Goal: Task Accomplishment & Management: Complete application form

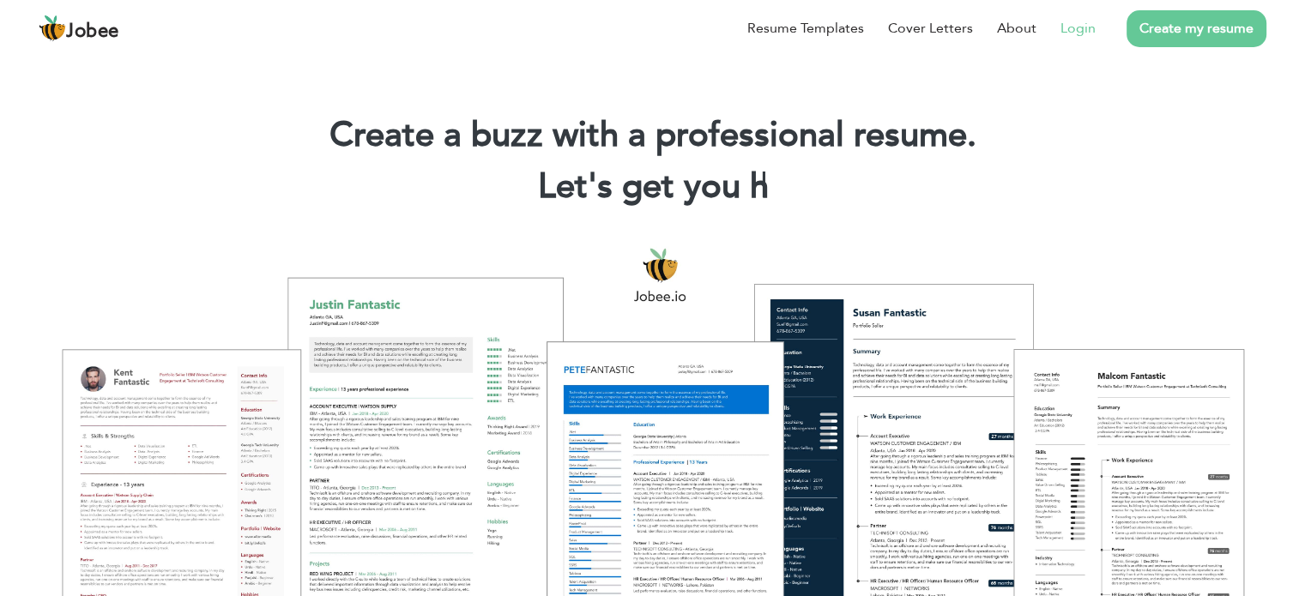
click at [1084, 30] on link "Login" at bounding box center [1077, 28] width 35 height 21
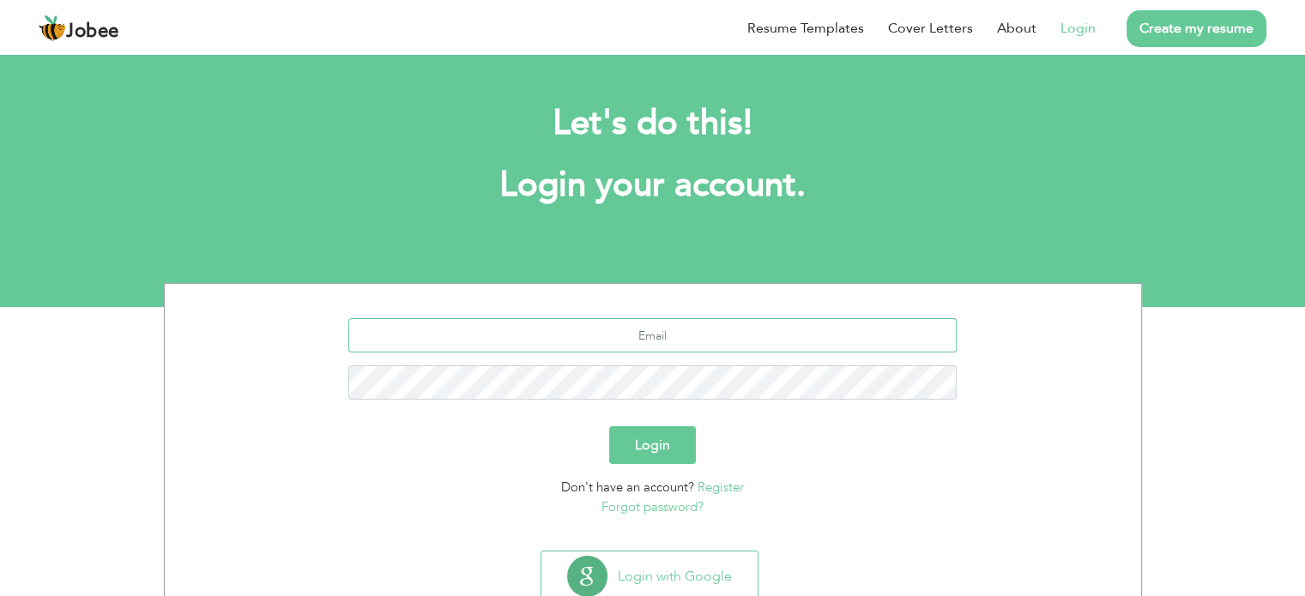
click at [606, 329] on input "text" at bounding box center [652, 335] width 608 height 34
type input "muhammadhammadyasin@gmail.com"
click at [666, 444] on button "Login" at bounding box center [652, 445] width 87 height 38
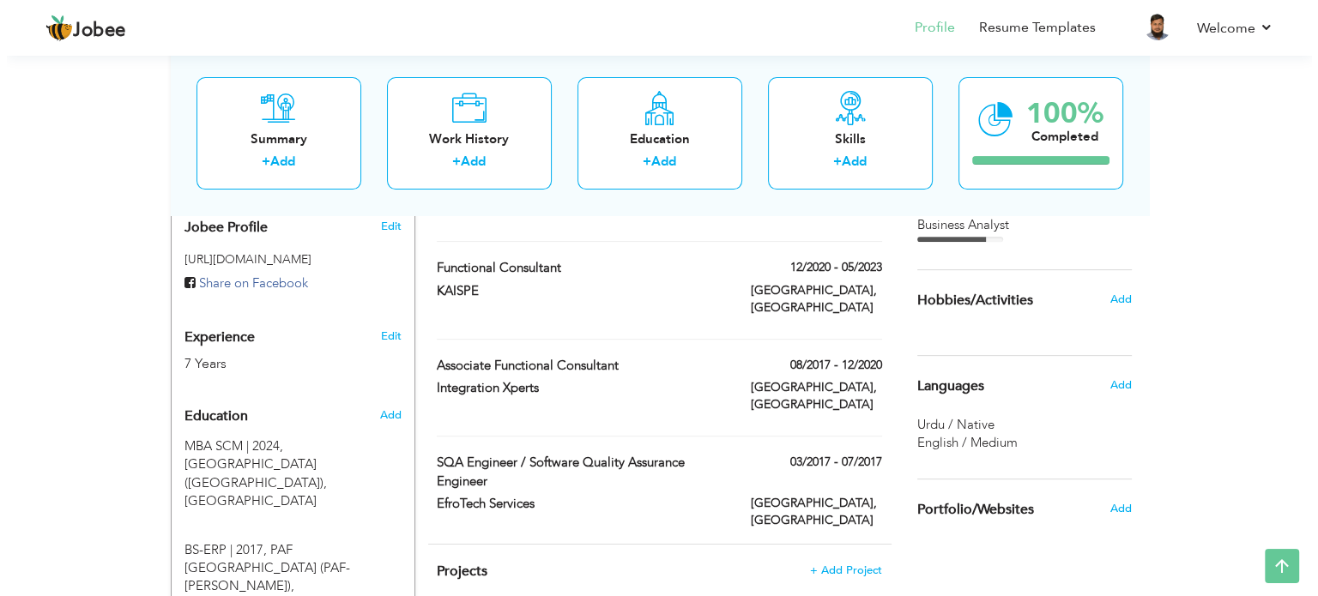
scroll to position [594, 0]
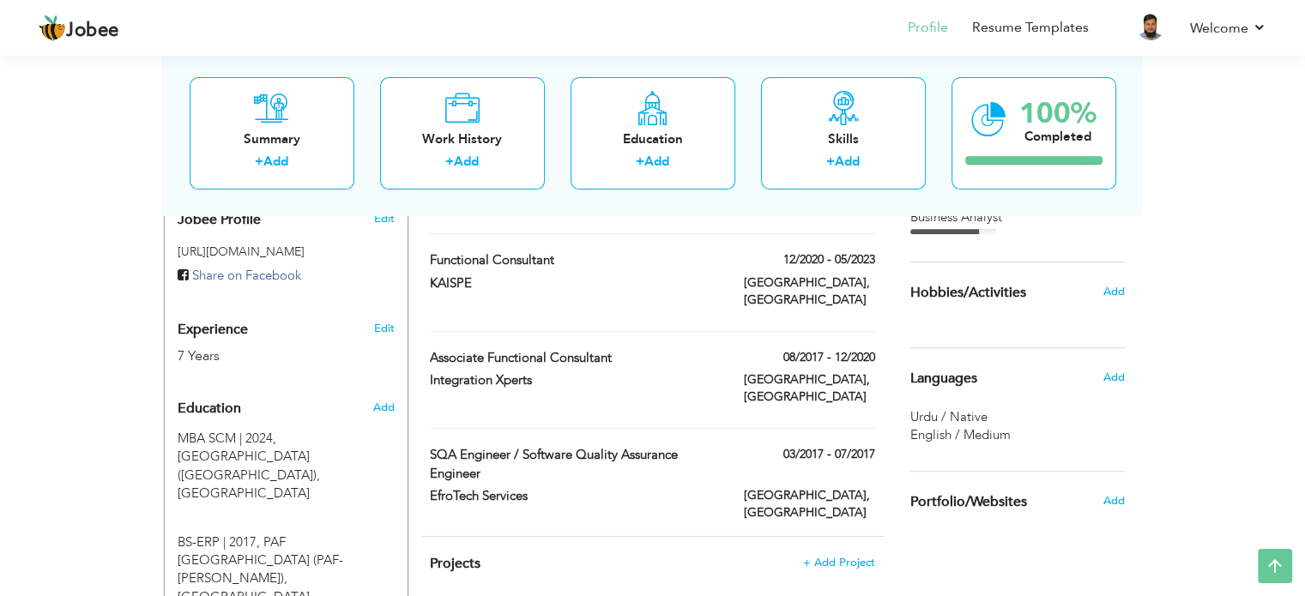
click at [834, 446] on div "03/2017 - 07/2017" at bounding box center [809, 456] width 157 height 21
type input "SQA Engineer / Software Quality Assurance Engineer"
type input "EfroTech Services"
type input "03/2017"
type input "07/2017"
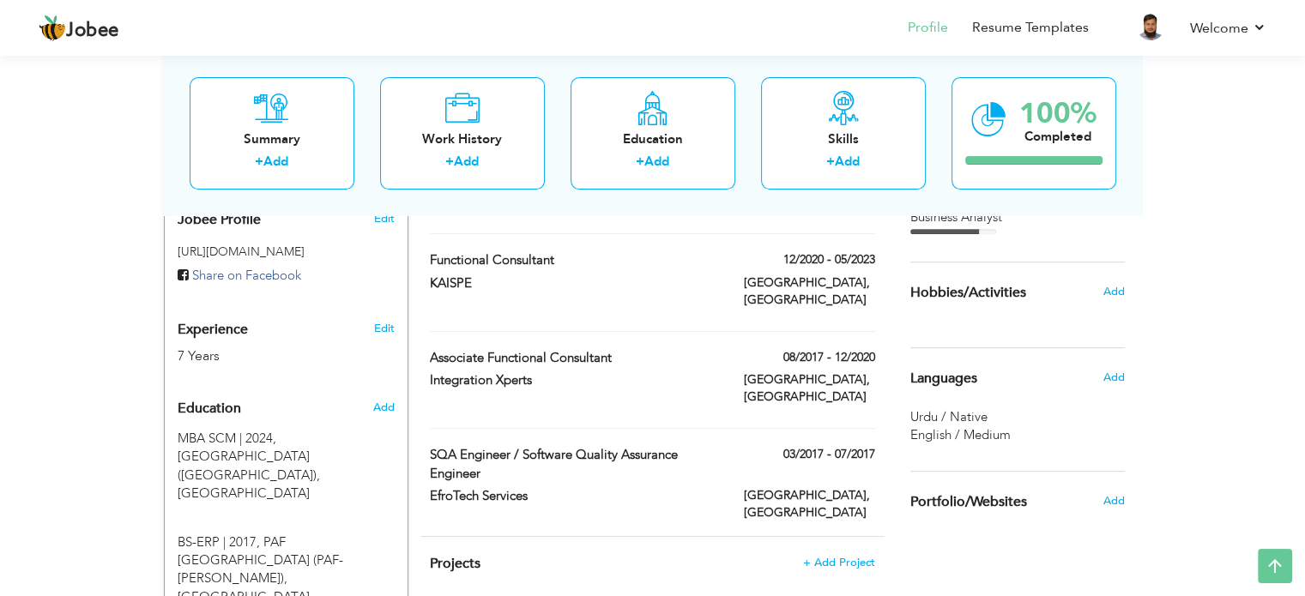
type input "[GEOGRAPHIC_DATA]"
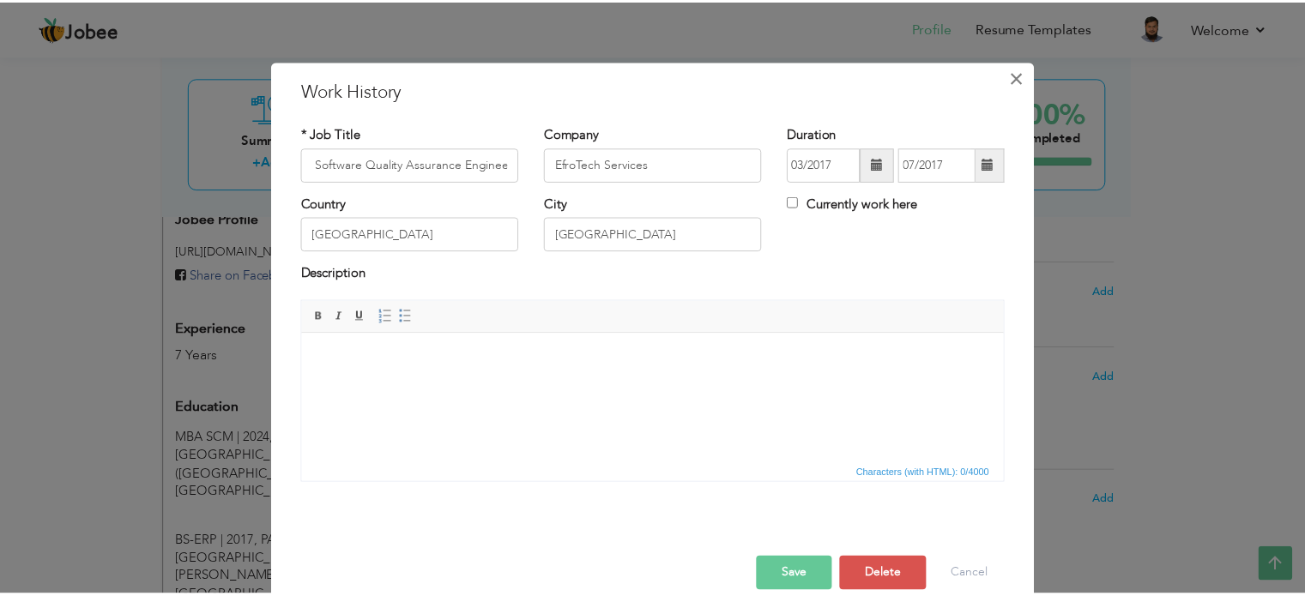
scroll to position [0, 0]
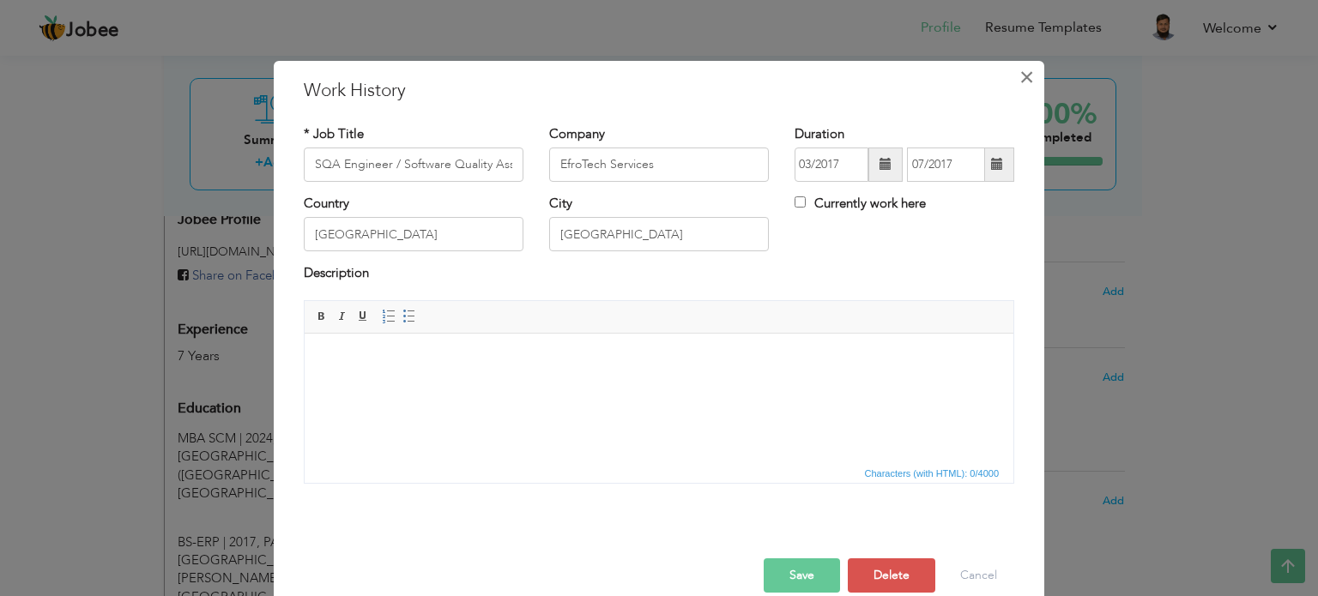
click at [1023, 73] on span "×" at bounding box center [1026, 77] width 15 height 31
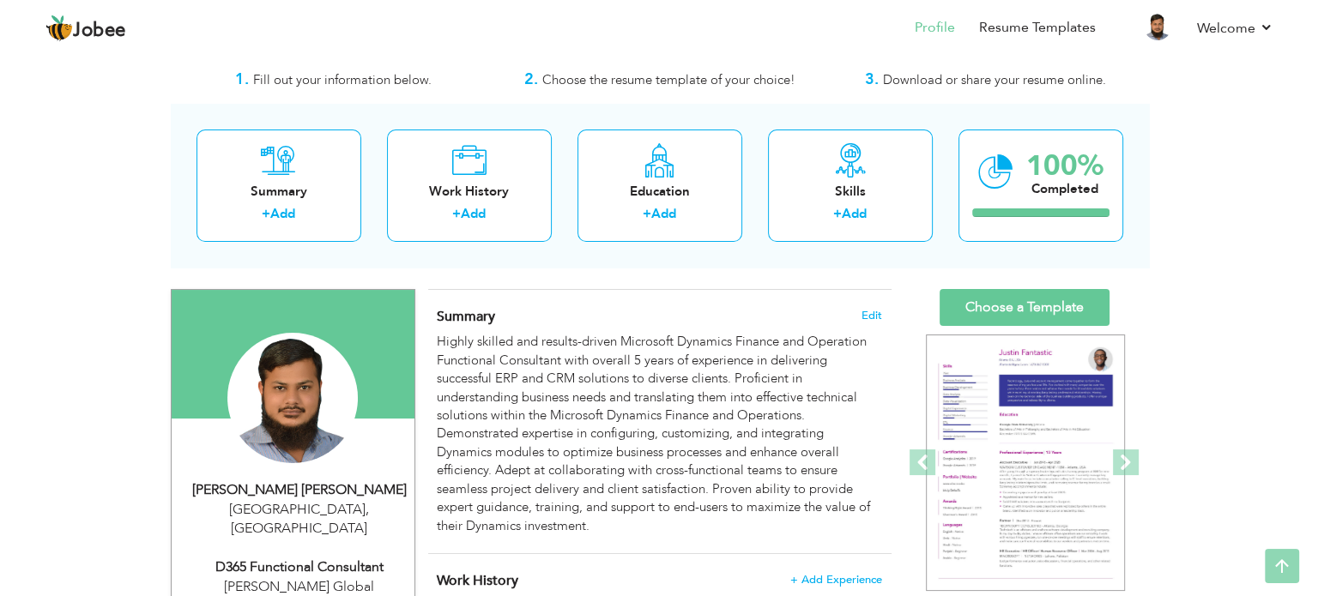
scroll to position [33, 0]
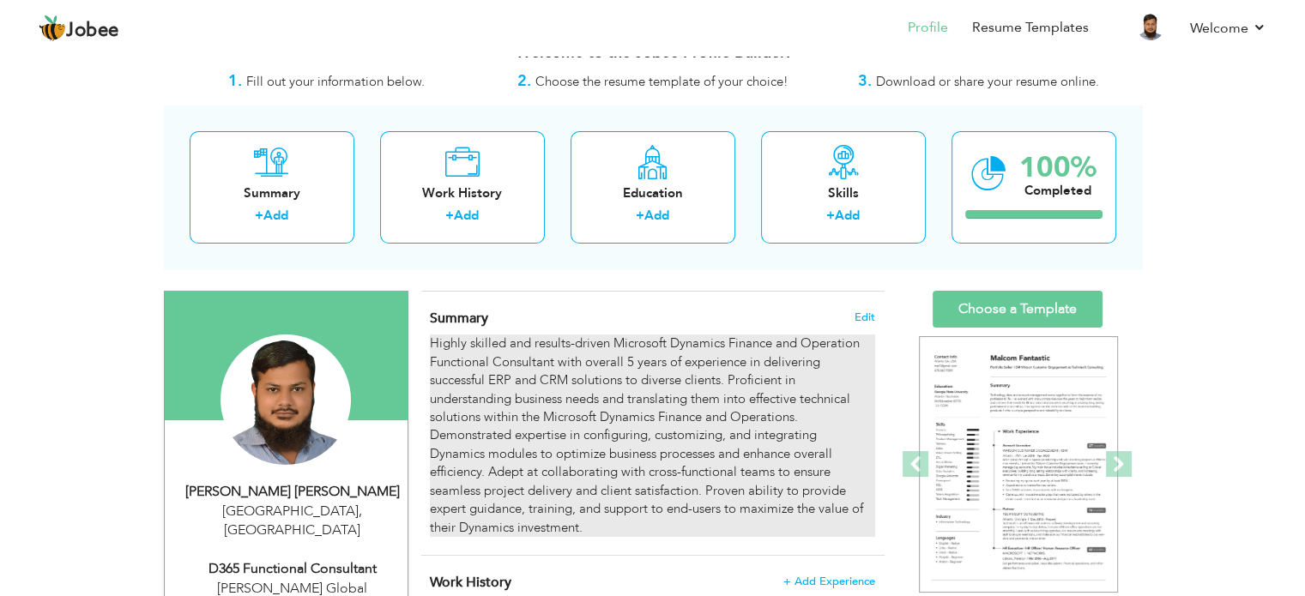
click at [734, 345] on div "Highly skilled and results-driven Microsoft Dynamics Finance and Operation Func…" at bounding box center [652, 436] width 444 height 202
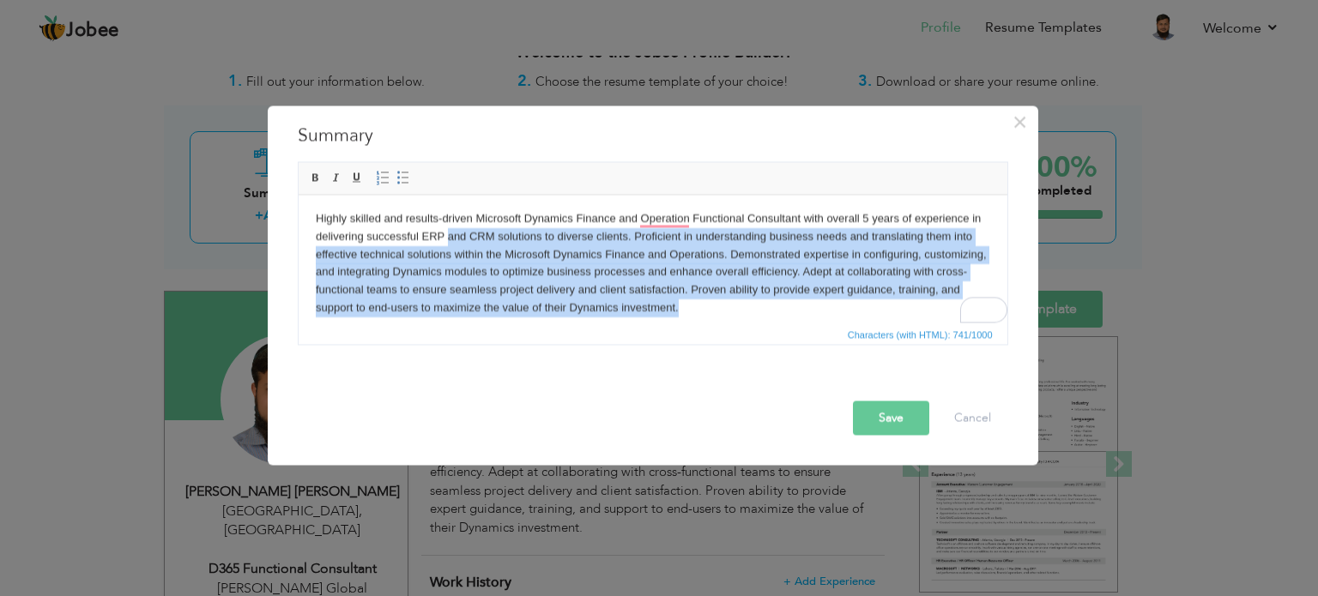
scroll to position [3, 0]
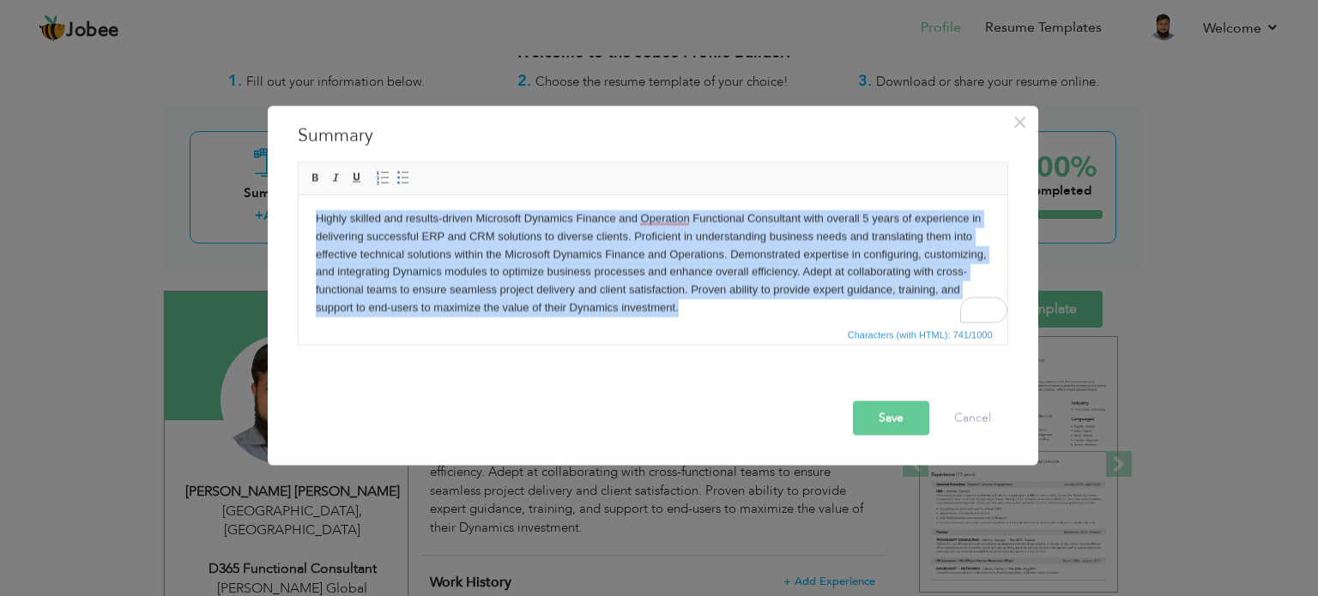
drag, startPoint x: 743, startPoint y: 316, endPoint x: 291, endPoint y: 222, distance: 461.6
click at [298, 222] on html "Highly skilled and results-driven Microsoft Dynamics Finance and Operation Func…" at bounding box center [652, 263] width 709 height 142
copy body "Highly skilled and results-driven Microsoft Dynamics Finance and Operation Func…"
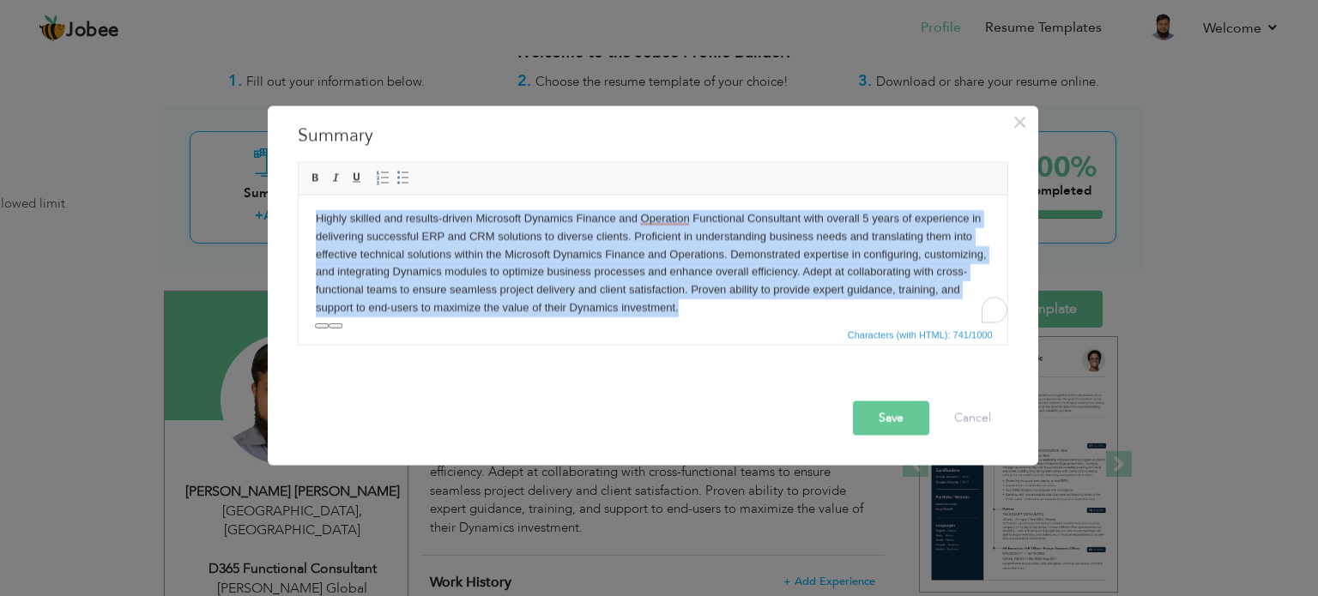
click at [766, 318] on html "Highly skilled and results-driven Microsoft Dynamics Finance and Operation Func…" at bounding box center [652, 263] width 709 height 142
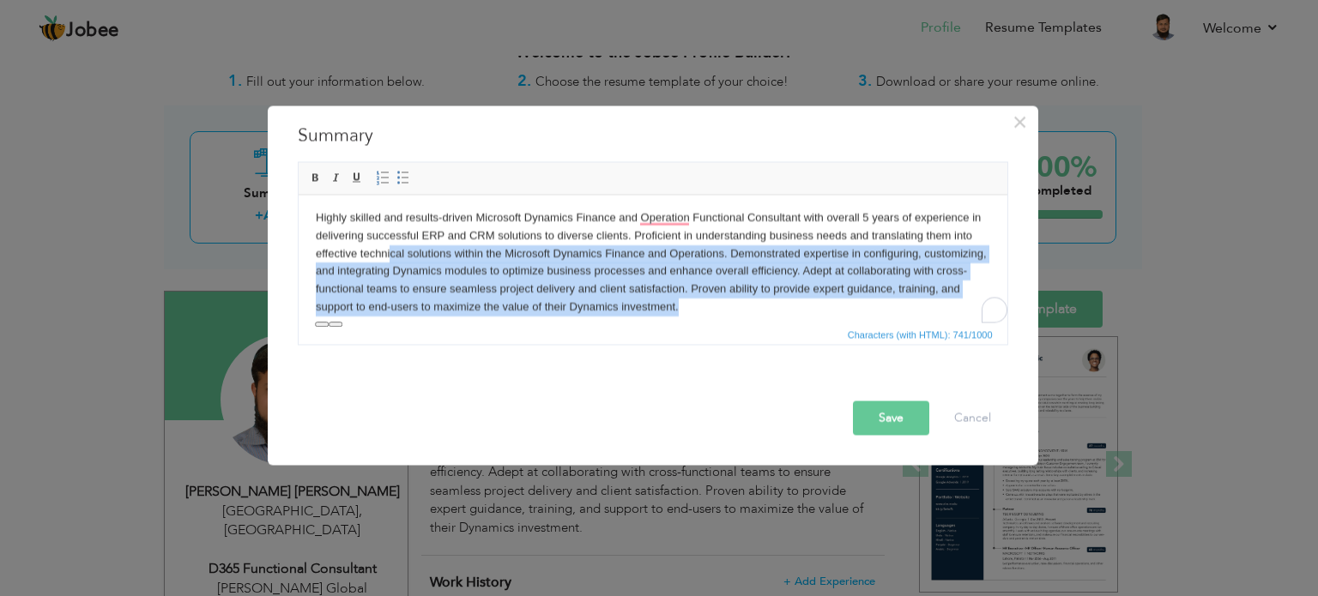
scroll to position [3, 0]
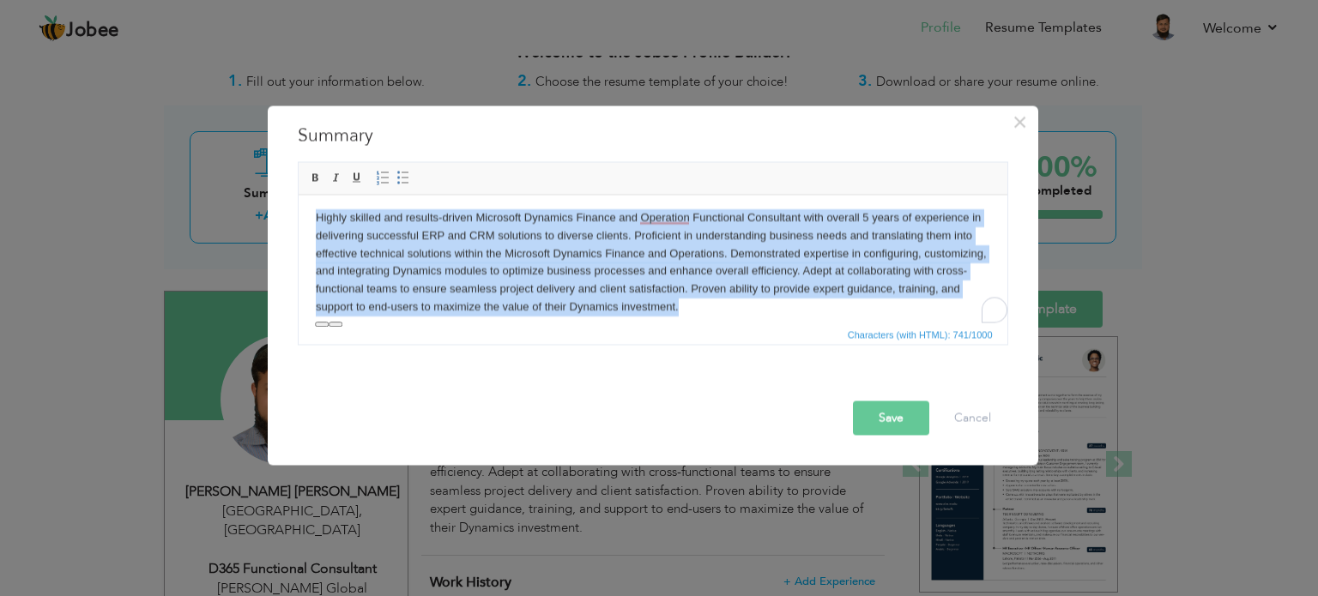
drag, startPoint x: 751, startPoint y: 311, endPoint x: 310, endPoint y: 220, distance: 450.9
click at [310, 220] on html "Highly skilled and results-driven Microsoft Dynamics Finance and Operation Func…" at bounding box center [652, 262] width 709 height 142
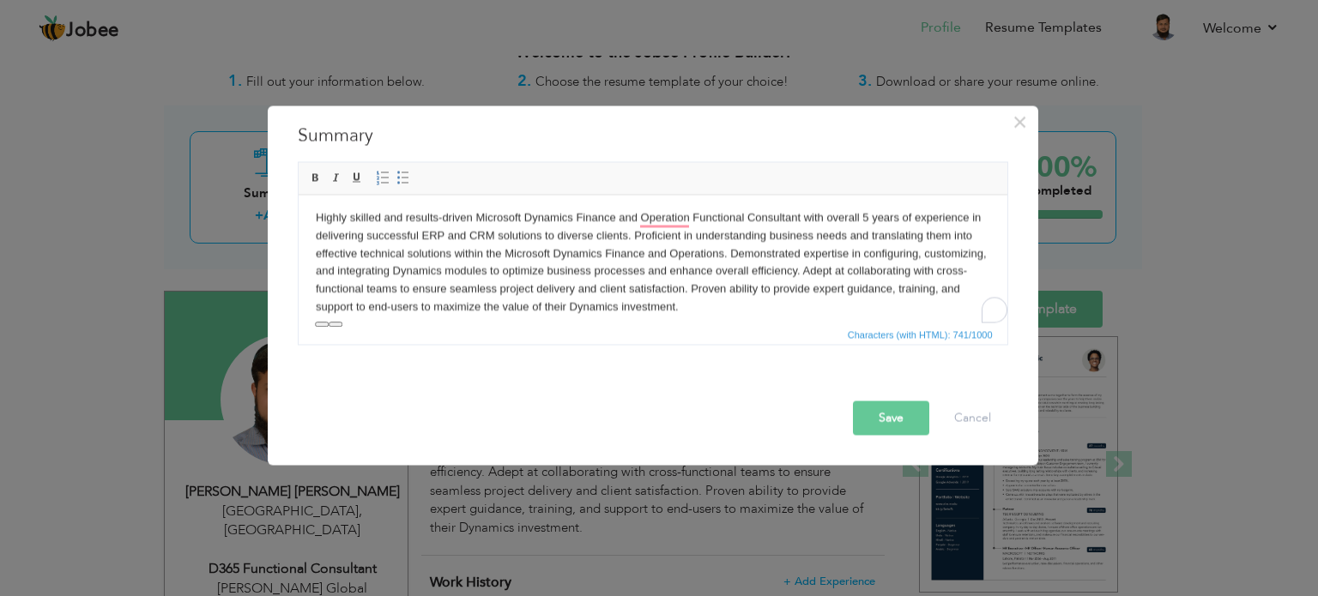
scroll to position [0, 0]
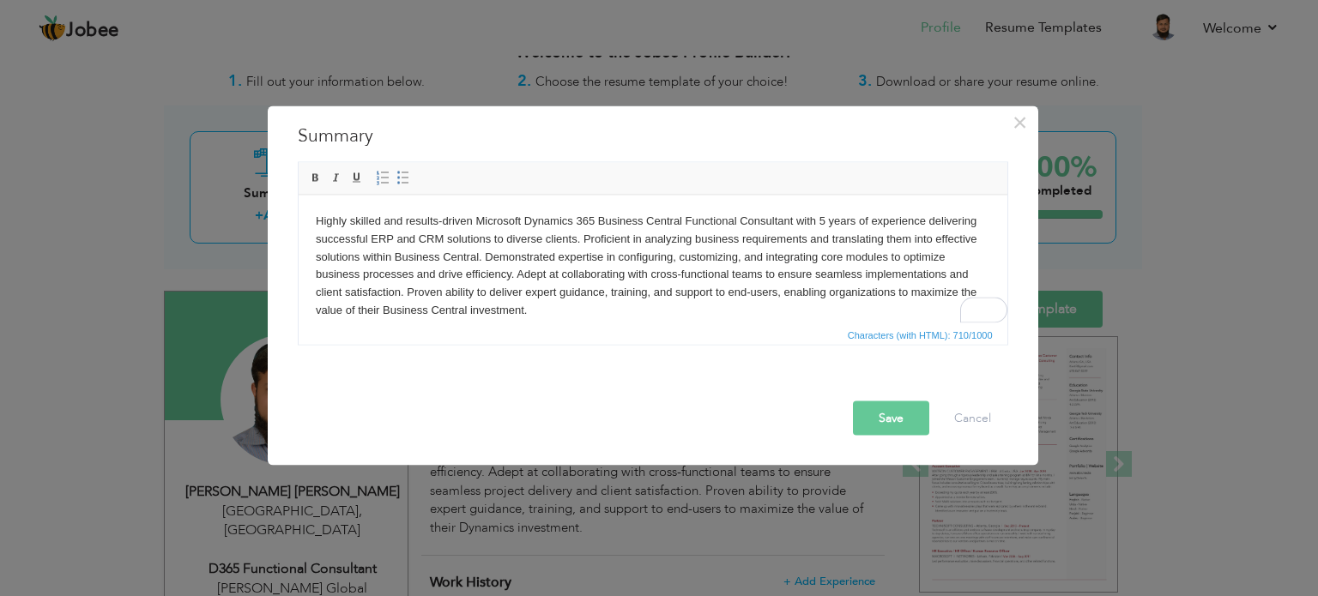
click at [872, 411] on button "Save" at bounding box center [891, 418] width 76 height 34
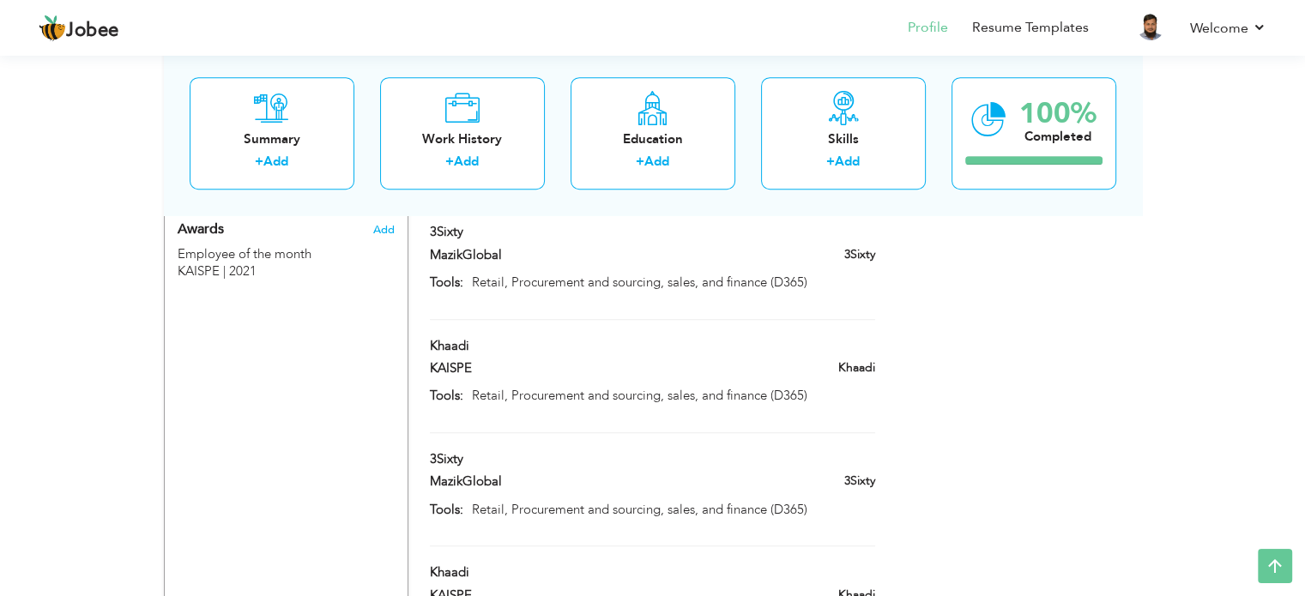
scroll to position [1057, 0]
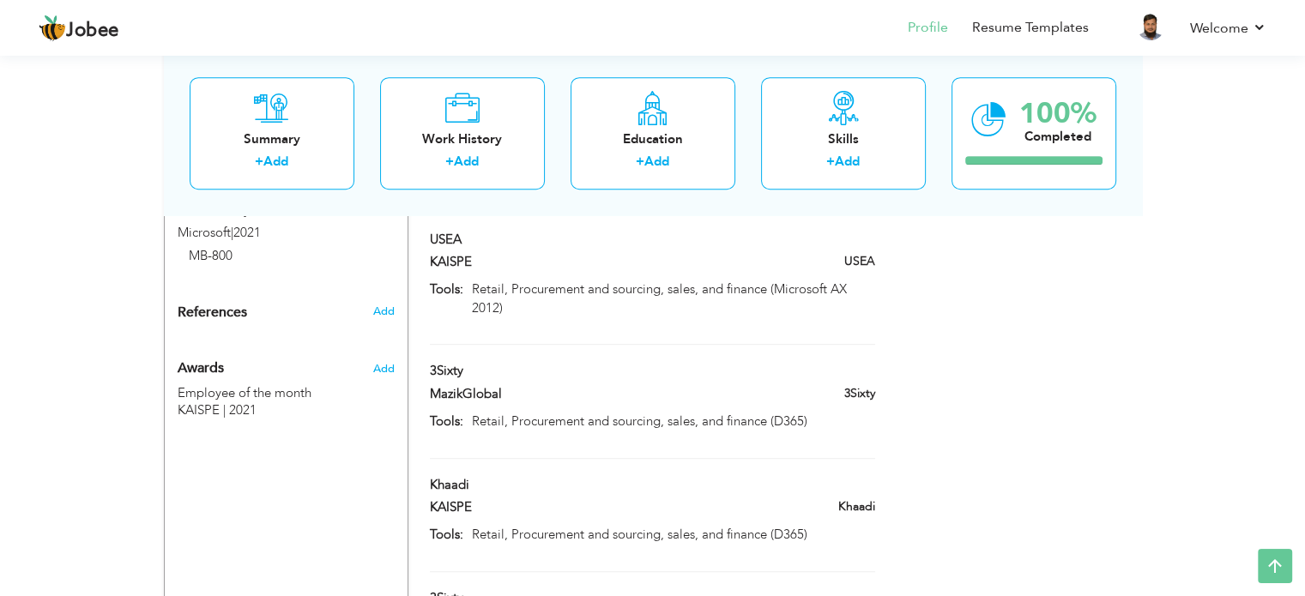
click at [729, 385] on div "MazikGlobal" at bounding box center [574, 396] width 314 height 22
type input "3Sixty"
type input "MazikGlobal"
type input "Retail, Procurement and sourcing, sales, and finance (D365)"
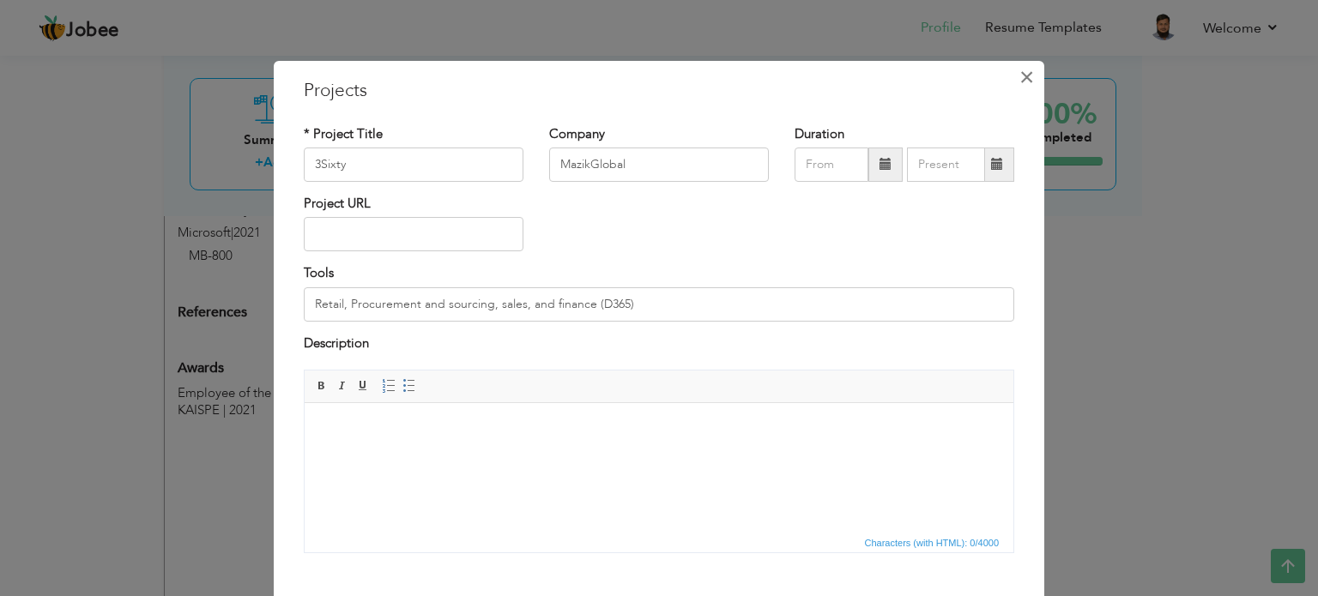
click at [1019, 75] on span "×" at bounding box center [1026, 77] width 15 height 31
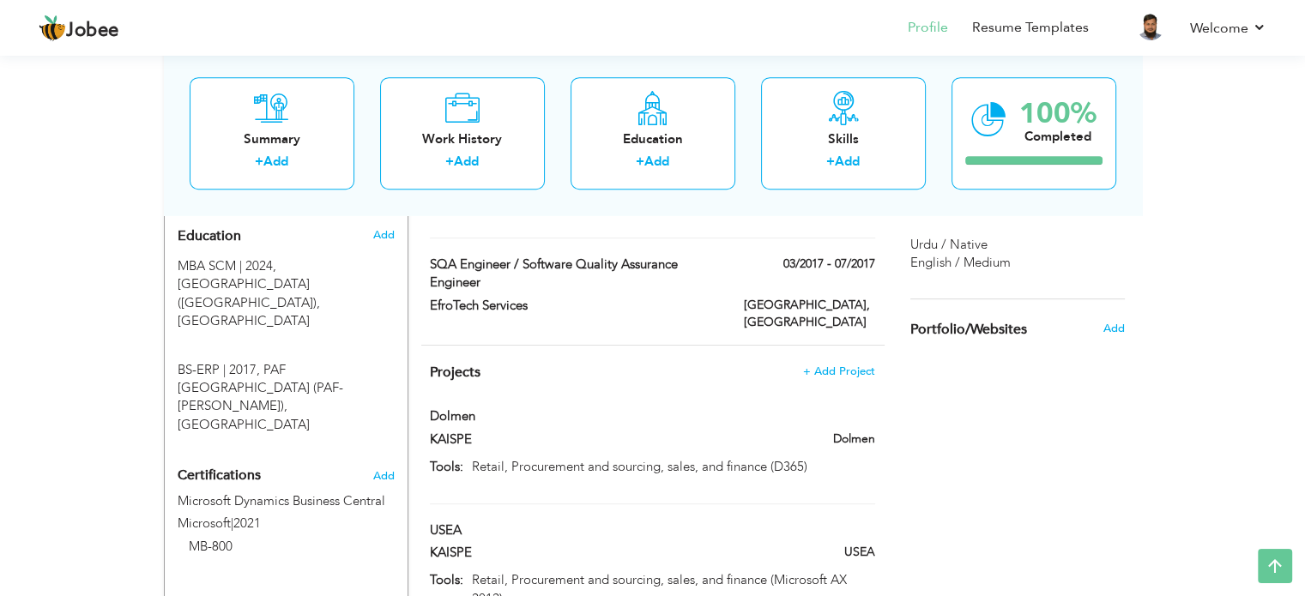
scroll to position [767, 0]
click at [810, 459] on span at bounding box center [813, 465] width 13 height 13
type input "Dolmen"
type input "KAISPE"
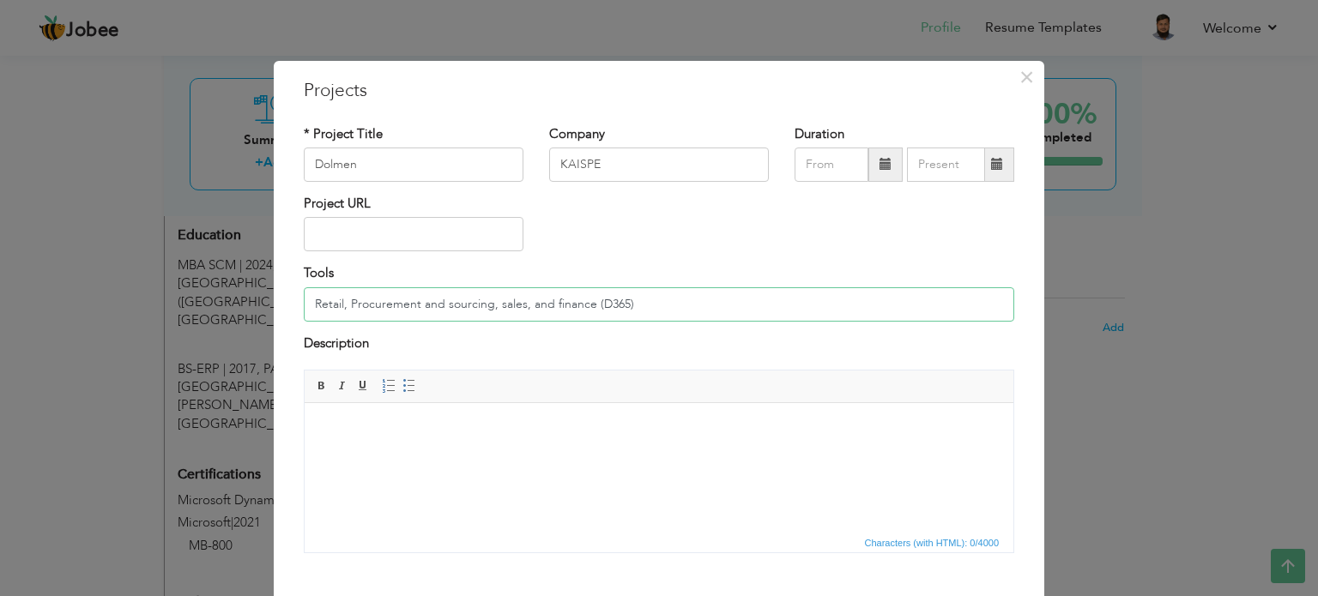
drag, startPoint x: 635, startPoint y: 305, endPoint x: 308, endPoint y: 319, distance: 327.1
click at [308, 319] on input "Retail, Procurement and sourcing, sales, and finance (D365)" at bounding box center [659, 304] width 710 height 34
click at [1019, 80] on span "×" at bounding box center [1026, 77] width 15 height 31
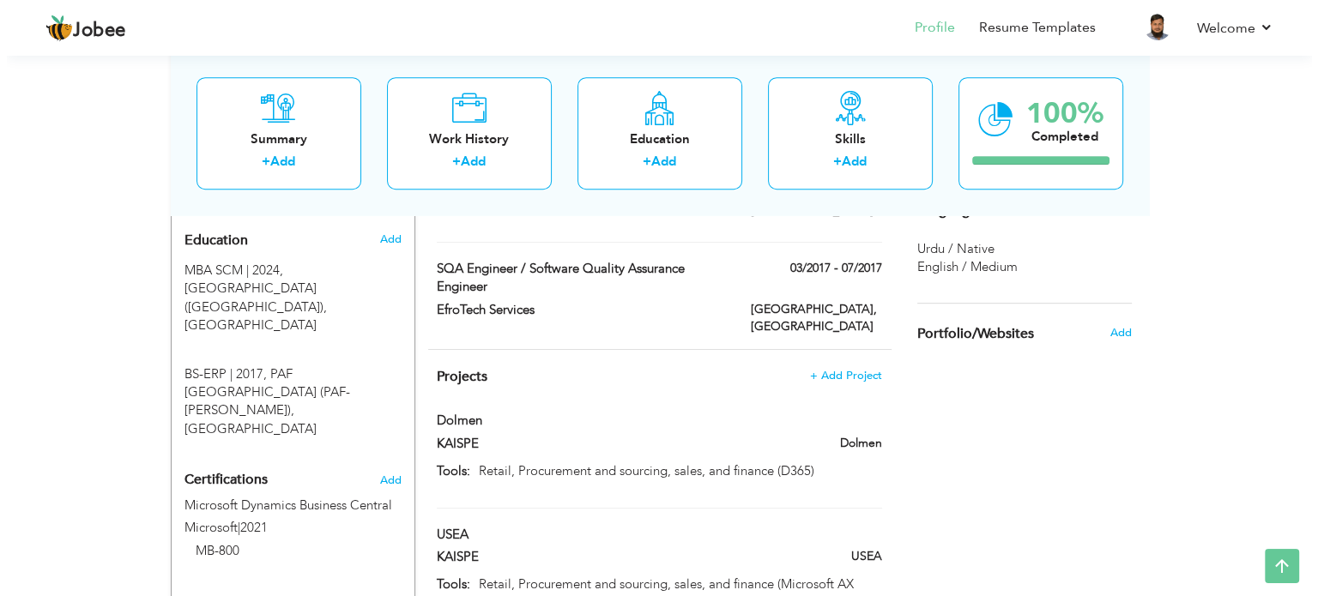
scroll to position [758, 0]
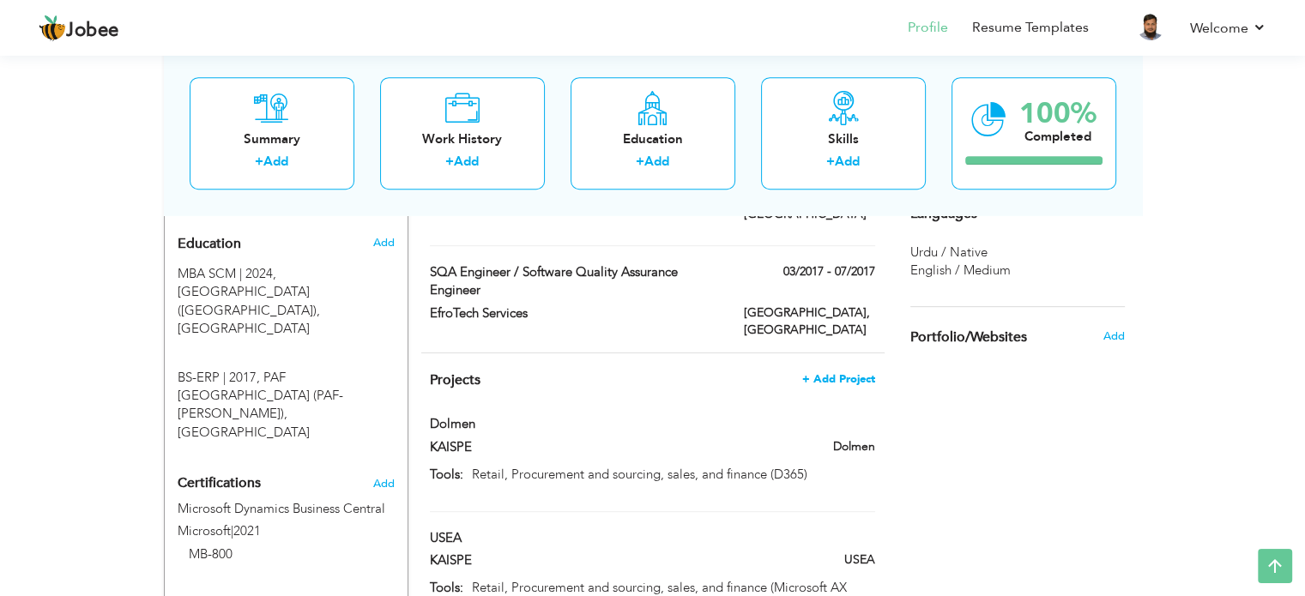
click at [850, 373] on span "+ Add Project" at bounding box center [838, 379] width 73 height 12
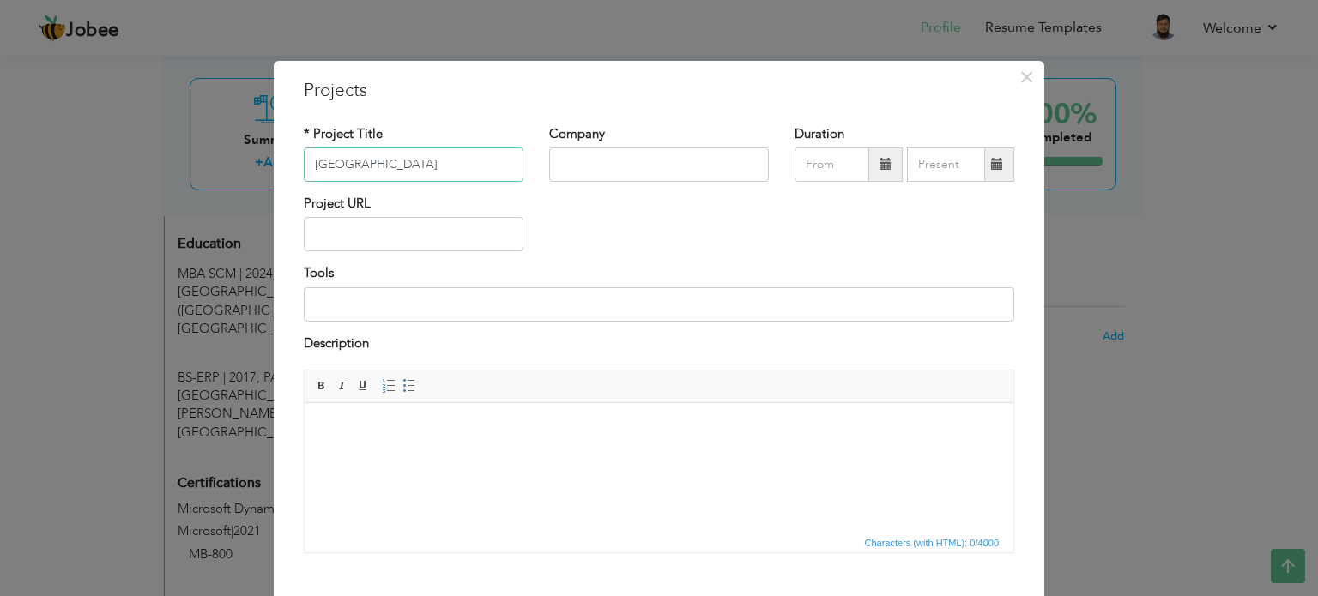
type input "[GEOGRAPHIC_DATA]"
click at [594, 167] on input "text" at bounding box center [659, 165] width 220 height 34
click at [584, 160] on input "MazikGlobal" at bounding box center [659, 165] width 220 height 34
type input "[PERSON_NAME] Global"
click at [868, 160] on span at bounding box center [885, 165] width 34 height 34
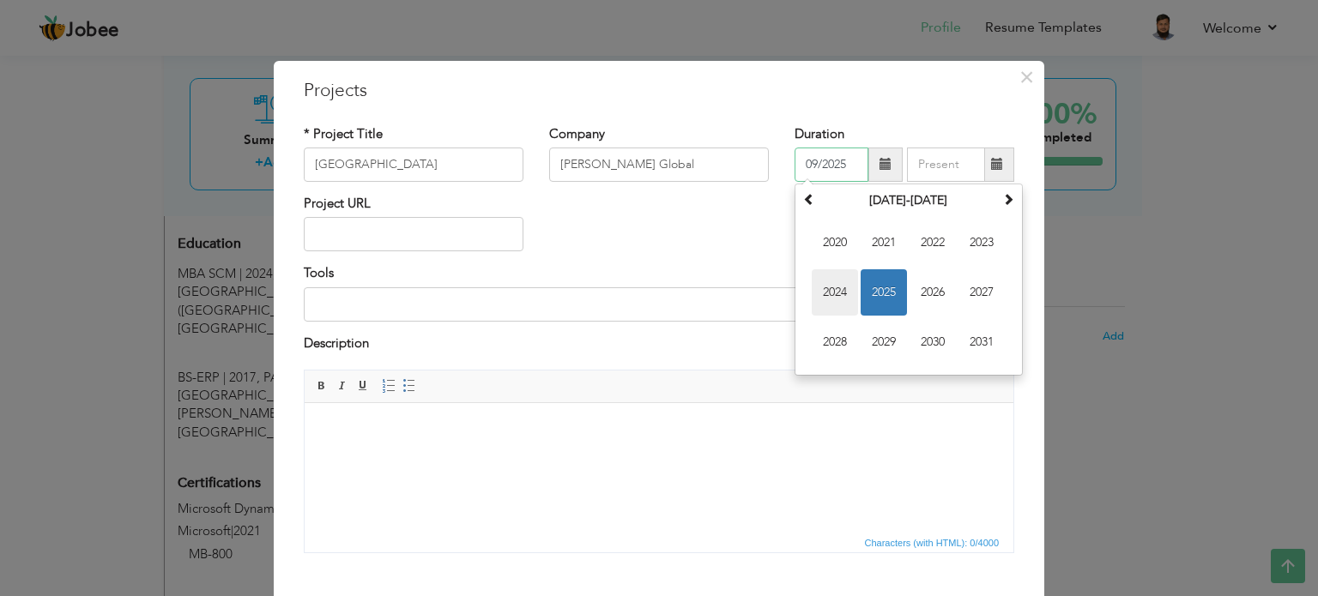
click at [846, 294] on span "2024" at bounding box center [834, 292] width 46 height 46
click at [840, 251] on span "Jan" at bounding box center [834, 243] width 46 height 46
type input "01/2024"
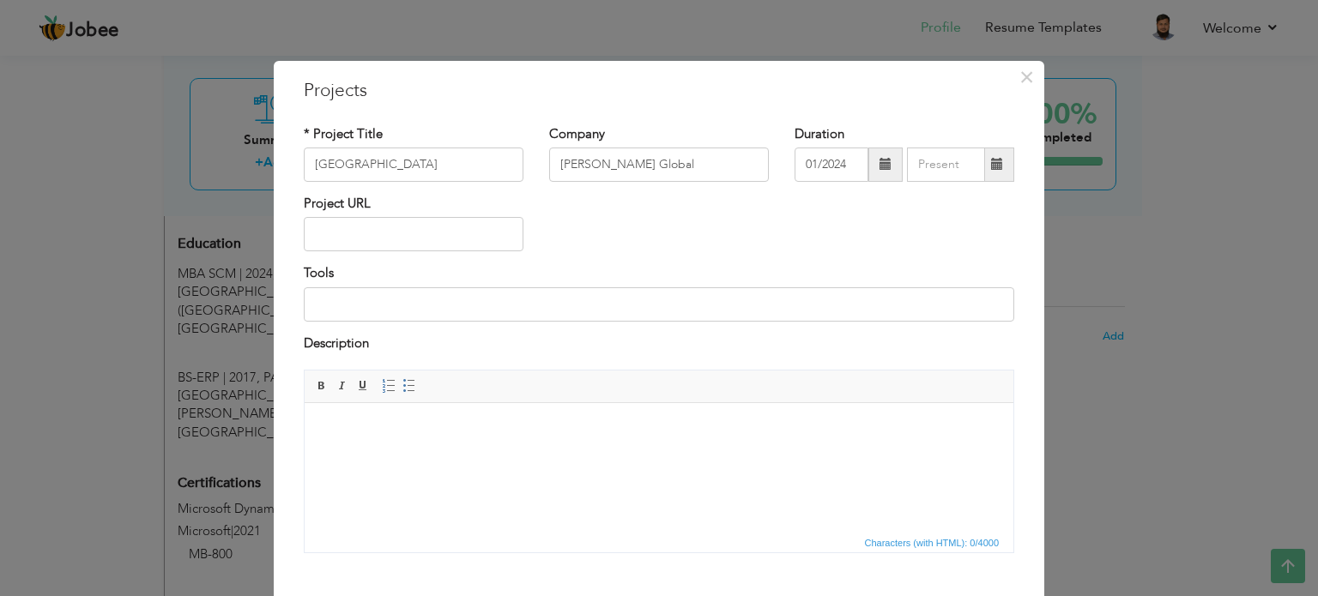
click at [992, 165] on span at bounding box center [997, 164] width 12 height 12
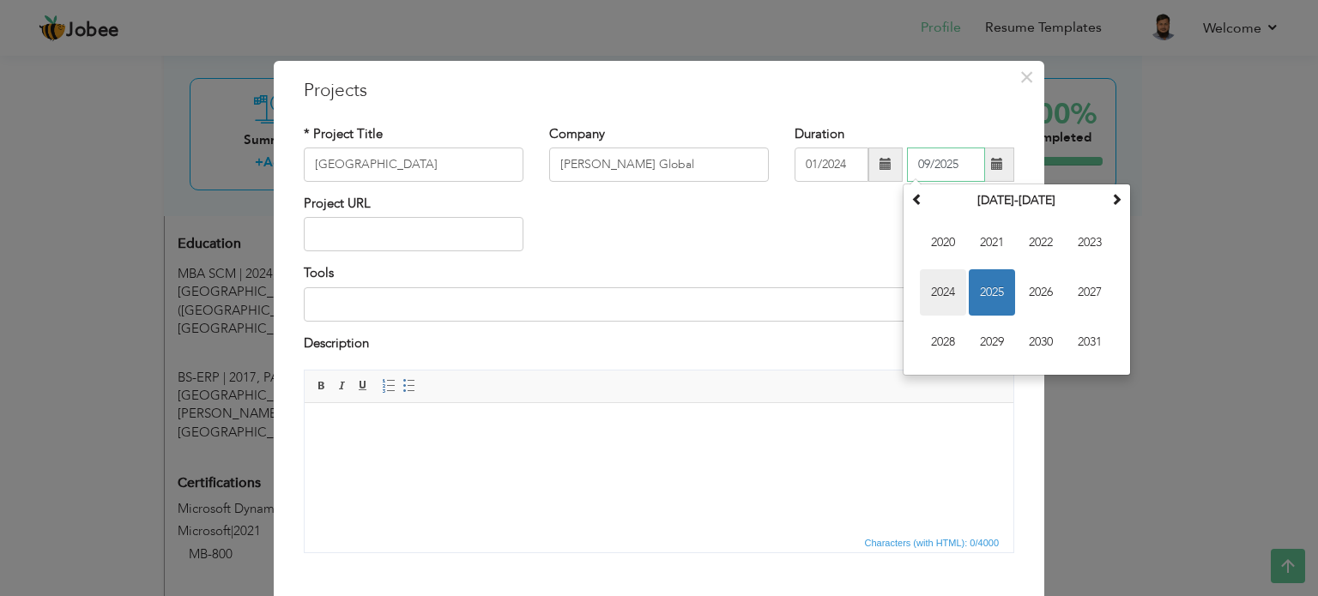
click at [941, 301] on span "2024" at bounding box center [943, 292] width 46 height 46
click at [997, 293] on span "Jun" at bounding box center [991, 292] width 46 height 46
type input "06/2024"
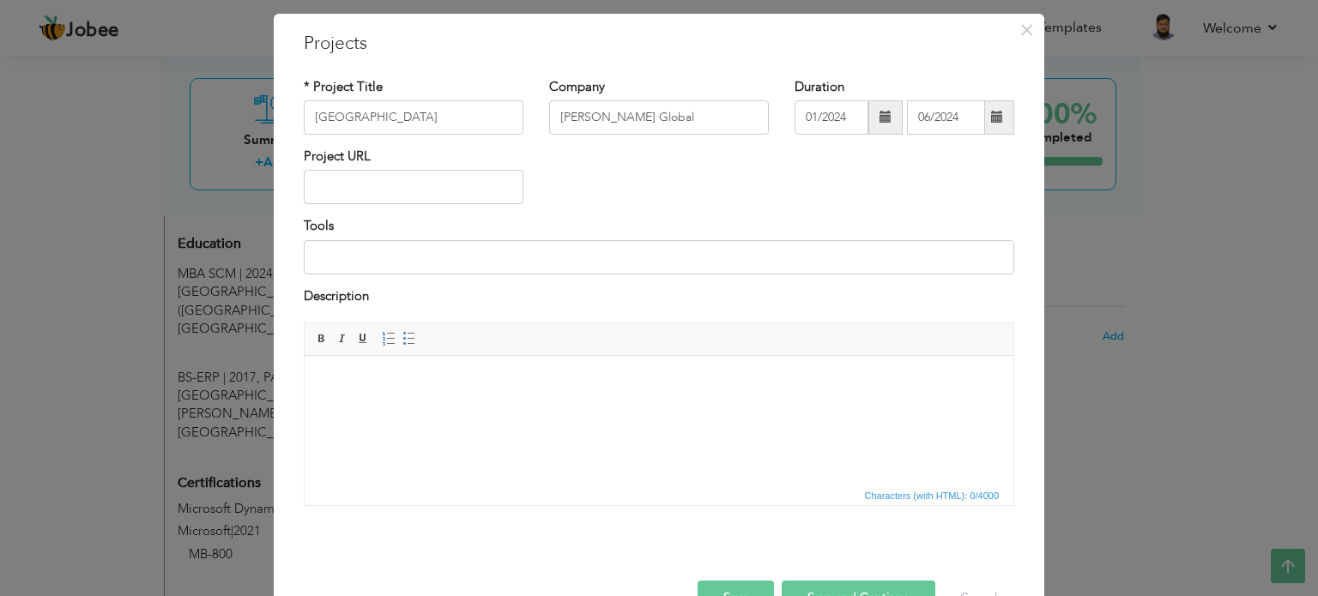
scroll to position [48, 0]
click at [395, 190] on input "text" at bounding box center [414, 186] width 220 height 34
click at [432, 250] on input at bounding box center [659, 256] width 710 height 34
type input "Dynamics D365 Business Central"
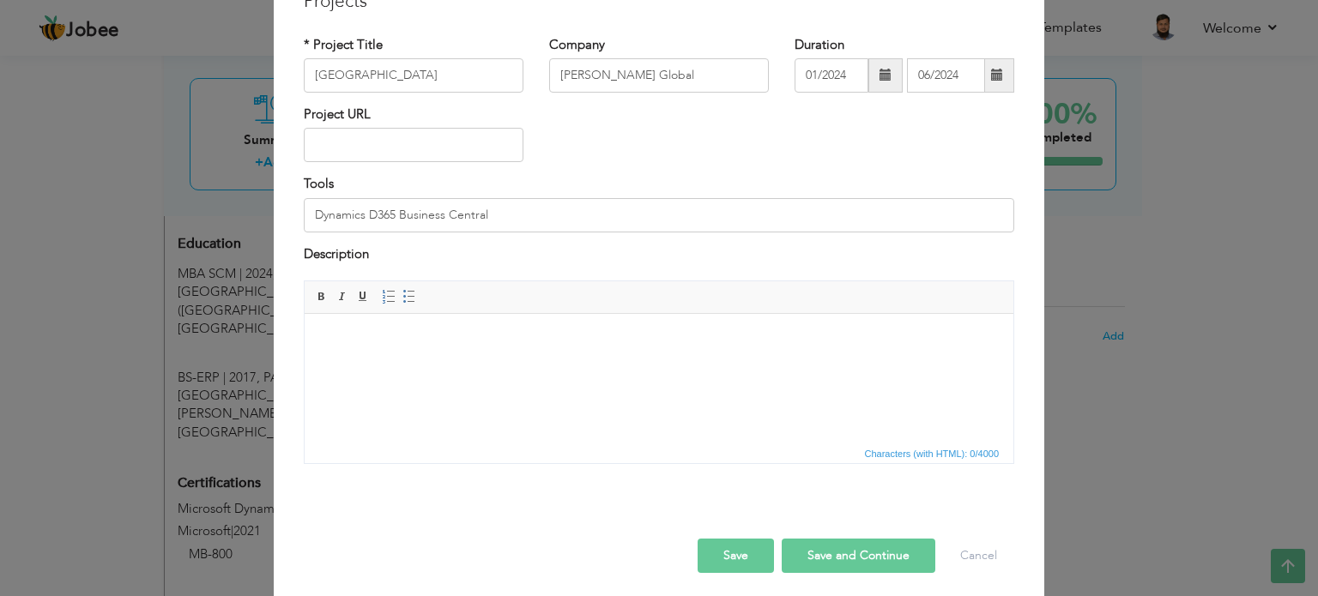
click at [500, 366] on html at bounding box center [659, 340] width 709 height 52
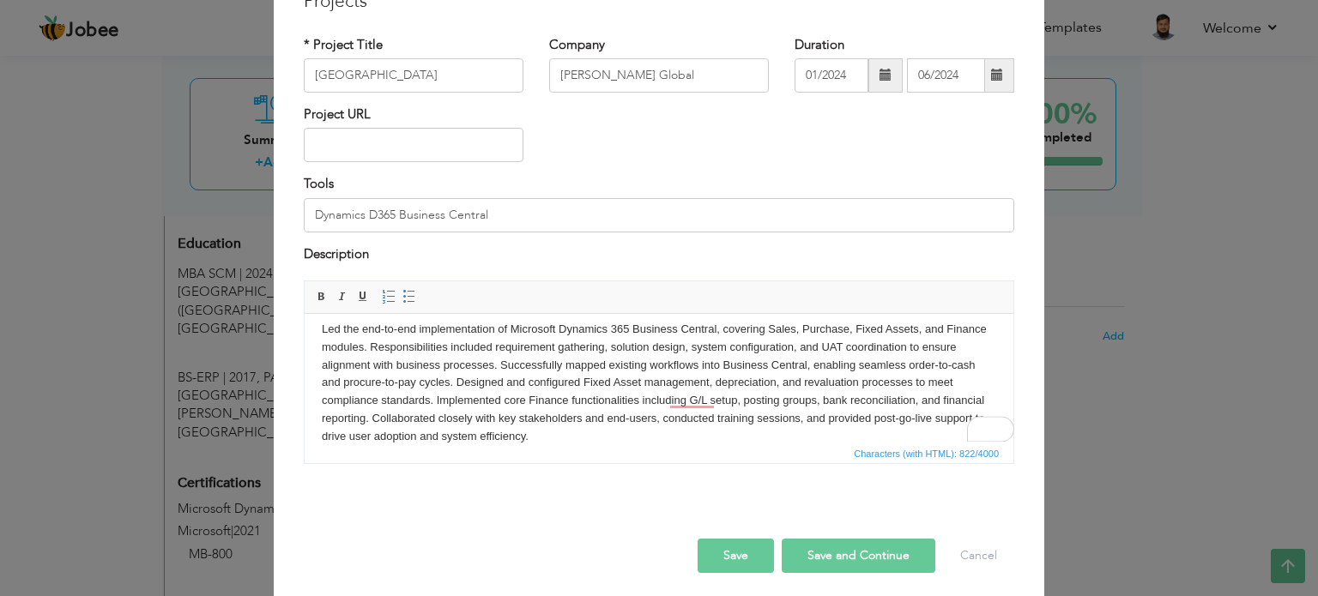
scroll to position [95, 0]
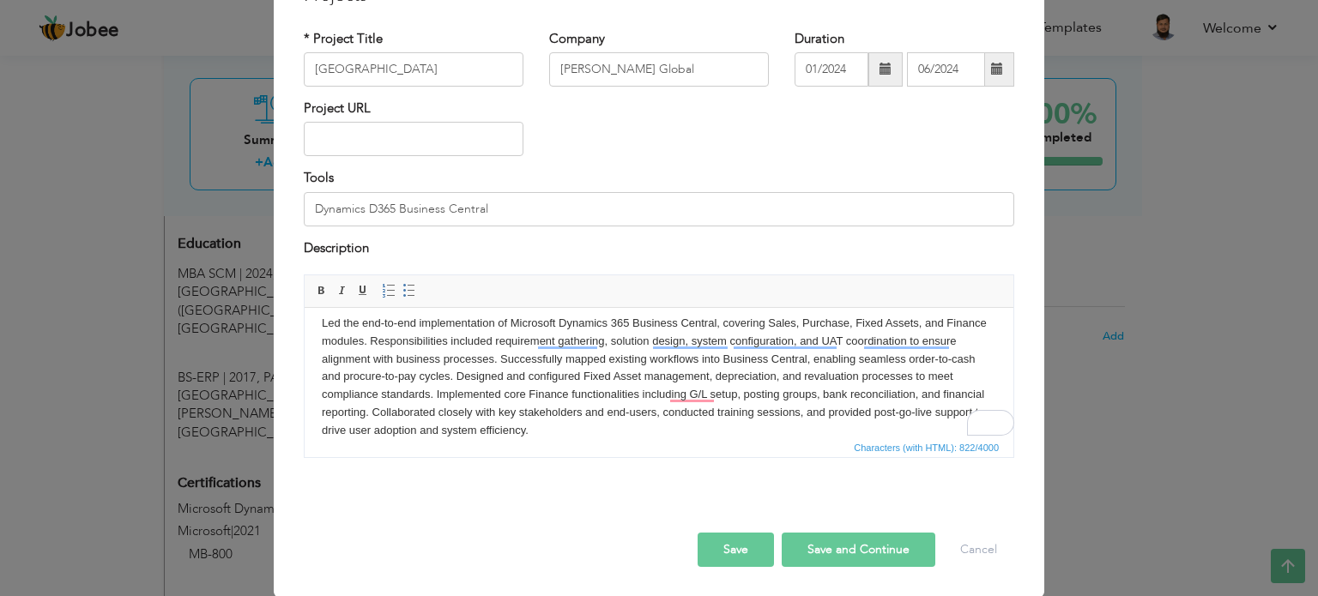
click at [868, 549] on button "Save and Continue" at bounding box center [858, 550] width 154 height 34
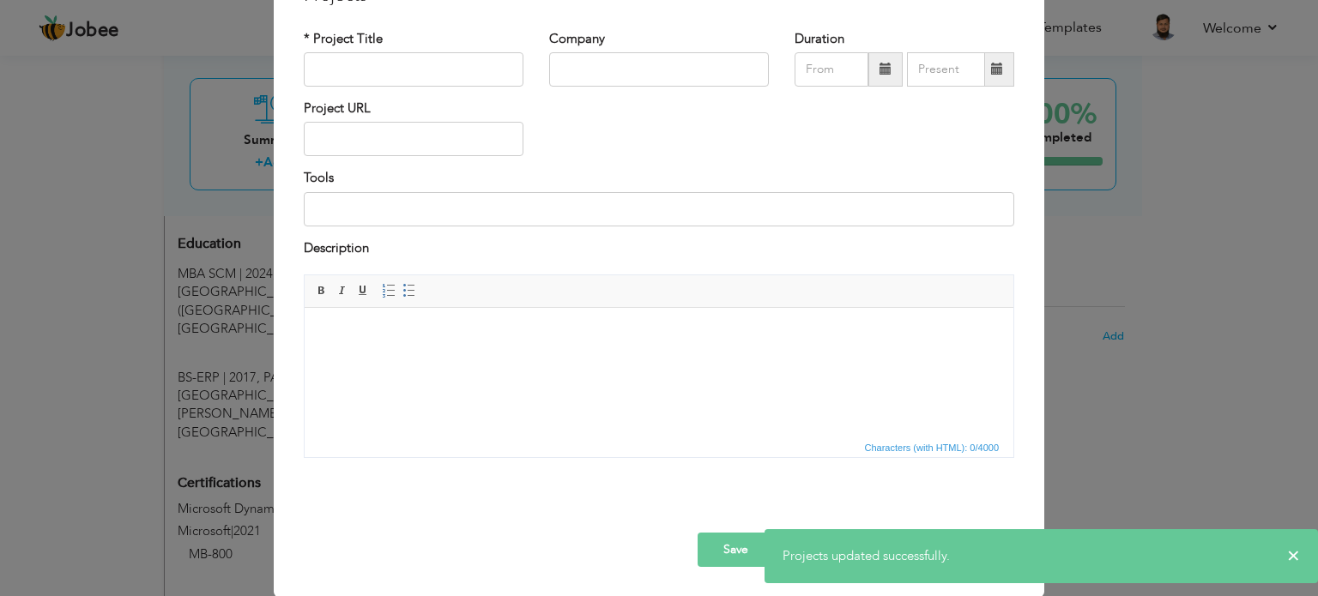
scroll to position [0, 0]
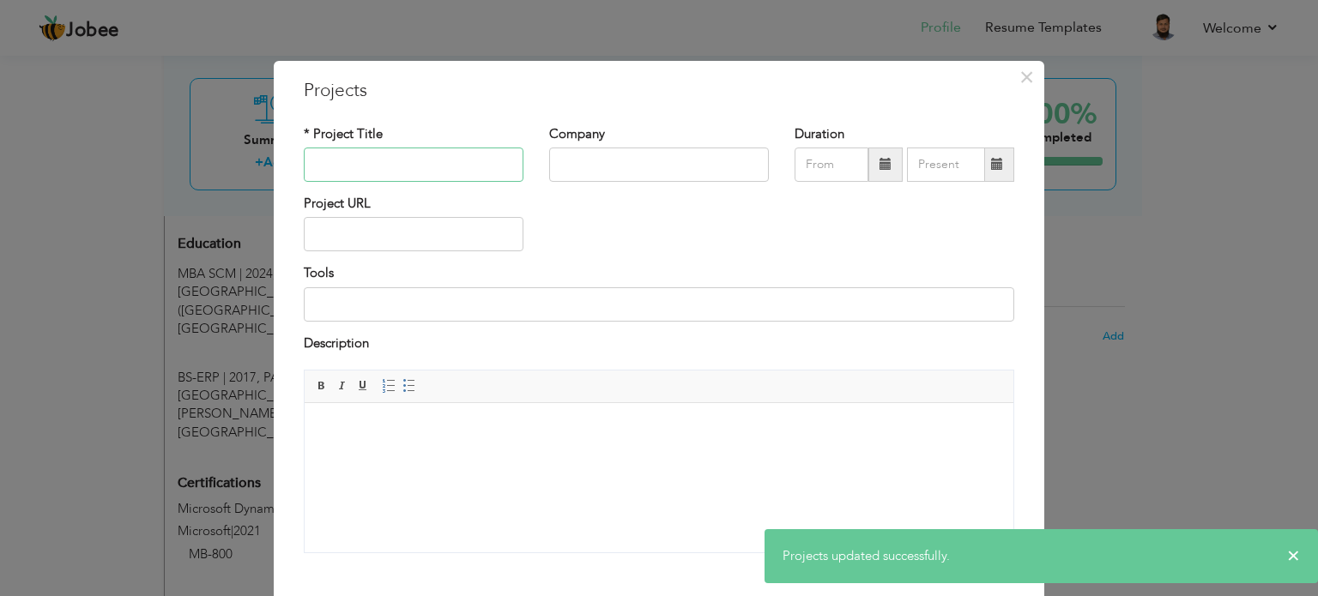
click at [456, 158] on input "text" at bounding box center [414, 165] width 220 height 34
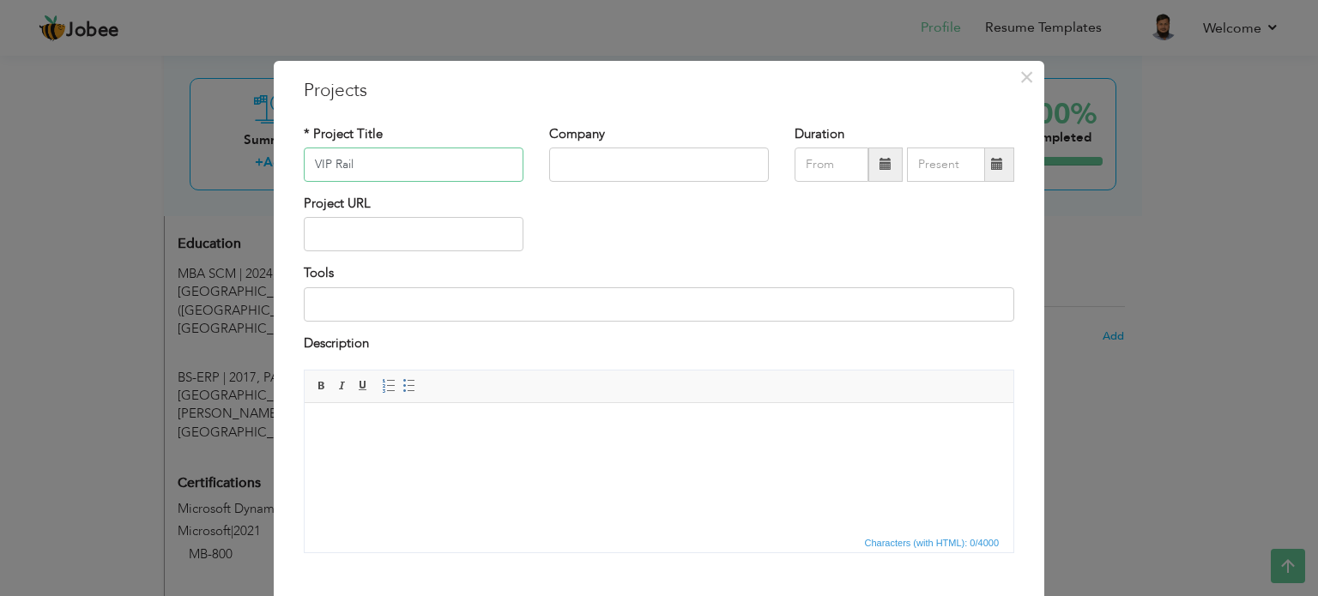
type input "VIP Rail"
click at [635, 160] on input "text" at bounding box center [659, 165] width 220 height 34
type input "[PERSON_NAME] Global"
click at [879, 170] on span at bounding box center [885, 164] width 12 height 12
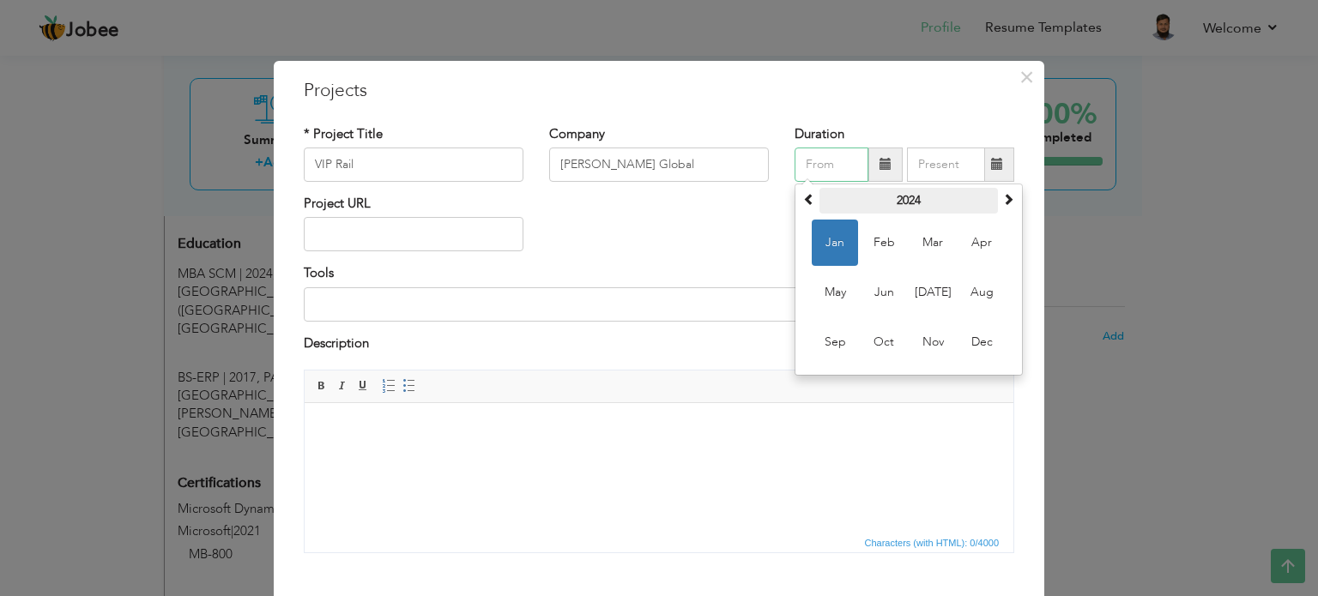
click at [991, 190] on th "2024" at bounding box center [908, 201] width 178 height 26
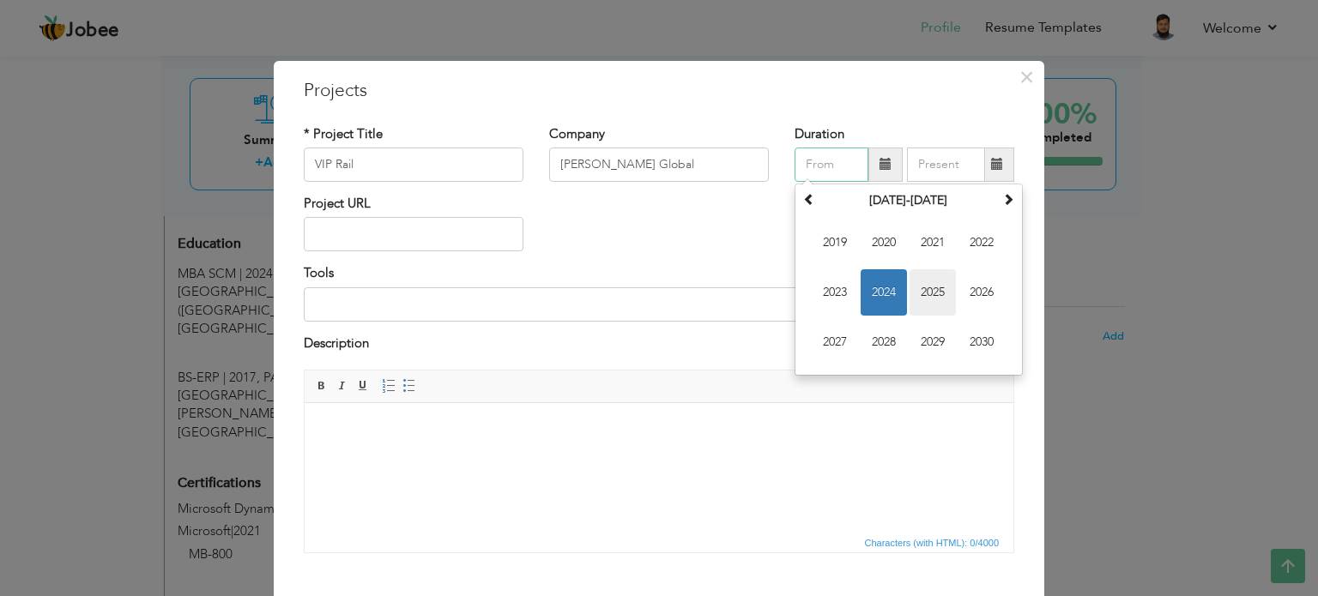
click at [926, 287] on span "2025" at bounding box center [932, 292] width 46 height 46
click at [919, 296] on span "Jul" at bounding box center [932, 292] width 46 height 46
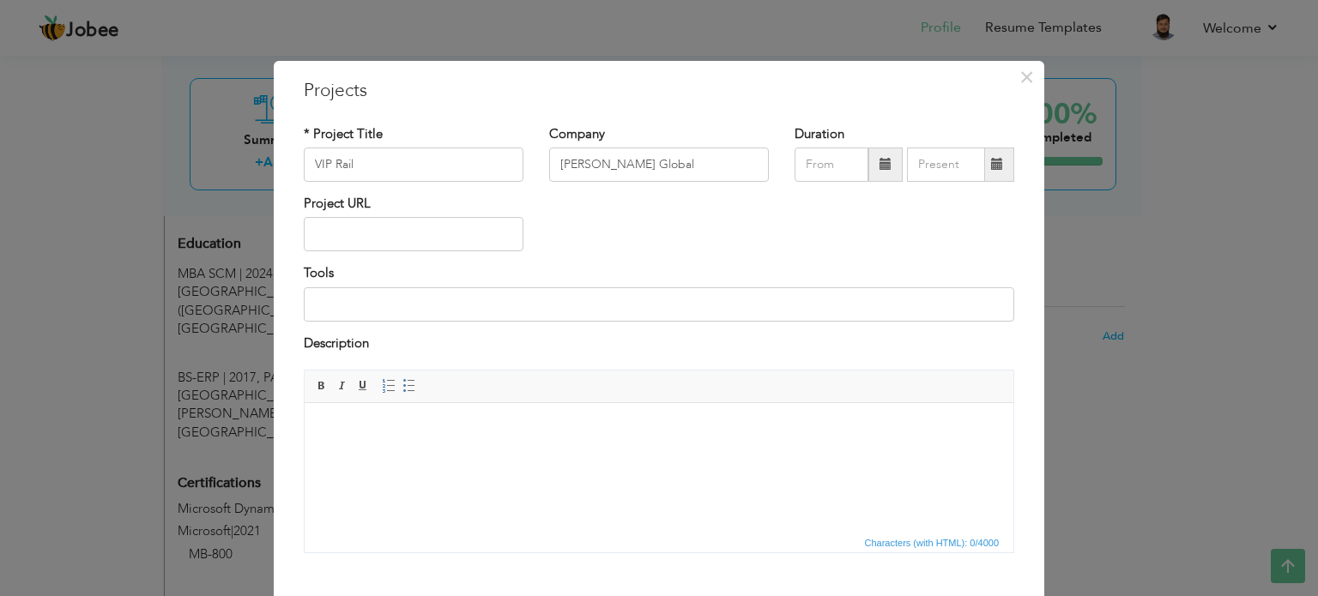
type input "07/2025"
click at [983, 169] on span at bounding box center [996, 165] width 33 height 34
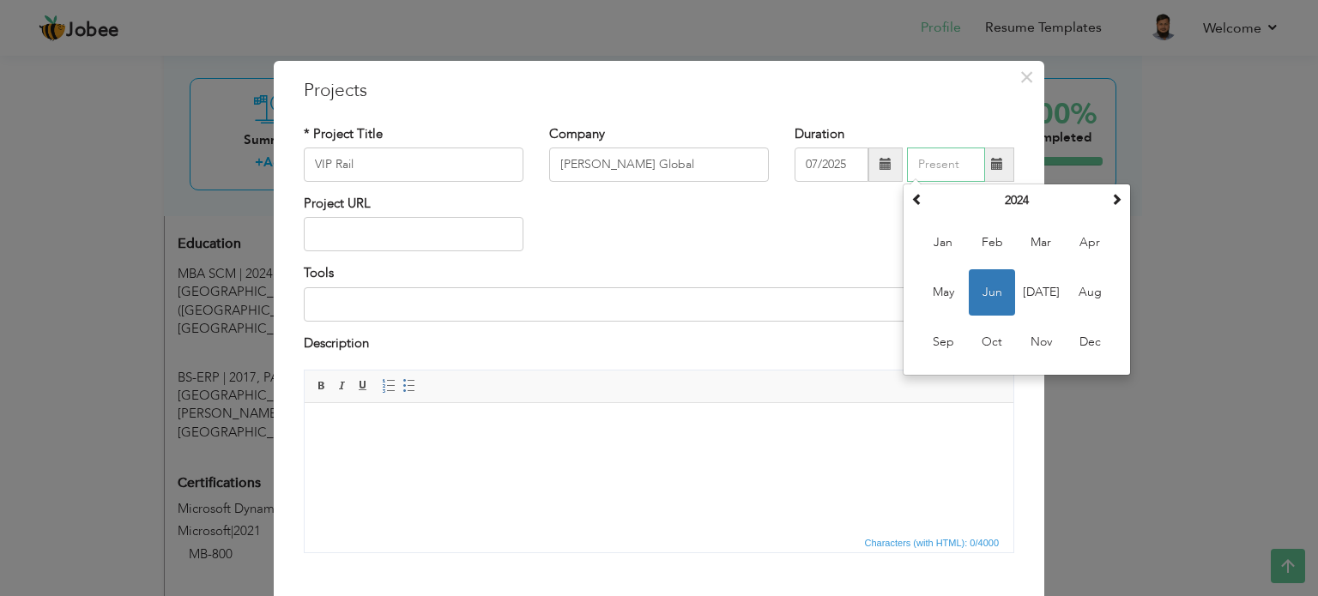
click at [1115, 186] on div "June 2024 Su Mo Tu We Th Fr Sa 26 27 28 29 30 31 1 2 3 4 5 6 7 8 9 10 11 12 13 …" at bounding box center [1016, 280] width 228 height 192
click at [1110, 195] on span at bounding box center [1116, 199] width 12 height 12
click at [844, 229] on div "Project URL" at bounding box center [659, 229] width 736 height 69
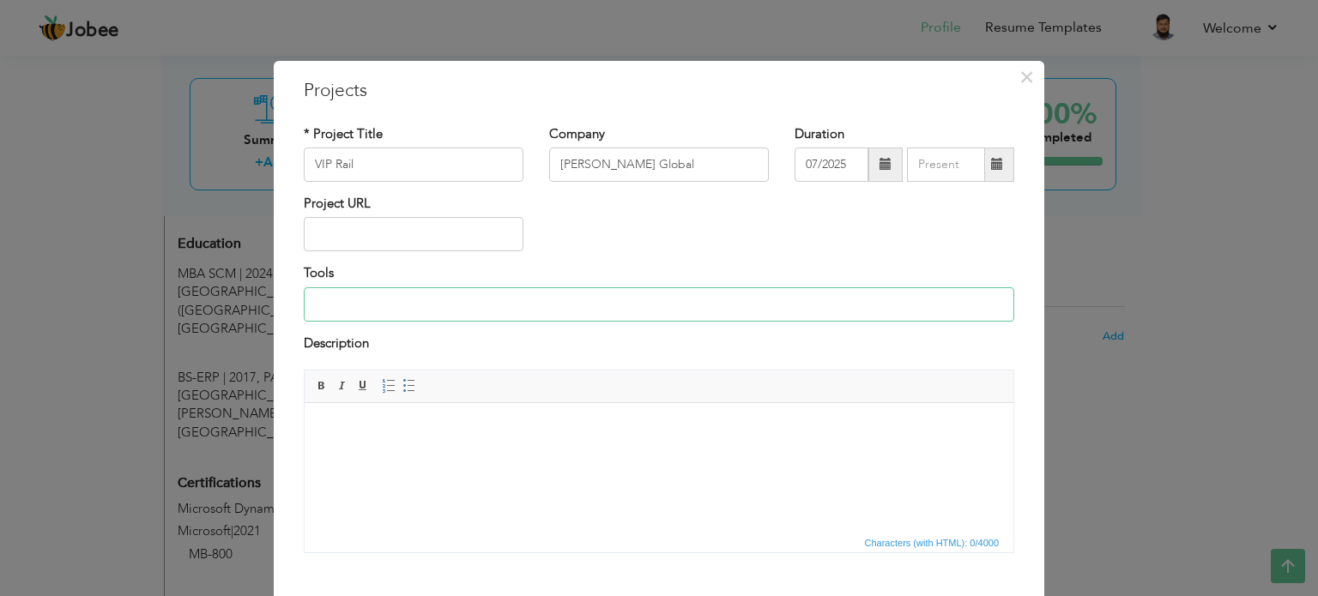
click at [391, 317] on input at bounding box center [659, 304] width 710 height 34
type input "Dynamics D365 Business Central"
click at [439, 437] on body at bounding box center [659, 429] width 674 height 18
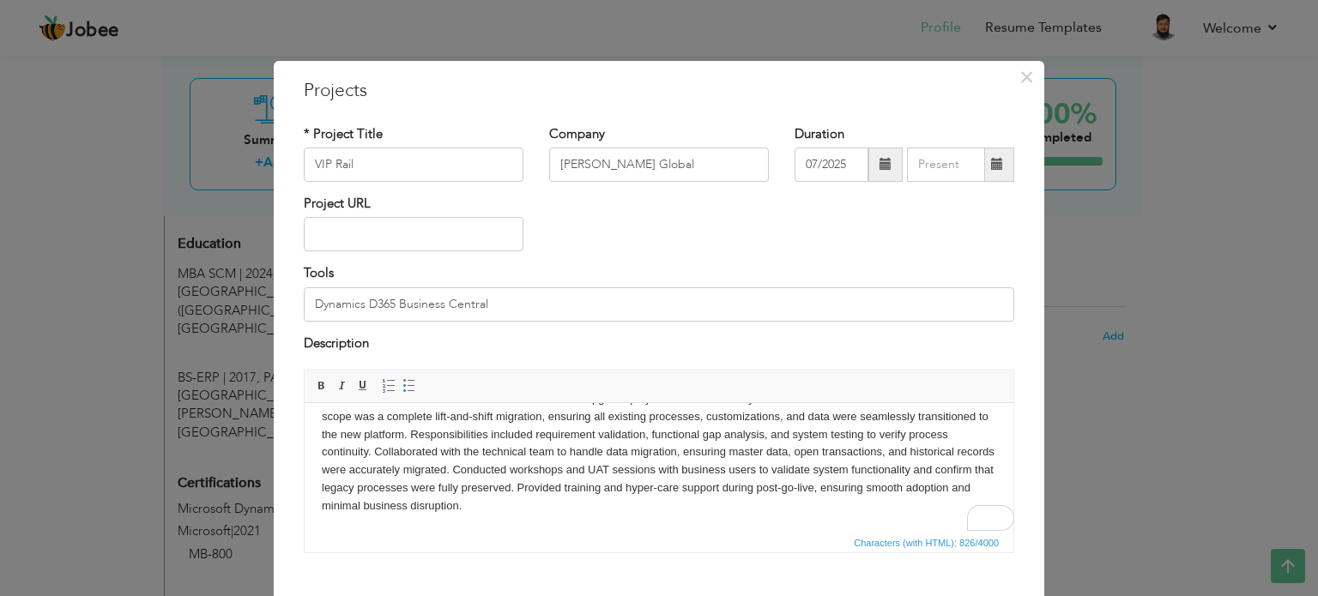
scroll to position [95, 0]
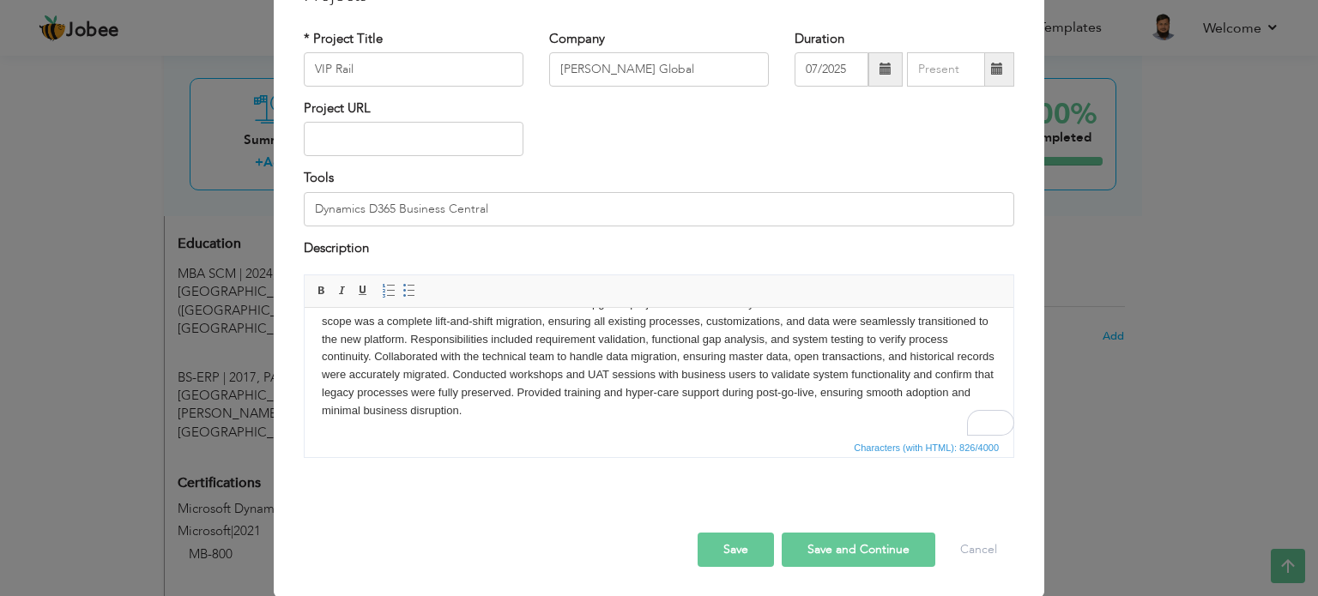
click at [836, 550] on button "Save and Continue" at bounding box center [858, 550] width 154 height 34
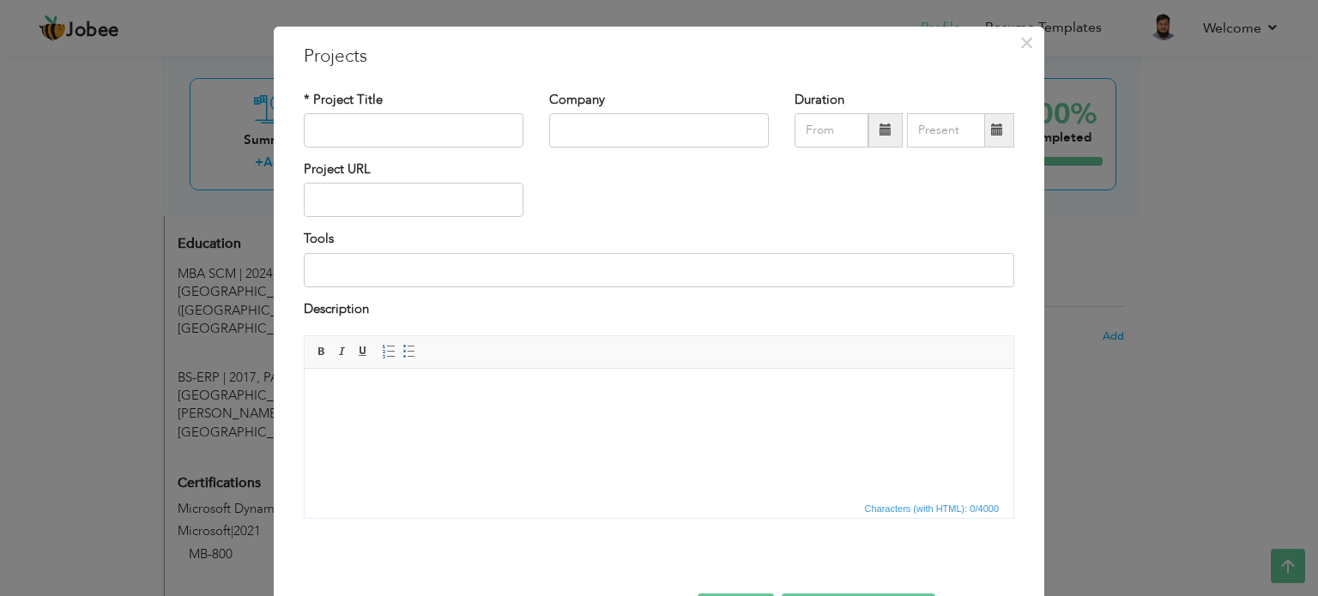
scroll to position [0, 0]
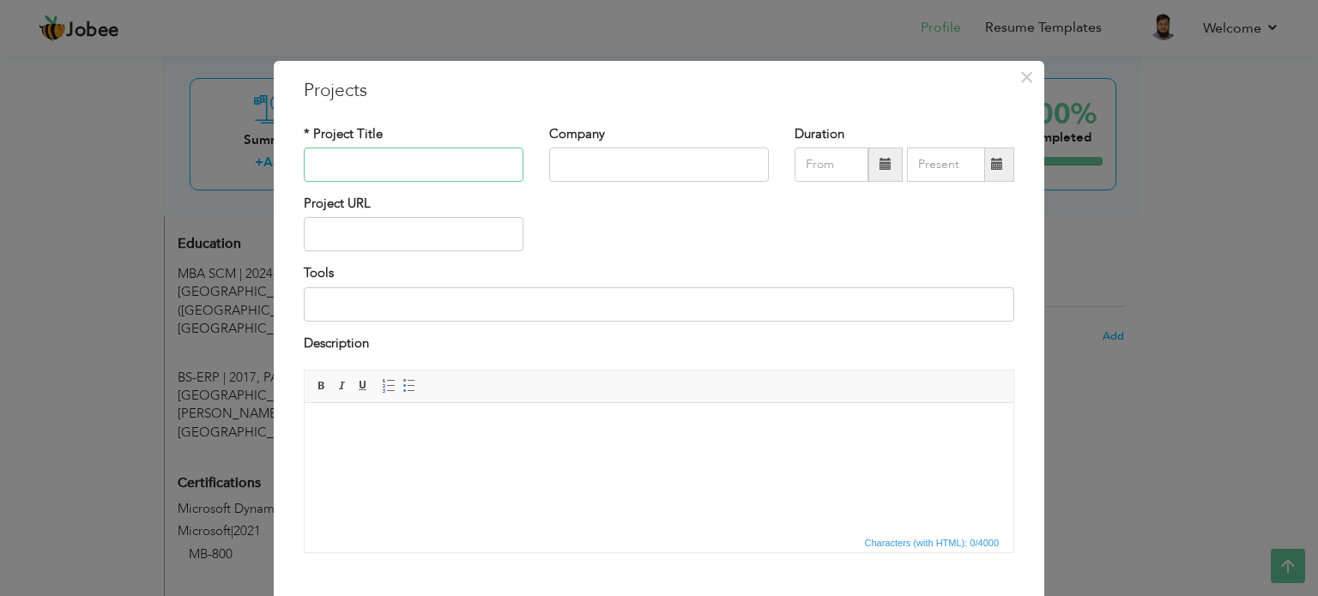
click at [406, 170] on input "text" at bounding box center [414, 165] width 220 height 34
type input "Lloyds Clinical"
click at [603, 156] on input "text" at bounding box center [659, 165] width 220 height 34
type input "[PERSON_NAME] Global"
click at [872, 174] on span at bounding box center [885, 165] width 34 height 34
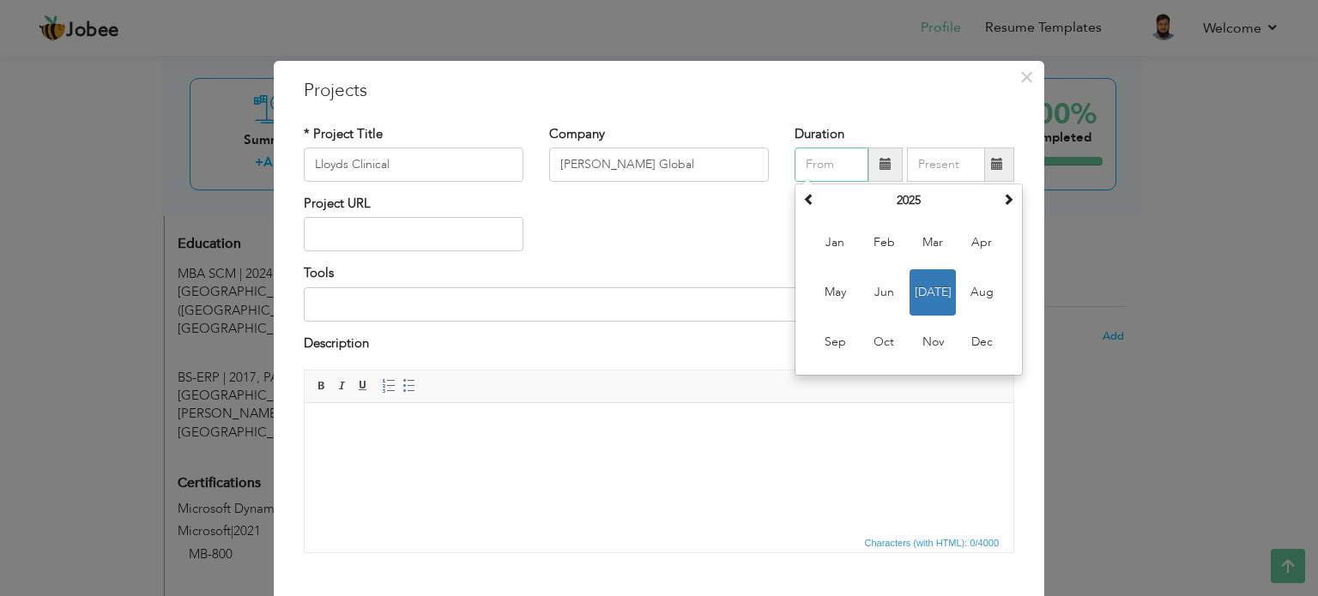
click at [936, 291] on span "Jul" at bounding box center [932, 292] width 46 height 46
type input "07/2025"
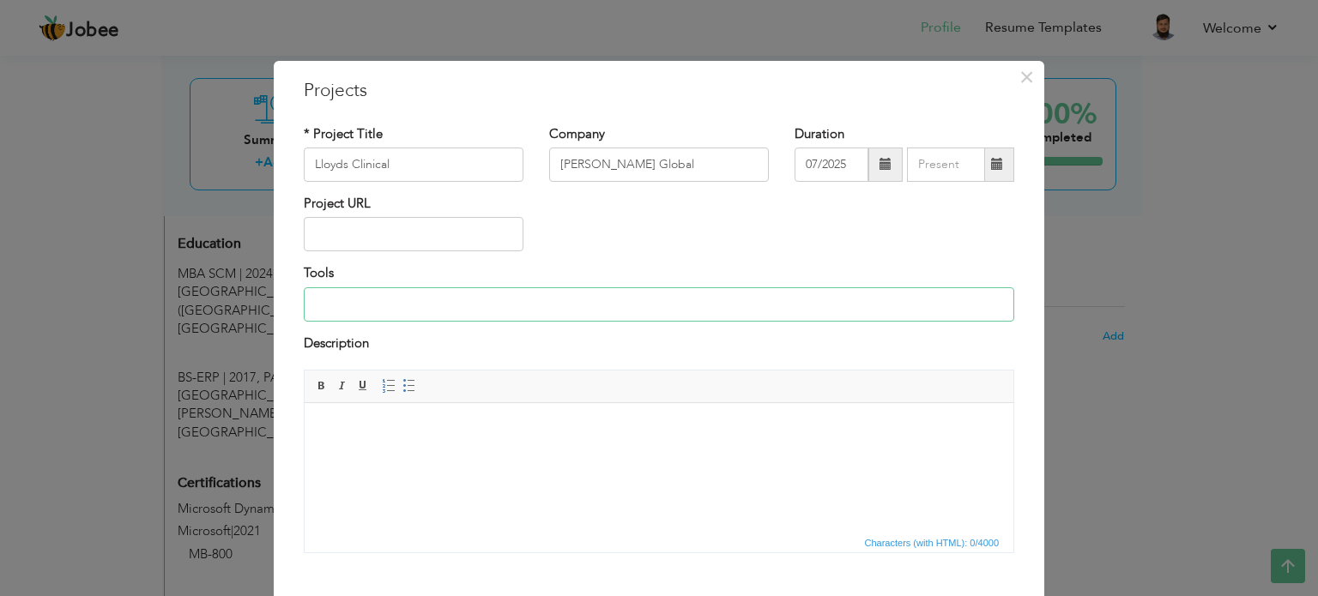
click at [436, 308] on input at bounding box center [659, 304] width 710 height 34
click at [480, 309] on input at bounding box center [659, 304] width 710 height 34
type input "Dynamics D365 Business Central"
click at [419, 456] on html at bounding box center [659, 429] width 709 height 52
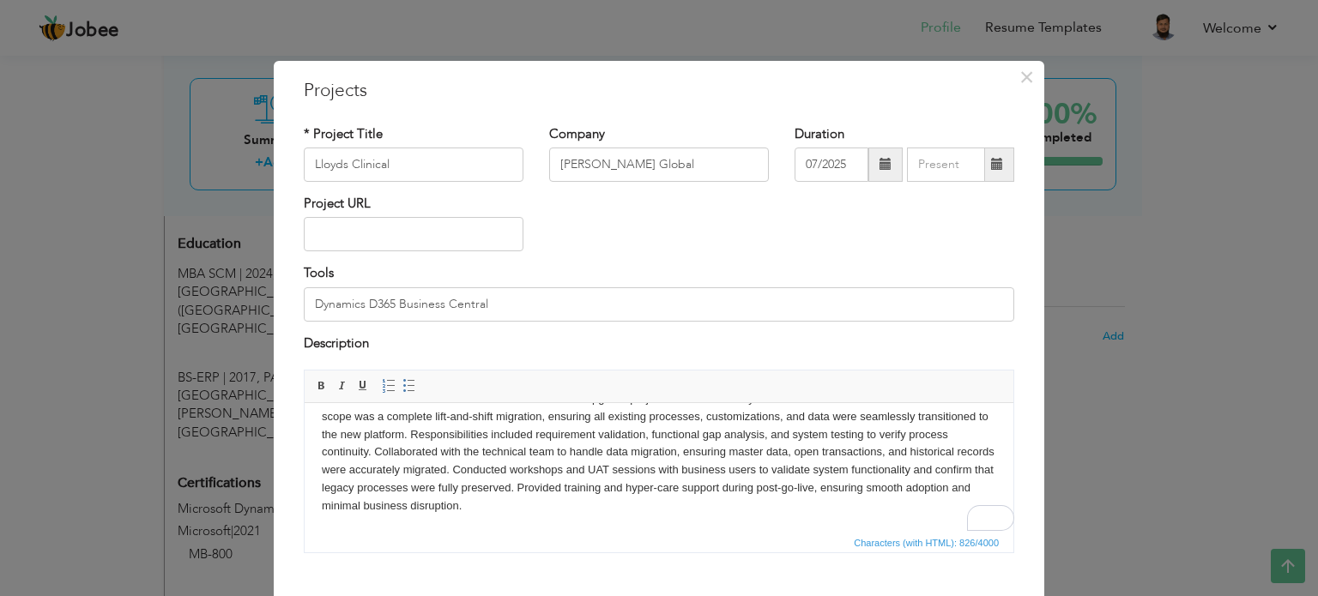
scroll to position [95, 0]
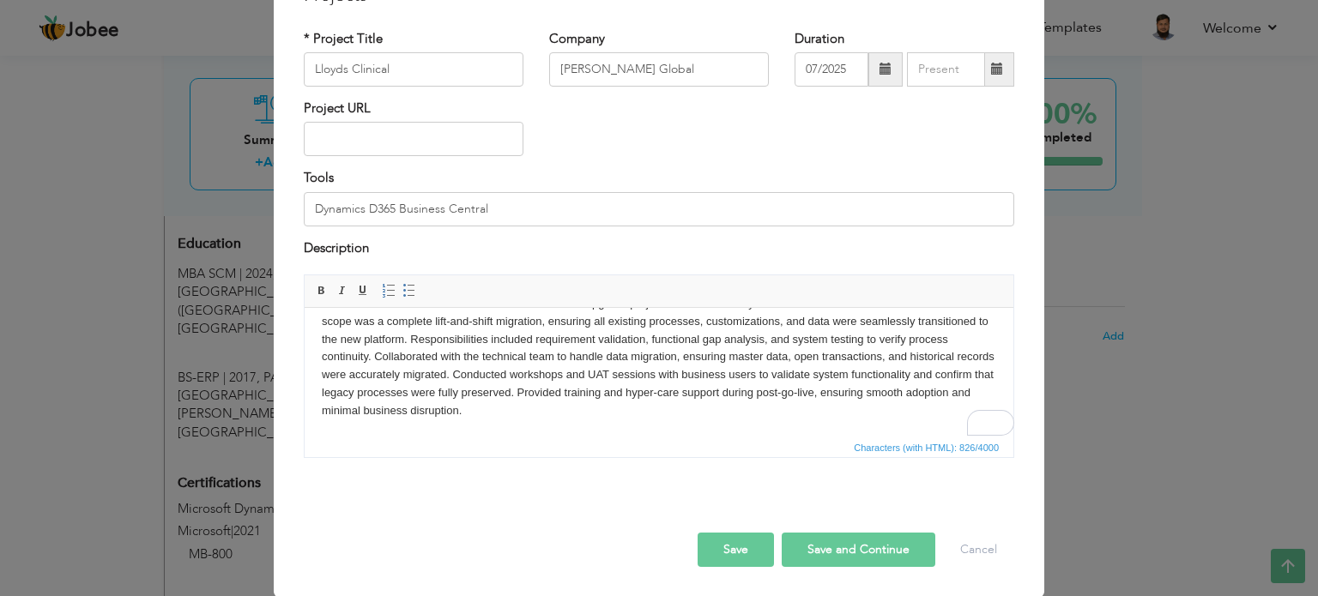
click at [895, 559] on button "Save and Continue" at bounding box center [858, 550] width 154 height 34
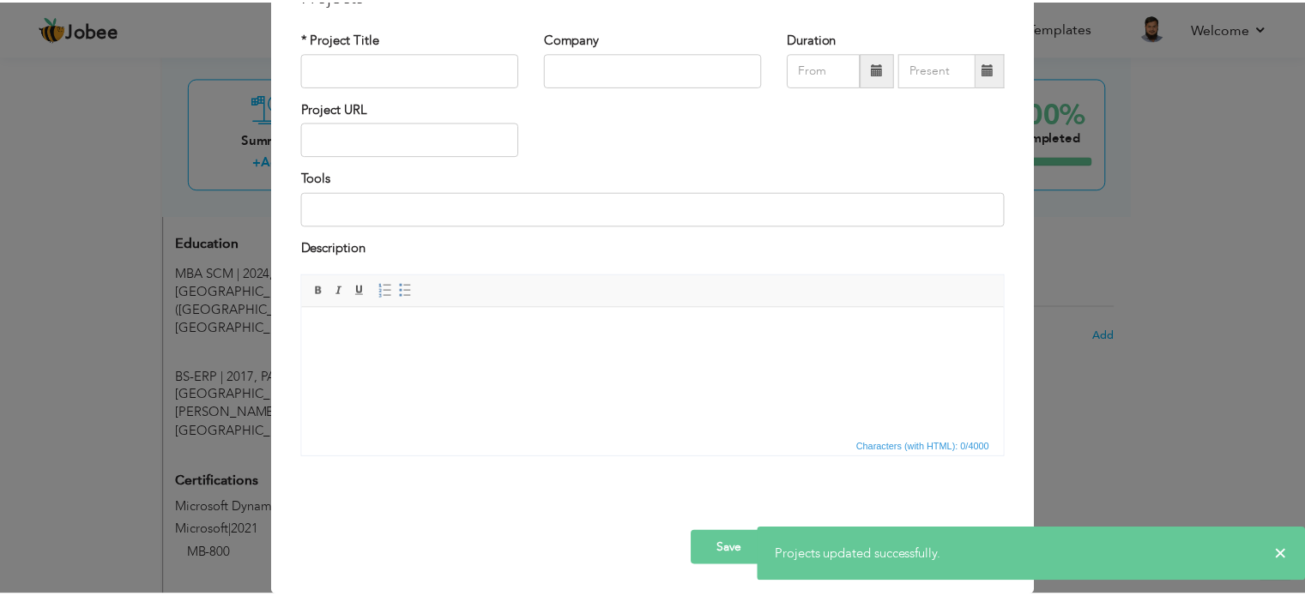
scroll to position [0, 0]
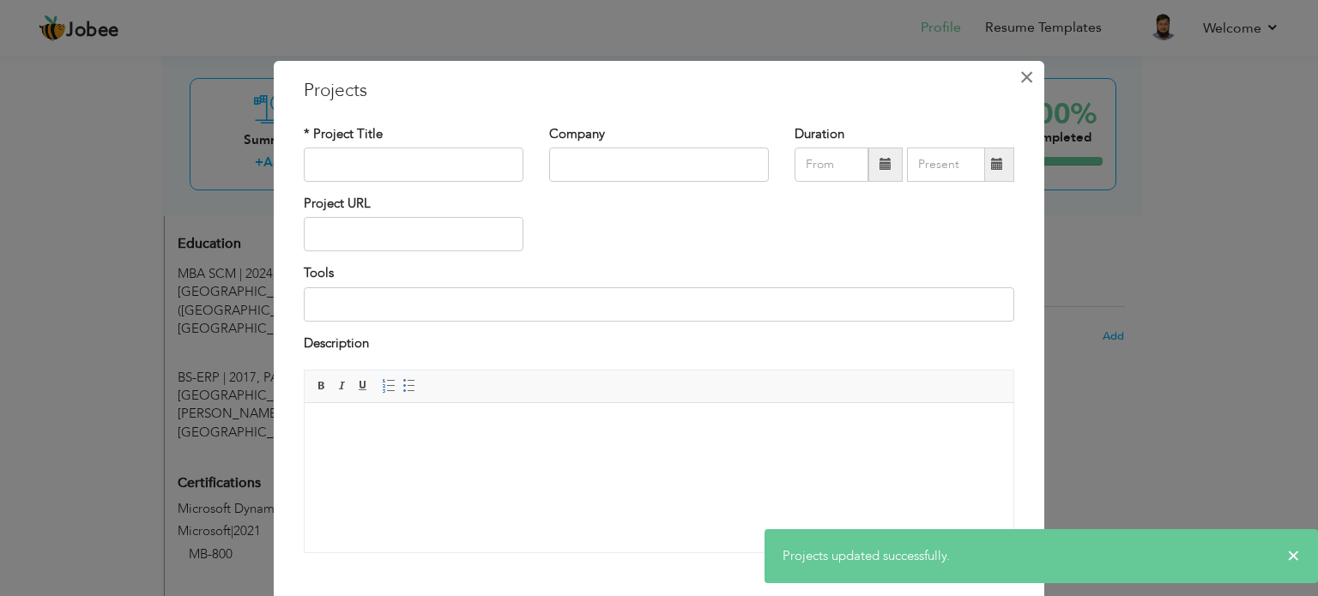
click at [1024, 69] on span "×" at bounding box center [1026, 77] width 15 height 31
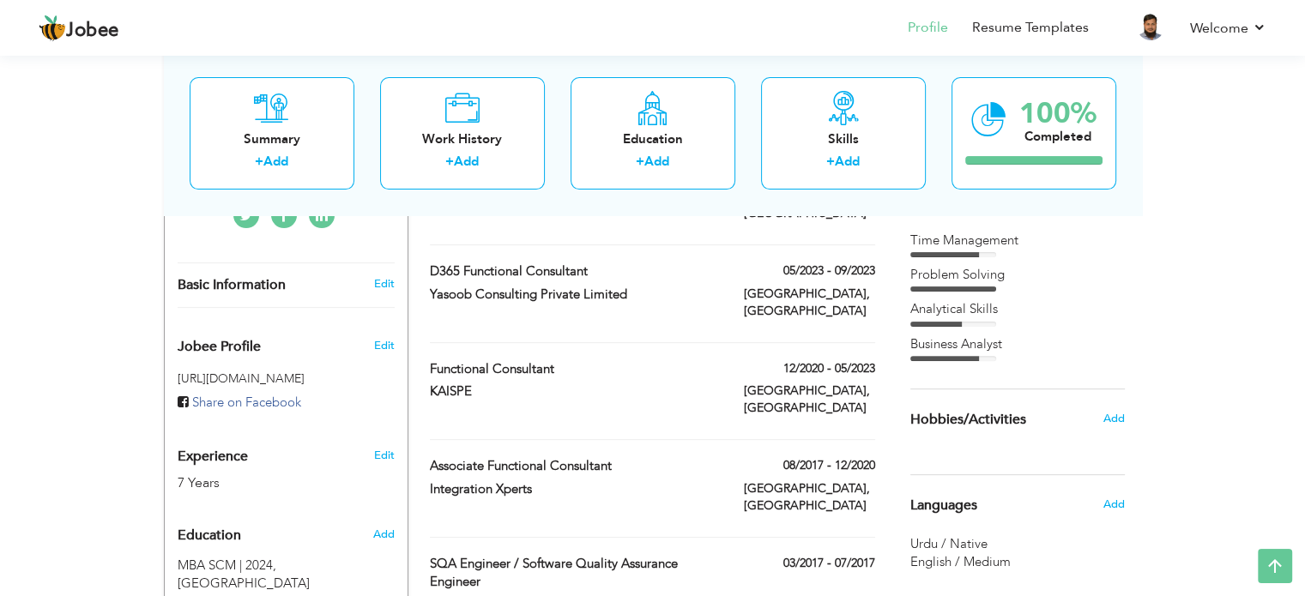
scroll to position [466, 0]
click at [561, 363] on span at bounding box center [560, 369] width 13 height 13
type input "Functional Consultant"
type input "KAISPE"
type input "12/2020"
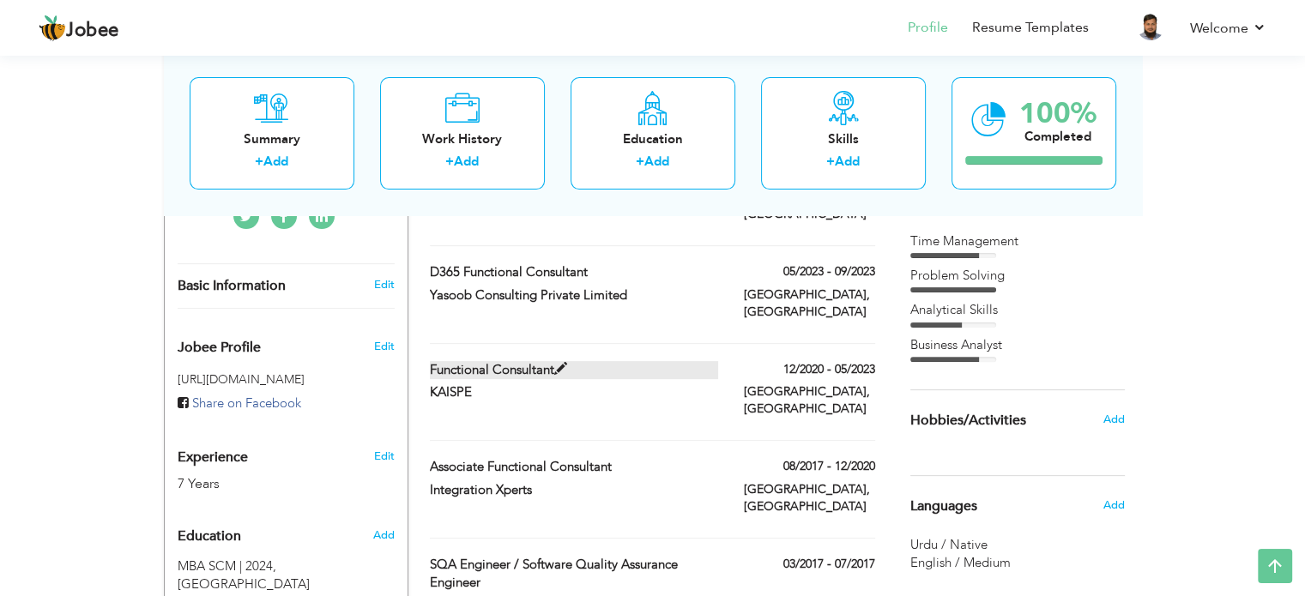
type input "05/2023"
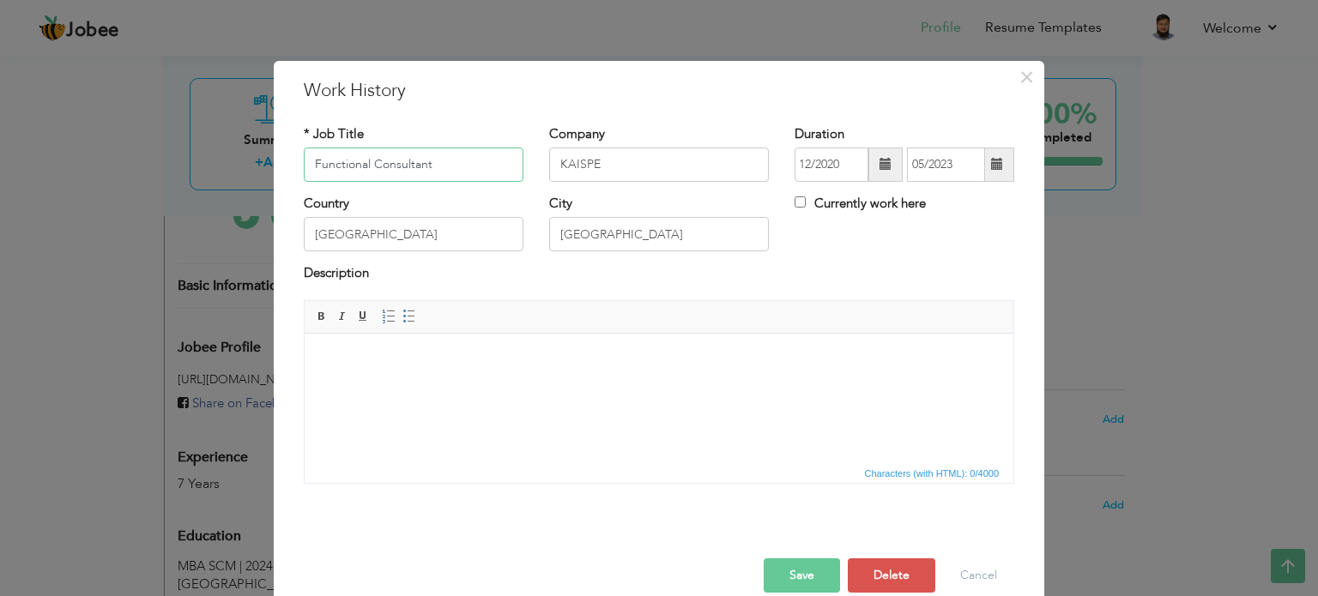
click at [304, 160] on input "Functional Consultant" at bounding box center [414, 165] width 220 height 34
click at [806, 580] on button "Save" at bounding box center [801, 575] width 76 height 34
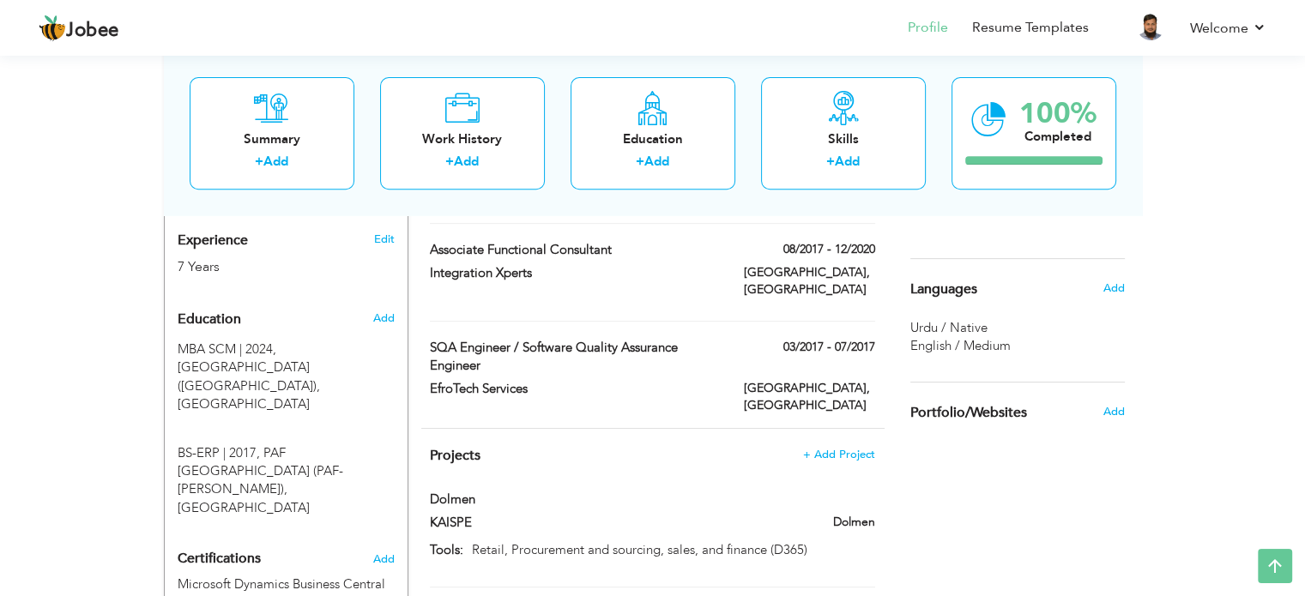
scroll to position [522, 0]
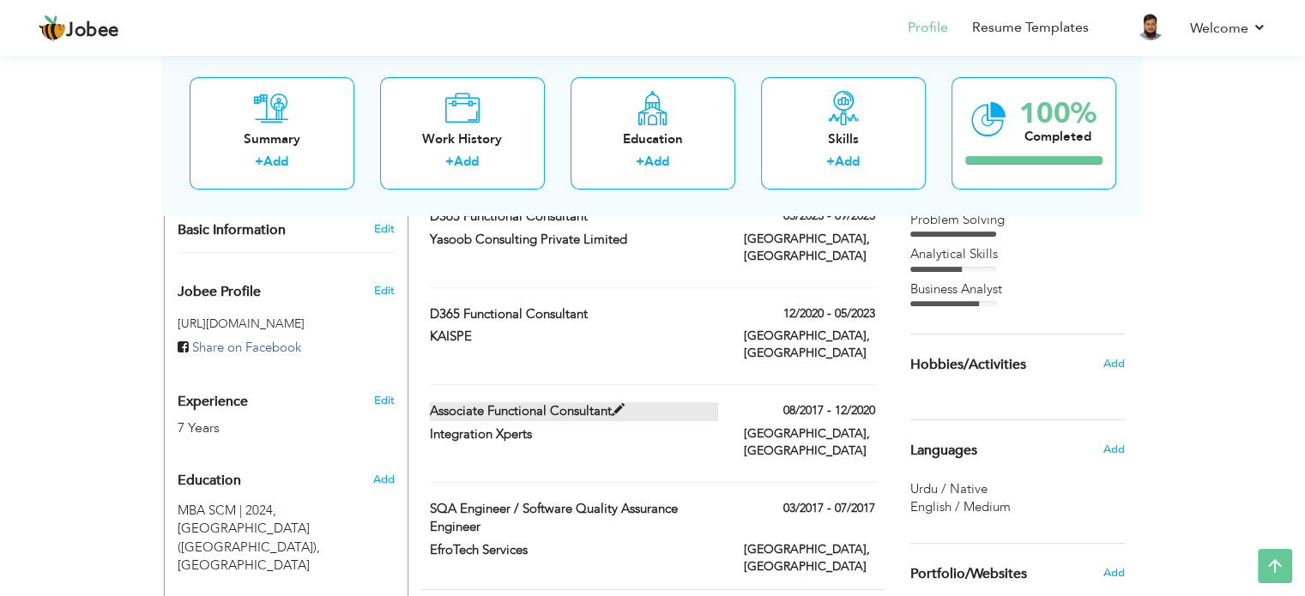
click at [621, 404] on span at bounding box center [618, 410] width 13 height 13
type input "Associate Functional Consultant"
type input "Integration Xperts"
type input "08/2017"
type input "12/2020"
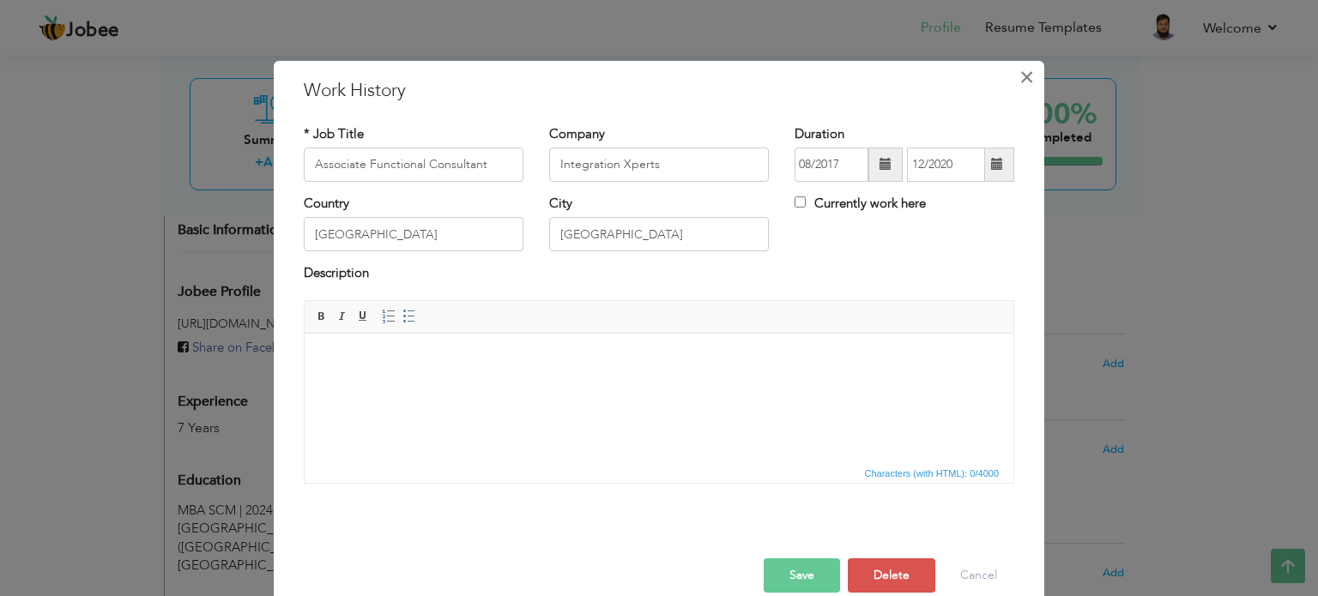
click at [1019, 75] on span "×" at bounding box center [1026, 77] width 15 height 31
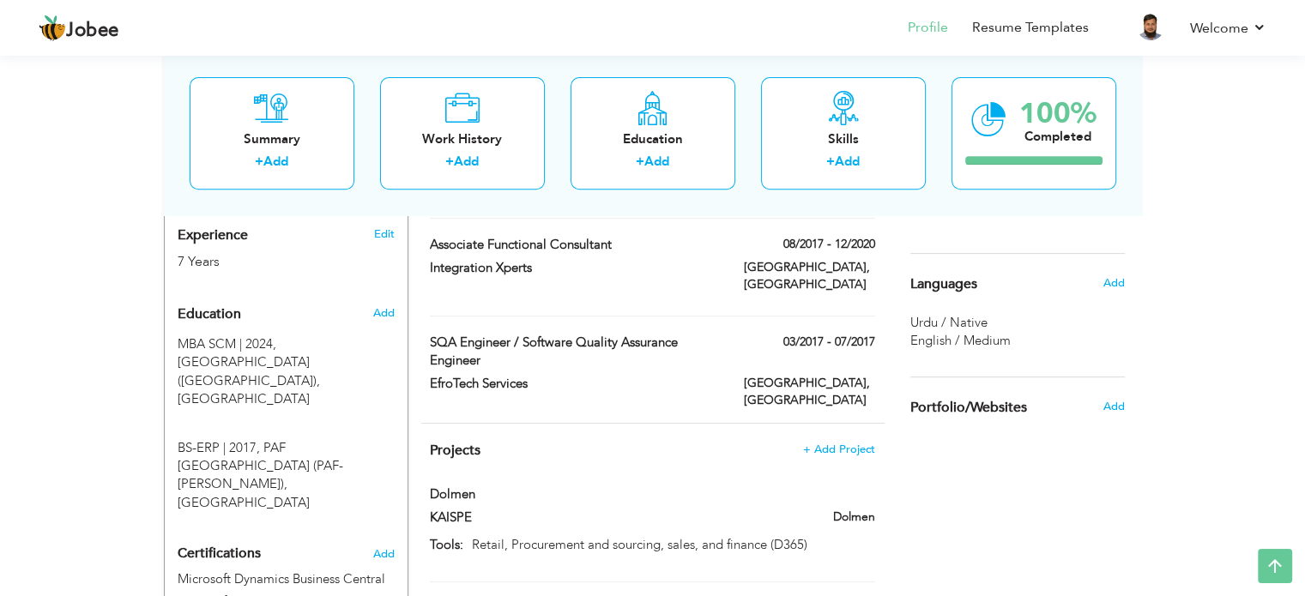
scroll to position [686, 0]
click at [1052, 33] on link "Resume Templates" at bounding box center [1030, 28] width 117 height 20
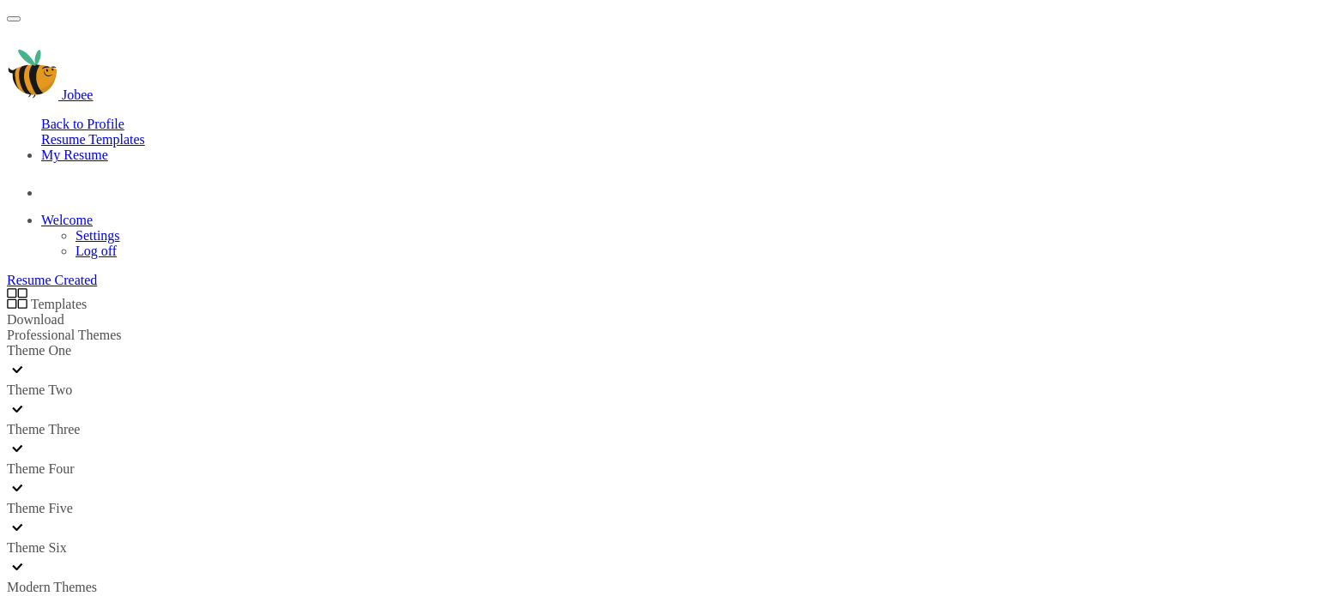
scroll to position [1968, 0]
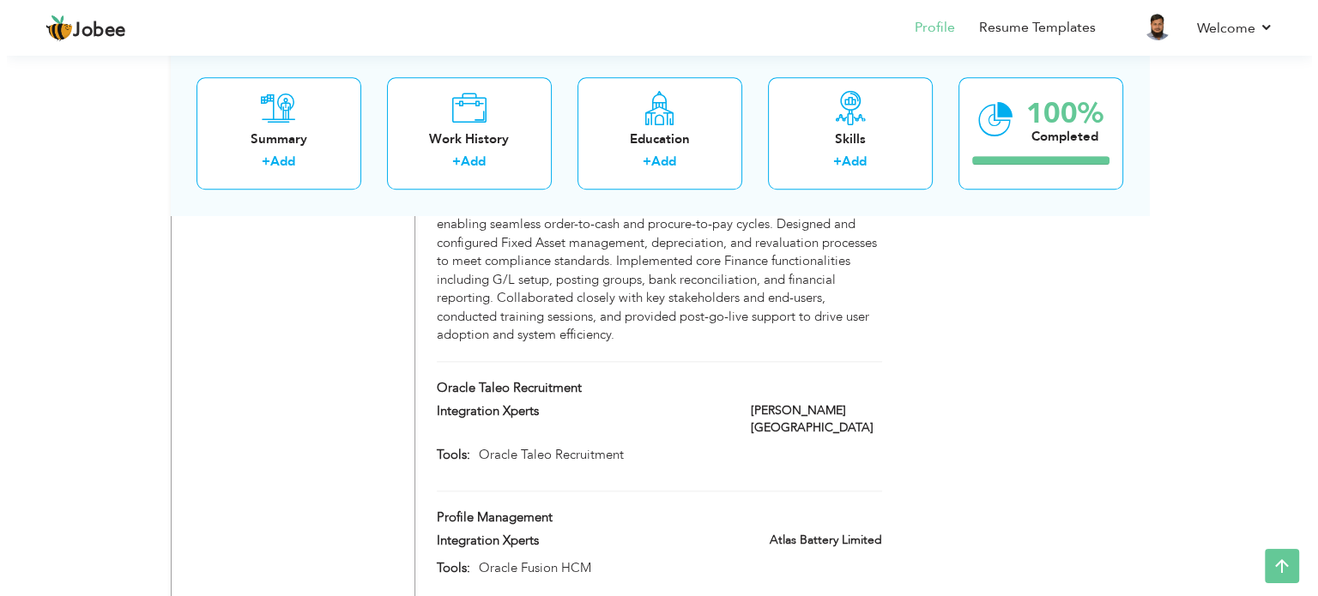
scroll to position [1795, 0]
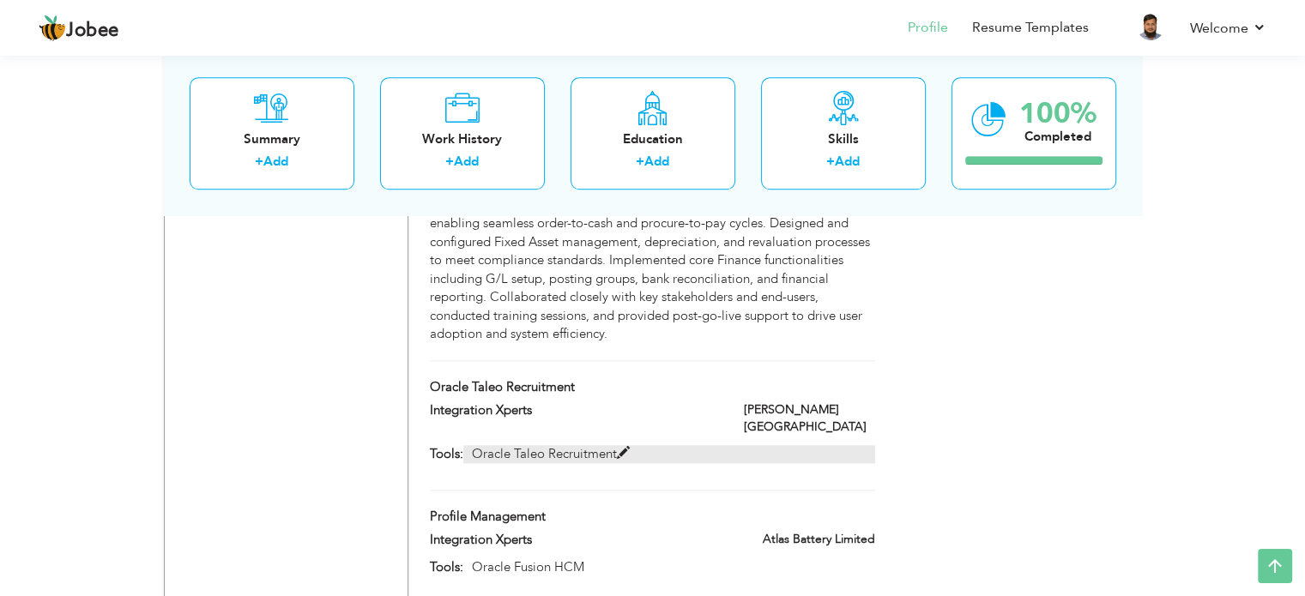
click at [624, 447] on span at bounding box center [623, 453] width 13 height 13
type input "Oracle Taleo Recruitment"
type input "Integration Xperts"
type input "Oracle Taleo Recruitment"
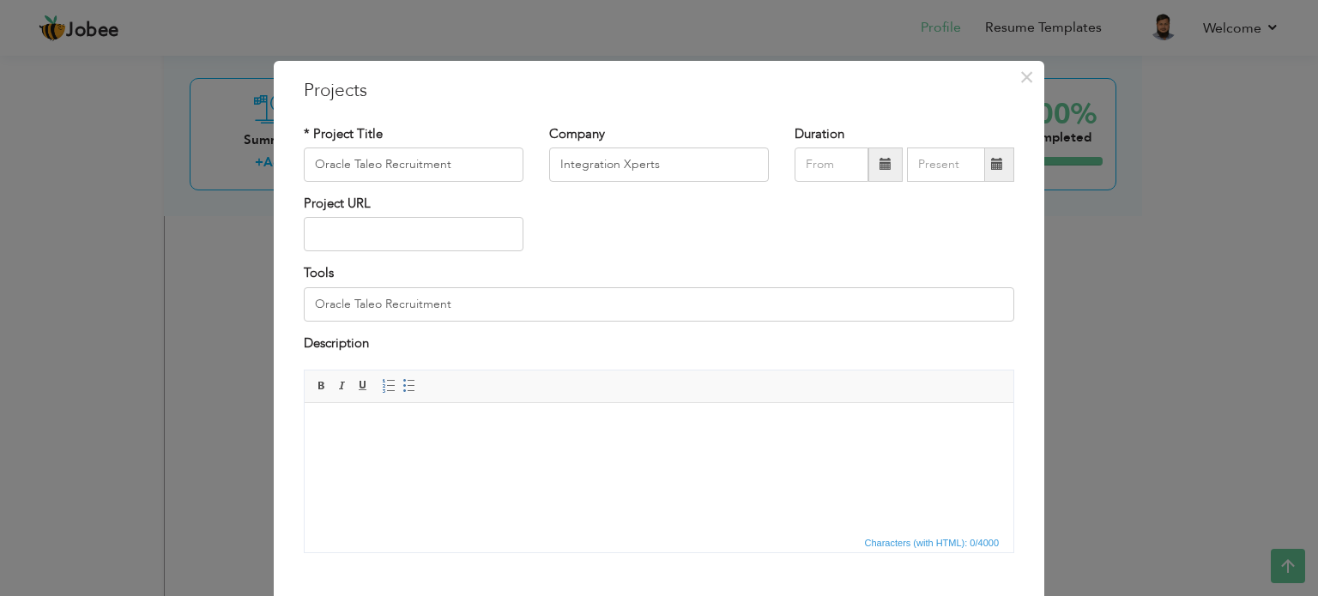
click at [460, 441] on html at bounding box center [659, 429] width 709 height 52
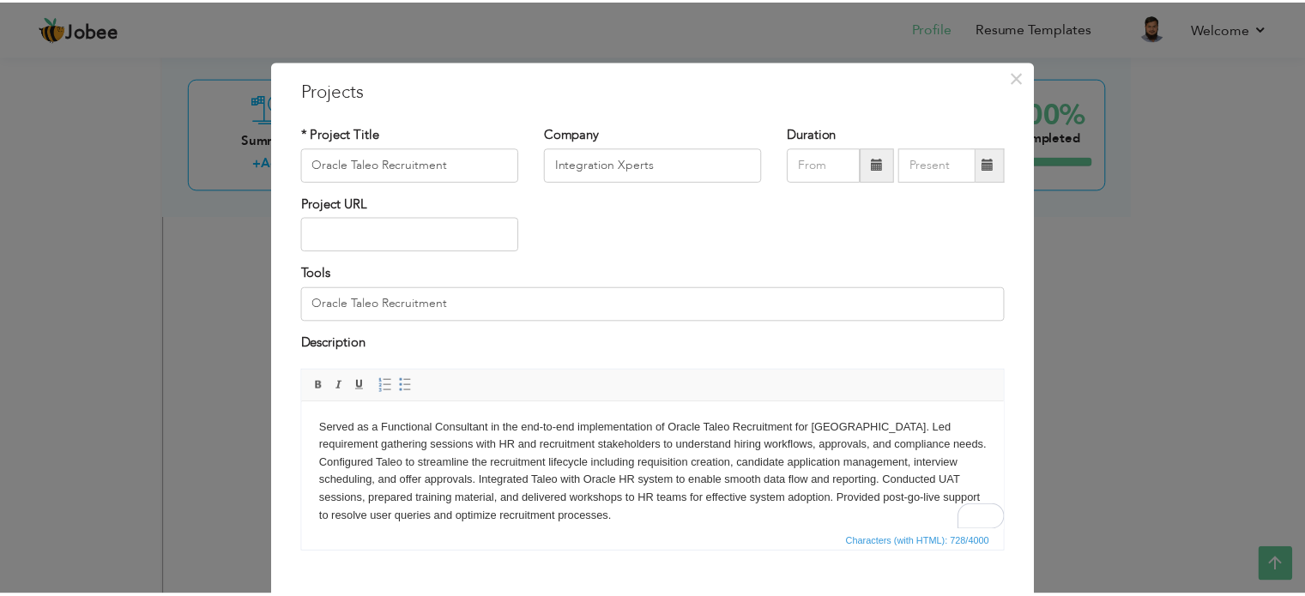
scroll to position [95, 0]
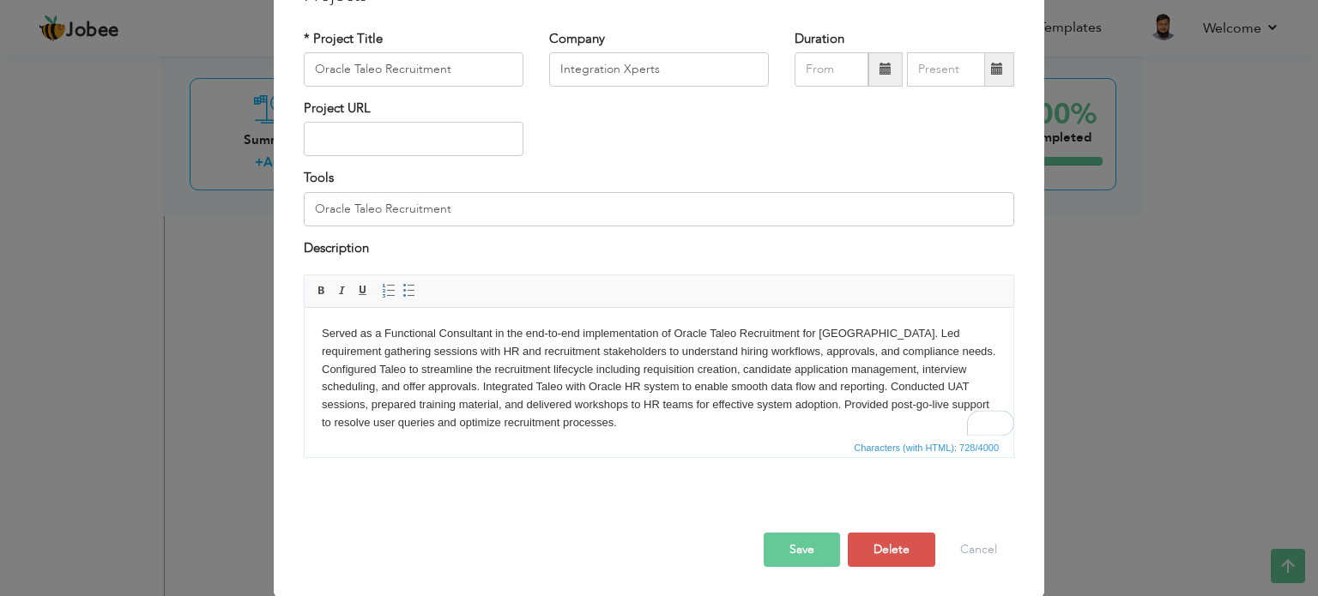
click at [777, 555] on button "Save" at bounding box center [801, 550] width 76 height 34
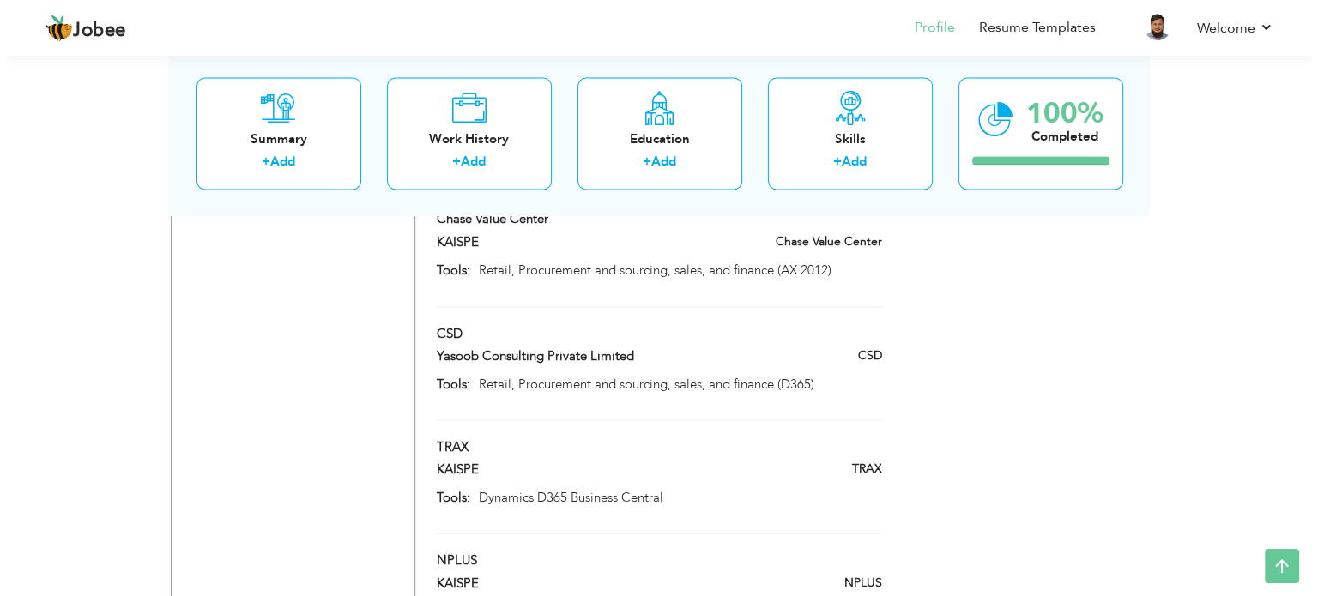
scroll to position [3020, 0]
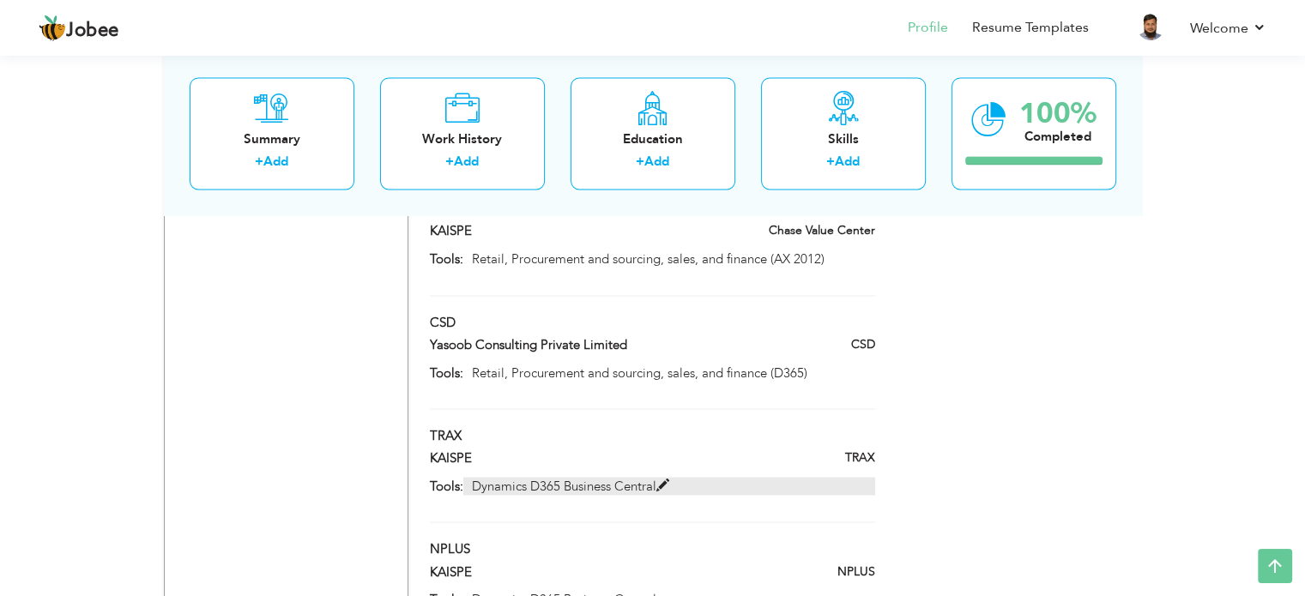
click at [657, 479] on span at bounding box center [662, 485] width 13 height 13
type input "TRAX"
type input "KAISPE"
type input "Dynamics D365 Business Central"
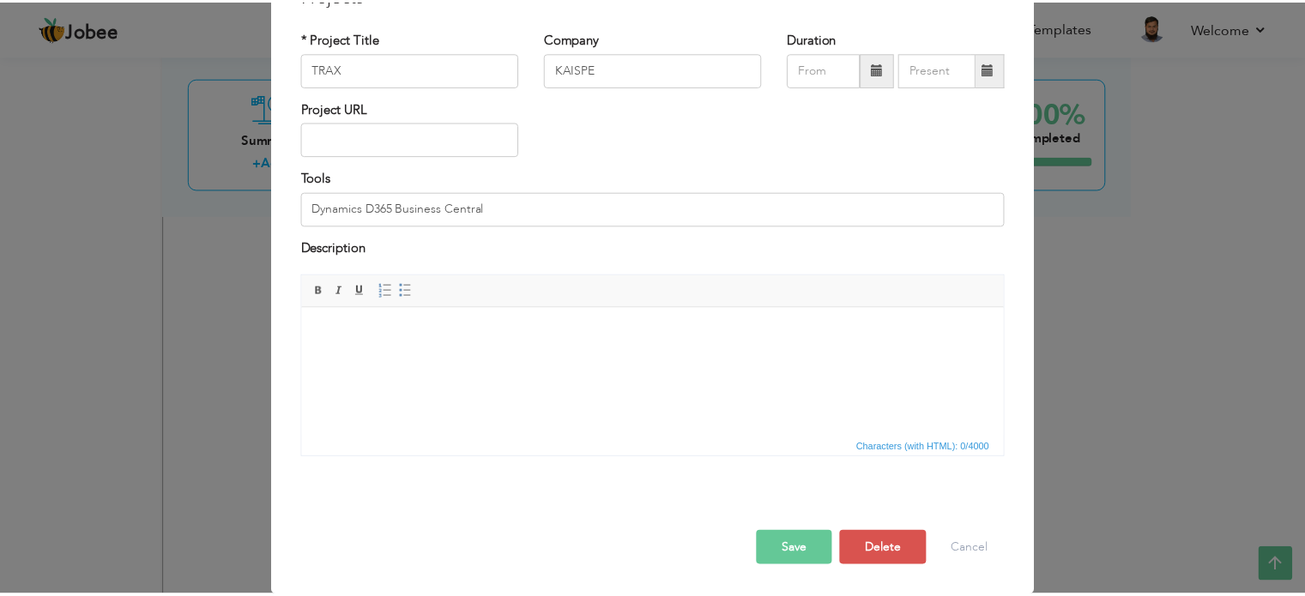
scroll to position [0, 0]
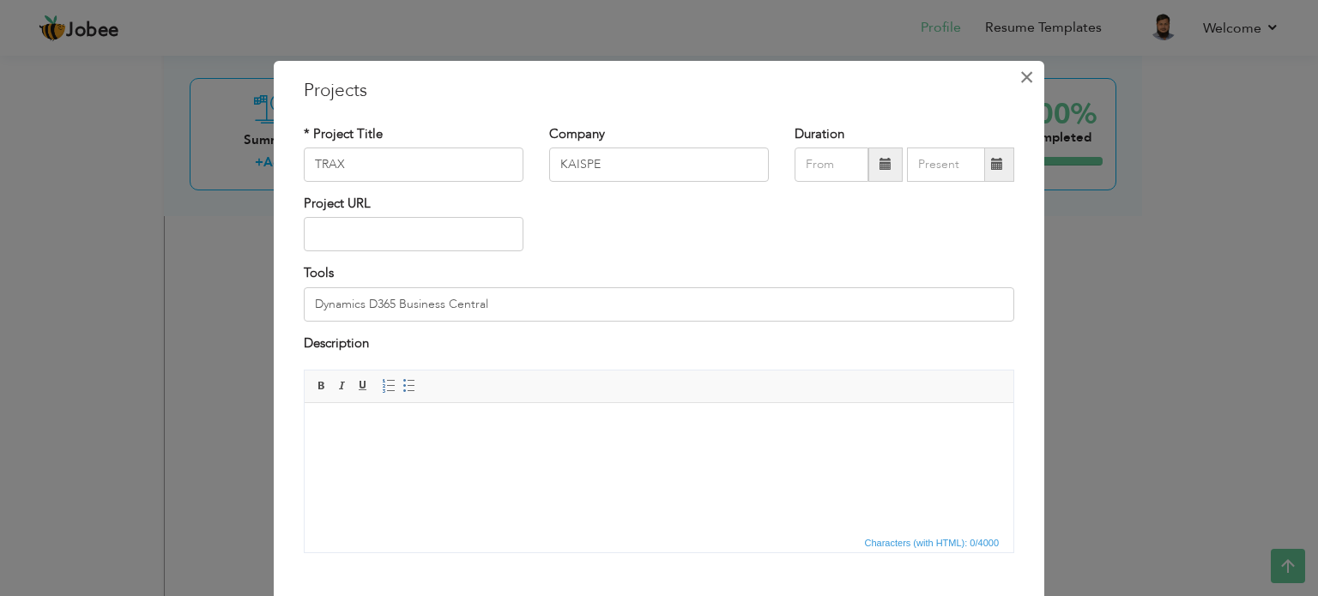
click at [1019, 76] on span "×" at bounding box center [1026, 77] width 15 height 31
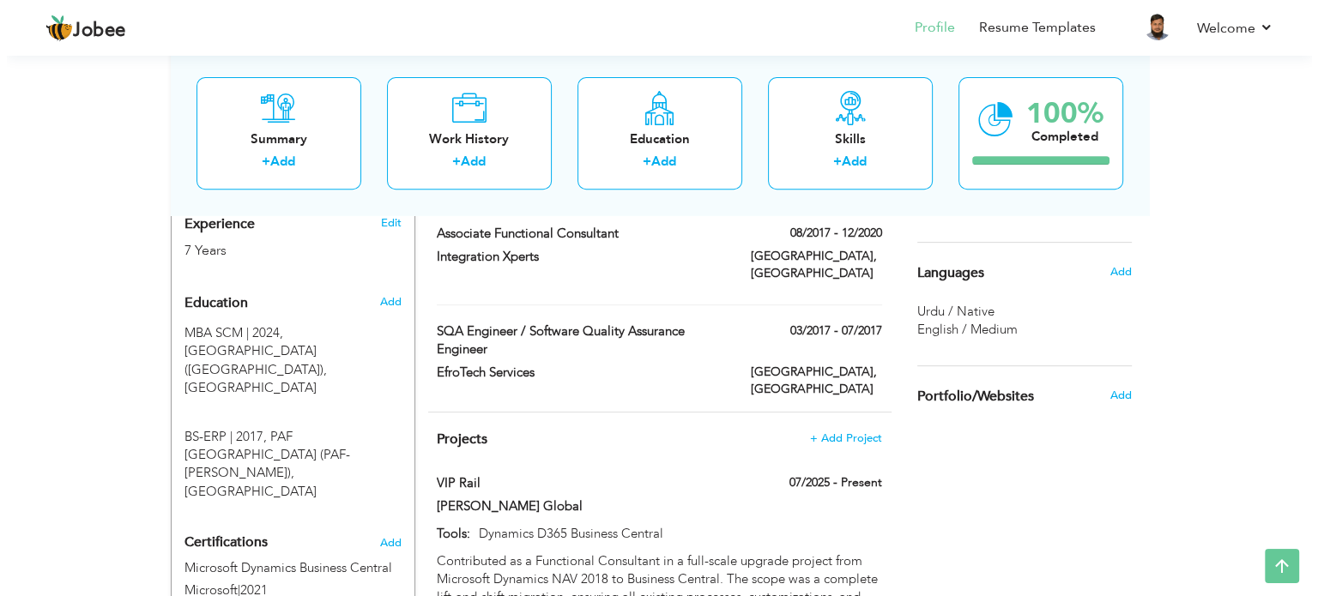
scroll to position [693, 0]
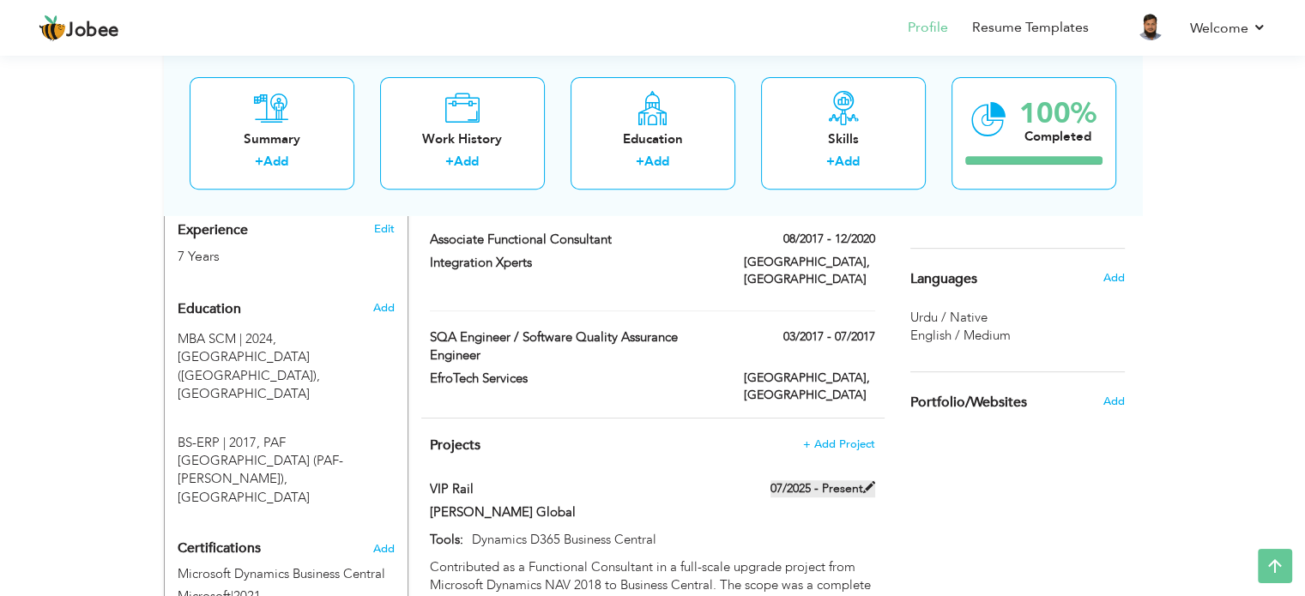
click at [863, 481] on span at bounding box center [869, 487] width 12 height 12
type input "VIP Rail"
type input "[PERSON_NAME] Global"
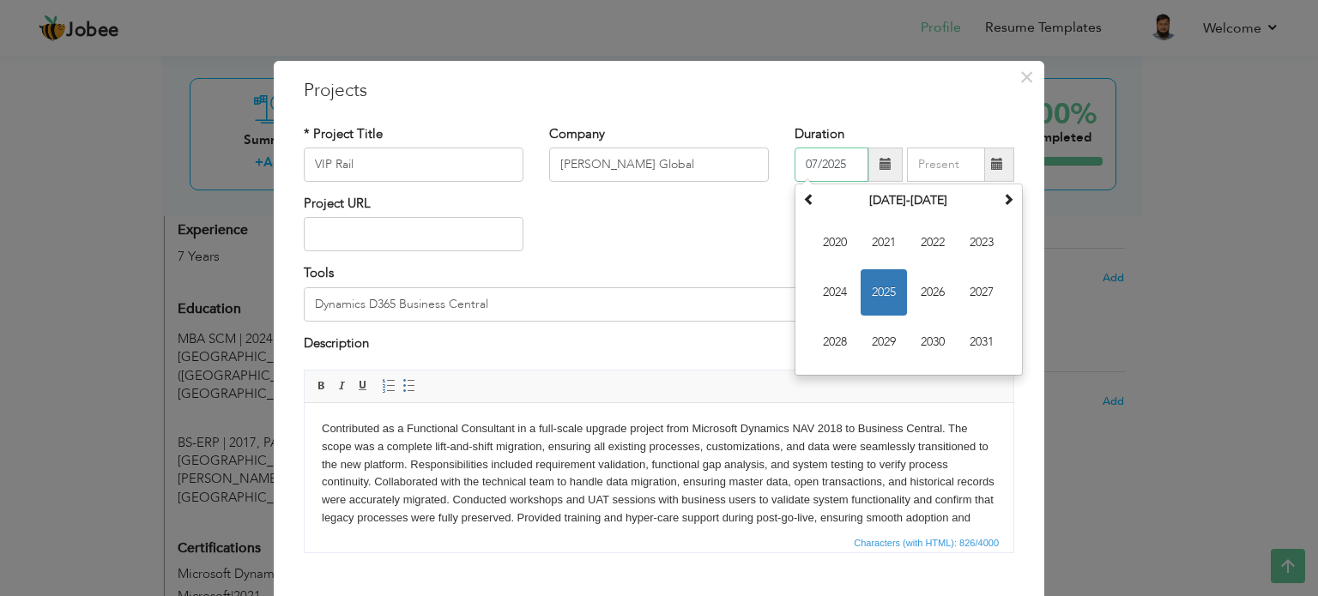
drag, startPoint x: 836, startPoint y: 163, endPoint x: 761, endPoint y: 166, distance: 74.7
click at [761, 166] on div "* Project Title VIP Rail Company Mazik Global Duration 07/2025 July 2025 Su Mo …" at bounding box center [659, 159] width 736 height 69
type input "5"
click at [818, 154] on input "5" at bounding box center [831, 165] width 74 height 34
click at [703, 238] on div "Project URL" at bounding box center [659, 229] width 736 height 69
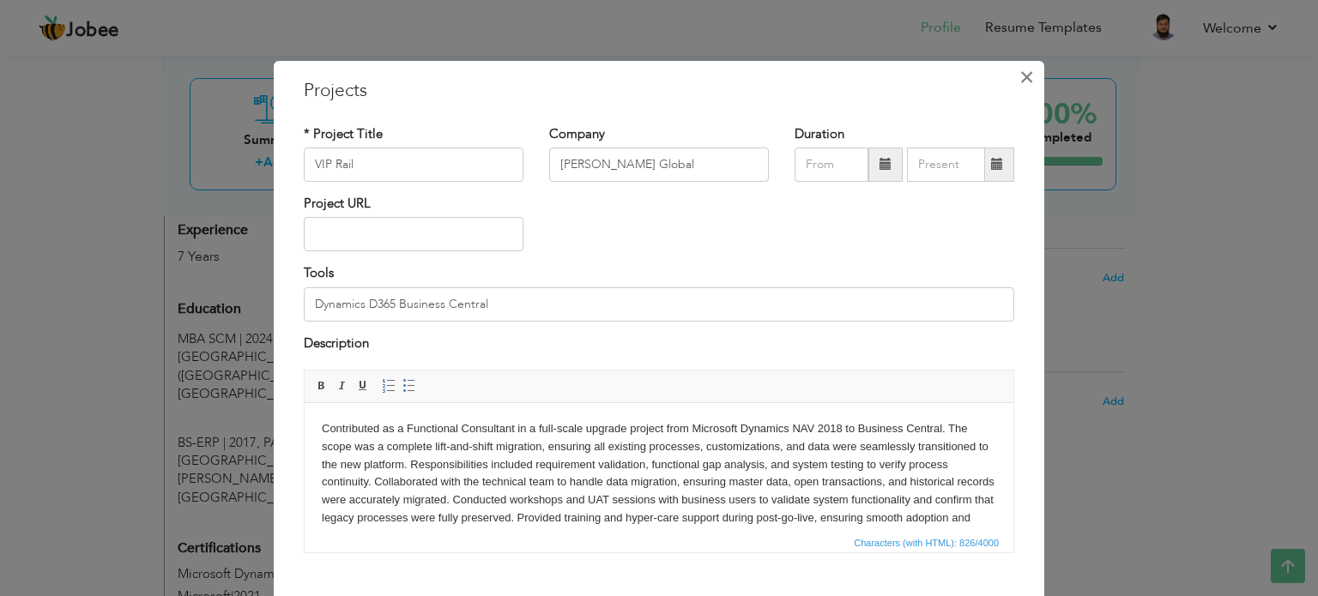
click at [1028, 80] on button "×" at bounding box center [1025, 76] width 27 height 27
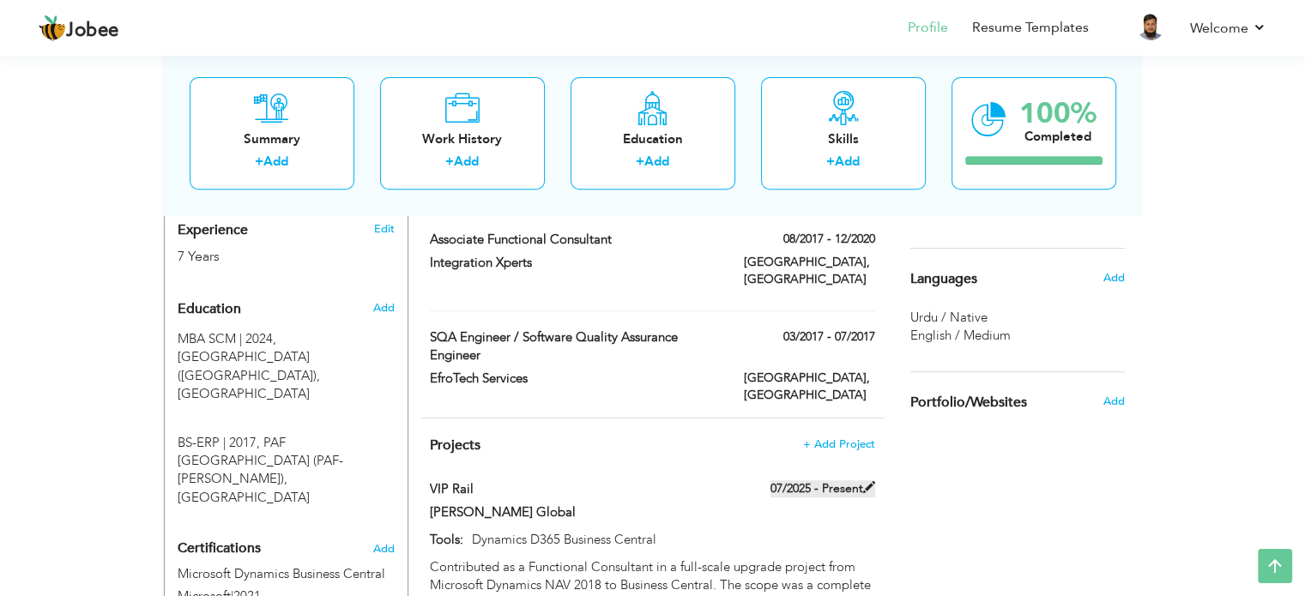
click at [870, 481] on span at bounding box center [869, 487] width 12 height 12
type input "07/2025"
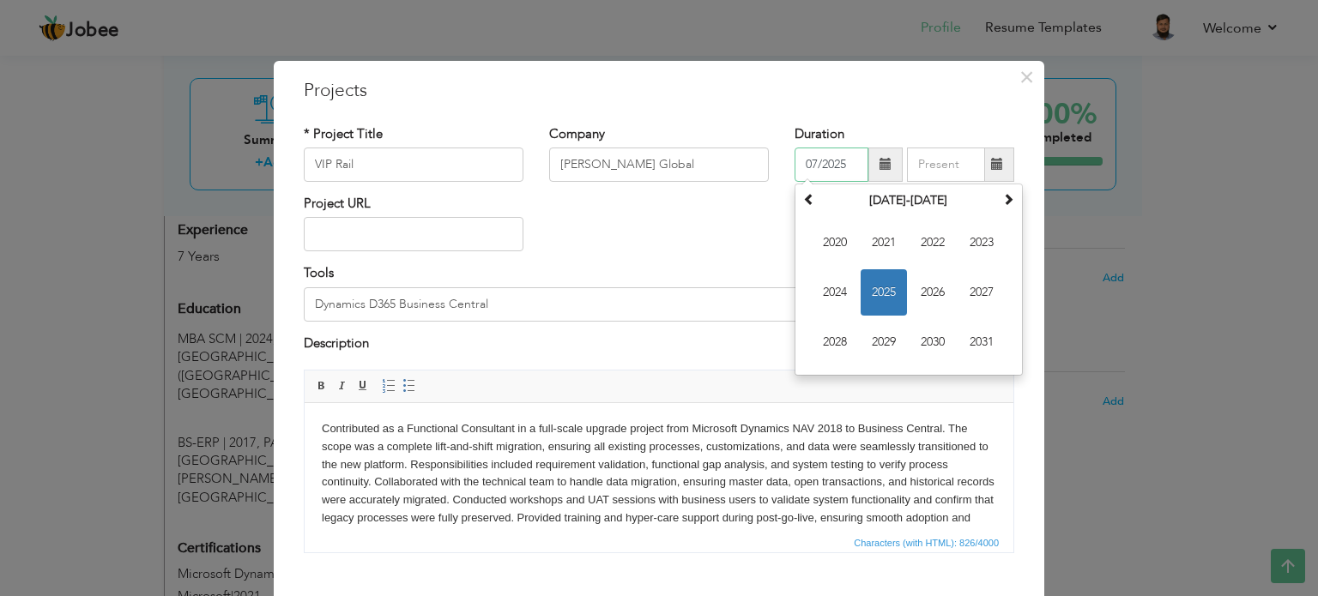
drag, startPoint x: 844, startPoint y: 160, endPoint x: 742, endPoint y: 174, distance: 103.0
click at [742, 174] on div "* Project Title VIP Rail Company Mazik Global Duration 07/2025 July 2025 Su Mo …" at bounding box center [659, 159] width 736 height 69
click at [715, 232] on div "Project URL" at bounding box center [659, 229] width 736 height 69
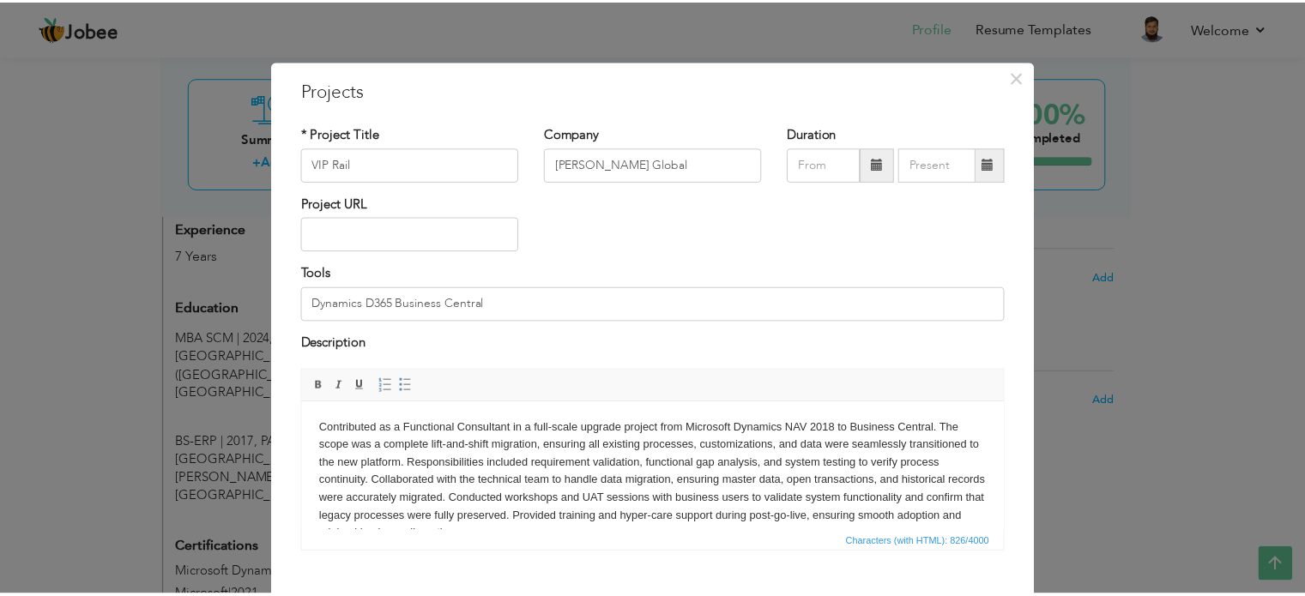
scroll to position [95, 0]
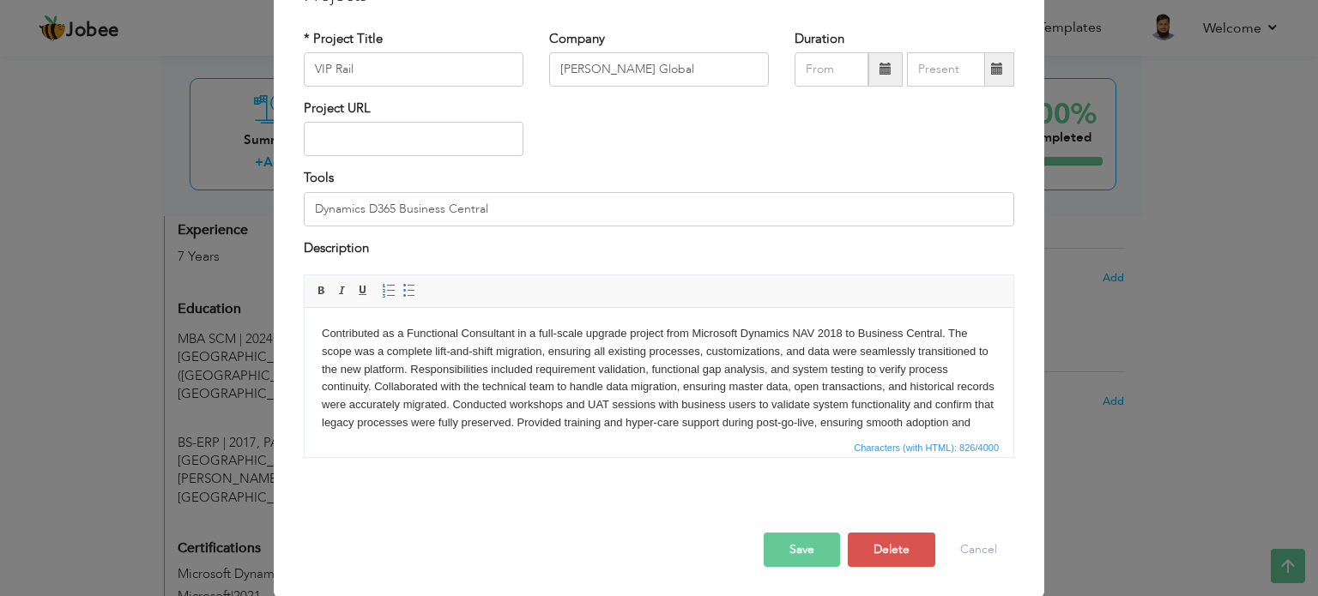
click at [789, 534] on button "Save" at bounding box center [801, 550] width 76 height 34
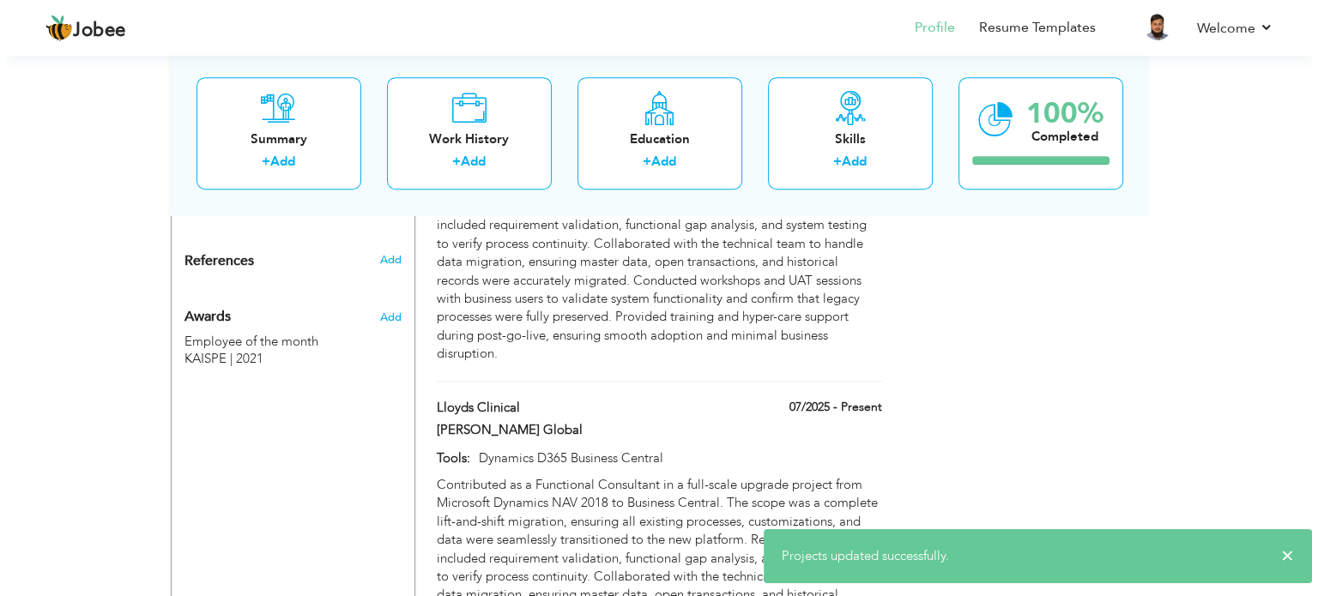
scroll to position [1108, 0]
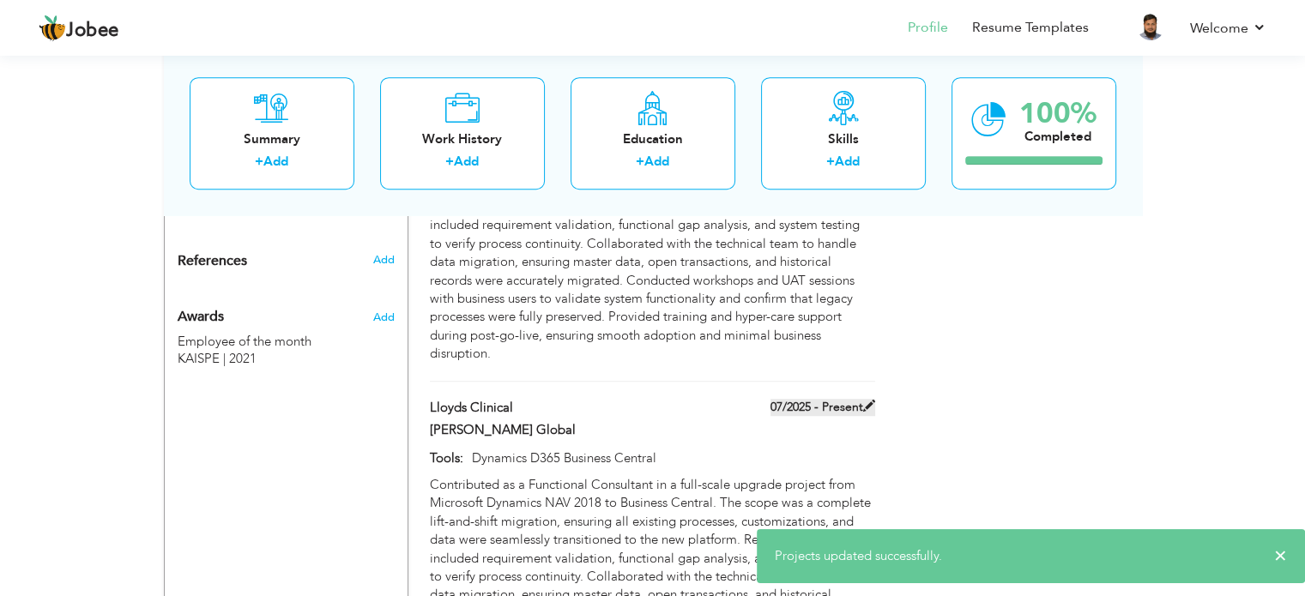
click at [868, 400] on span at bounding box center [869, 406] width 12 height 12
type input "Lloyds Clinical"
type input "07/2025"
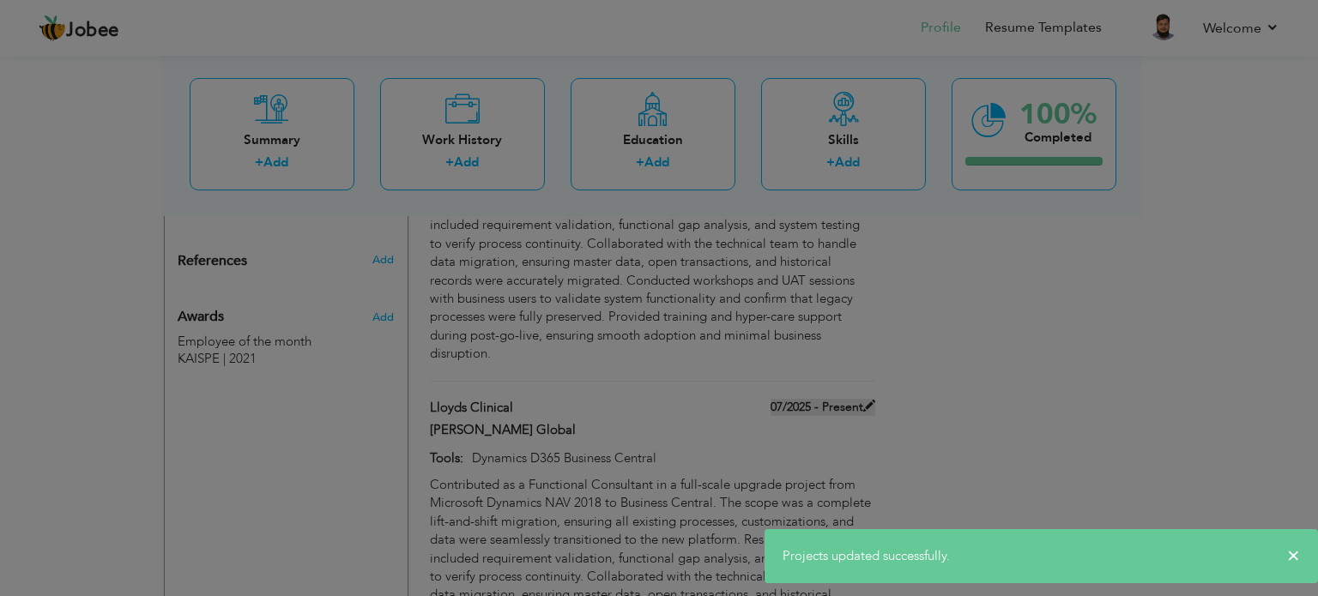
scroll to position [0, 0]
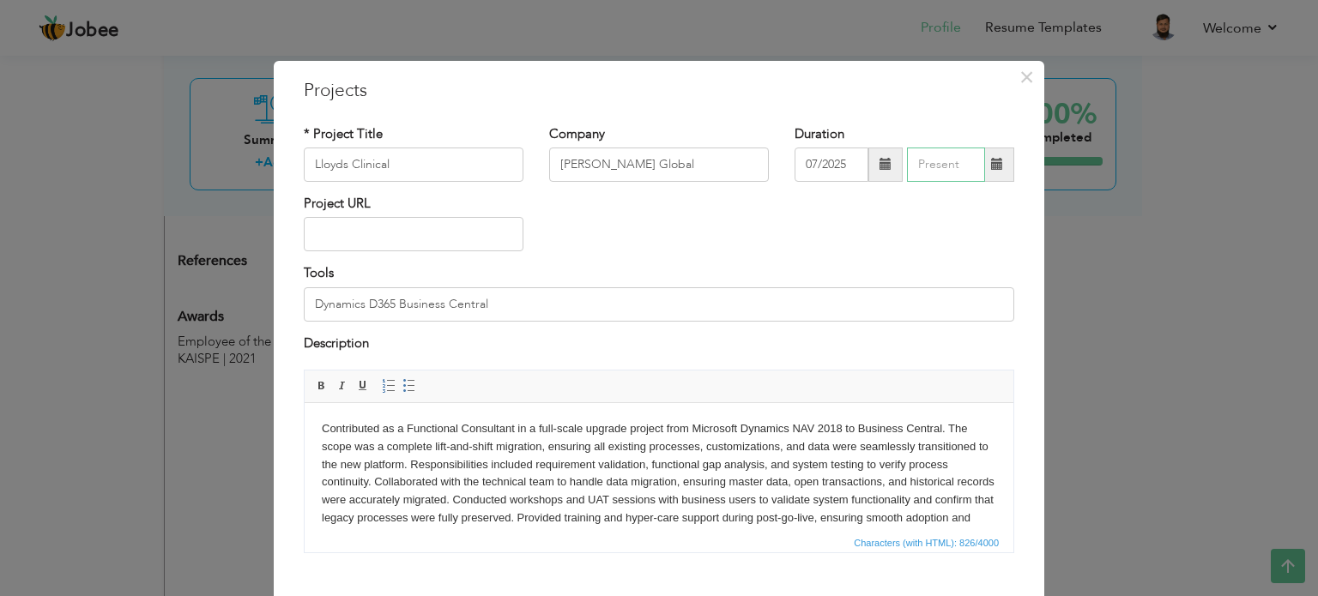
type input "09/2025"
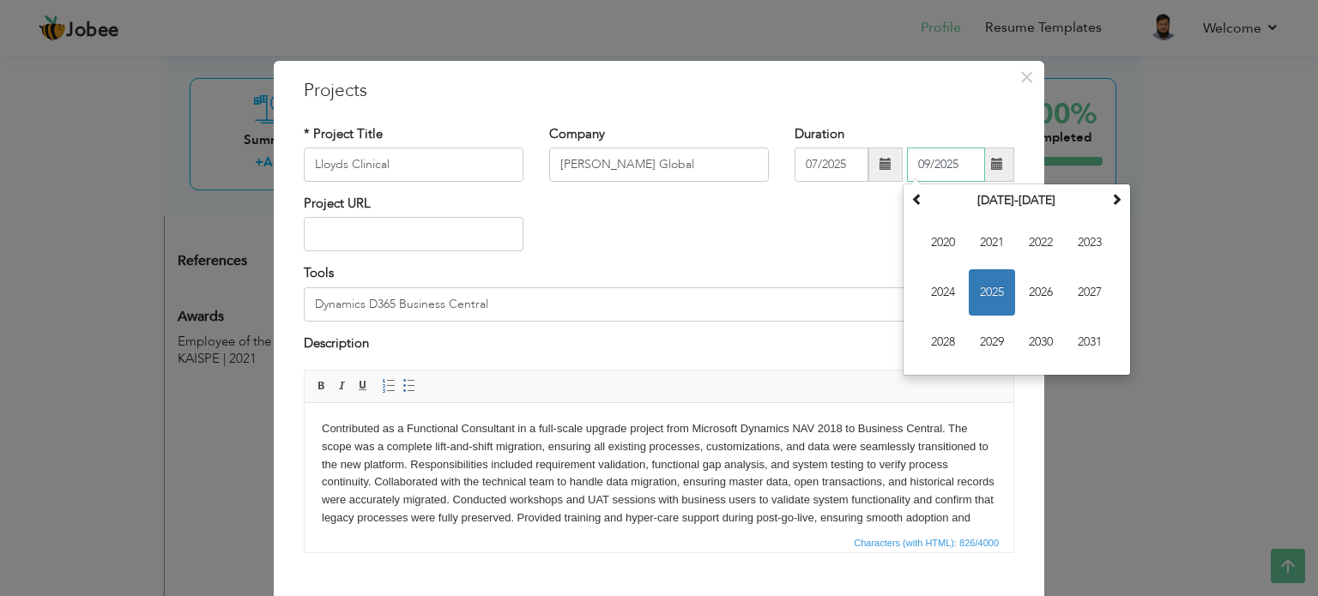
drag, startPoint x: 956, startPoint y: 166, endPoint x: 858, endPoint y: 160, distance: 98.0
click at [858, 160] on div "07/2025 09/2025 September 2025 Su Mo Tu We Th Fr Sa 31 1 2 3 4 5 6 7 8 9 10 11 …" at bounding box center [904, 165] width 220 height 34
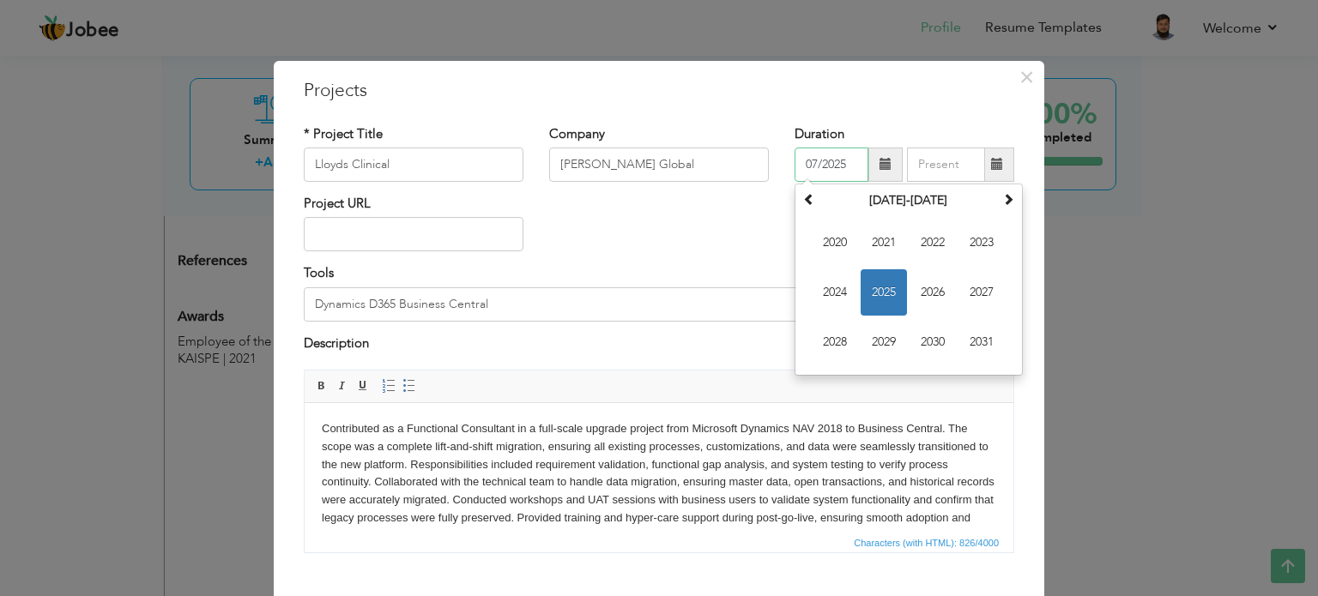
drag, startPoint x: 851, startPoint y: 157, endPoint x: 706, endPoint y: 189, distance: 148.4
click at [706, 189] on div "* Project Title Lloyds Clinical Company Mazik Global Duration 07/2025 July 2025…" at bounding box center [659, 159] width 736 height 69
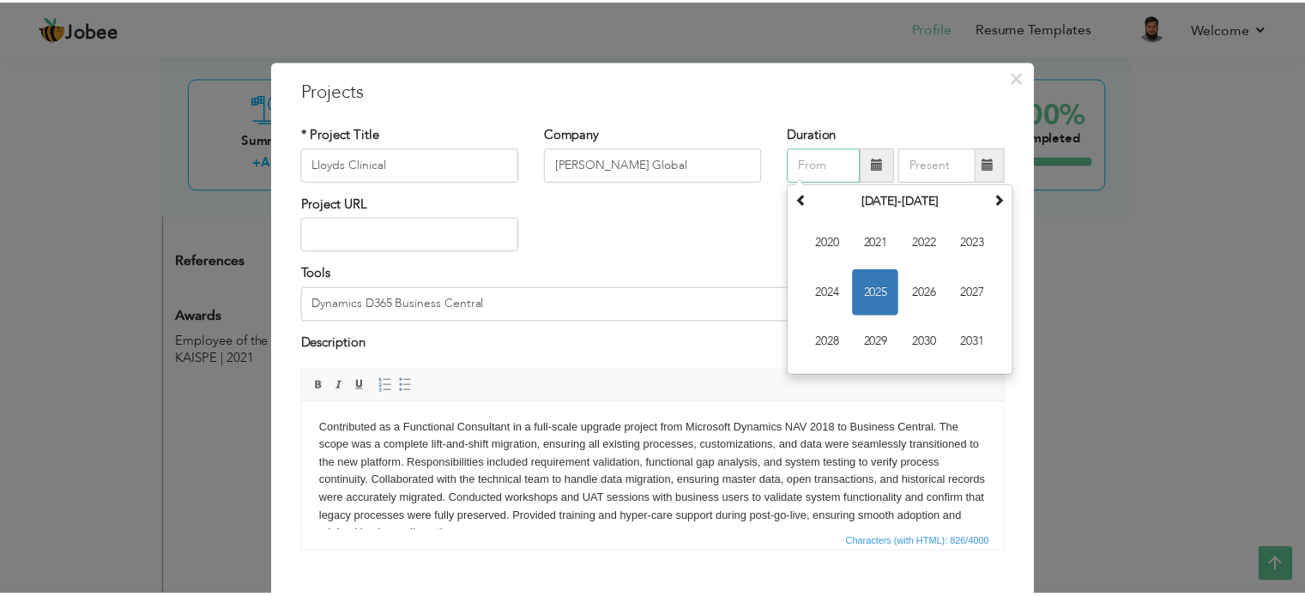
scroll to position [95, 0]
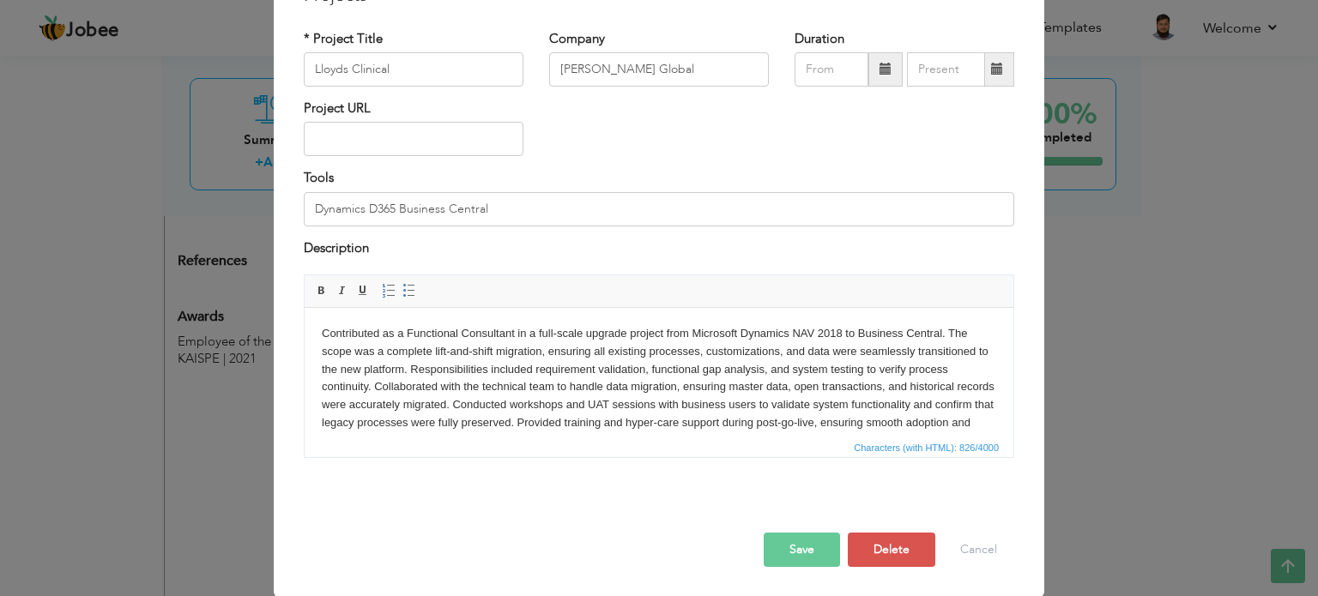
click at [801, 549] on button "Save" at bounding box center [801, 550] width 76 height 34
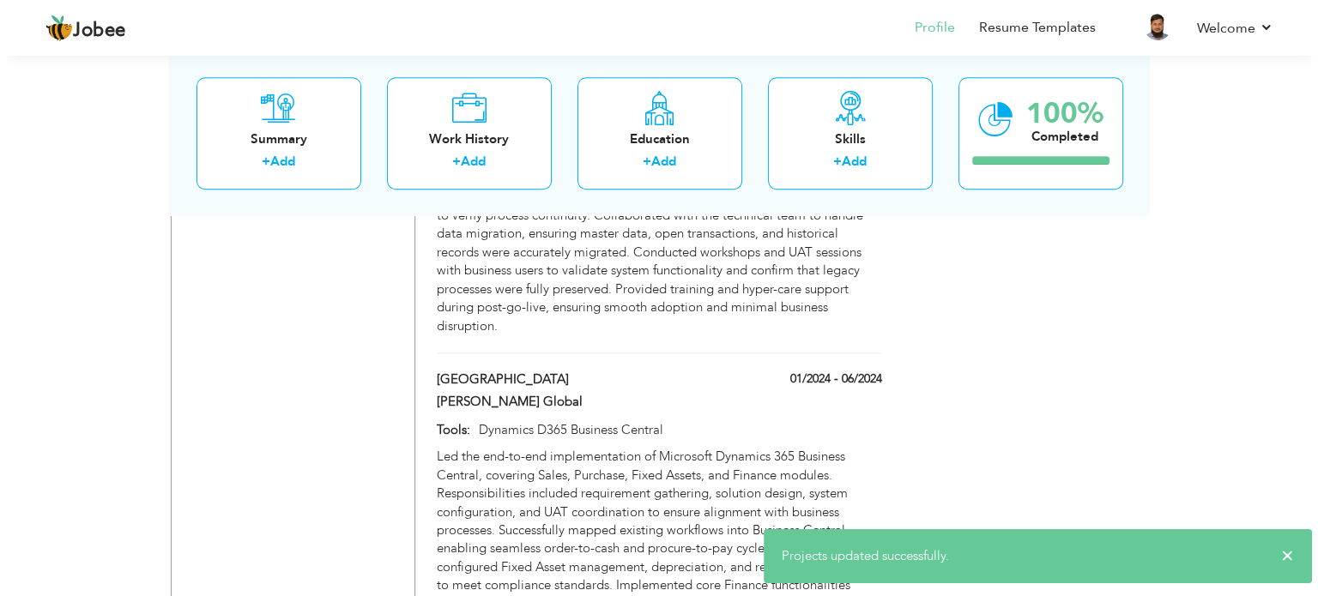
scroll to position [1469, 0]
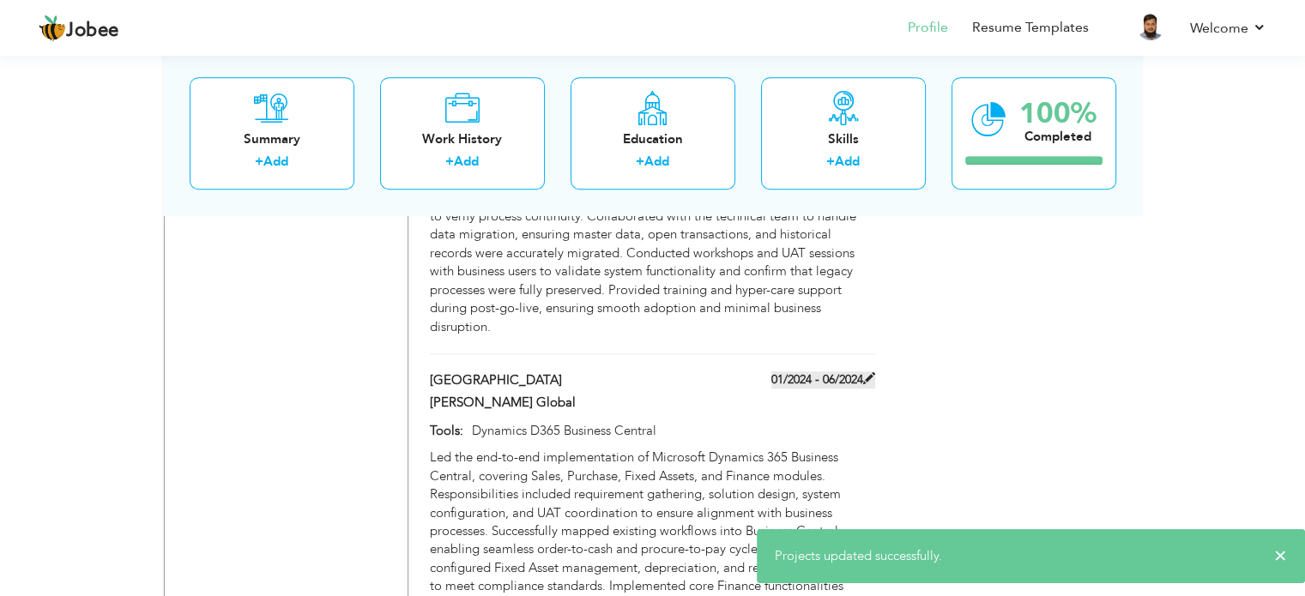
click at [869, 372] on span at bounding box center [869, 378] width 12 height 12
type input "[GEOGRAPHIC_DATA]"
type input "01/2024"
type input "06/2024"
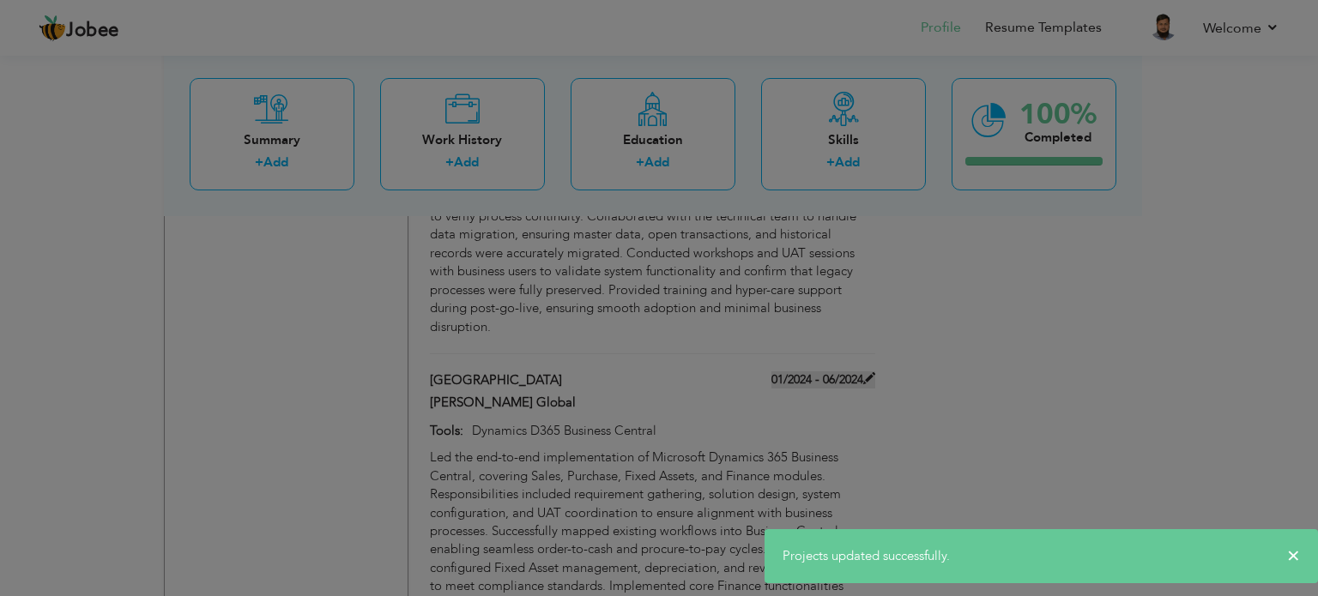
scroll to position [0, 0]
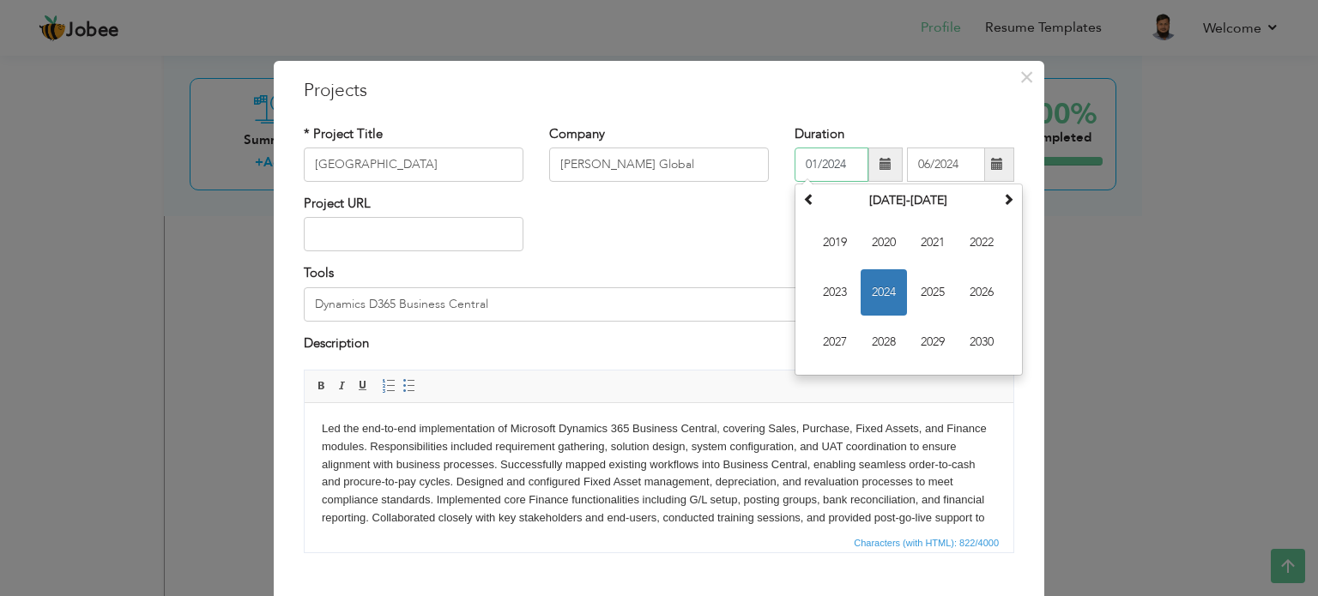
drag, startPoint x: 841, startPoint y: 160, endPoint x: 752, endPoint y: 164, distance: 88.4
click at [752, 164] on div "* Project Title Waterloo Company Mazik Global Duration 01/2024 January 2024 Su …" at bounding box center [659, 159] width 736 height 69
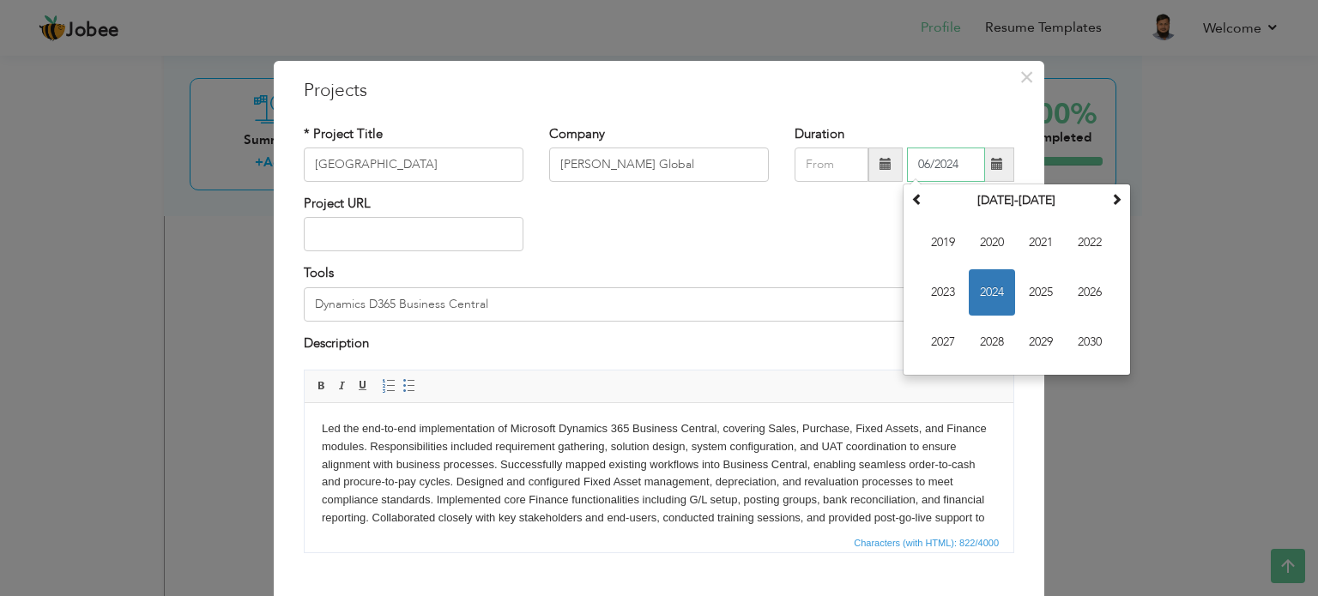
drag, startPoint x: 963, startPoint y: 160, endPoint x: 854, endPoint y: 175, distance: 109.9
click at [854, 175] on div "06/2024 June 2024 Su Mo Tu We Th Fr Sa 26 27 28 29 30 31 1 2 3 4 5 6 7 8 9 10 1…" at bounding box center [904, 165] width 220 height 34
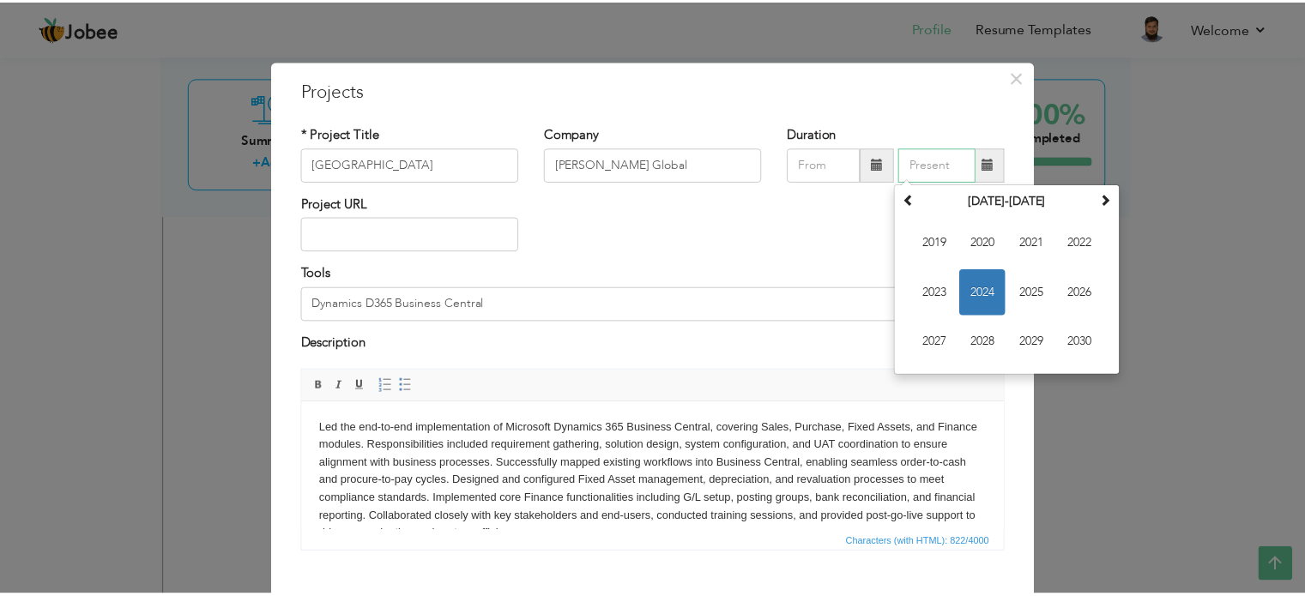
scroll to position [95, 0]
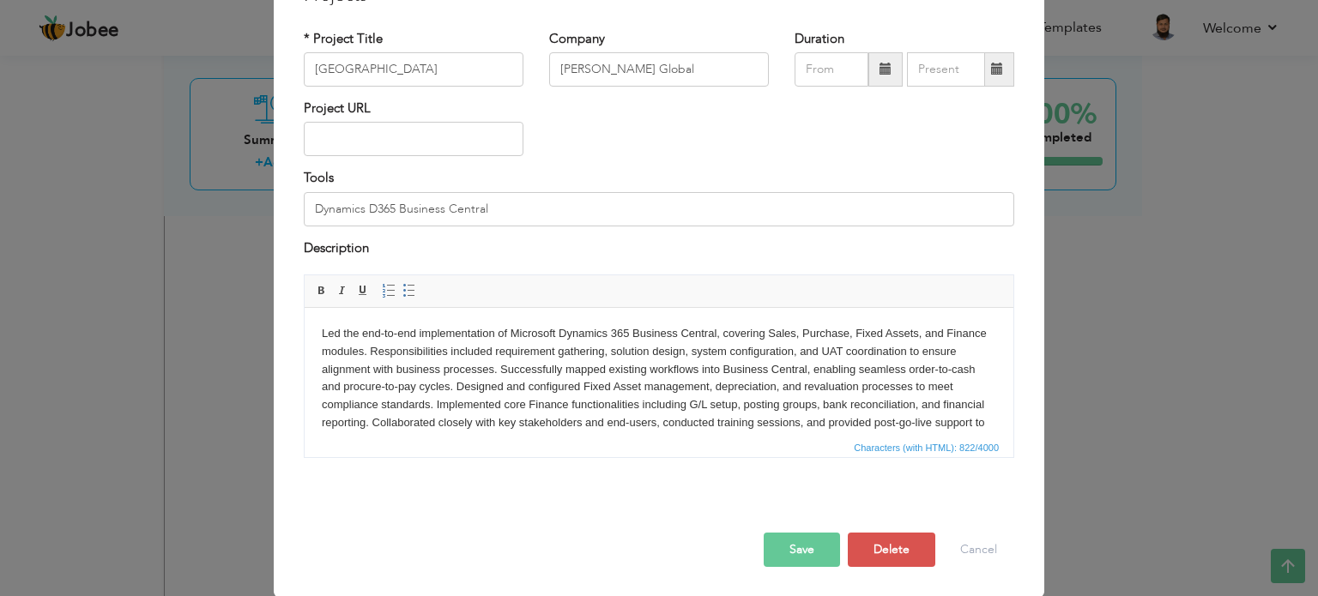
click at [786, 552] on button "Save" at bounding box center [801, 550] width 76 height 34
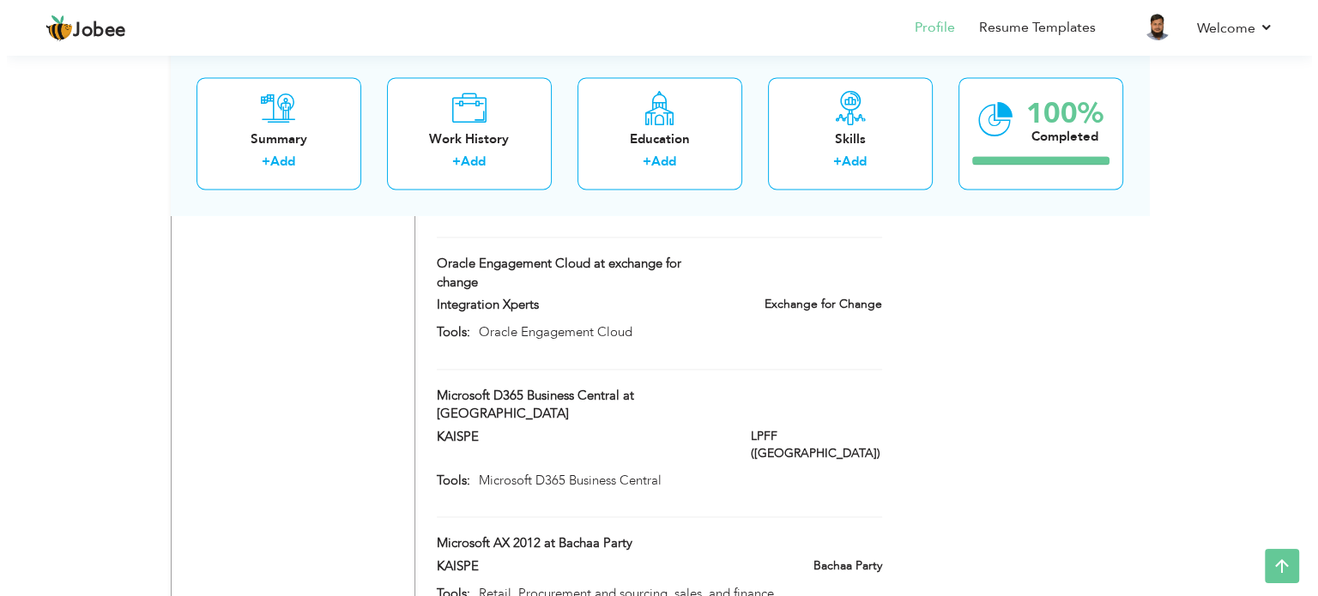
scroll to position [2573, 0]
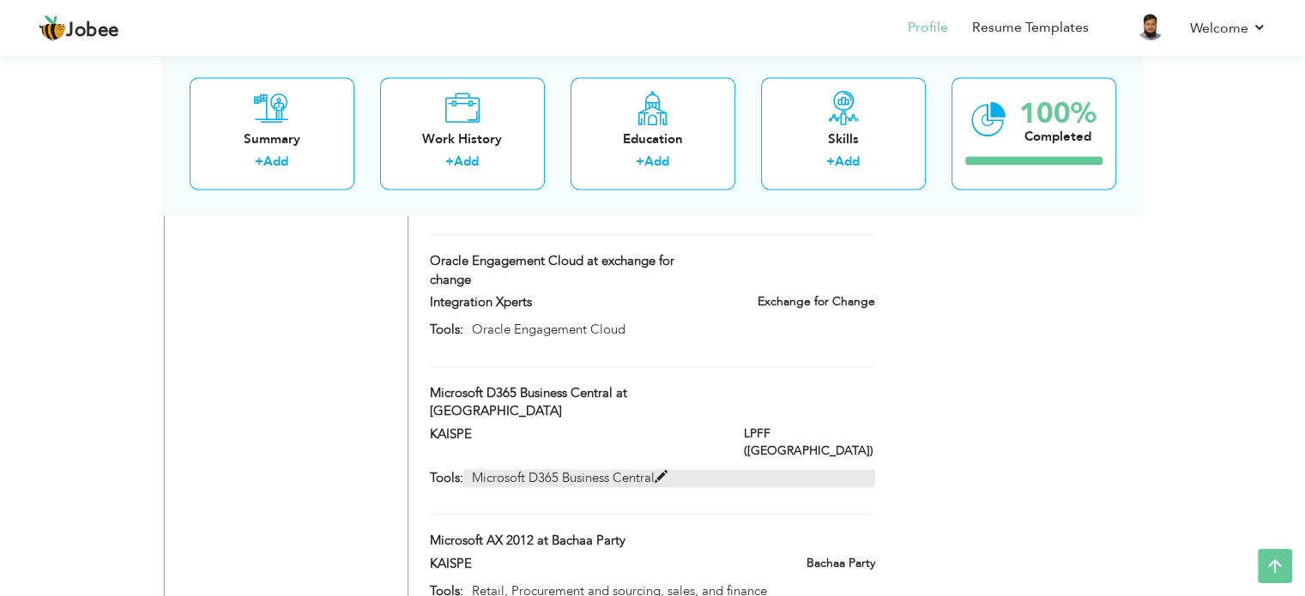
click at [663, 471] on span at bounding box center [661, 477] width 13 height 13
type input "Microsoft D365 Business Central at [GEOGRAPHIC_DATA]"
type input "KAISPE"
type input "Microsoft D365 Business Central"
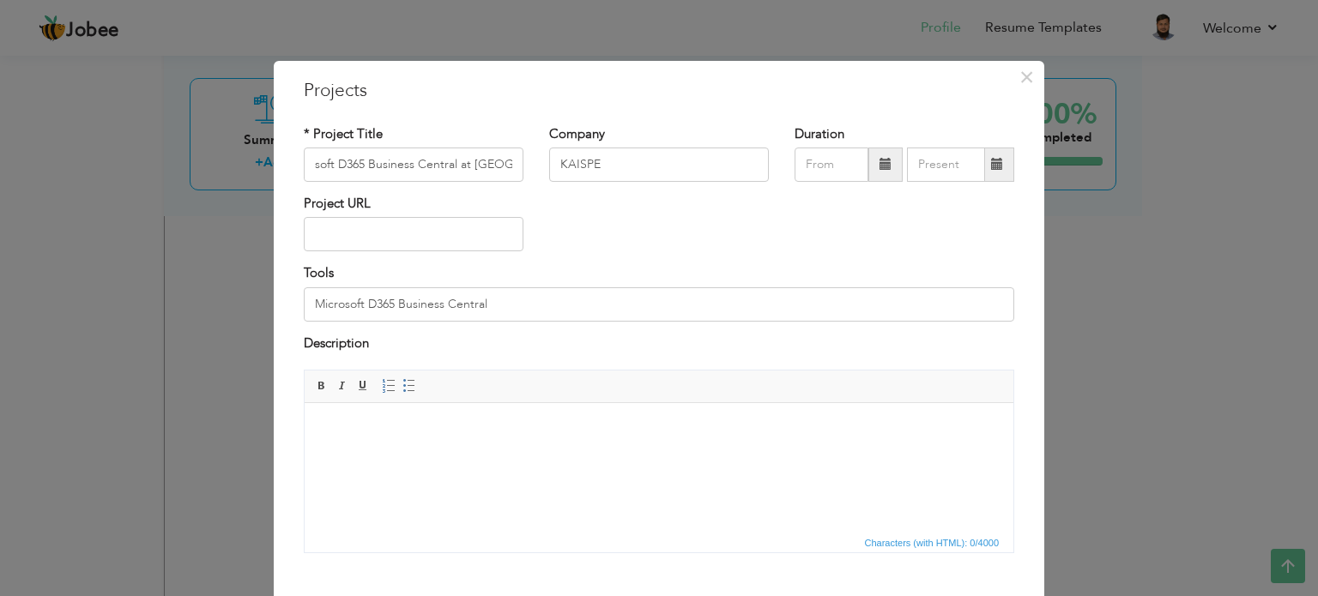
scroll to position [0, 0]
click at [468, 439] on html at bounding box center [659, 429] width 709 height 52
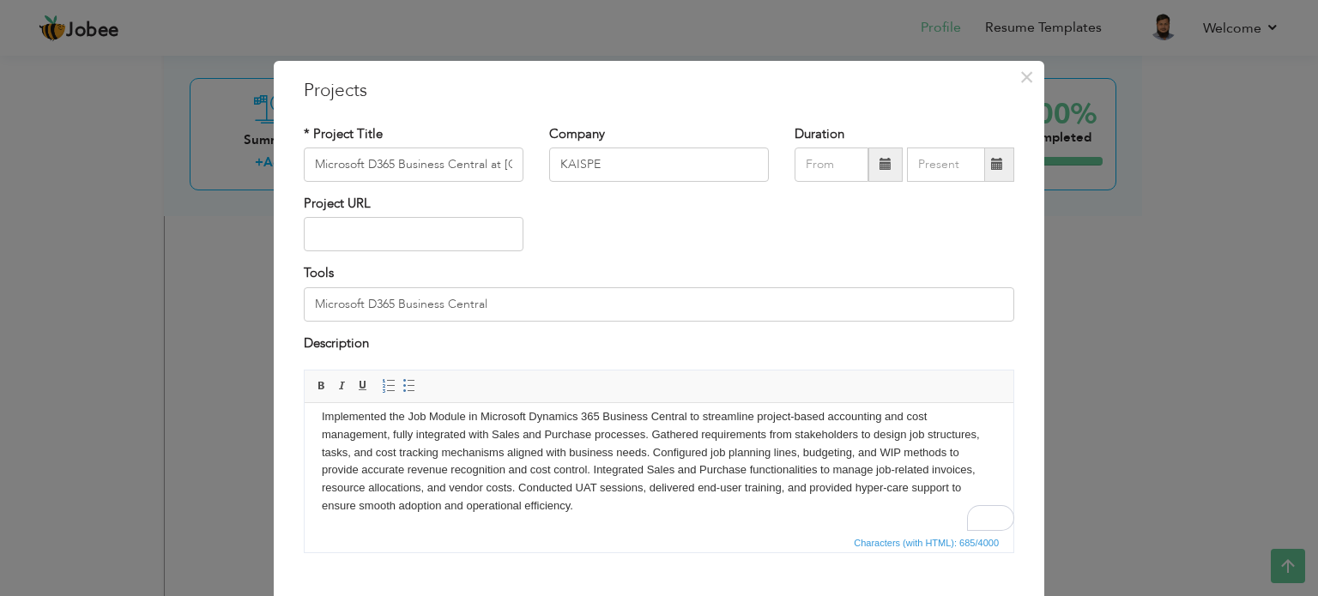
scroll to position [95, 0]
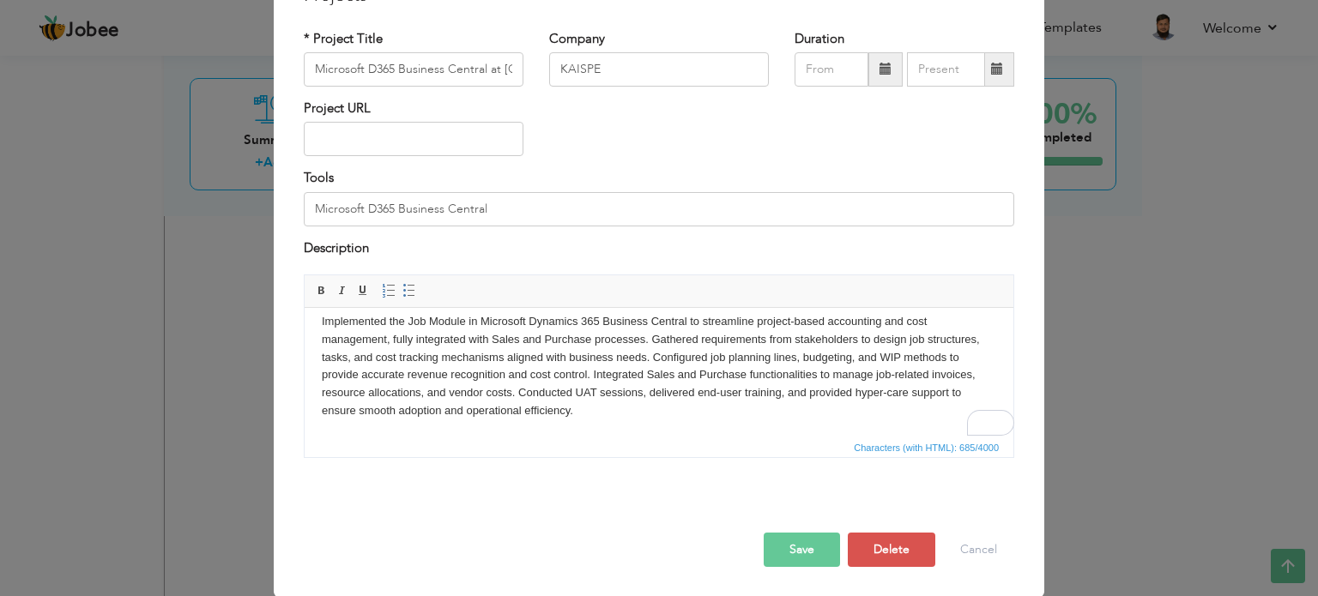
click at [805, 551] on button "Save" at bounding box center [801, 550] width 76 height 34
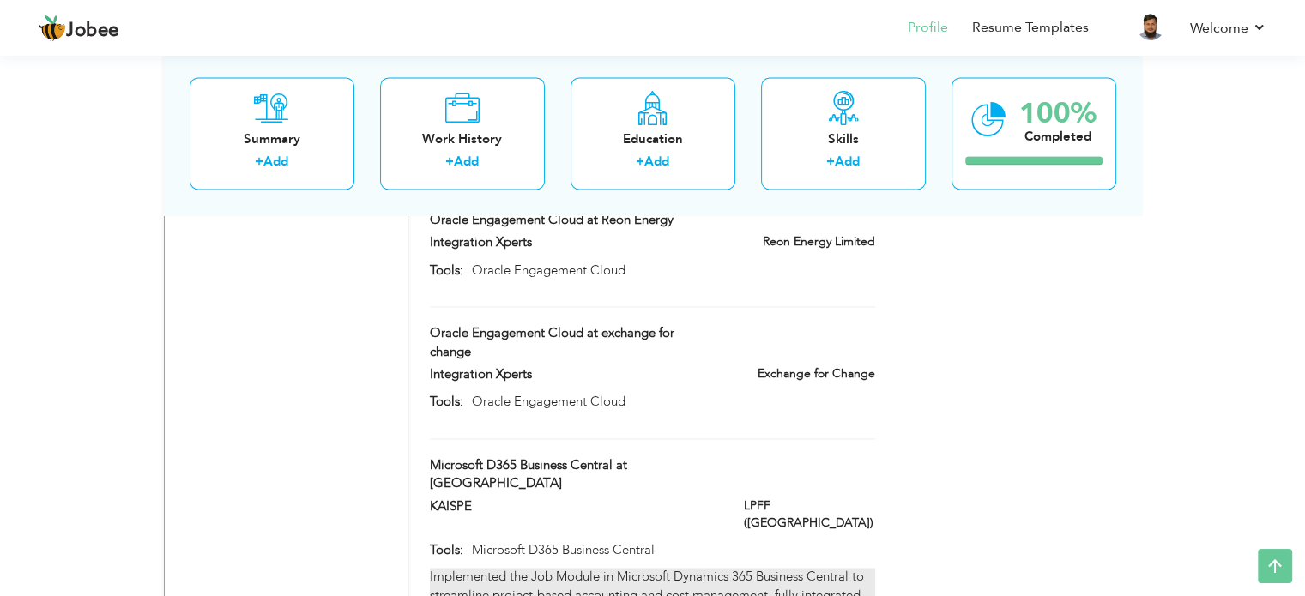
scroll to position [2501, 0]
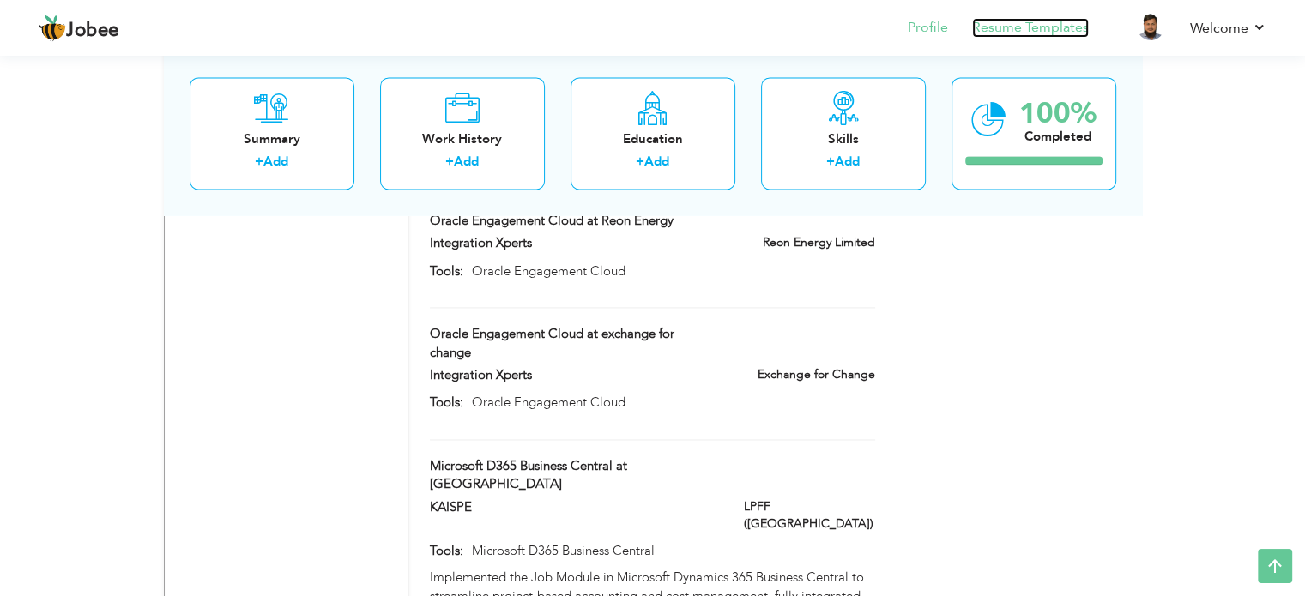
click at [1033, 21] on link "Resume Templates" at bounding box center [1030, 28] width 117 height 20
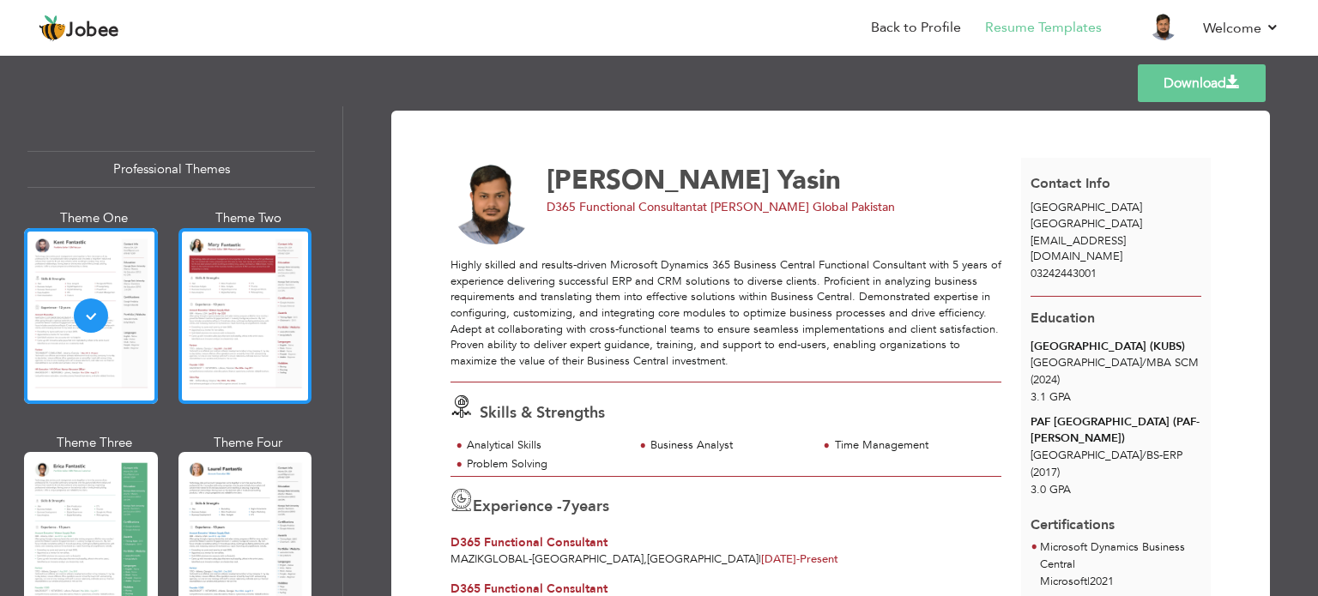
click at [245, 298] on div at bounding box center [245, 316] width 134 height 176
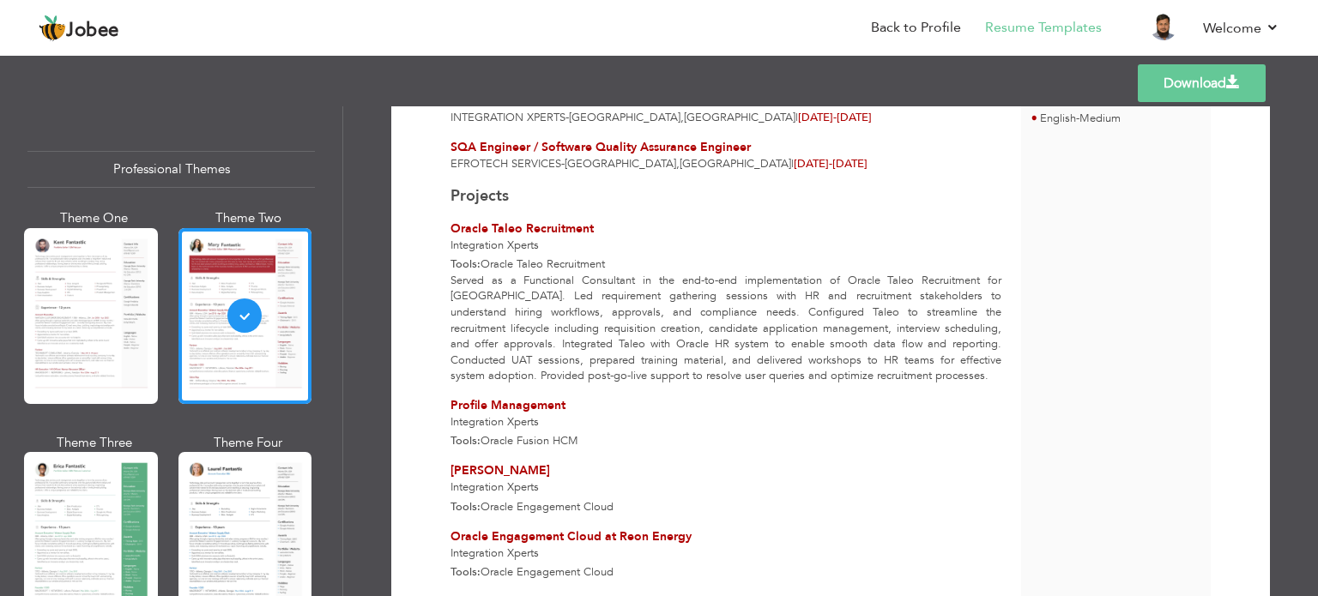
scroll to position [595, 0]
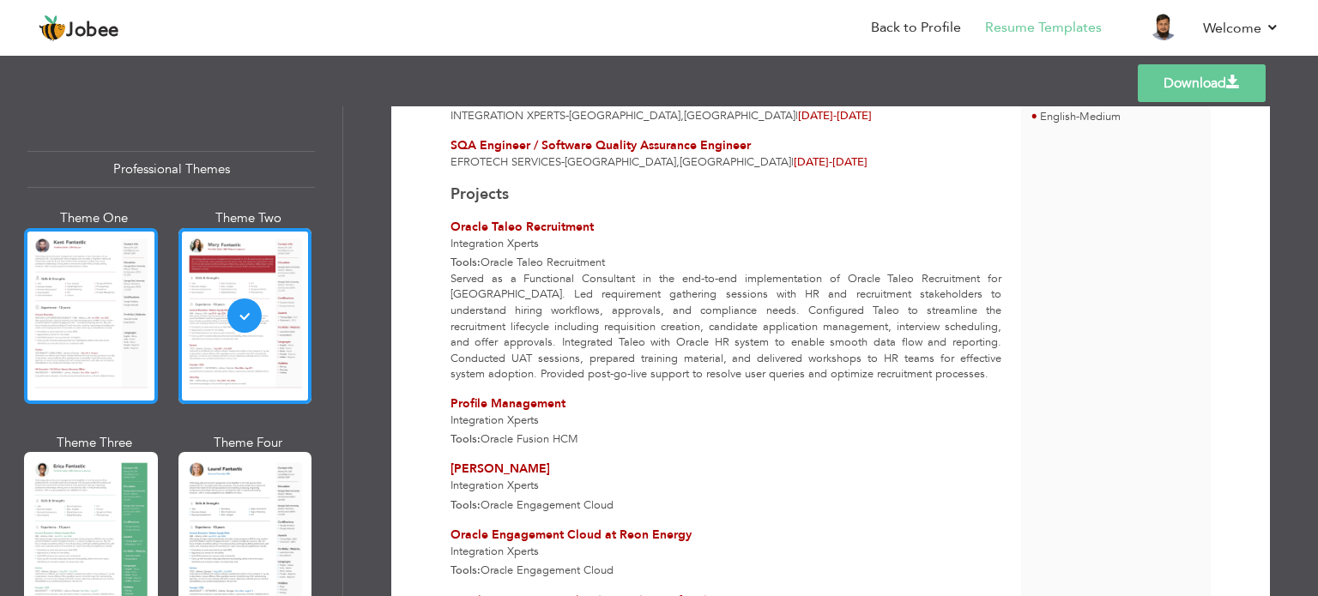
click at [97, 344] on div at bounding box center [91, 316] width 134 height 176
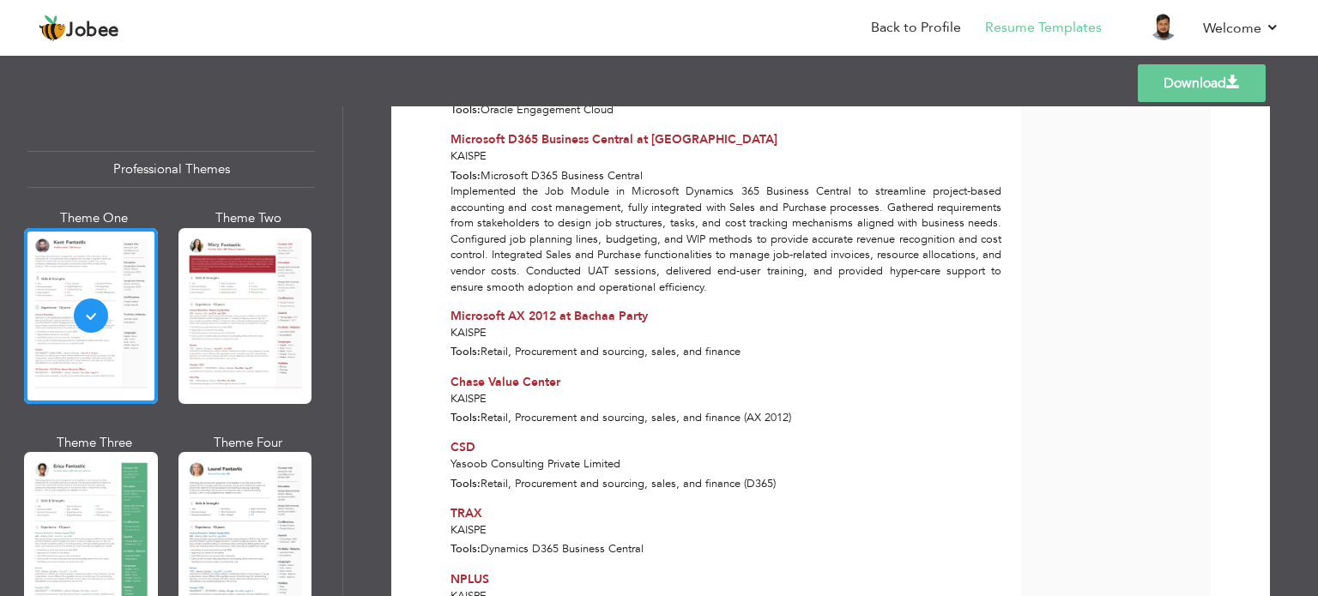
scroll to position [1121, 0]
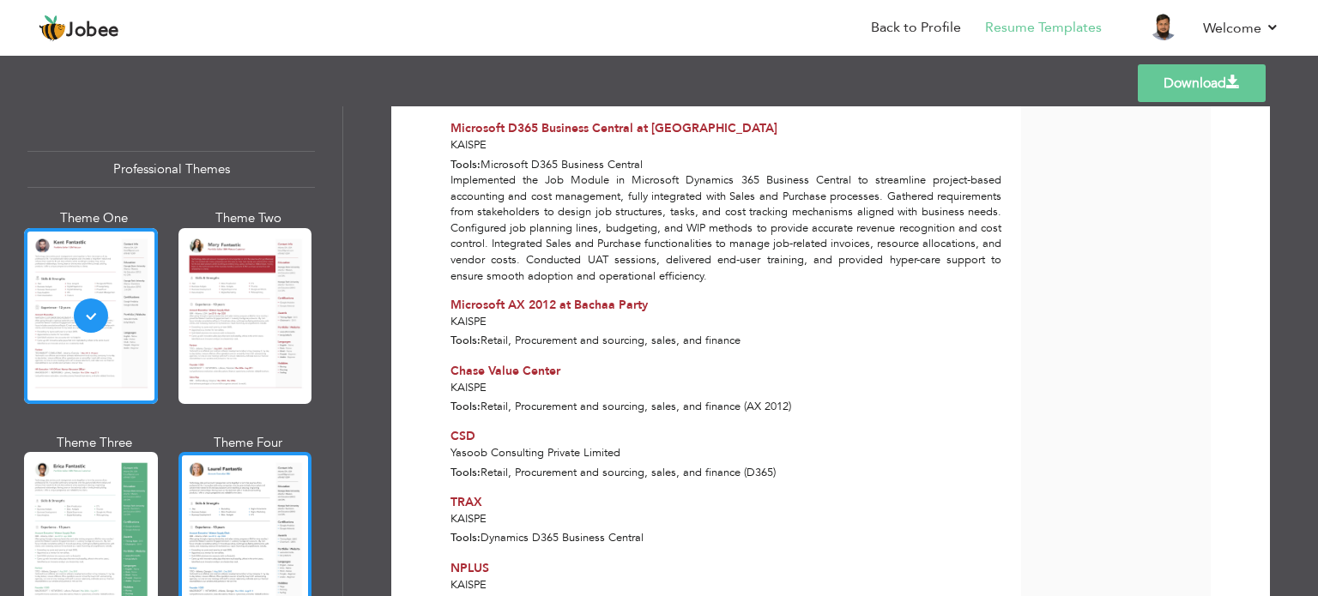
click at [226, 540] on div at bounding box center [245, 540] width 134 height 176
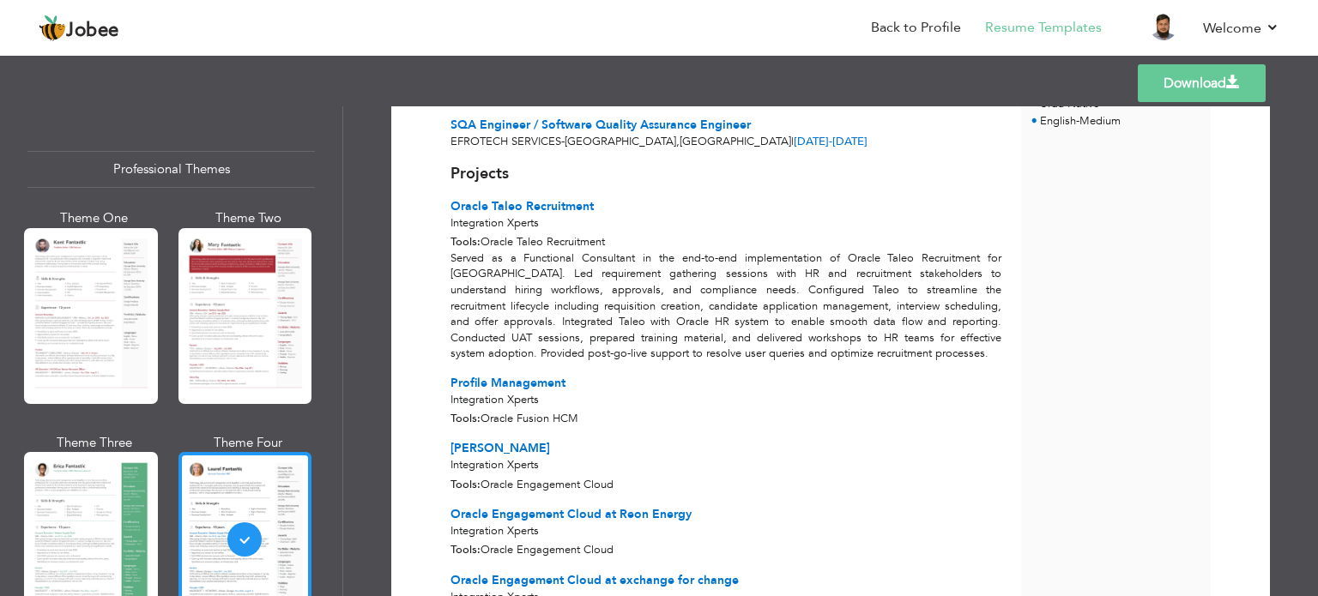
scroll to position [605, 0]
click at [102, 541] on div at bounding box center [91, 540] width 134 height 176
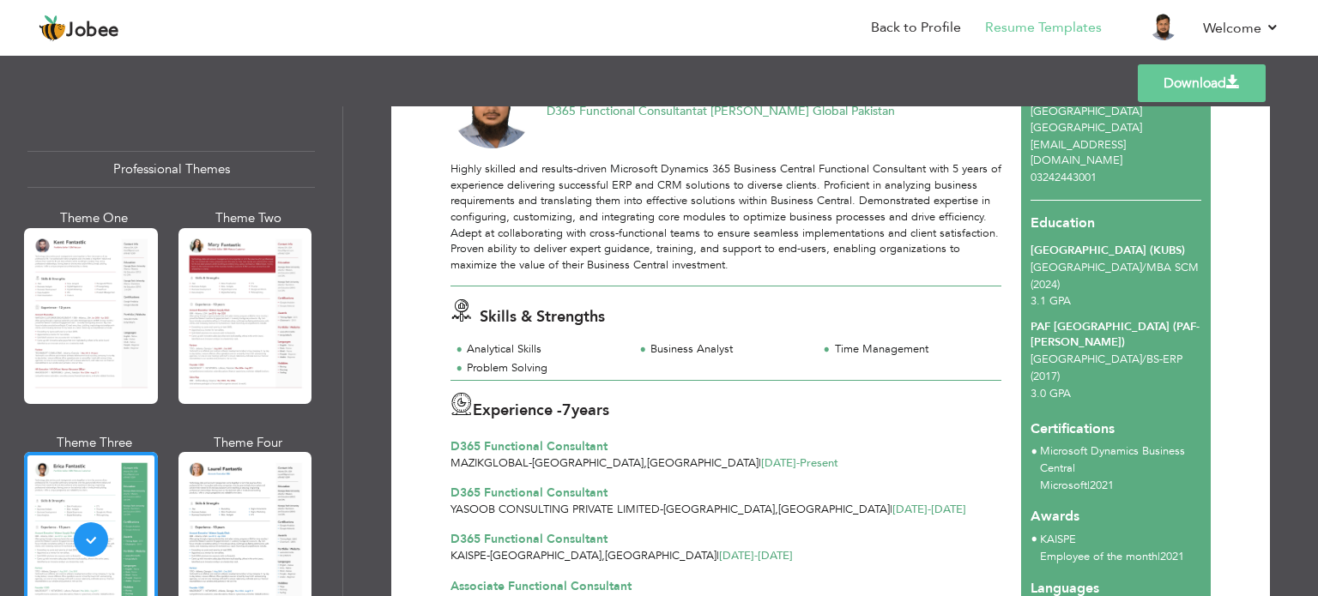
scroll to position [96, 0]
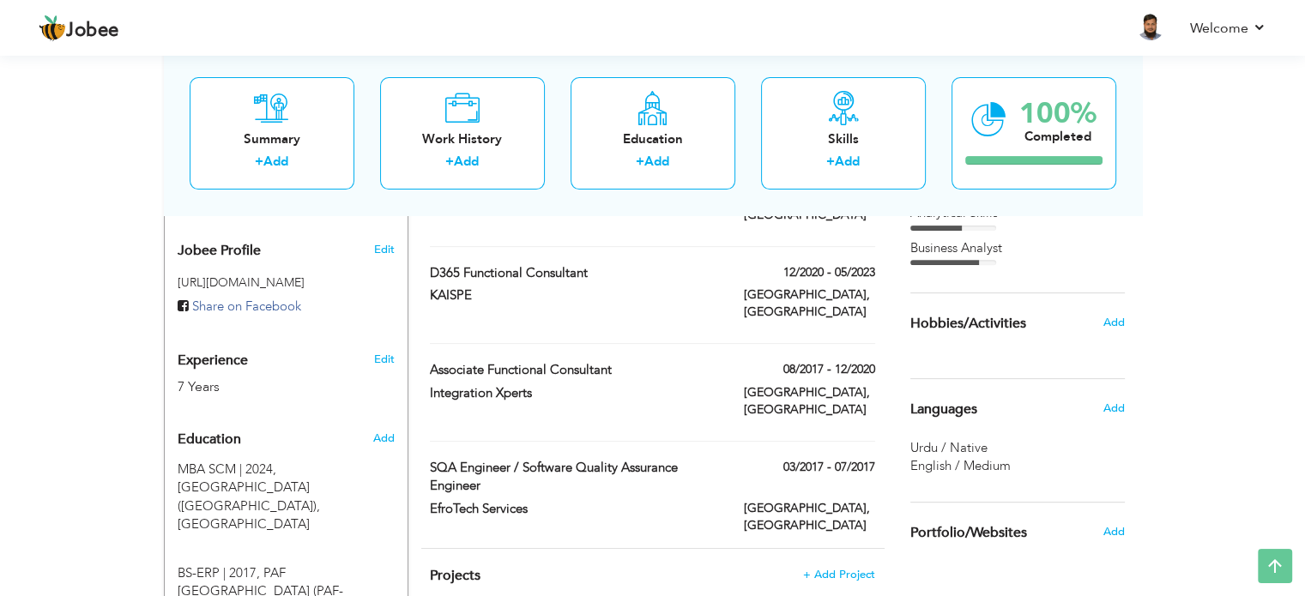
scroll to position [570, 0]
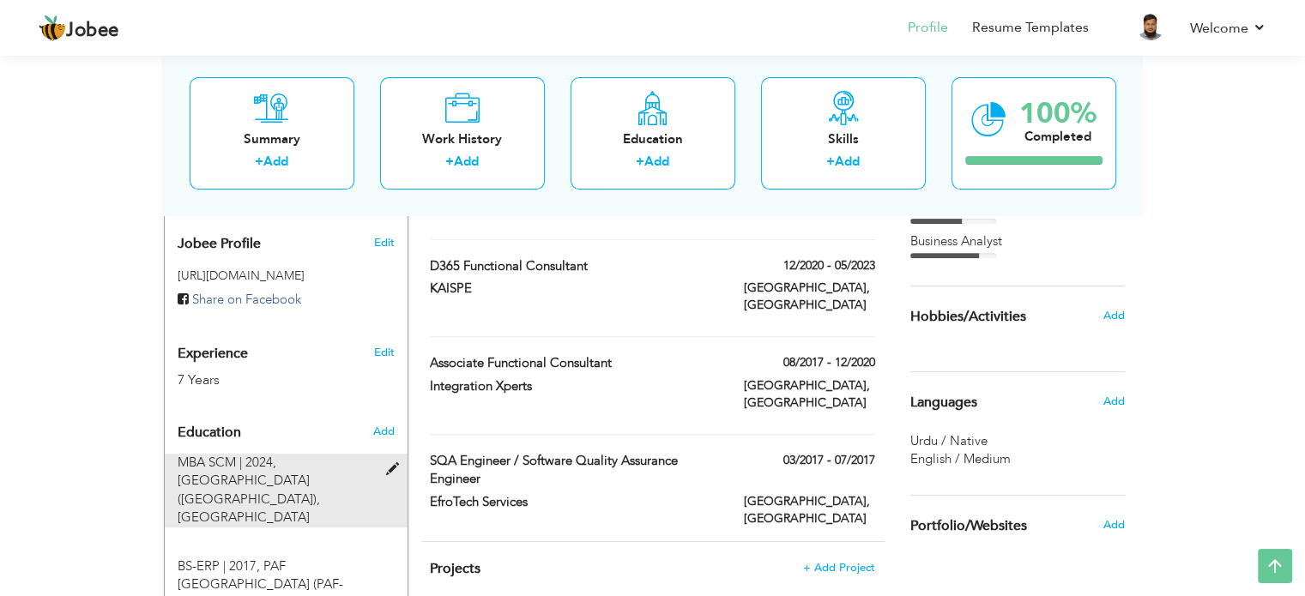
click at [384, 454] on div "MBA SCM | 2024, Karachi University Business School (KUBS), Karachi" at bounding box center [276, 491] width 222 height 74
type input "MBA SCM"
type input "2024"
type input "[GEOGRAPHIC_DATA] (KUBS)"
type input "3.1"
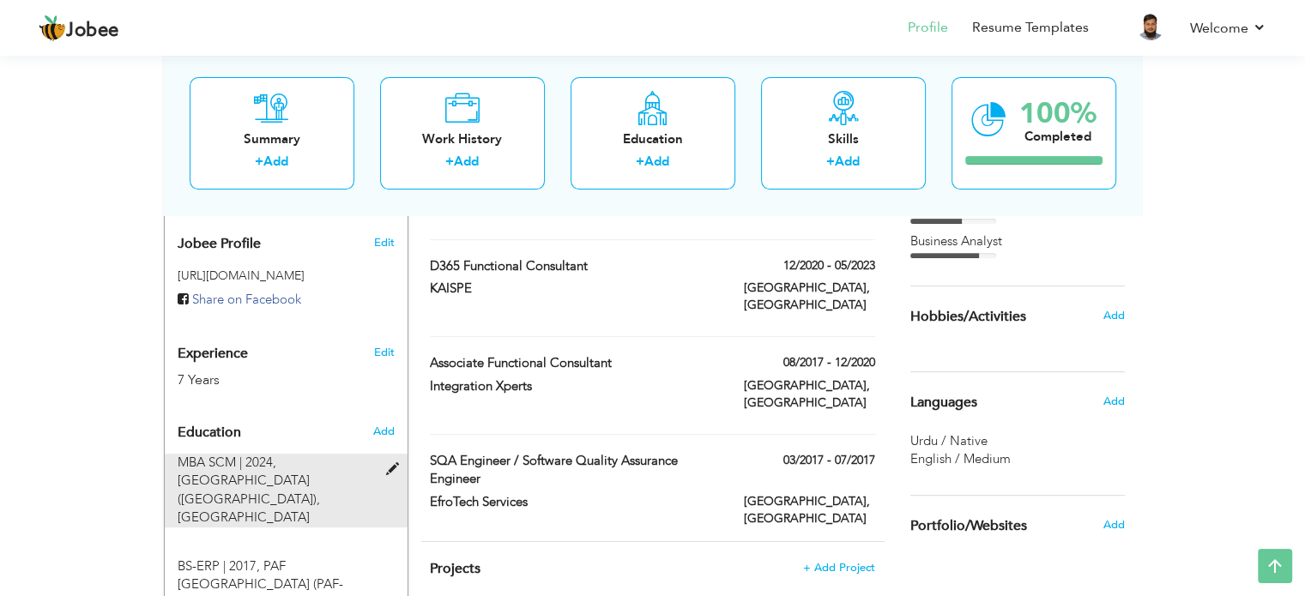
radio input "true"
type input "[GEOGRAPHIC_DATA]"
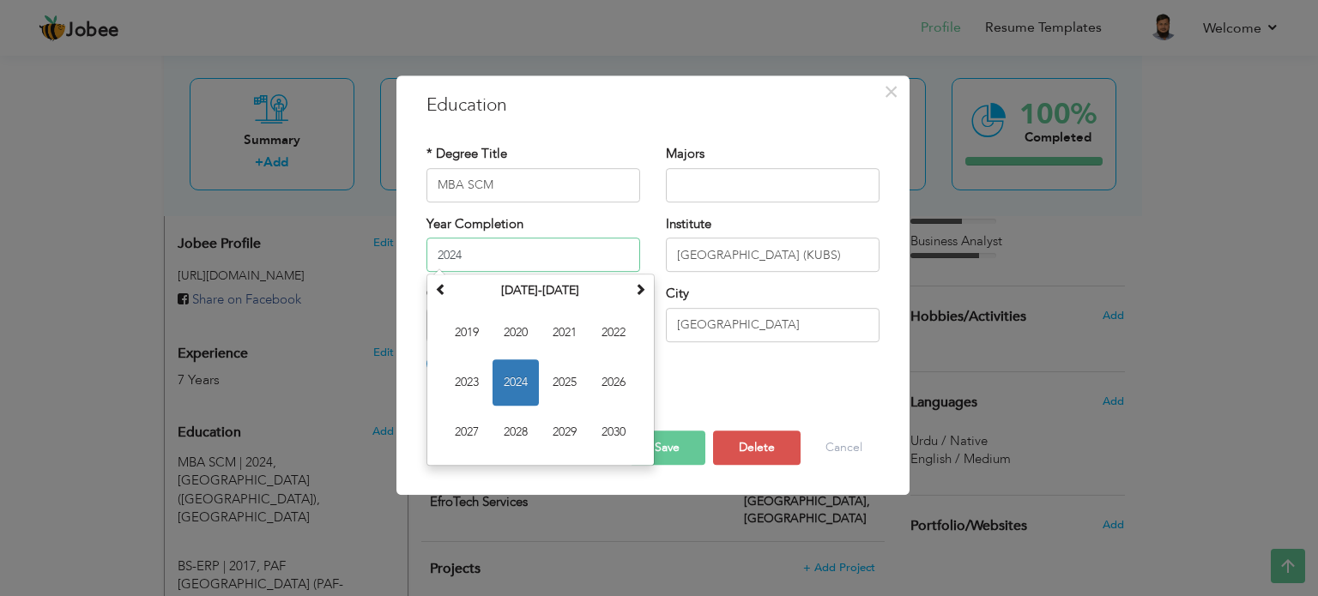
click at [508, 262] on input "2024" at bounding box center [533, 255] width 214 height 34
type input "2"
click at [631, 85] on div "× Education * Degree Title MBA SCM Majors 1" at bounding box center [652, 285] width 513 height 420
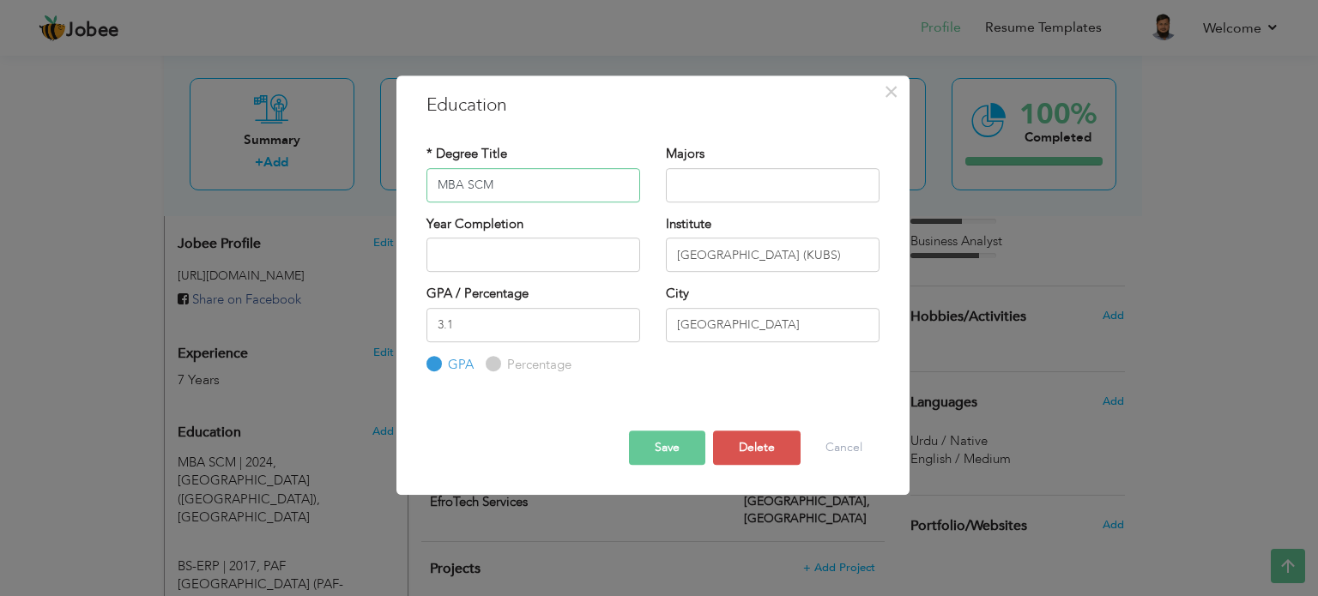
click at [587, 186] on input "MBA SCM" at bounding box center [533, 185] width 214 height 34
type input "MBA"
click at [770, 181] on input "text" at bounding box center [773, 185] width 214 height 34
type input "SCM"
click at [769, 142] on div "* Degree Title MBA Majors SCM Year Completion 3.1" at bounding box center [652, 260] width 479 height 256
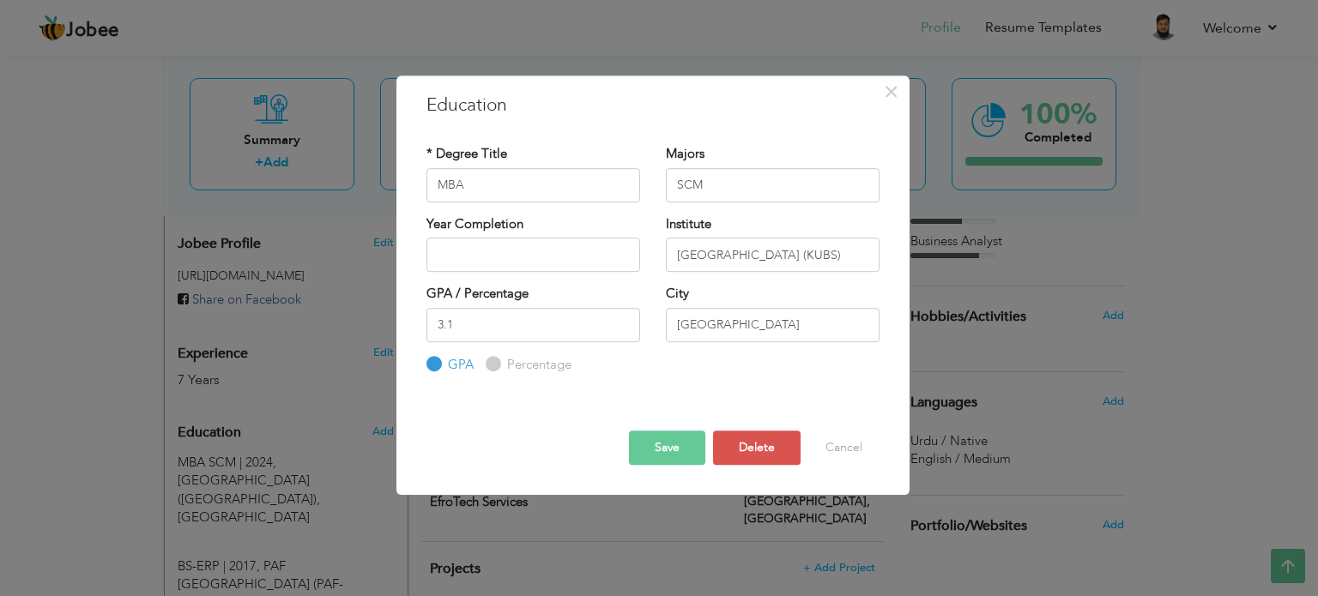
click at [741, 367] on div "GPA / Percentage 3.1 GPA Percentage City" at bounding box center [652, 329] width 479 height 89
click at [667, 450] on button "Save" at bounding box center [667, 448] width 76 height 34
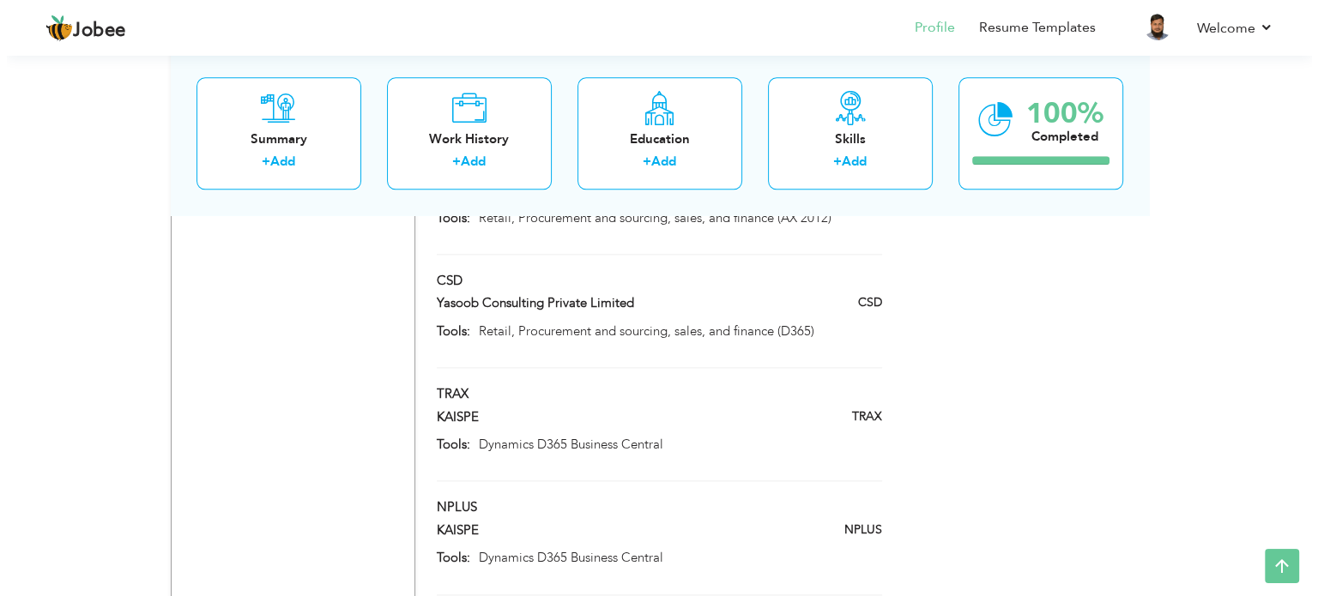
scroll to position [2246, 0]
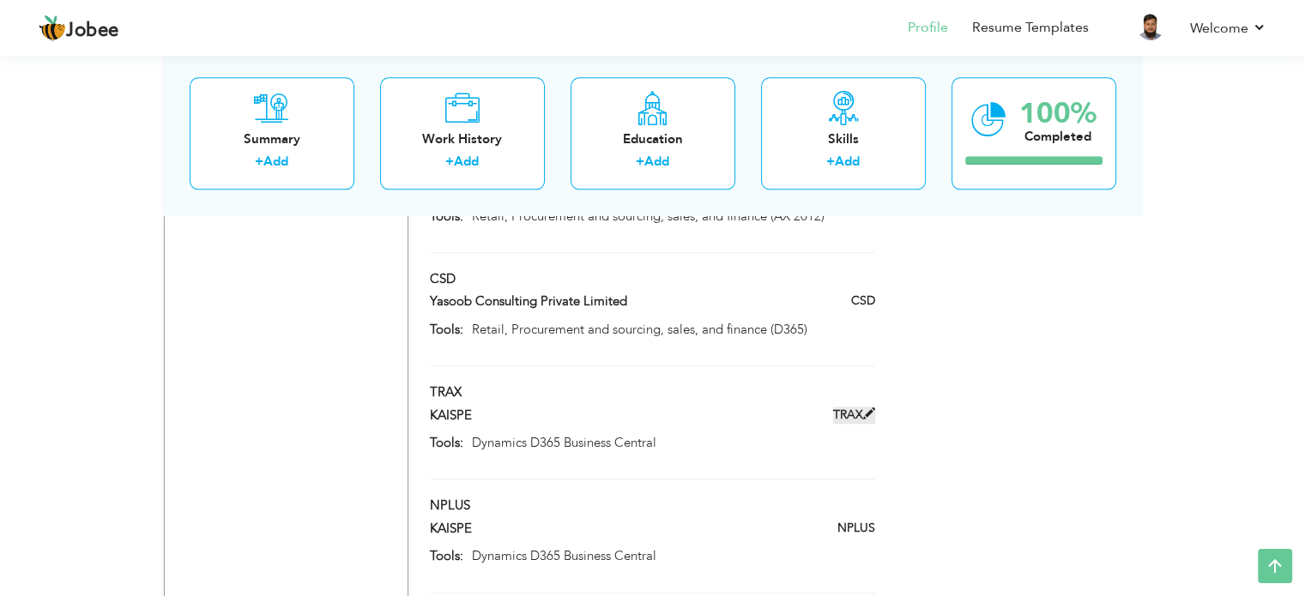
click at [865, 407] on span at bounding box center [869, 413] width 12 height 12
type input "TRAX"
type input "KAISPE"
type input "Dynamics D365 Business Central"
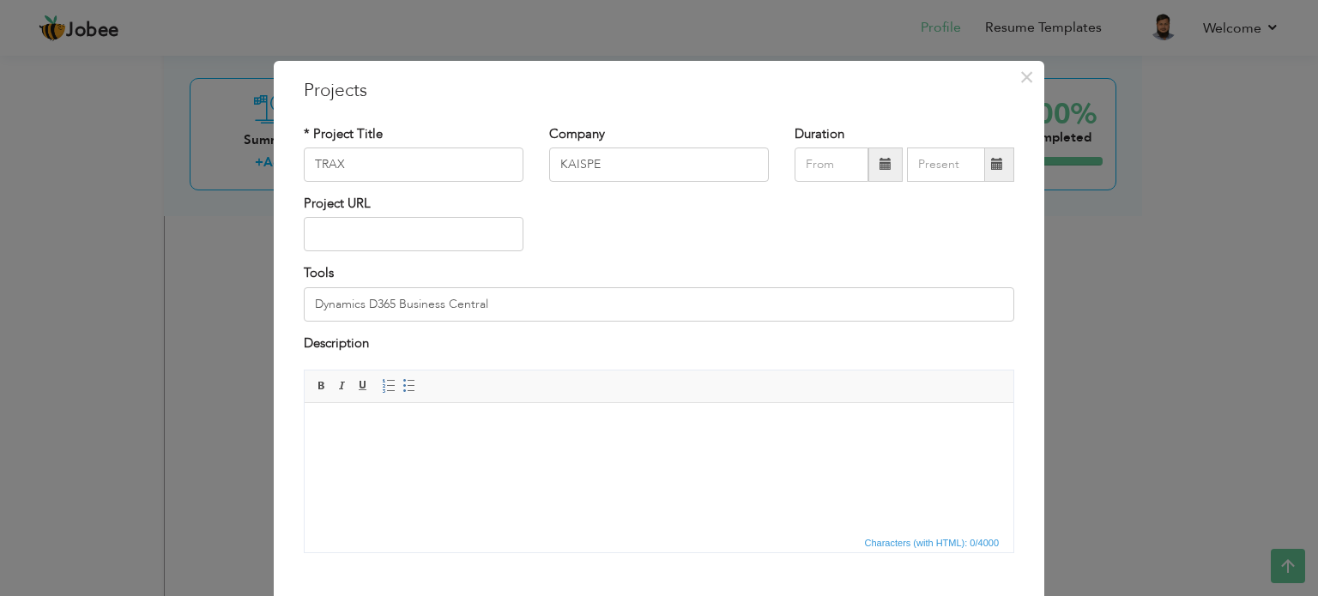
click at [438, 434] on body at bounding box center [659, 429] width 674 height 18
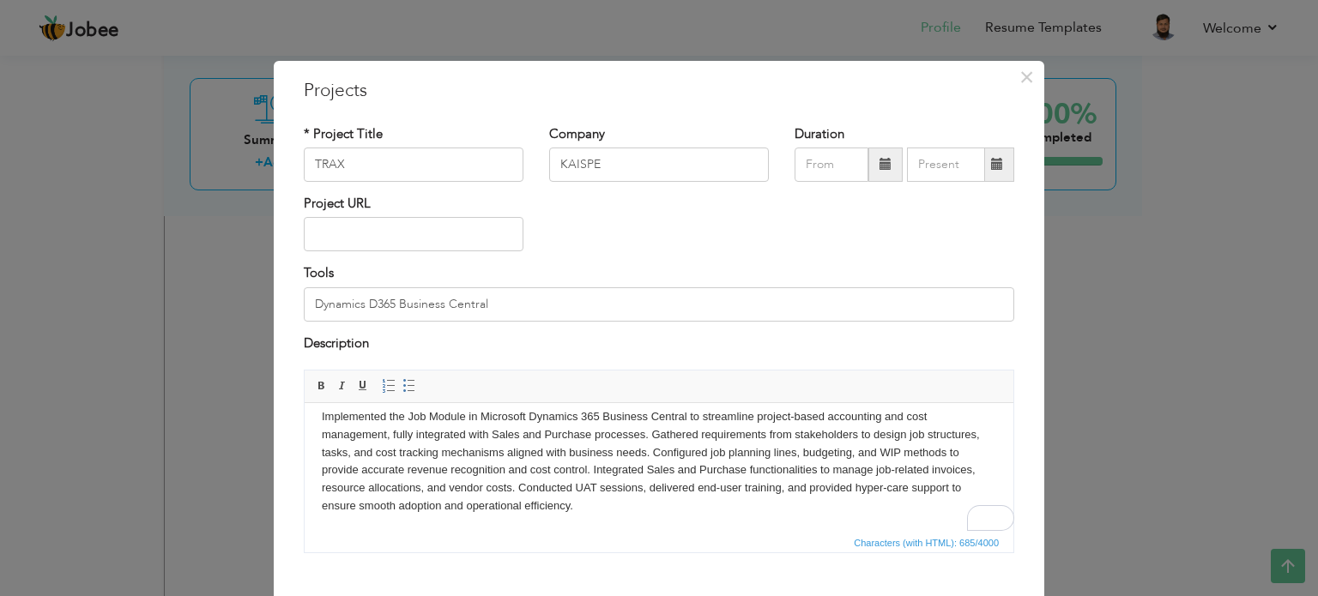
scroll to position [95, 0]
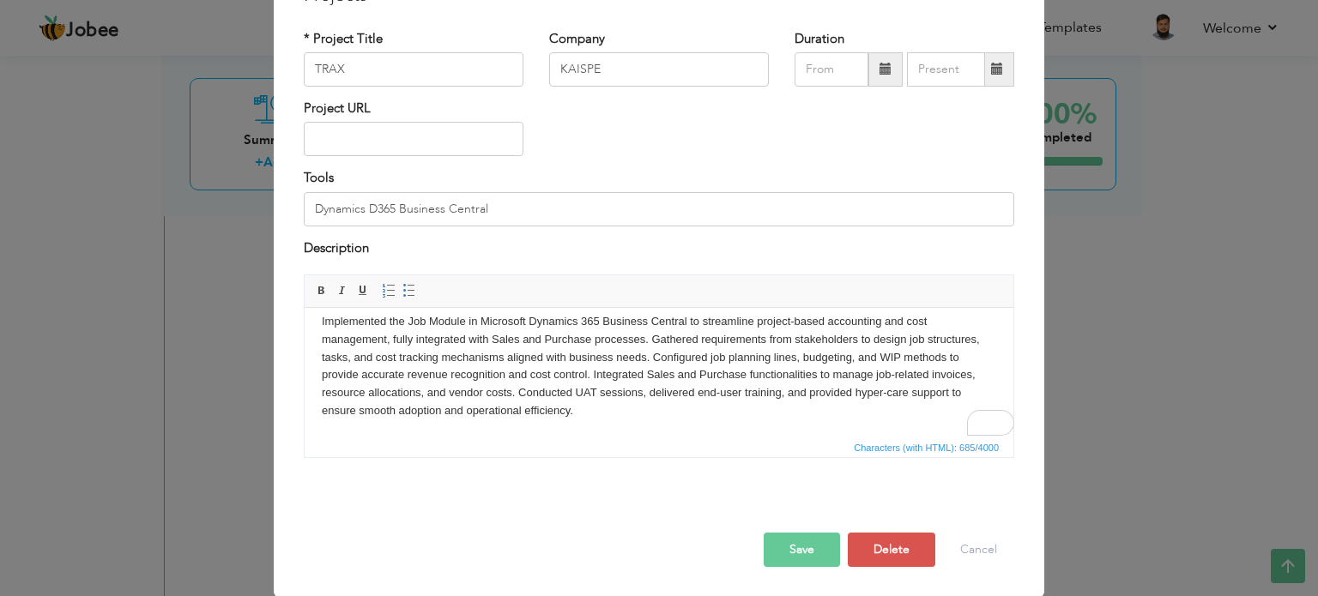
click at [801, 553] on button "Save" at bounding box center [801, 550] width 76 height 34
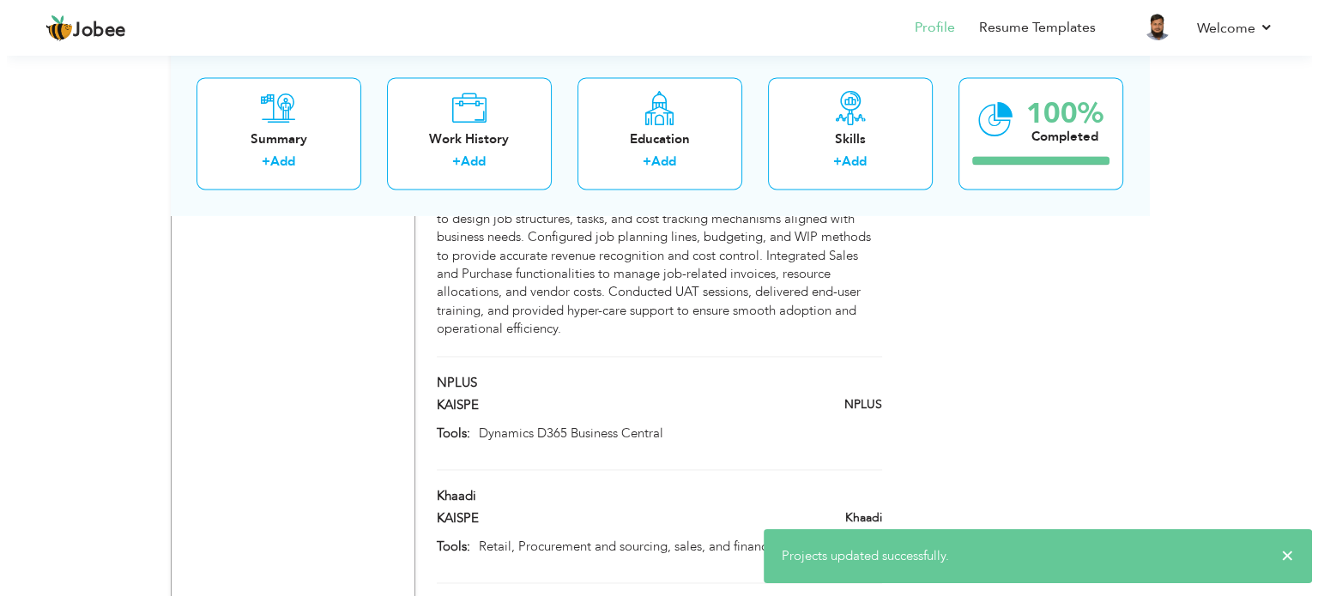
scroll to position [2553, 0]
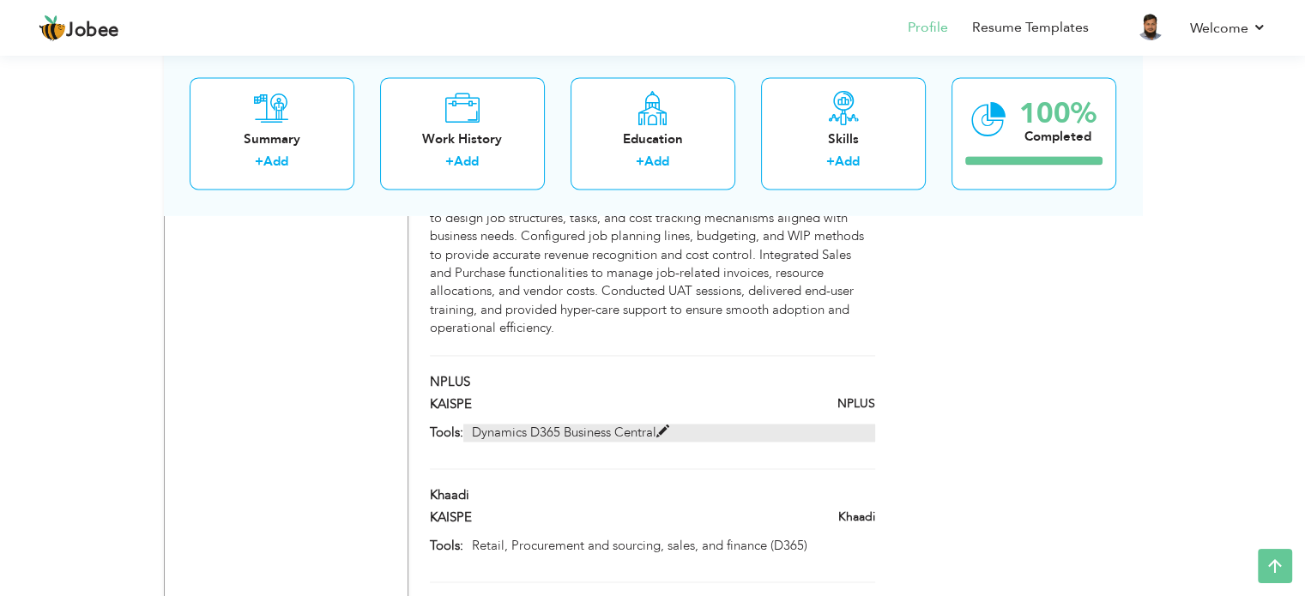
click at [661, 425] on span at bounding box center [662, 431] width 13 height 13
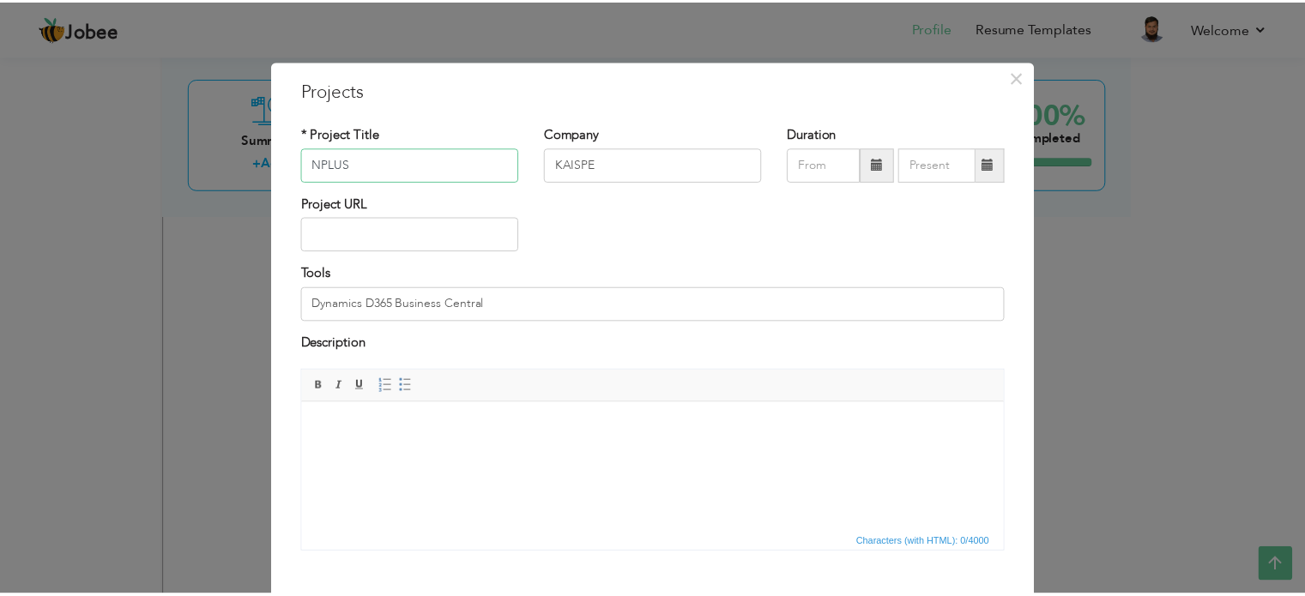
scroll to position [95, 0]
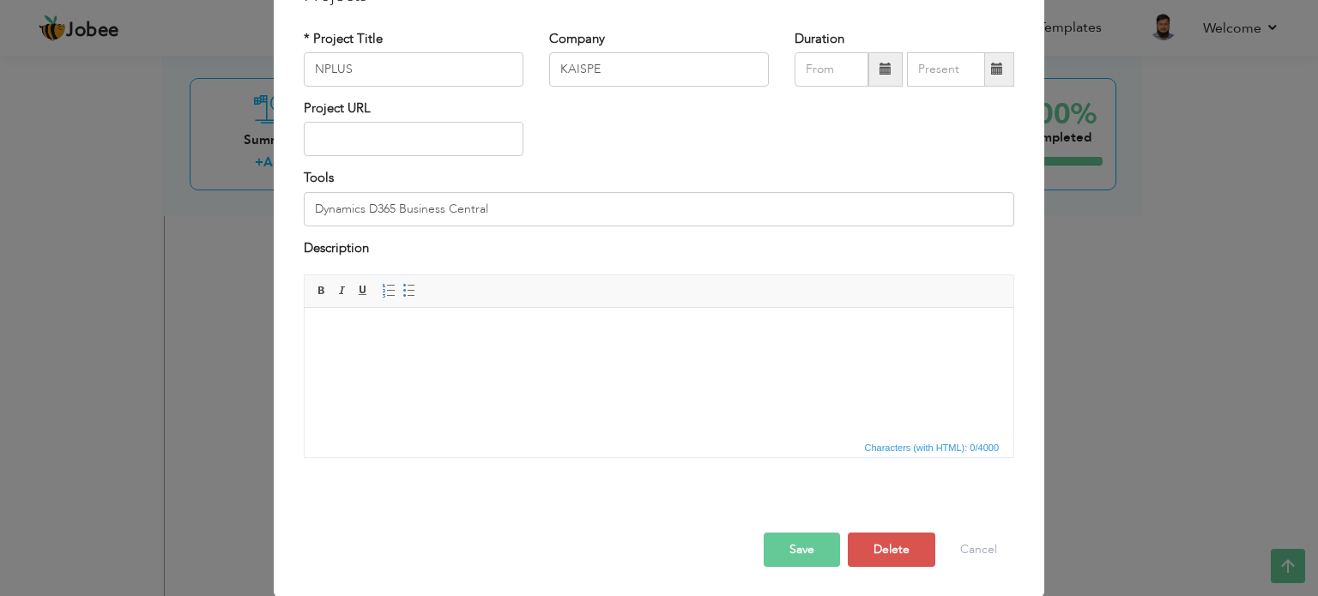
click at [480, 352] on html at bounding box center [659, 334] width 709 height 52
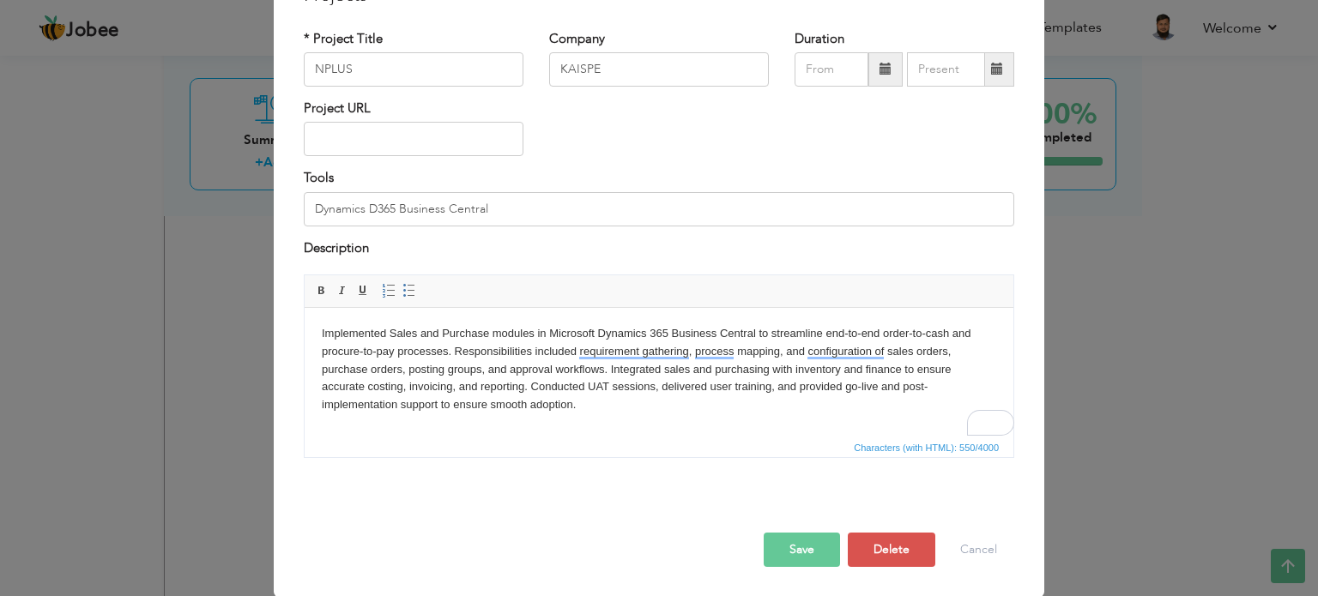
click at [789, 547] on button "Save" at bounding box center [801, 550] width 76 height 34
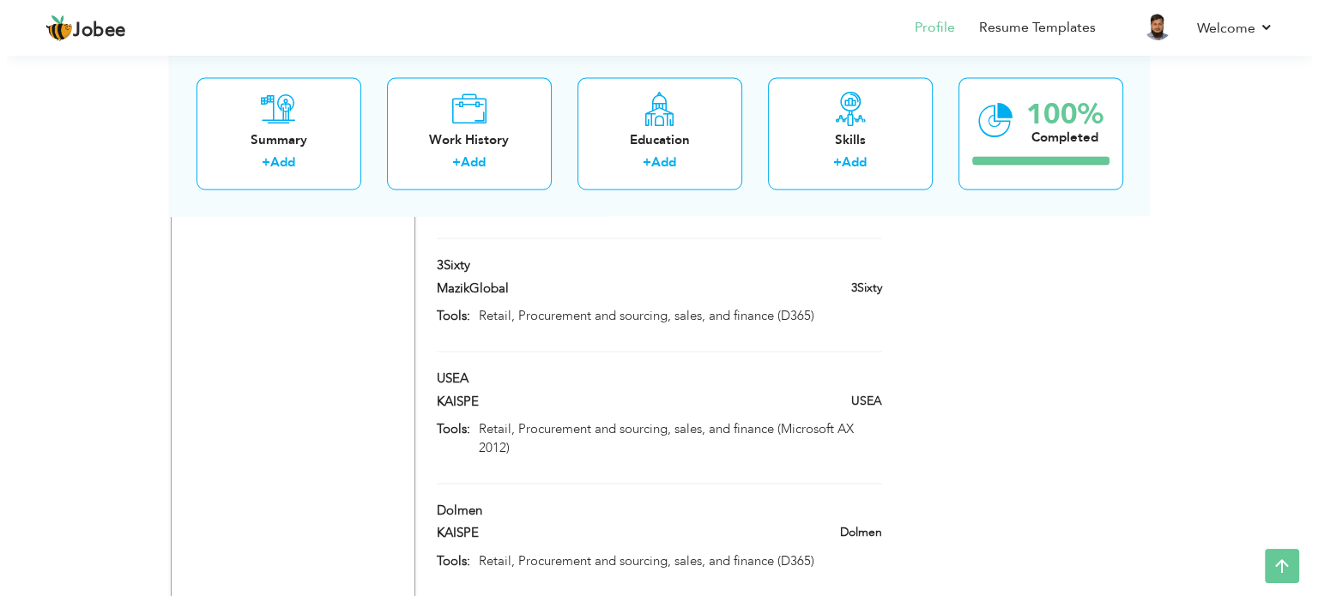
scroll to position [3267, 0]
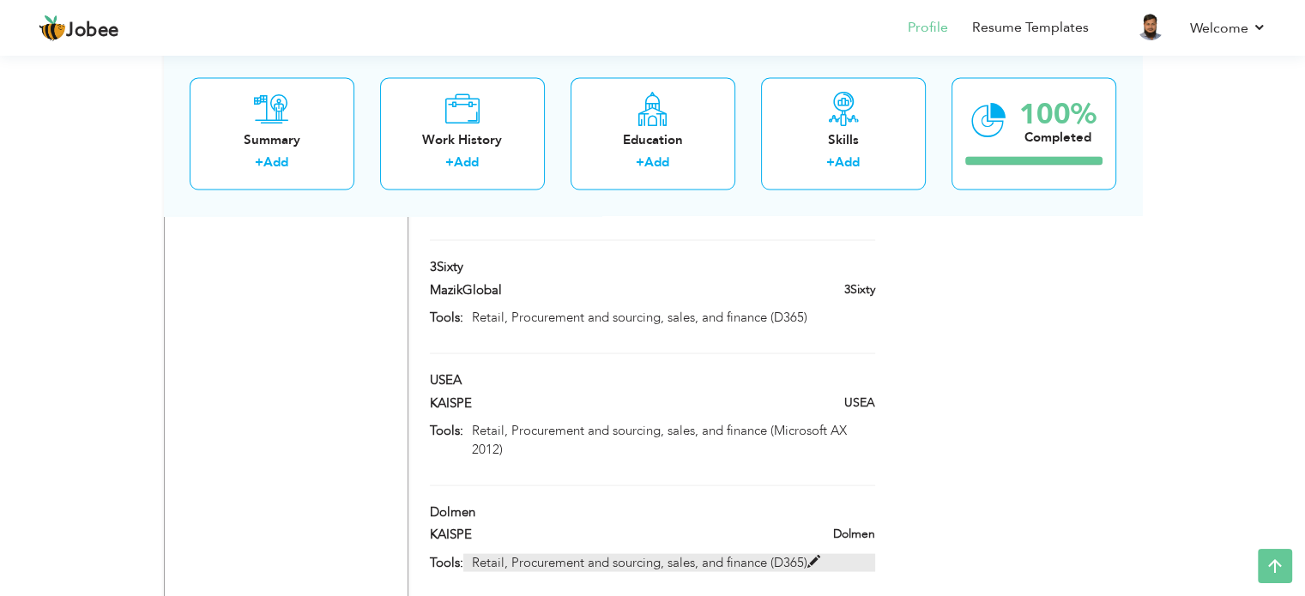
click at [818, 556] on span at bounding box center [813, 562] width 13 height 13
type input "Dolmen"
type input "Retail, Procurement and sourcing, sales, and finance (D365)"
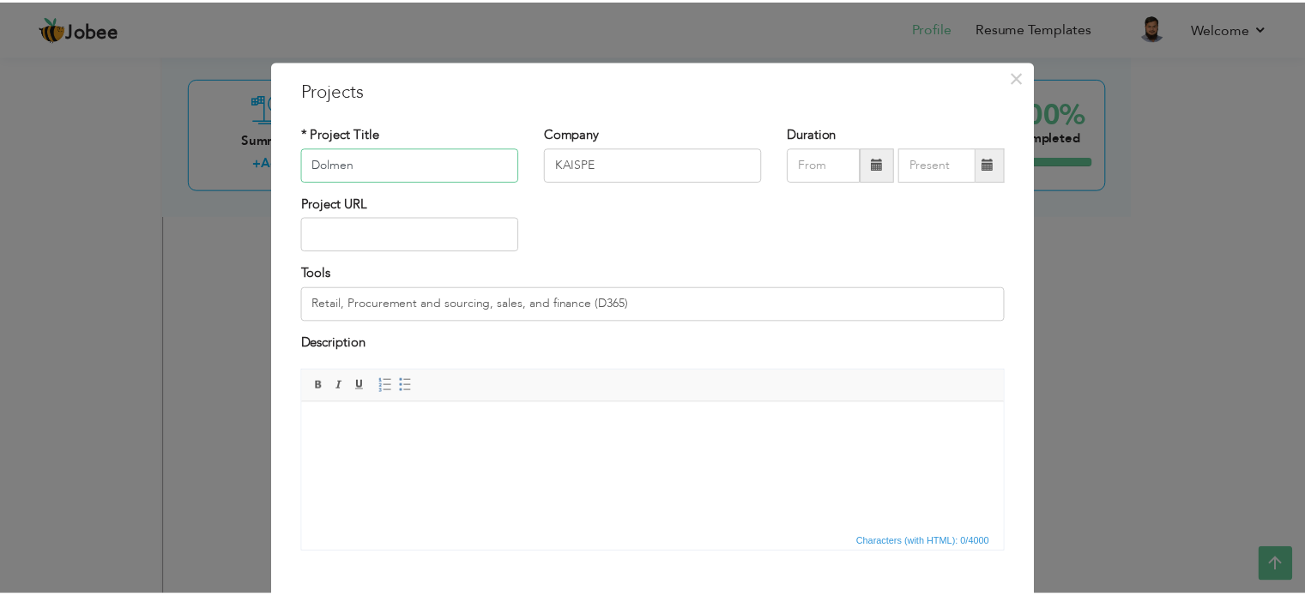
scroll to position [95, 0]
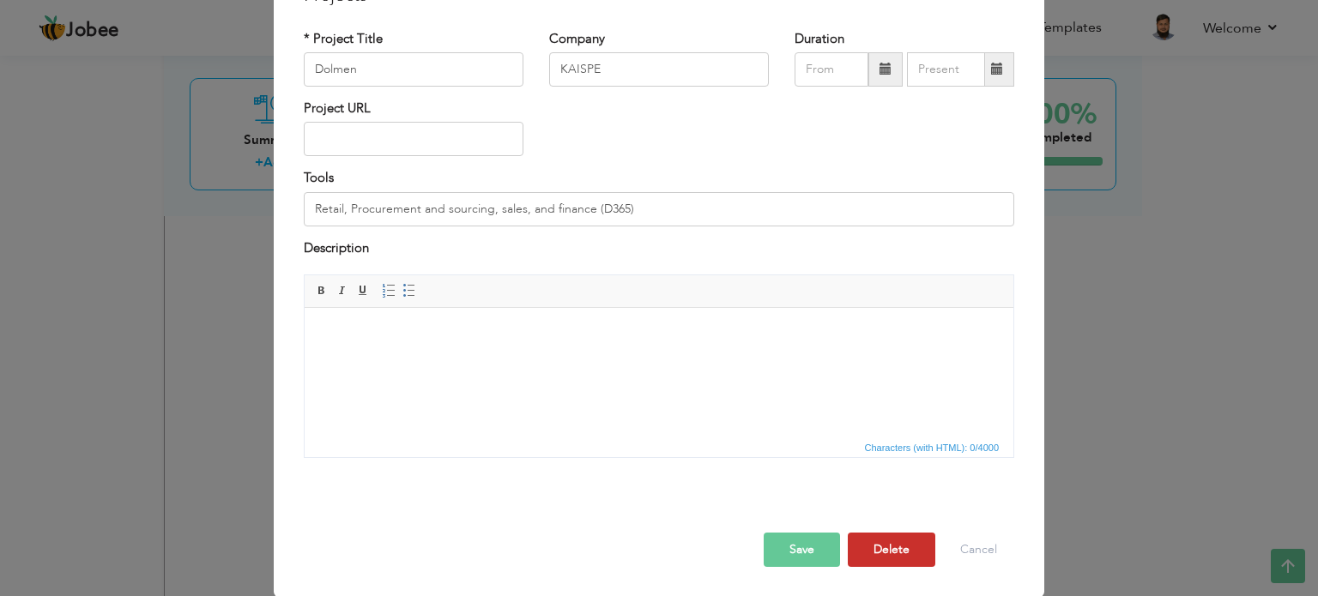
drag, startPoint x: 896, startPoint y: 557, endPoint x: 692, endPoint y: 226, distance: 389.0
click at [692, 226] on div "× Projects * Project Title Dolmen Company KAISPE Duration Project URL Tools Des…" at bounding box center [659, 282] width 770 height 632
click at [1215, 337] on div "× Projects * Project Title Dolmen Company KAISPE Duration Project URL" at bounding box center [659, 298] width 1318 height 596
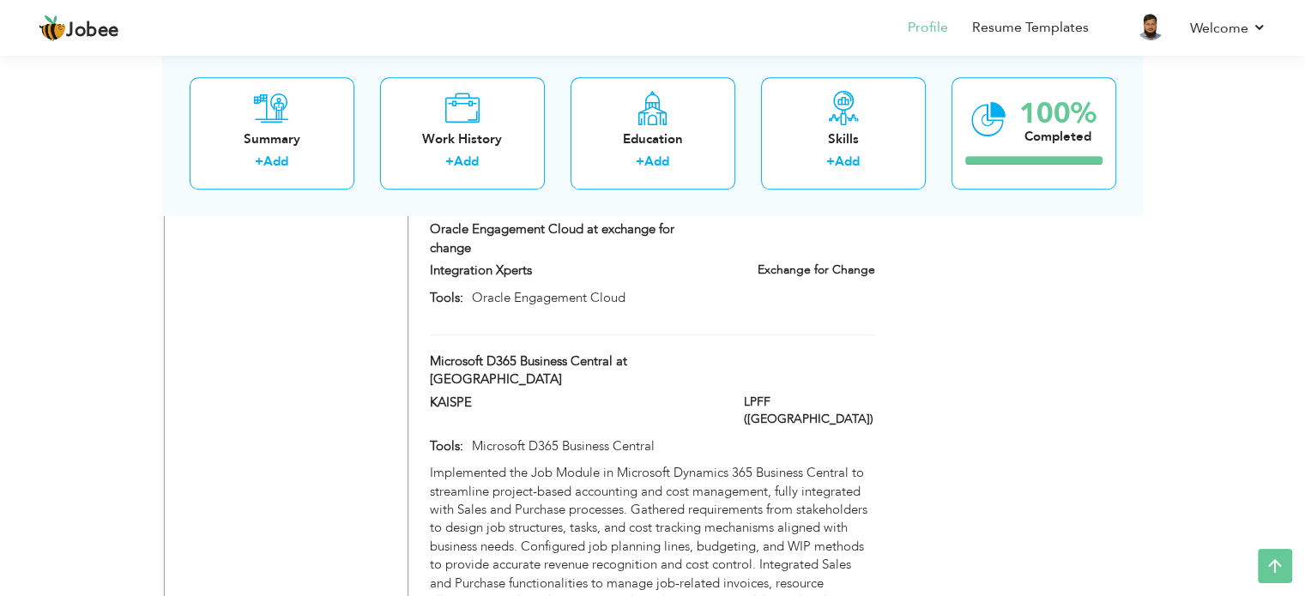
scroll to position [1607, 0]
click at [1043, 33] on link "Resume Templates" at bounding box center [1030, 28] width 117 height 20
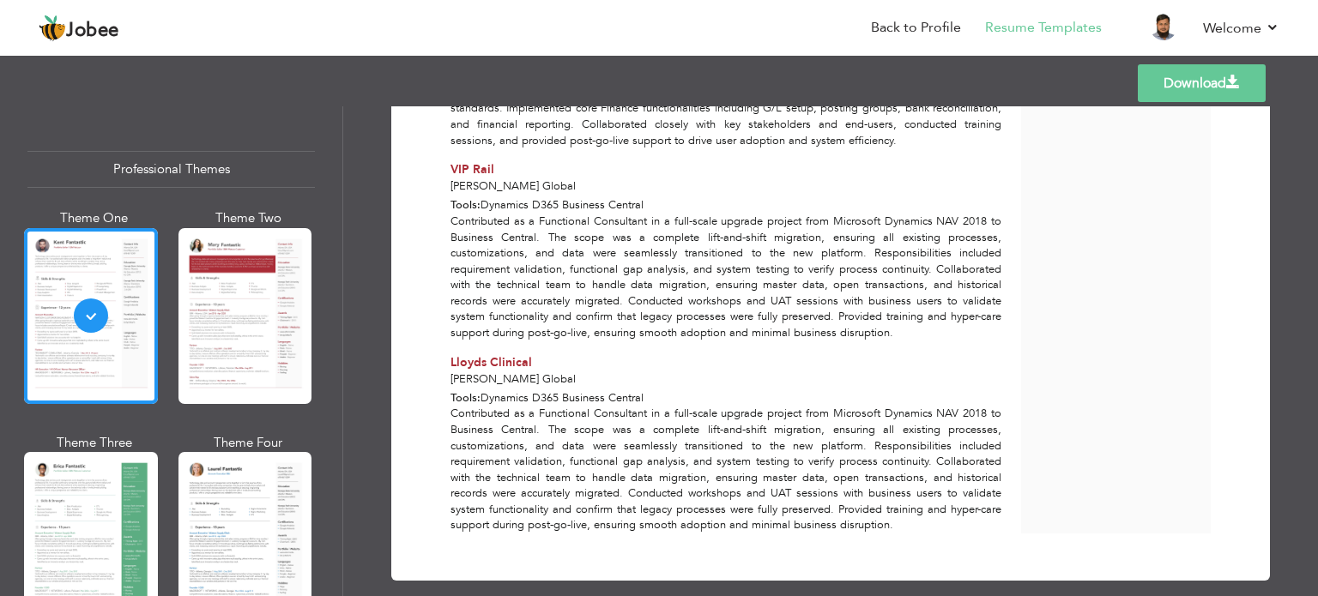
scroll to position [2395, 0]
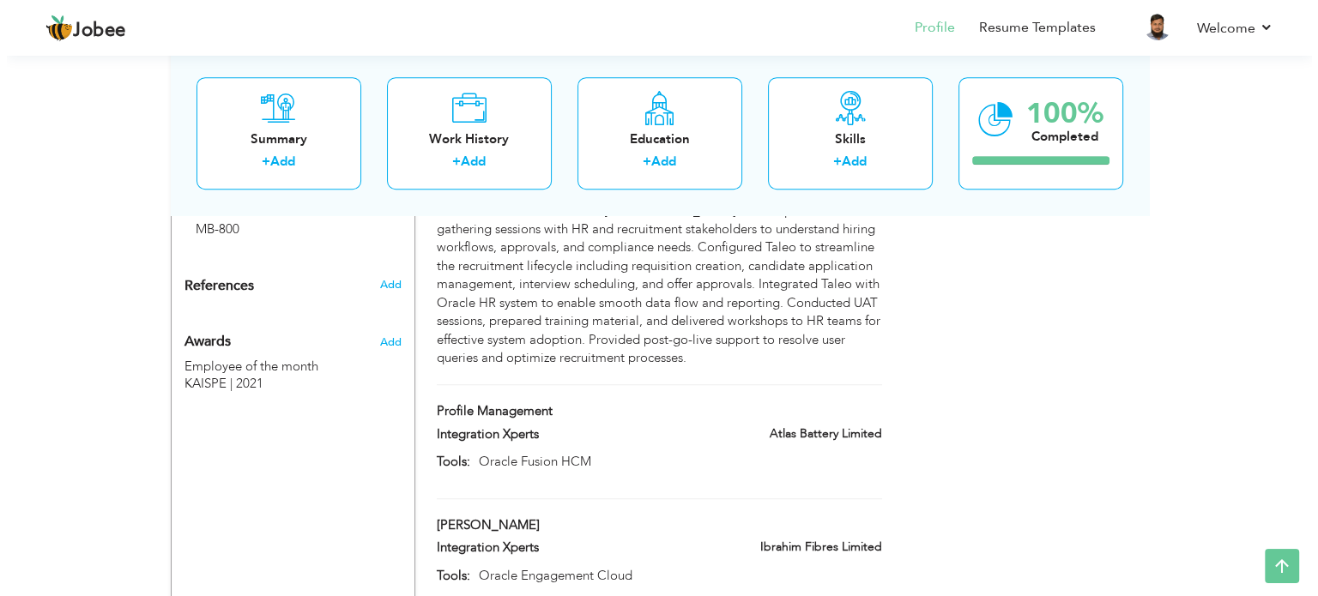
scroll to position [1083, 0]
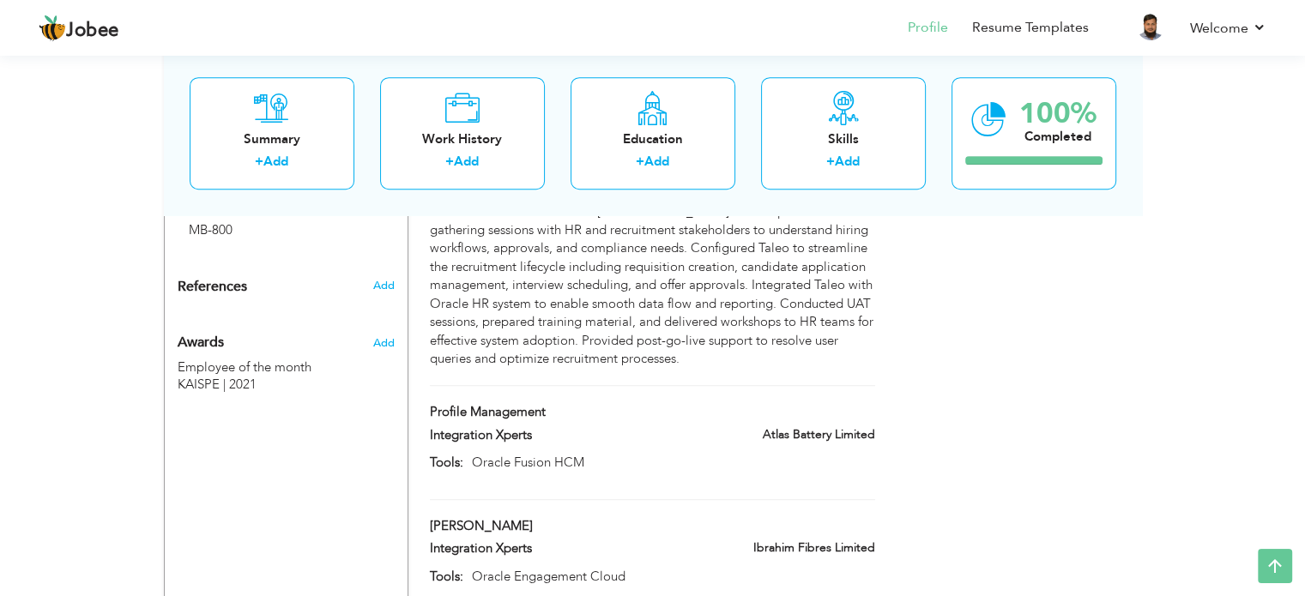
click at [727, 426] on div "Integration Xperts" at bounding box center [574, 437] width 314 height 22
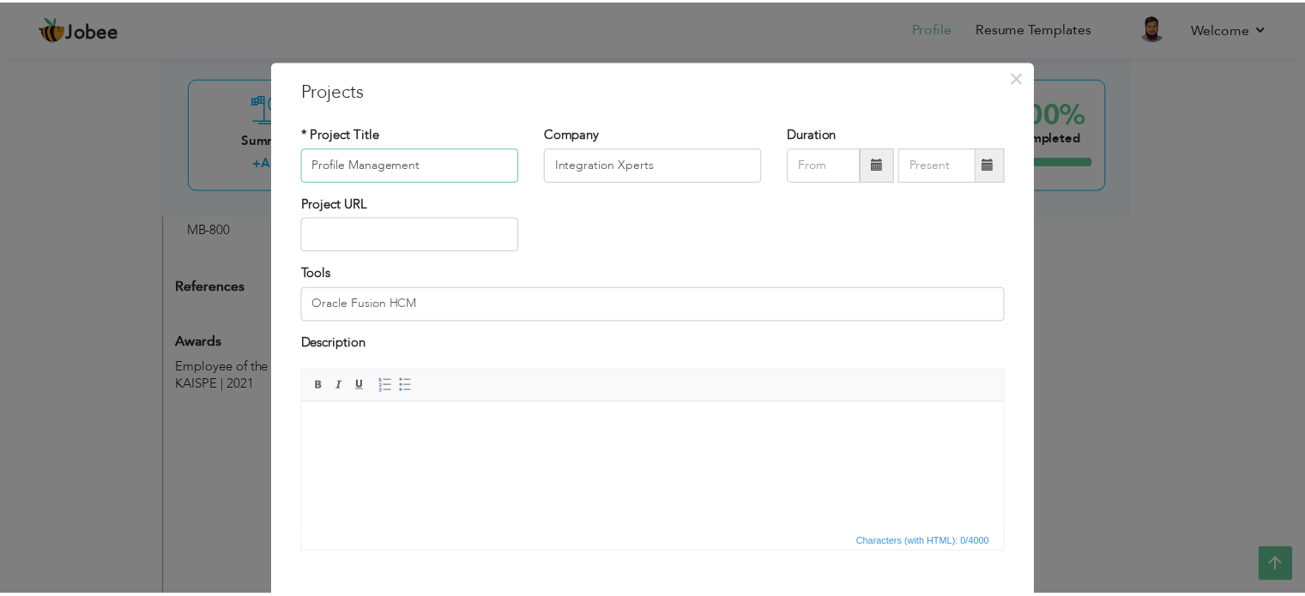
scroll to position [95, 0]
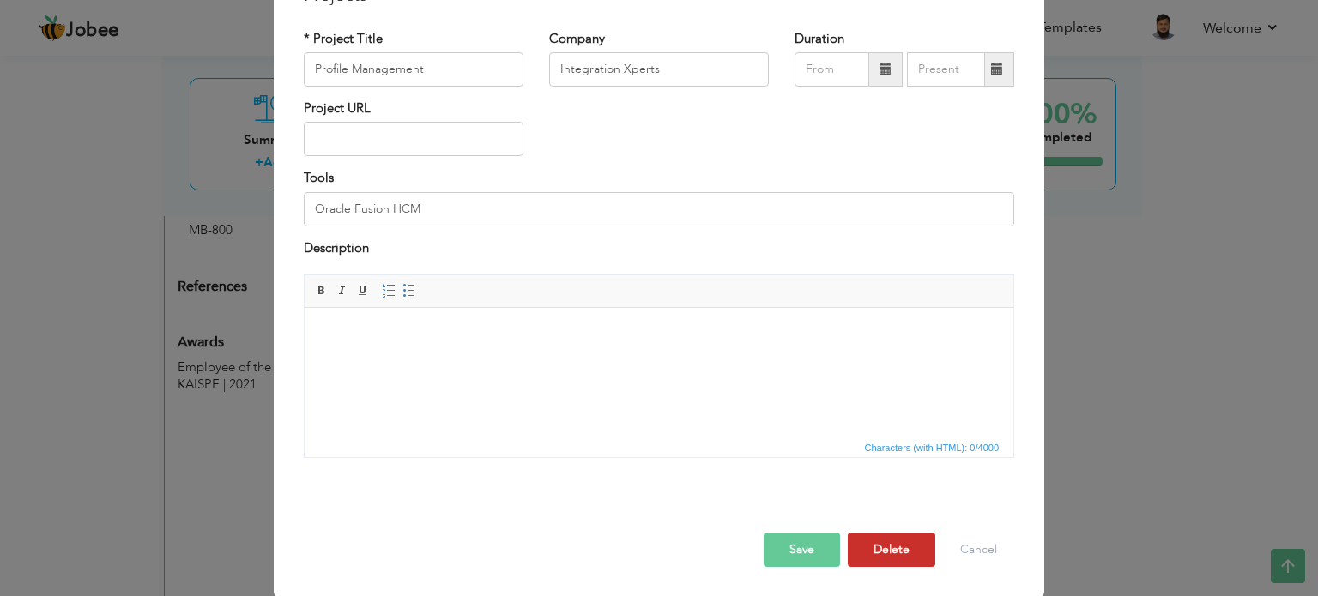
click at [899, 561] on button "Delete" at bounding box center [891, 550] width 87 height 34
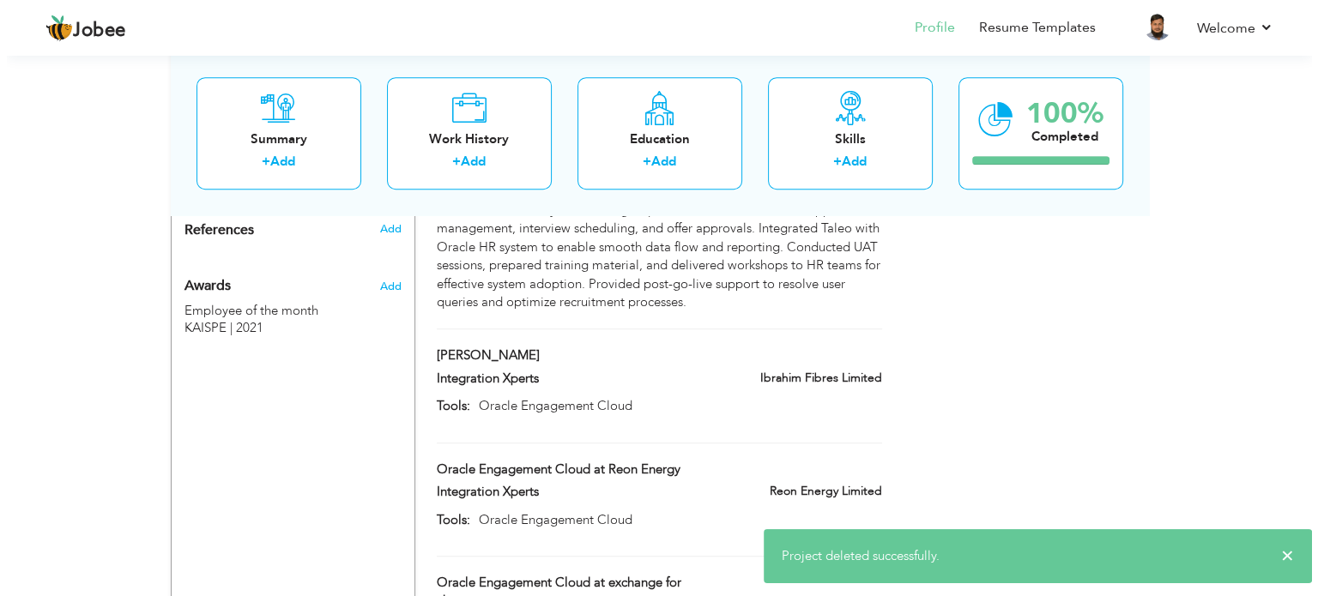
scroll to position [1149, 0]
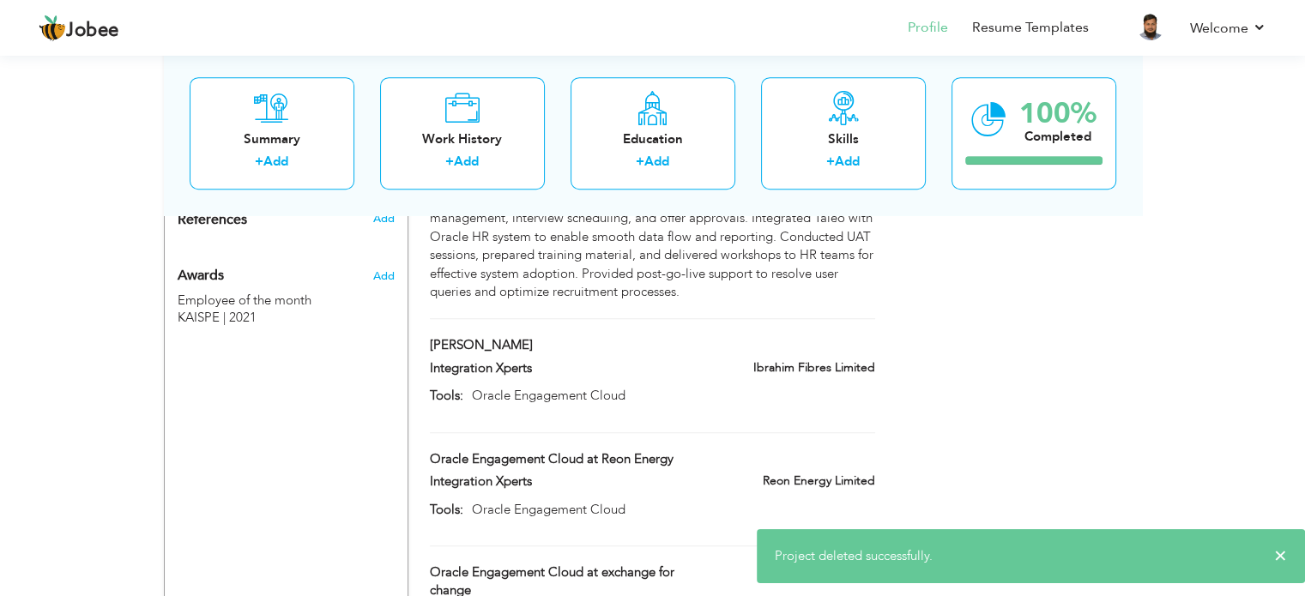
click at [675, 496] on div at bounding box center [652, 498] width 470 height 5
type input "Oracle Engagement Cloud at Reon Energy"
type input "Oracle Engagement Cloud"
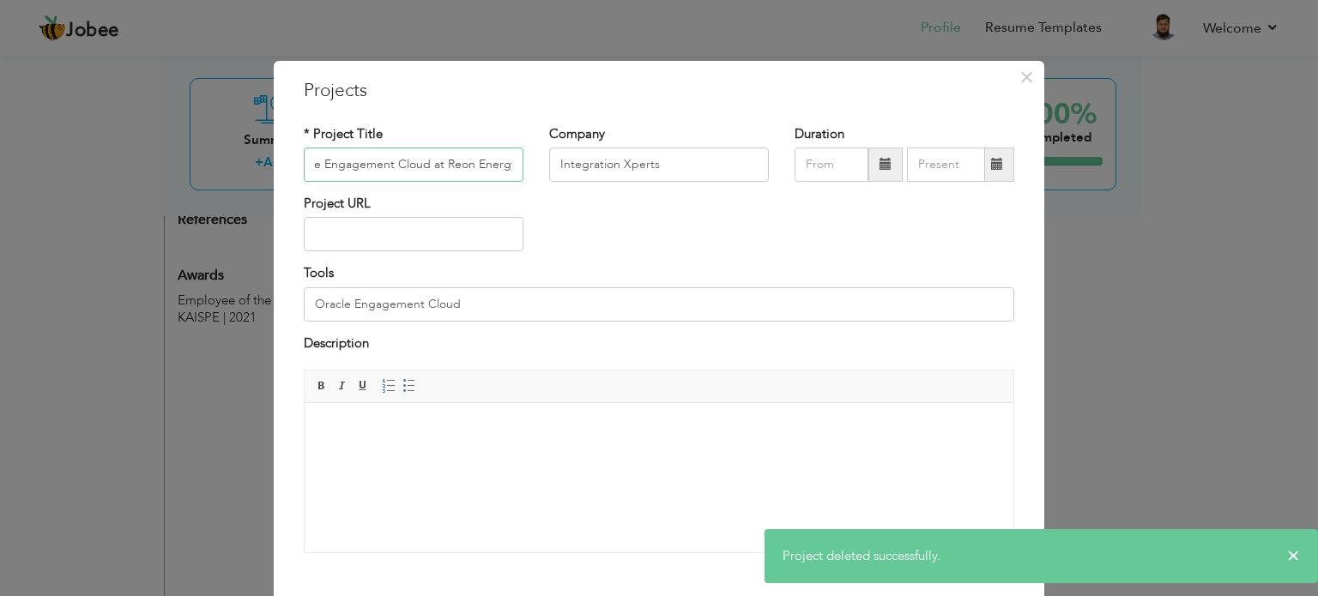
scroll to position [95, 0]
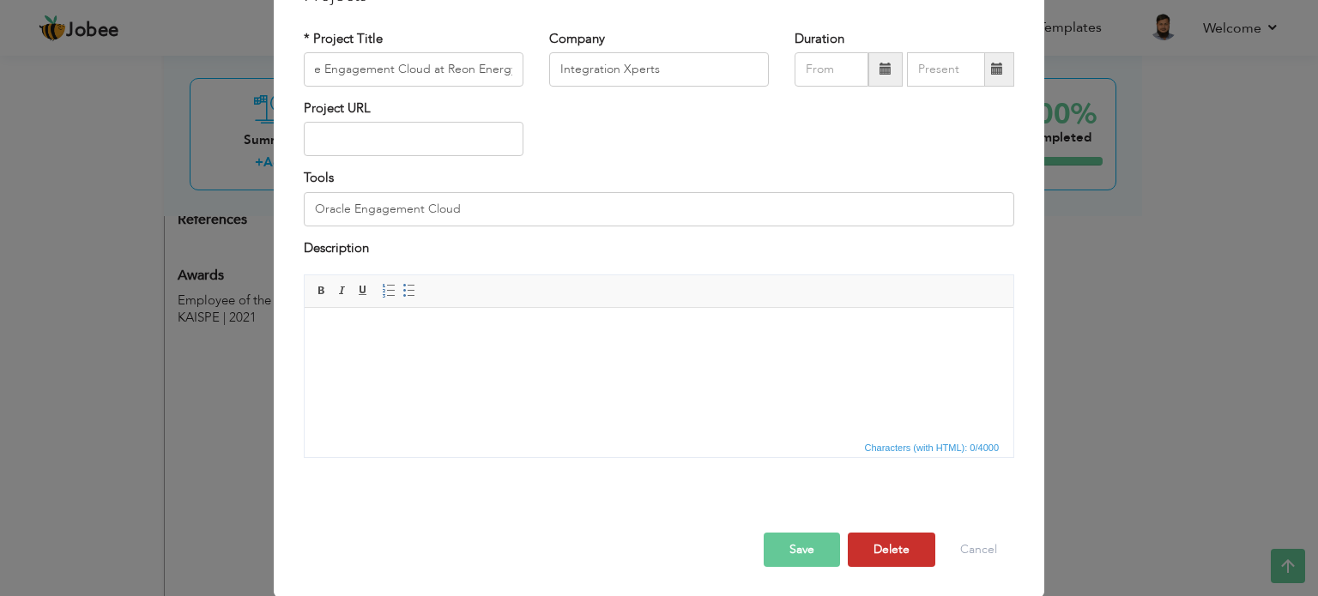
click at [878, 554] on button "Delete" at bounding box center [891, 550] width 87 height 34
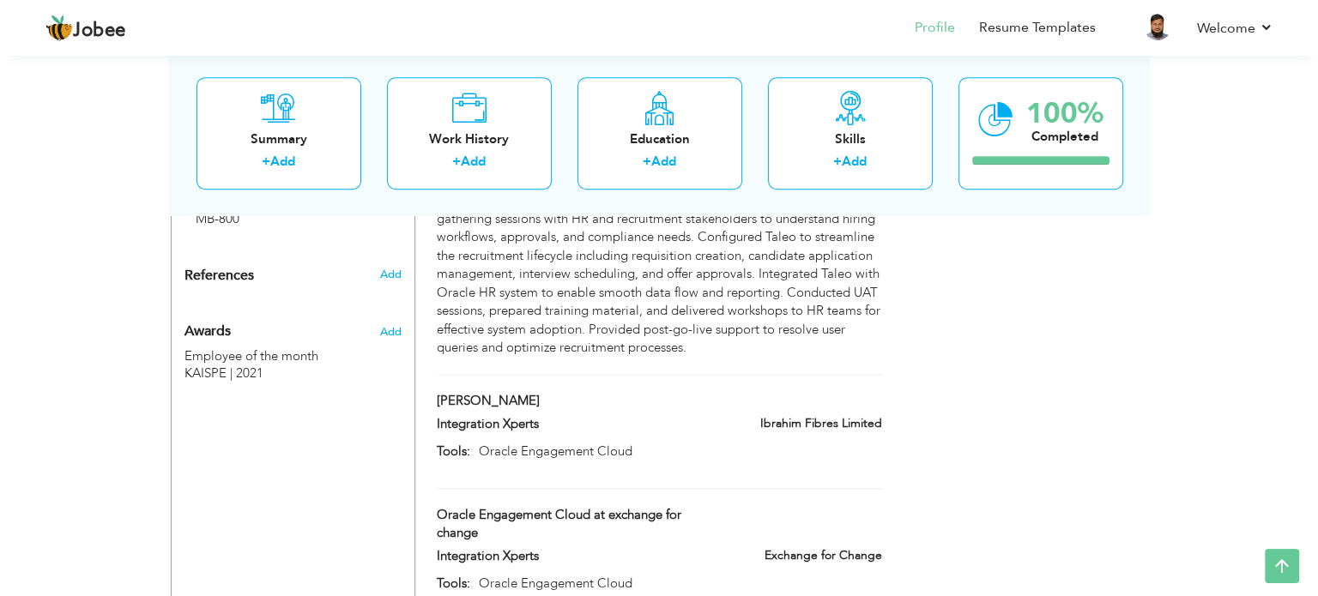
scroll to position [1139, 0]
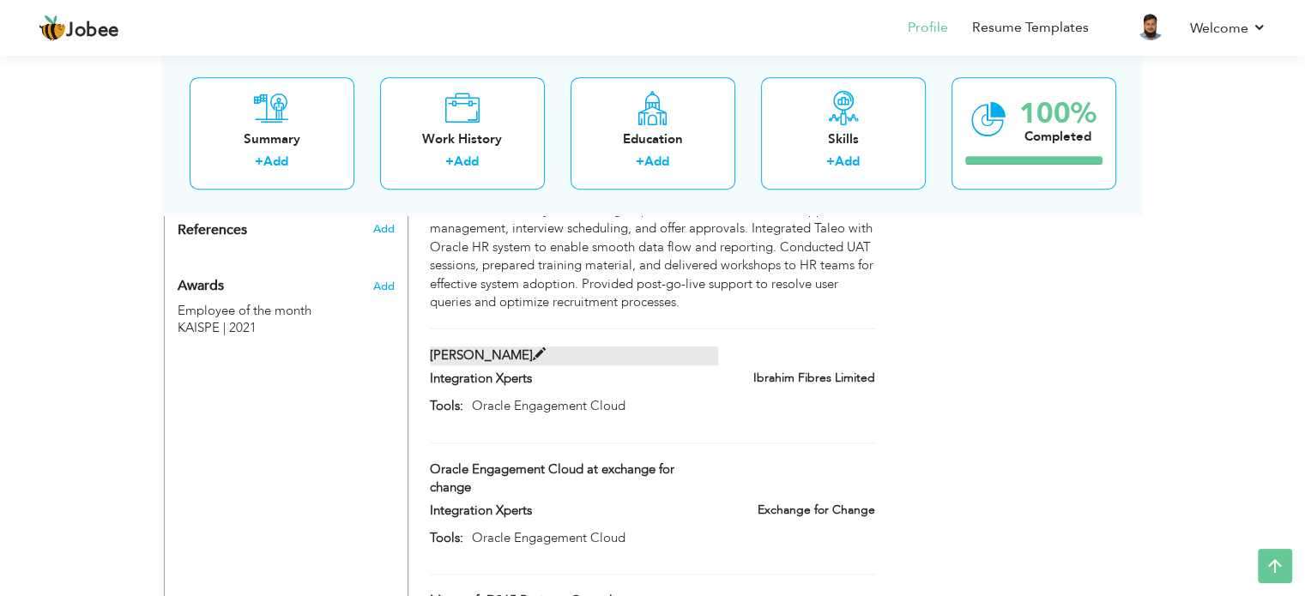
click at [696, 347] on label "[PERSON_NAME]" at bounding box center [574, 356] width 288 height 18
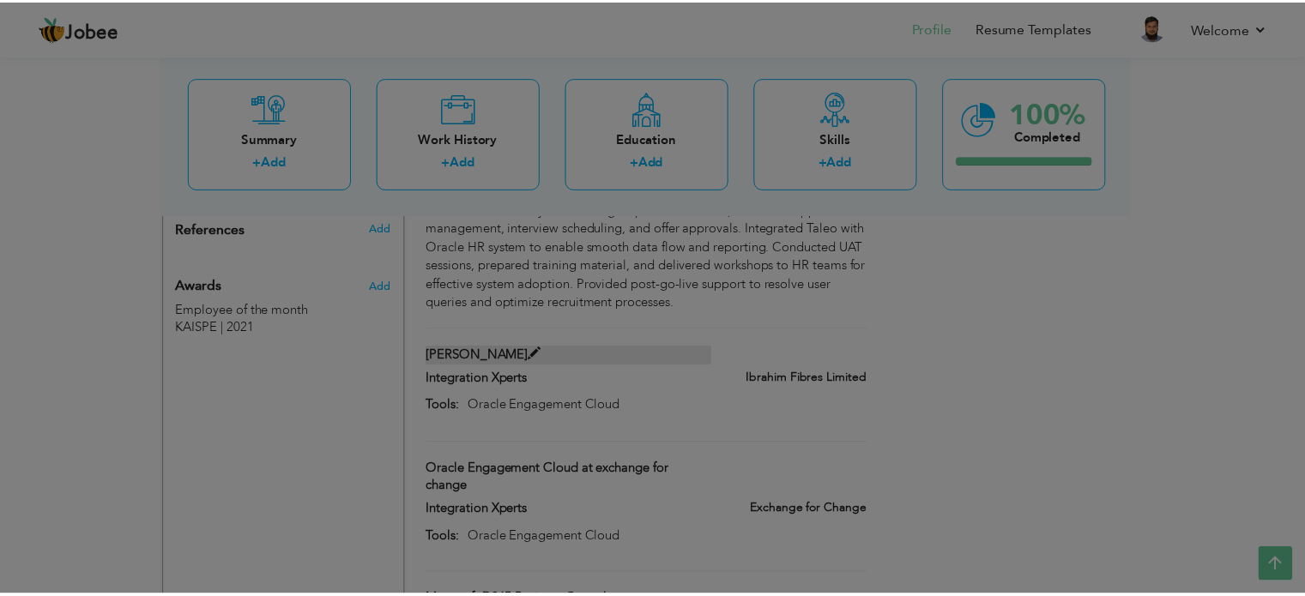
scroll to position [0, 0]
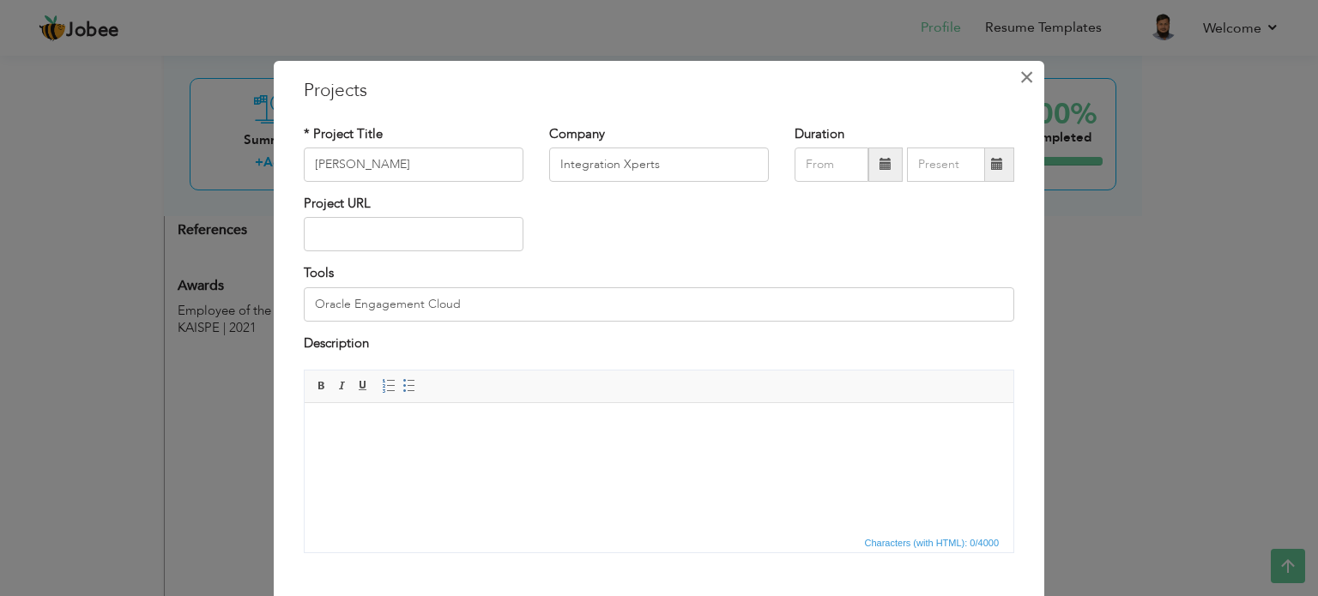
click at [1019, 78] on span "×" at bounding box center [1026, 77] width 15 height 31
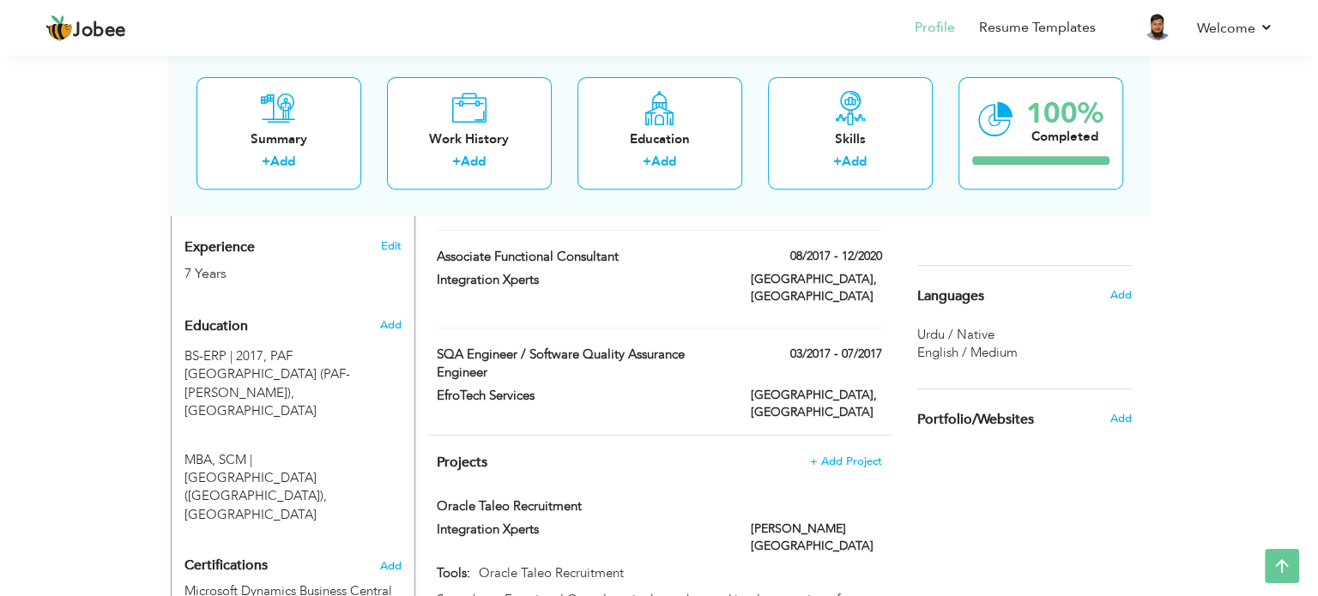
scroll to position [678, 0]
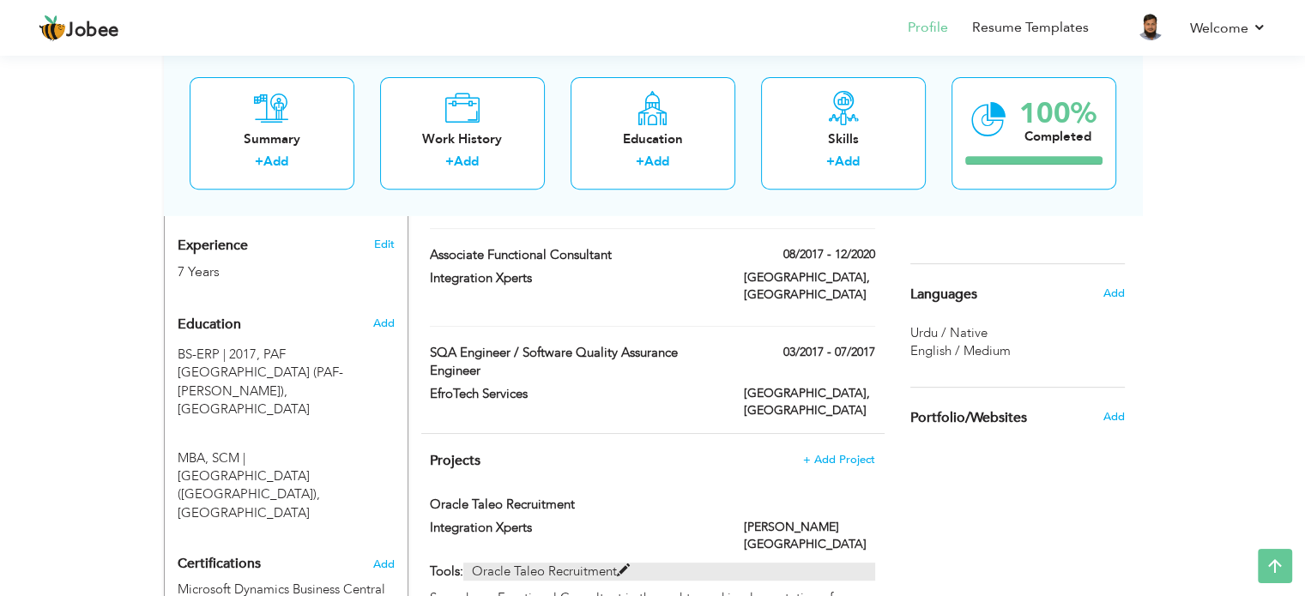
click at [631, 563] on p "Oracle Taleo Recruitment" at bounding box center [668, 572] width 411 height 18
type input "Oracle Taleo Recruitment"
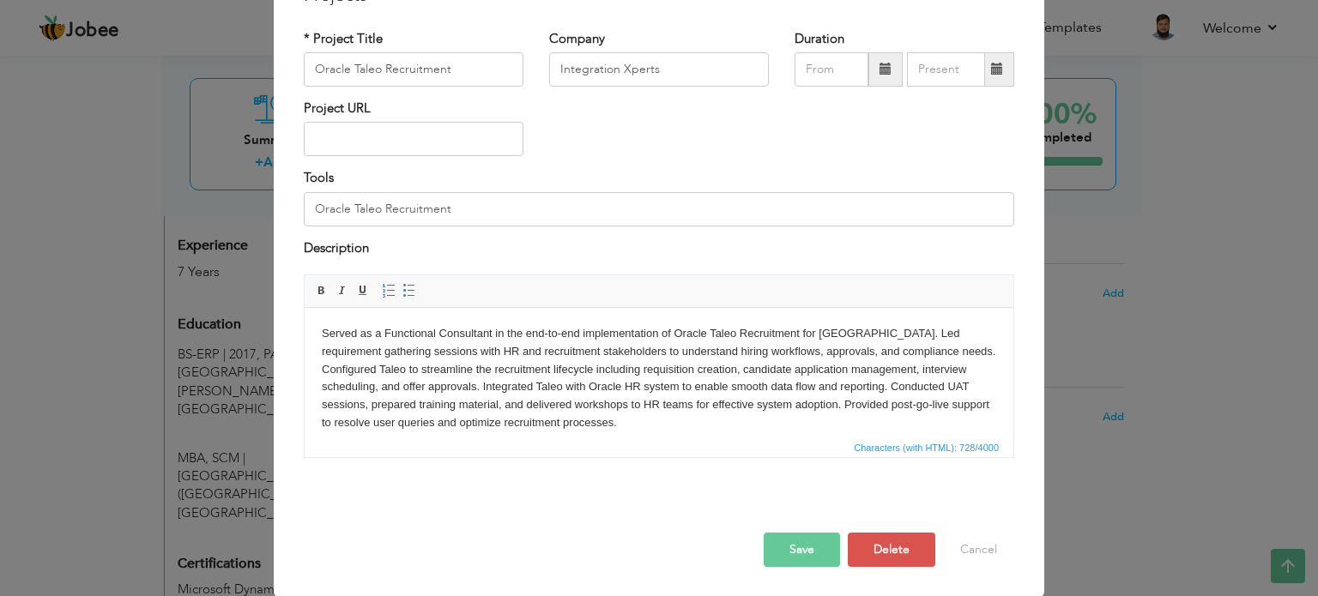
scroll to position [2, 0]
drag, startPoint x: 727, startPoint y: 422, endPoint x: 293, endPoint y: 327, distance: 444.4
click at [305, 327] on html "Served as a Functional Consultant in the end-to-end implementation of Oracle Ta…" at bounding box center [659, 377] width 709 height 142
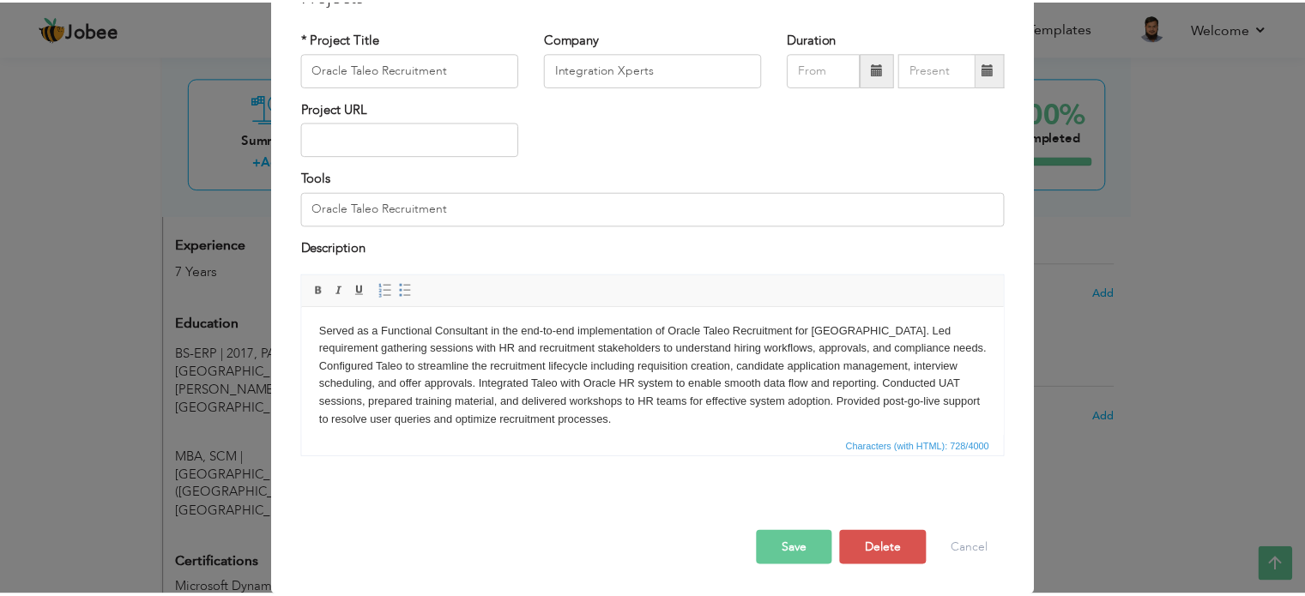
scroll to position [0, 0]
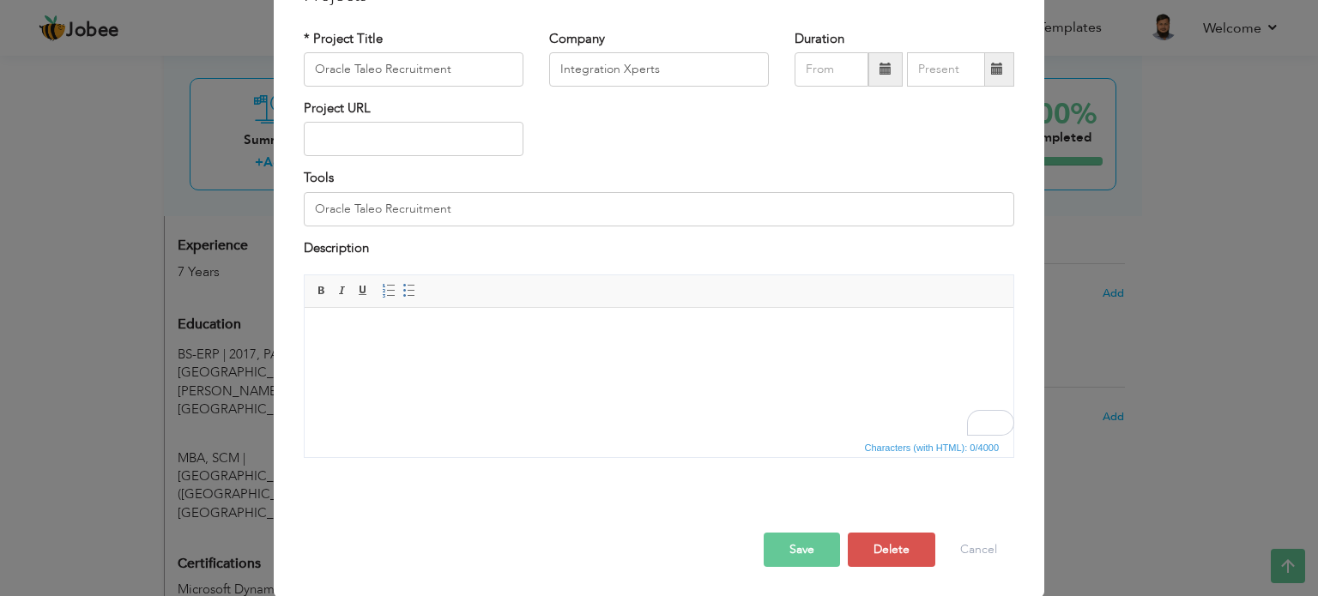
click at [789, 552] on button "Save" at bounding box center [801, 550] width 76 height 34
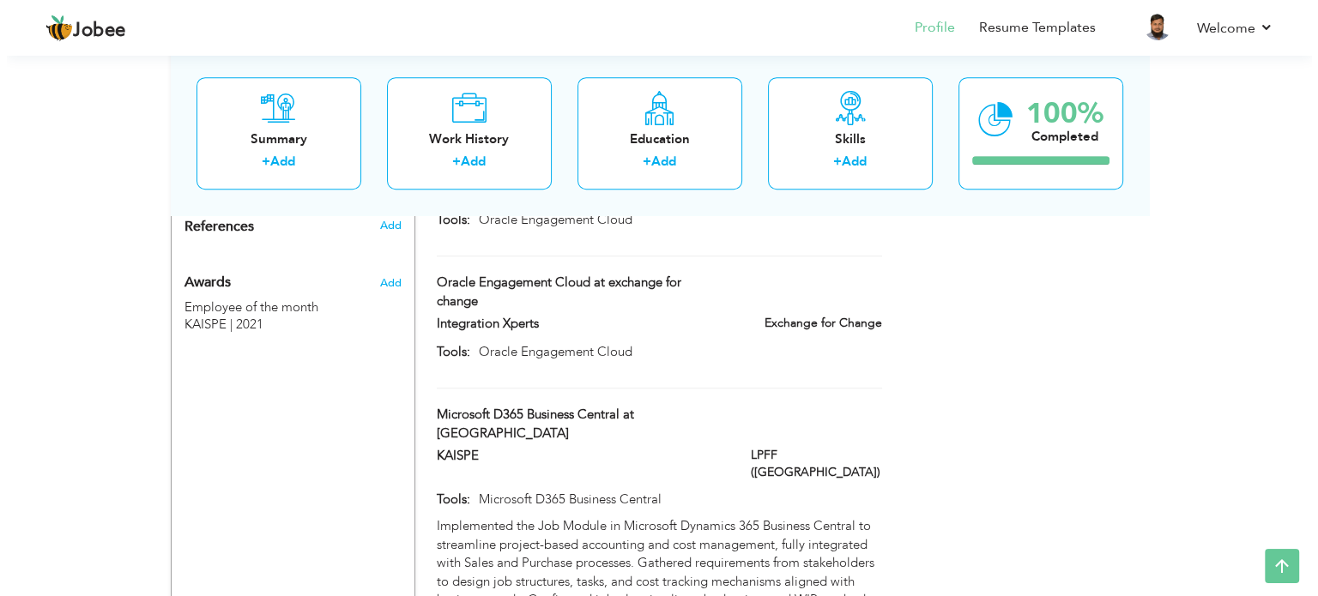
scroll to position [1145, 0]
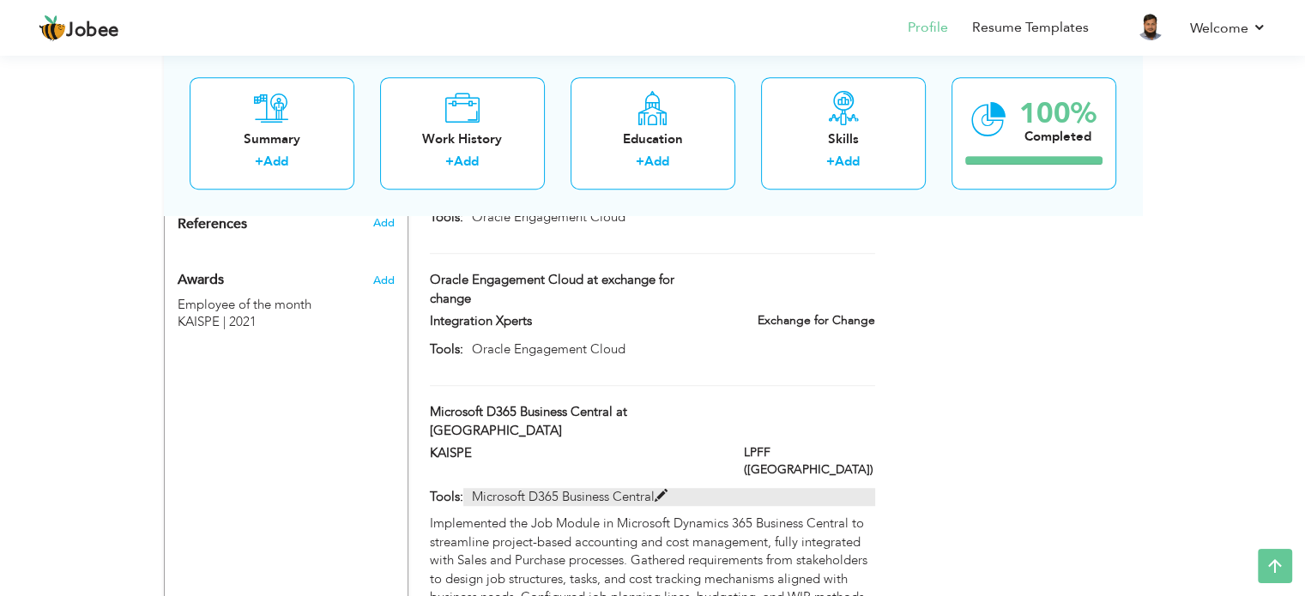
click at [661, 490] on span at bounding box center [661, 496] width 13 height 13
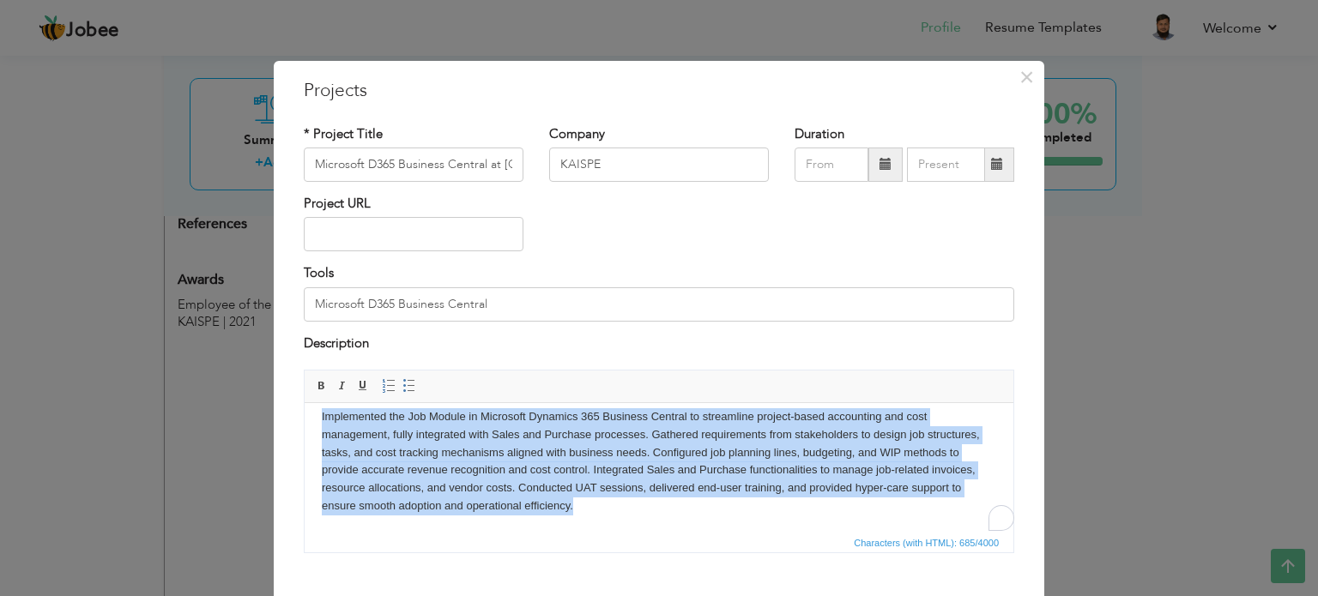
scroll to position [0, 0]
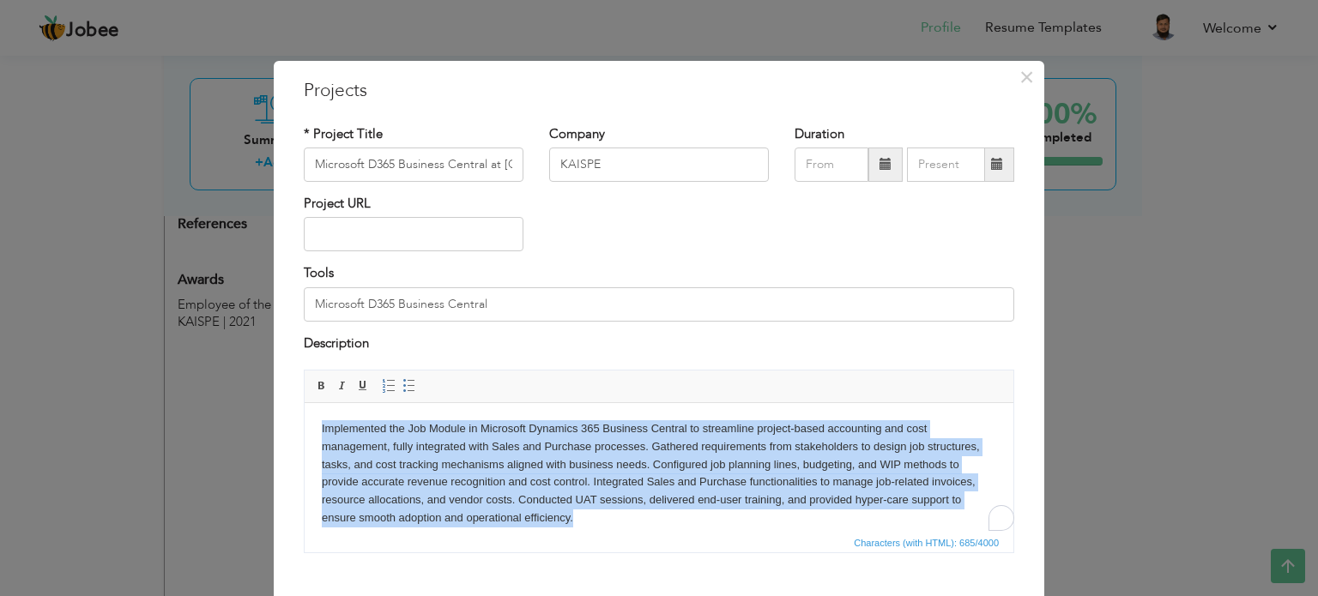
drag, startPoint x: 573, startPoint y: 512, endPoint x: 295, endPoint y: 411, distance: 295.8
click at [305, 411] on html "Implemented the Job Module in Microsoft Dynamics 365 Business Central to stream…" at bounding box center [659, 474] width 709 height 142
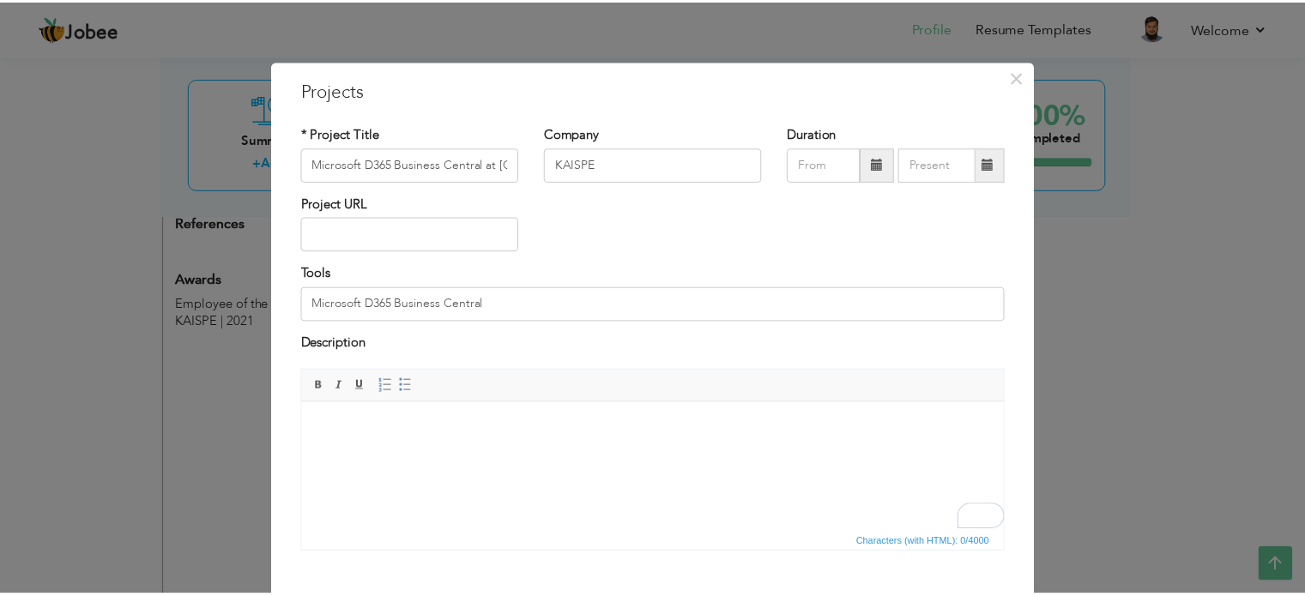
scroll to position [95, 0]
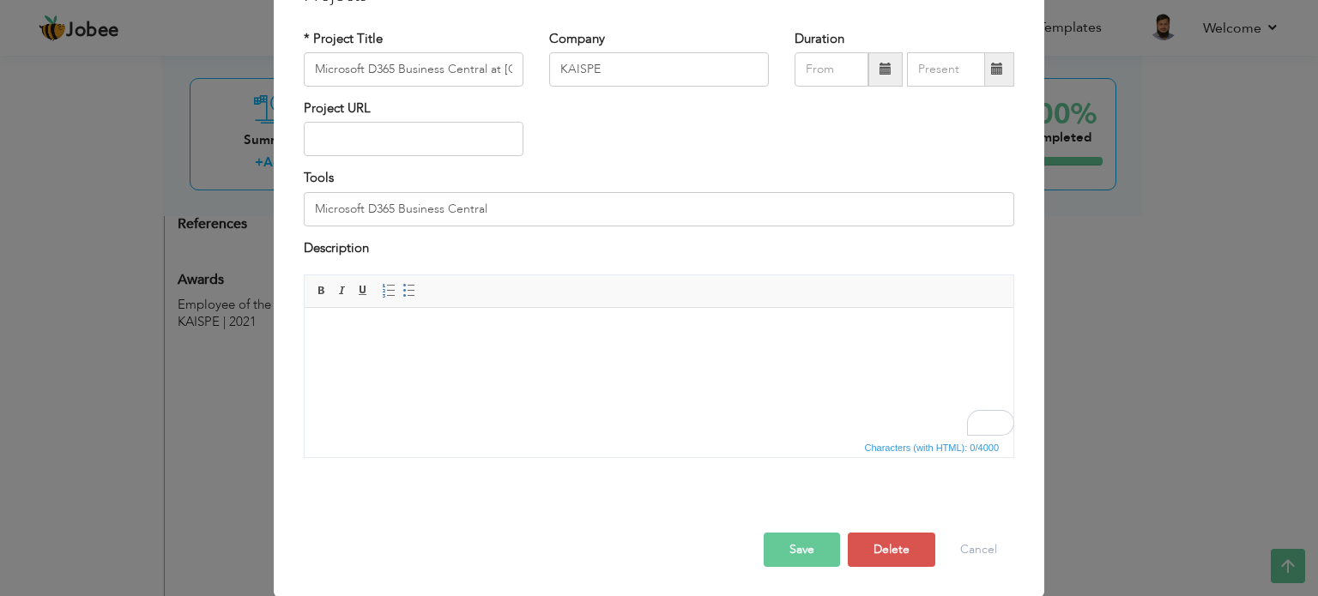
click at [804, 551] on button "Save" at bounding box center [801, 550] width 76 height 34
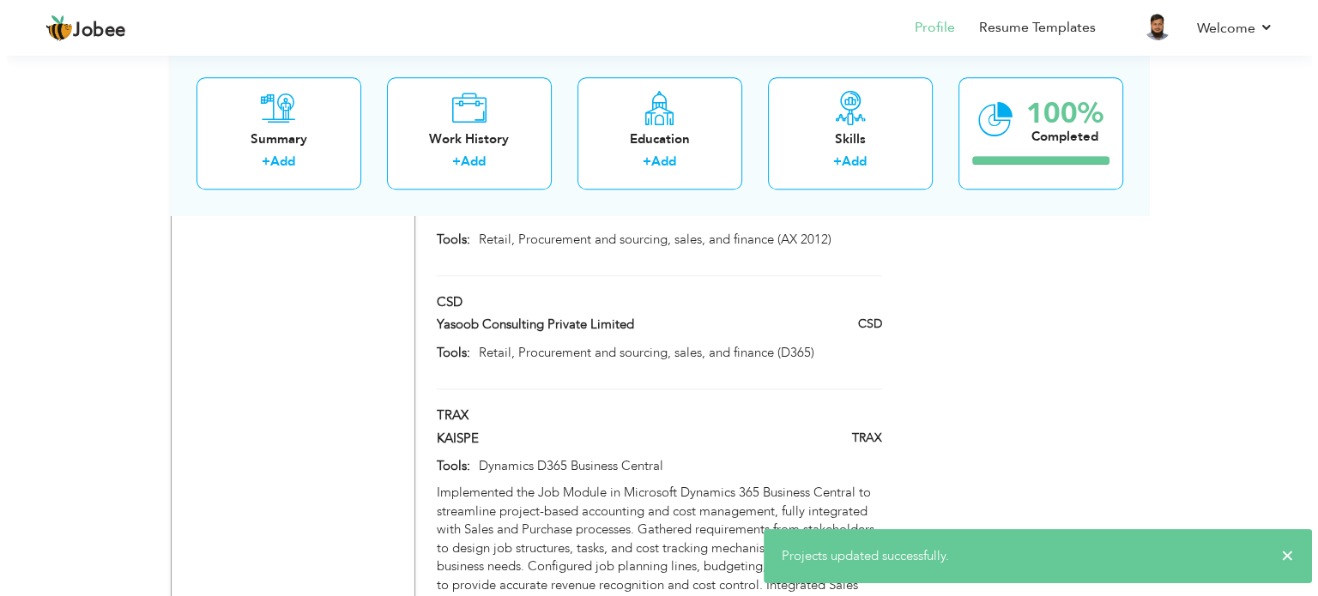
scroll to position [1640, 0]
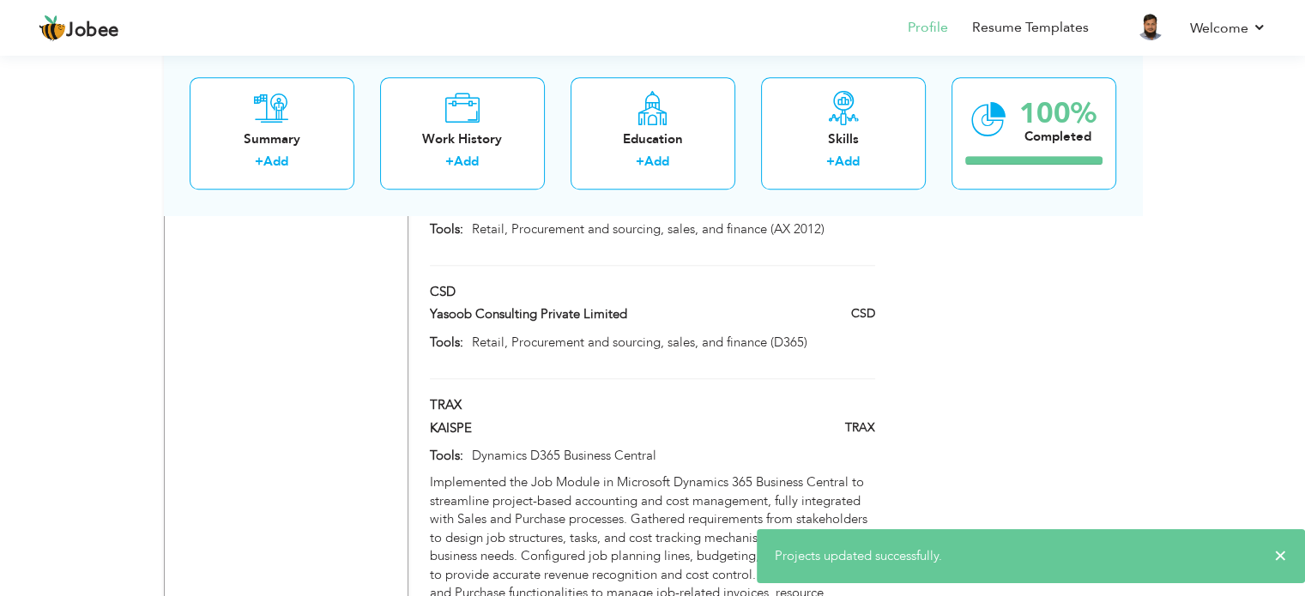
click at [695, 474] on div "Implemented the Job Module in Microsoft Dynamics 365 Business Central to stream…" at bounding box center [652, 566] width 444 height 184
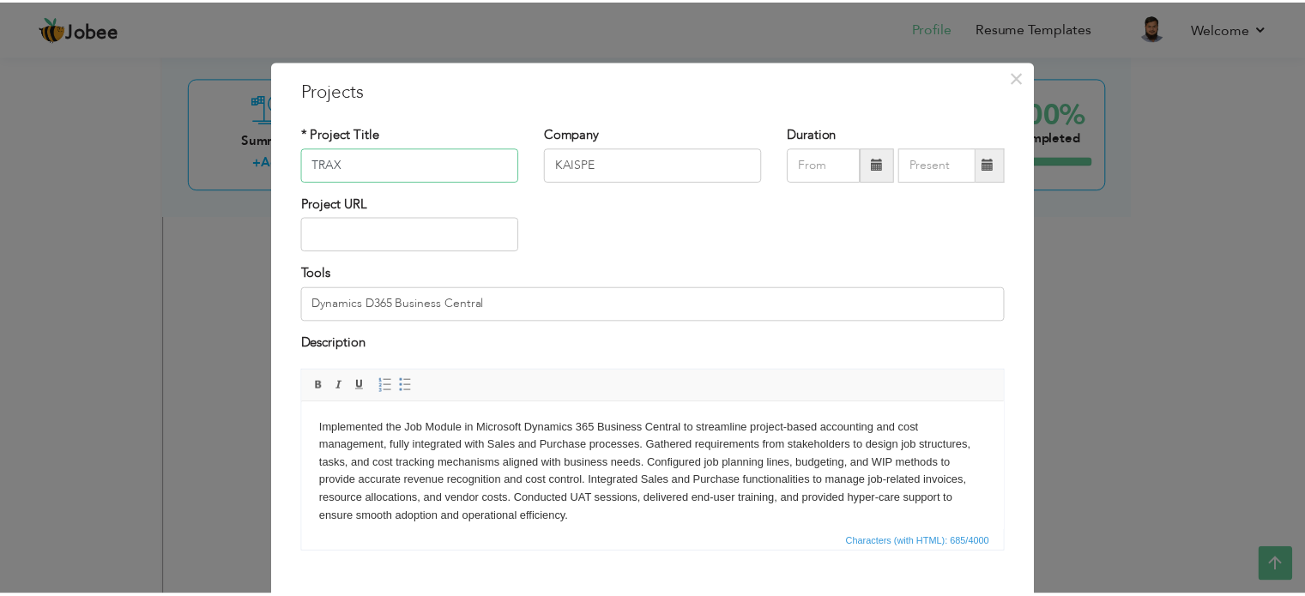
scroll to position [95, 0]
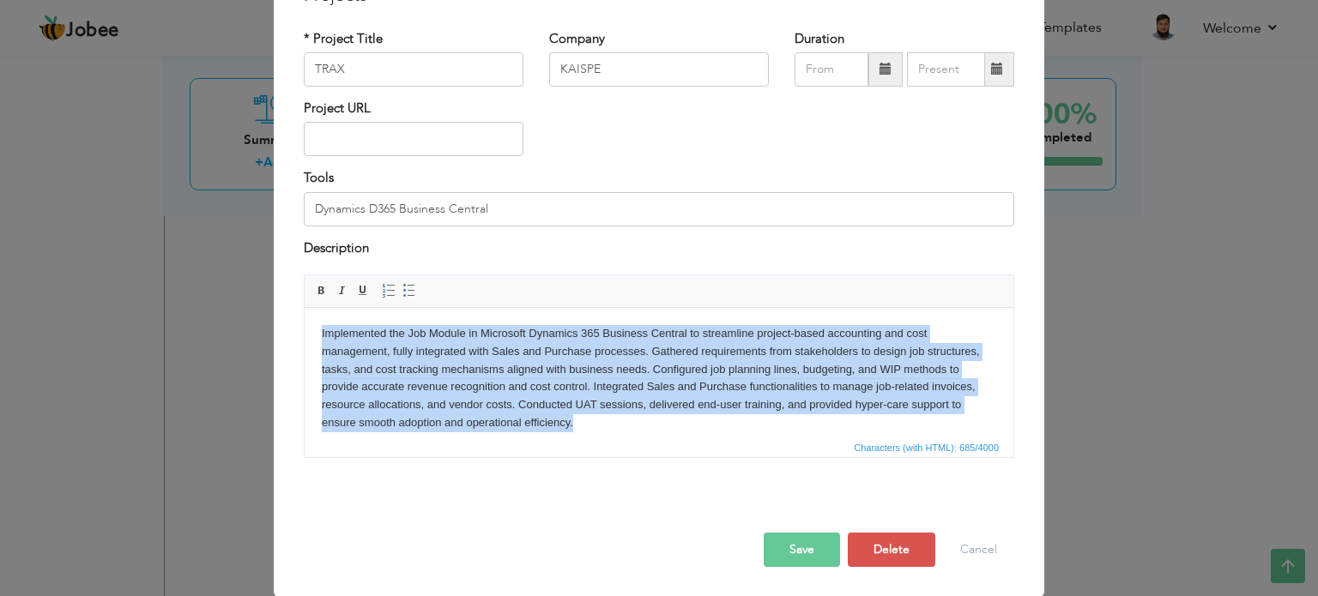
drag, startPoint x: 576, startPoint y: 421, endPoint x: 281, endPoint y: 315, distance: 313.7
click at [305, 315] on html "Implemented the Job Module in Microsoft Dynamics 365 Business Central to stream…" at bounding box center [659, 379] width 709 height 142
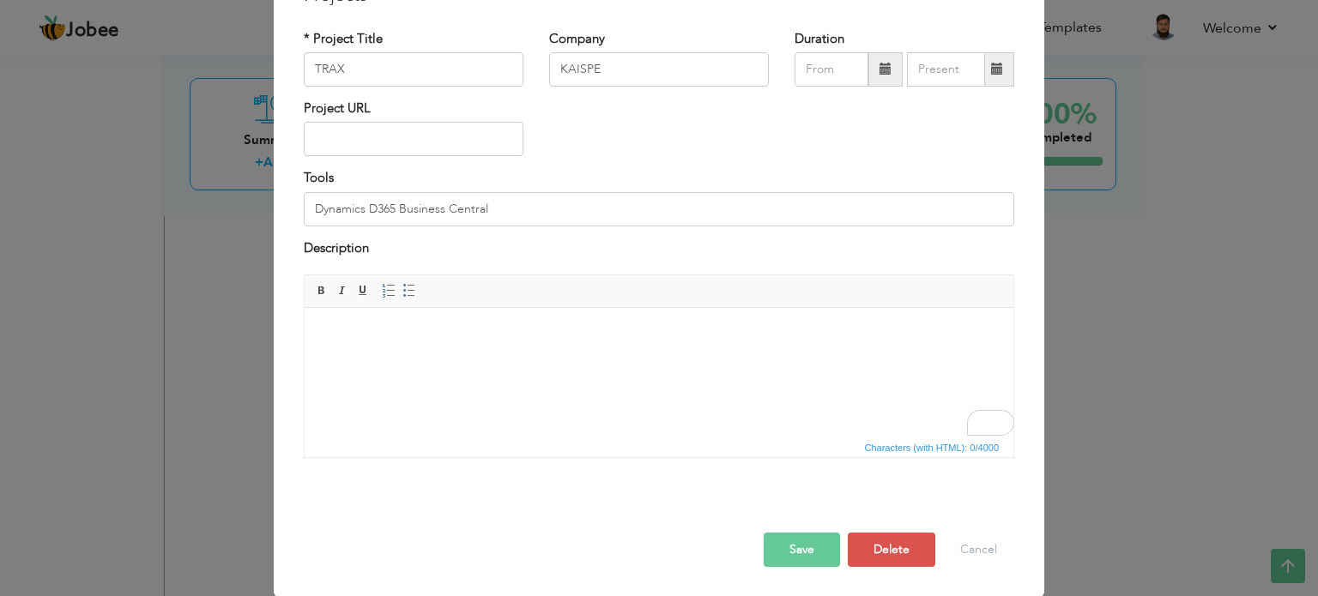
click at [793, 546] on button "Save" at bounding box center [801, 550] width 76 height 34
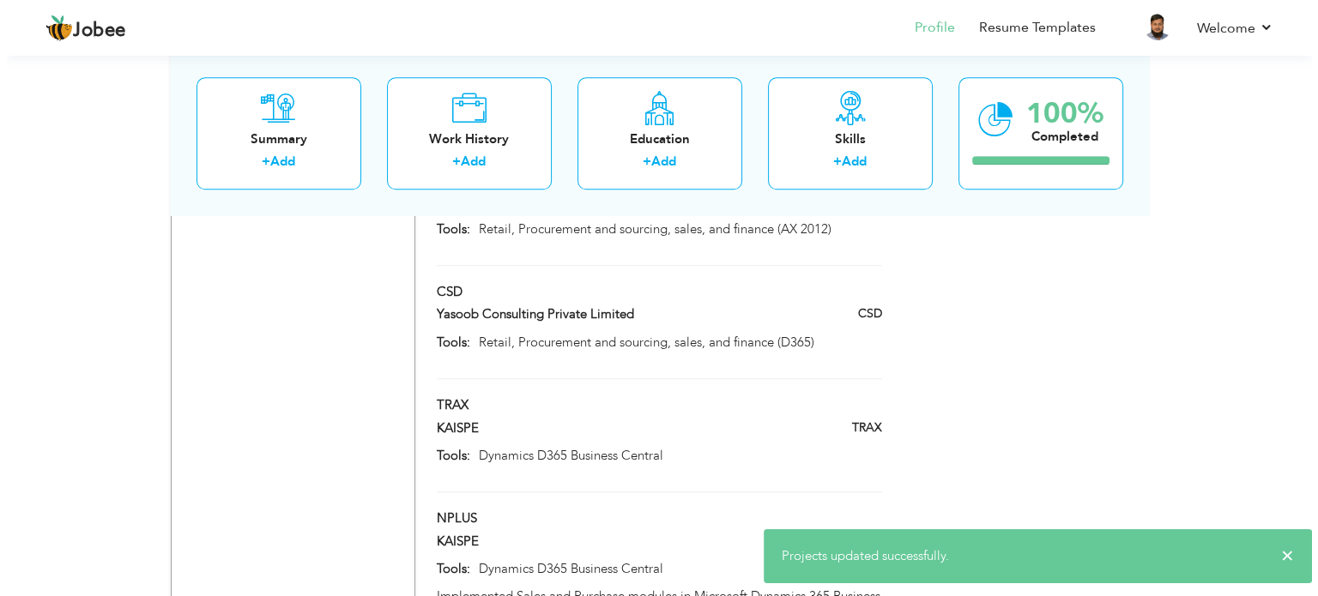
scroll to position [1805, 0]
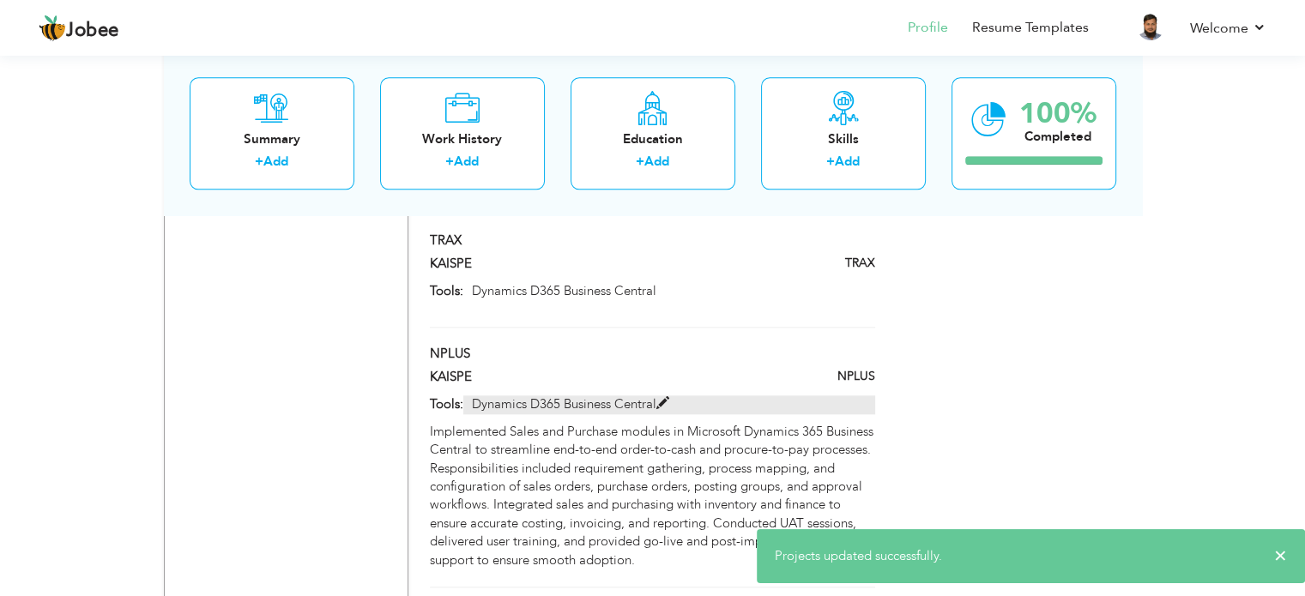
click at [662, 397] on span at bounding box center [662, 403] width 13 height 13
type input "NPLUS"
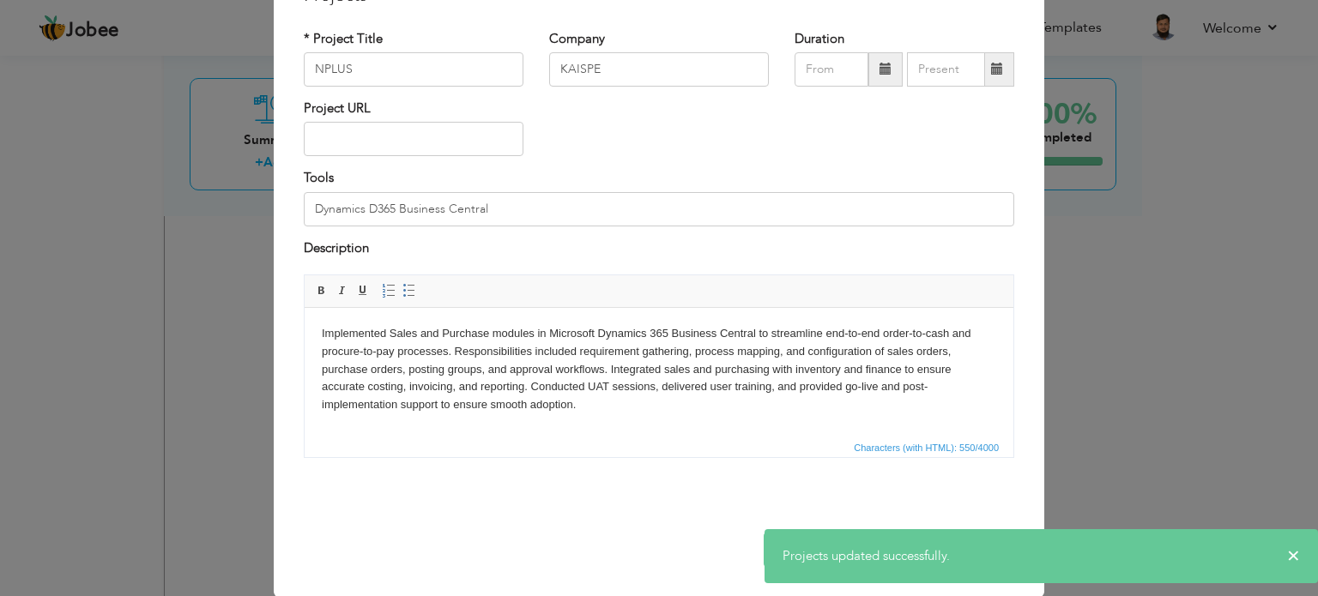
scroll to position [0, 0]
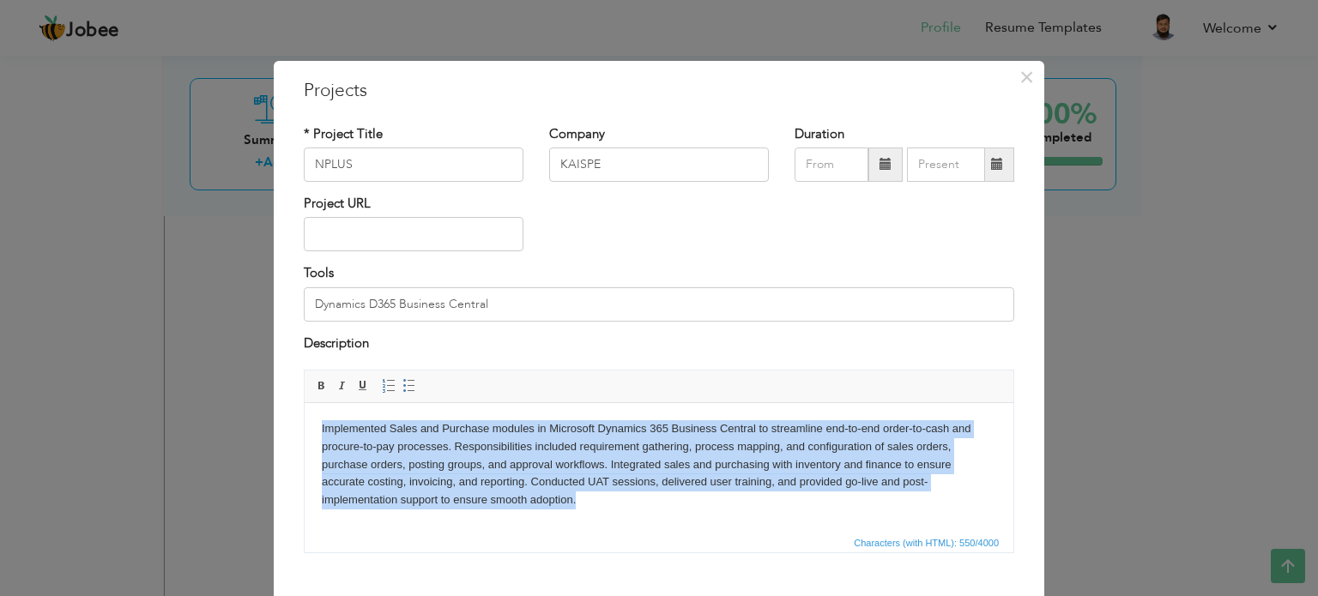
drag, startPoint x: 498, startPoint y: 502, endPoint x: 288, endPoint y: 420, distance: 224.6
click at [305, 420] on html "Implemented Sales and Purchase modules in Microsoft Dynamics 365 Business Centr…" at bounding box center [659, 465] width 709 height 124
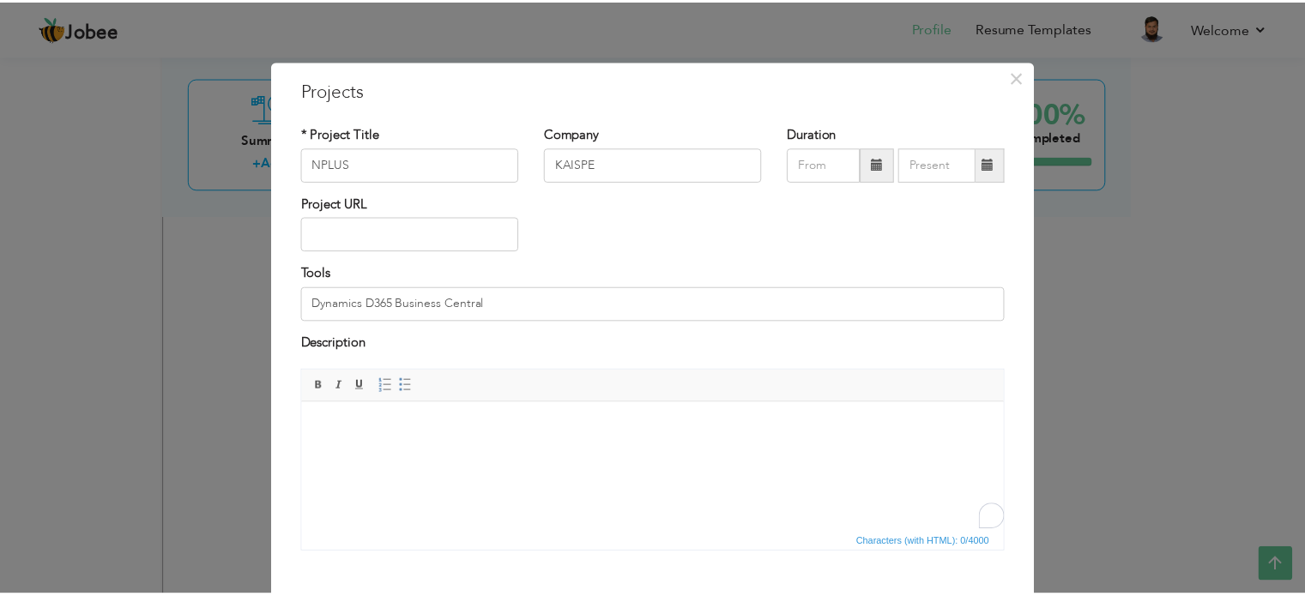
scroll to position [95, 0]
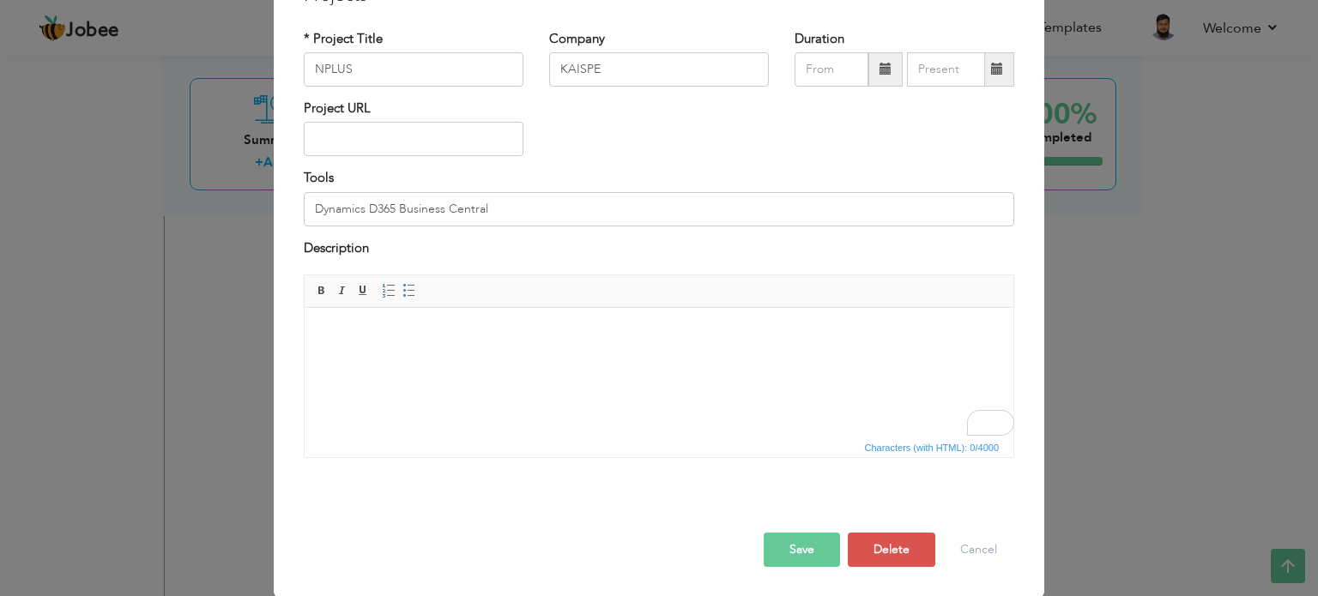
click at [799, 541] on button "Save" at bounding box center [801, 550] width 76 height 34
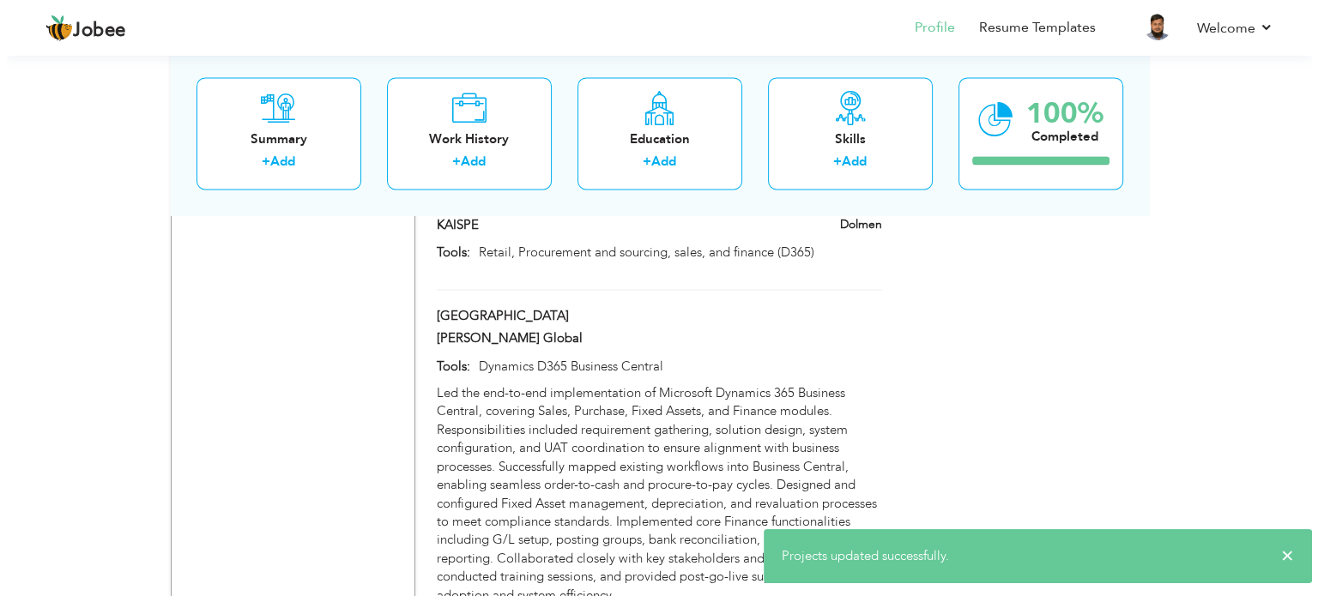
scroll to position [2658, 0]
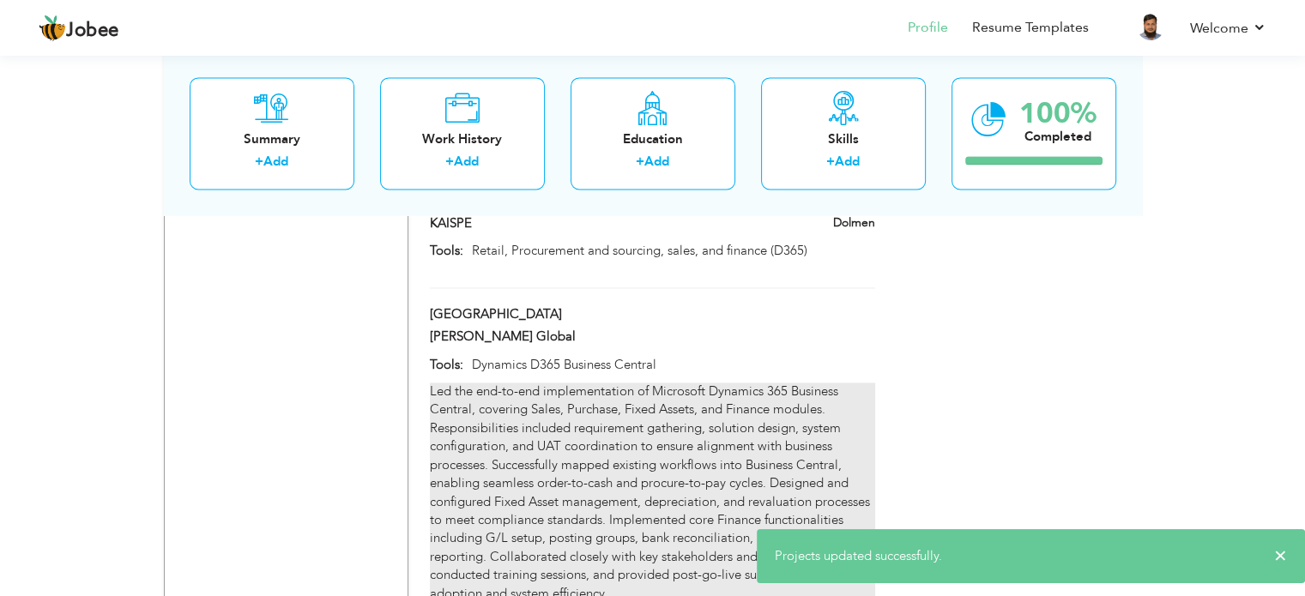
click at [772, 383] on div "Led the end-to-end implementation of Microsoft Dynamics 365 Business Central, c…" at bounding box center [652, 493] width 444 height 220
type input "[GEOGRAPHIC_DATA]"
type input "[PERSON_NAME] Global"
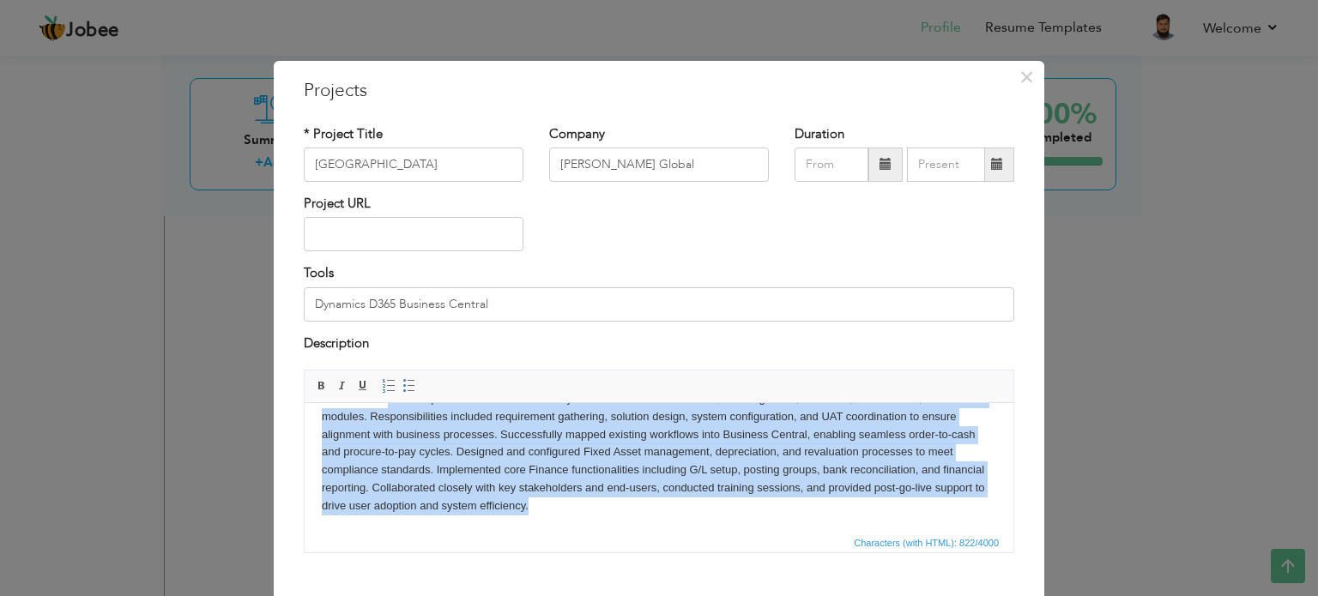
scroll to position [0, 0]
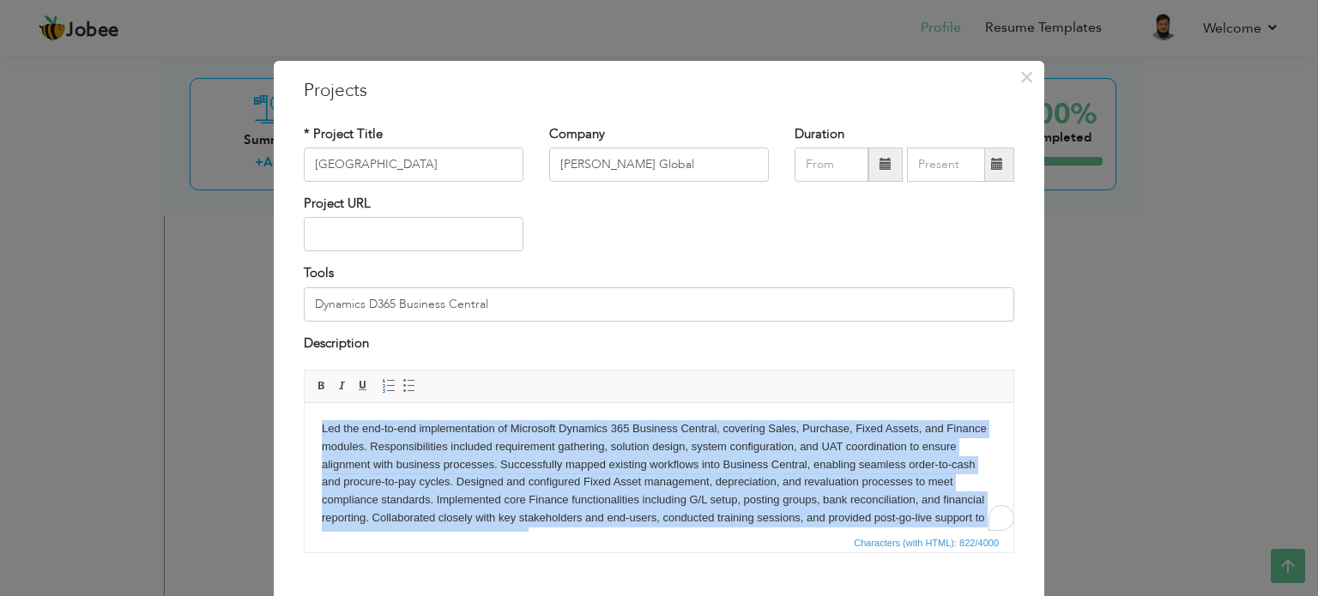
drag, startPoint x: 587, startPoint y: 507, endPoint x: 311, endPoint y: 406, distance: 293.4
click at [311, 406] on html "Led the end-to-end implementation of Microsoft Dynamics 365 Business Central, c…" at bounding box center [659, 483] width 709 height 160
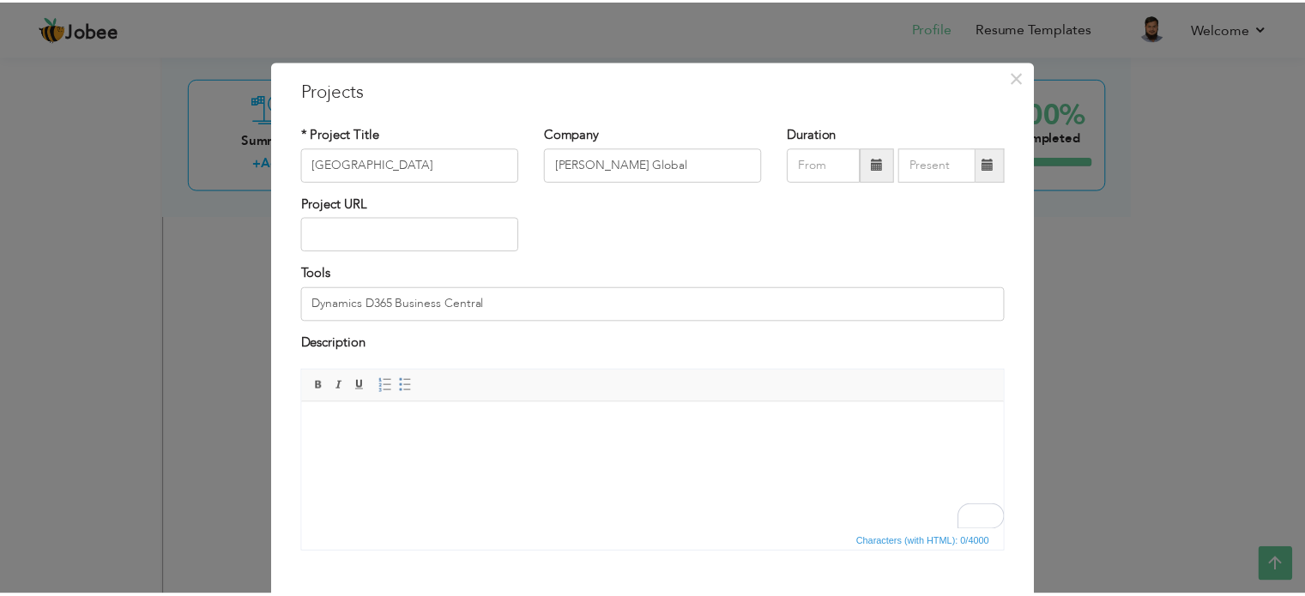
scroll to position [95, 0]
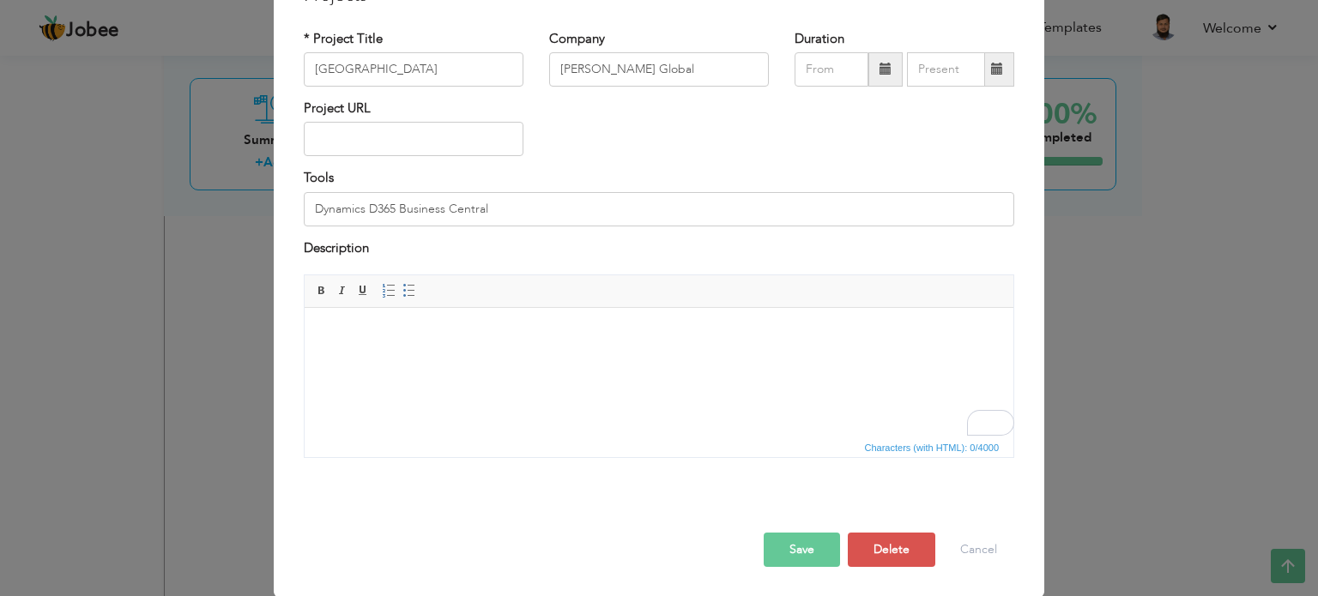
click at [796, 545] on button "Save" at bounding box center [801, 550] width 76 height 34
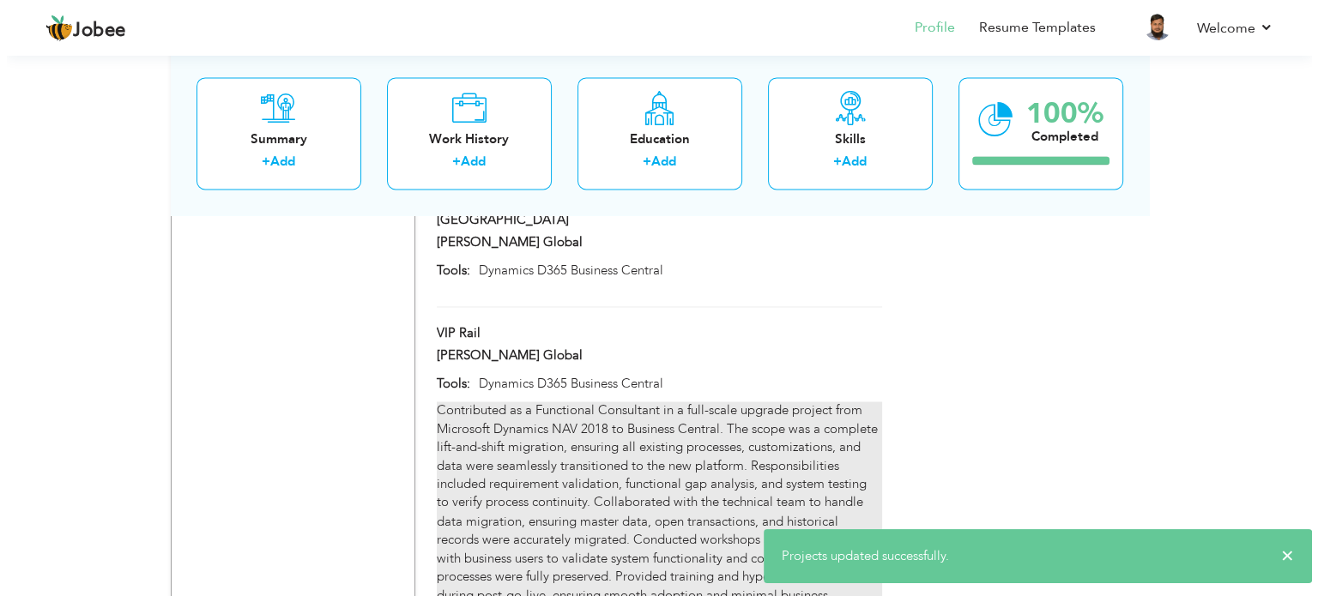
scroll to position [2757, 0]
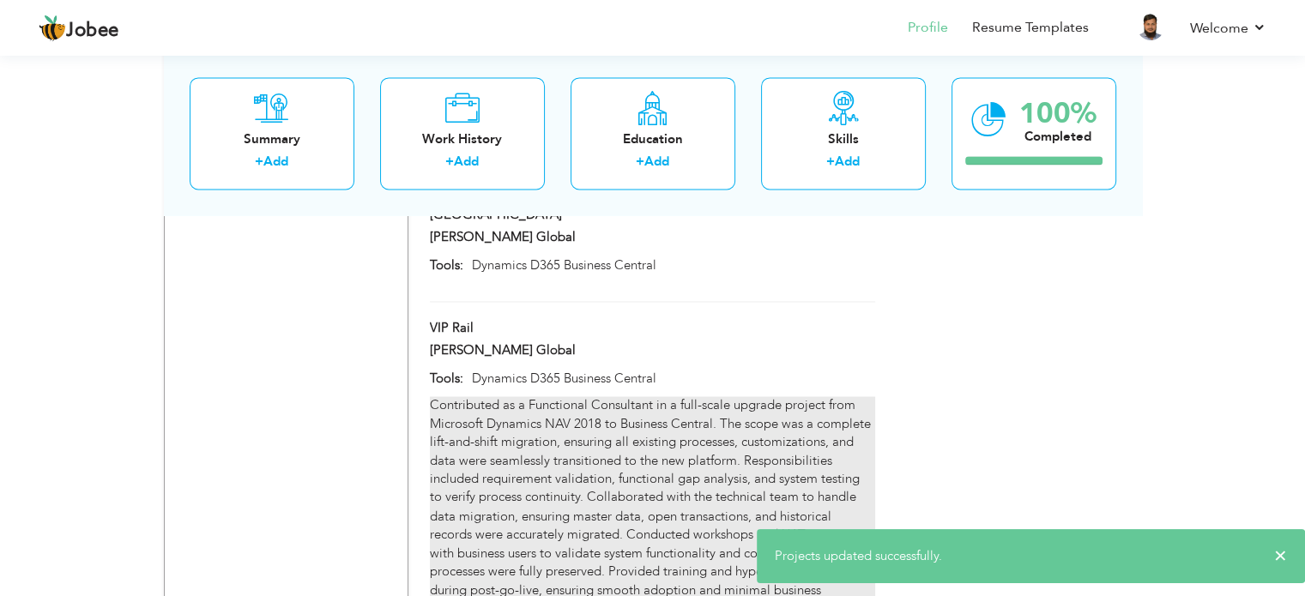
click at [762, 396] on div "Contributed as a Functional Consultant in a full-scale upgrade project from Mic…" at bounding box center [652, 506] width 444 height 220
type input "VIP Rail"
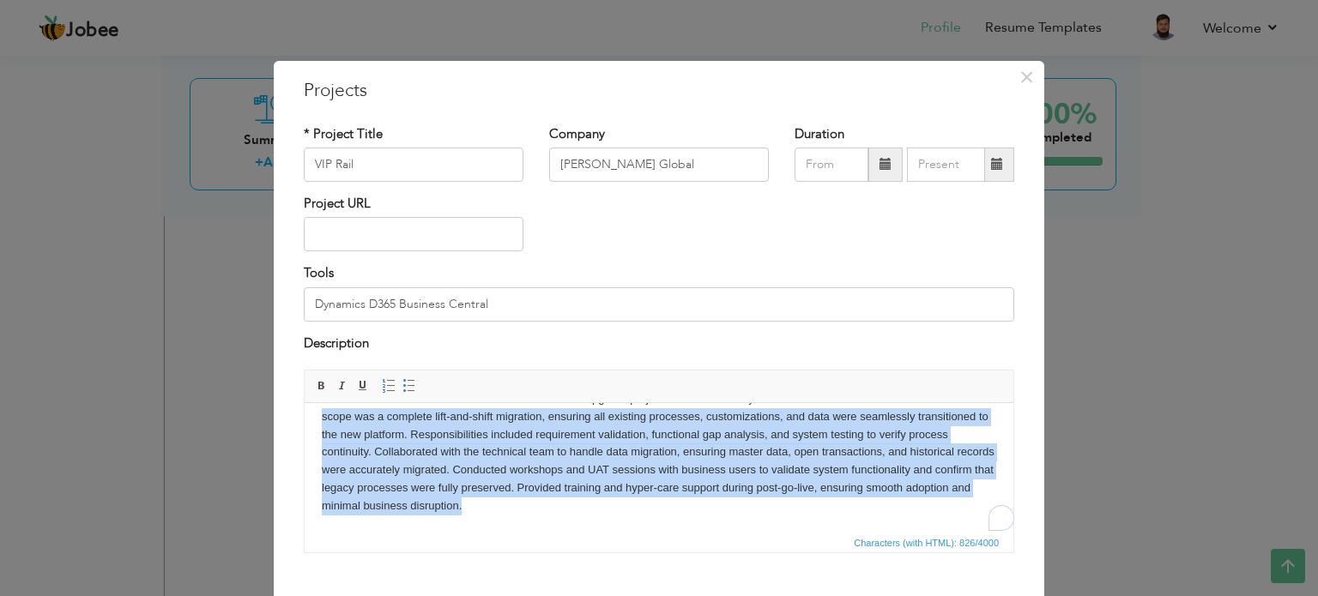
scroll to position [0, 0]
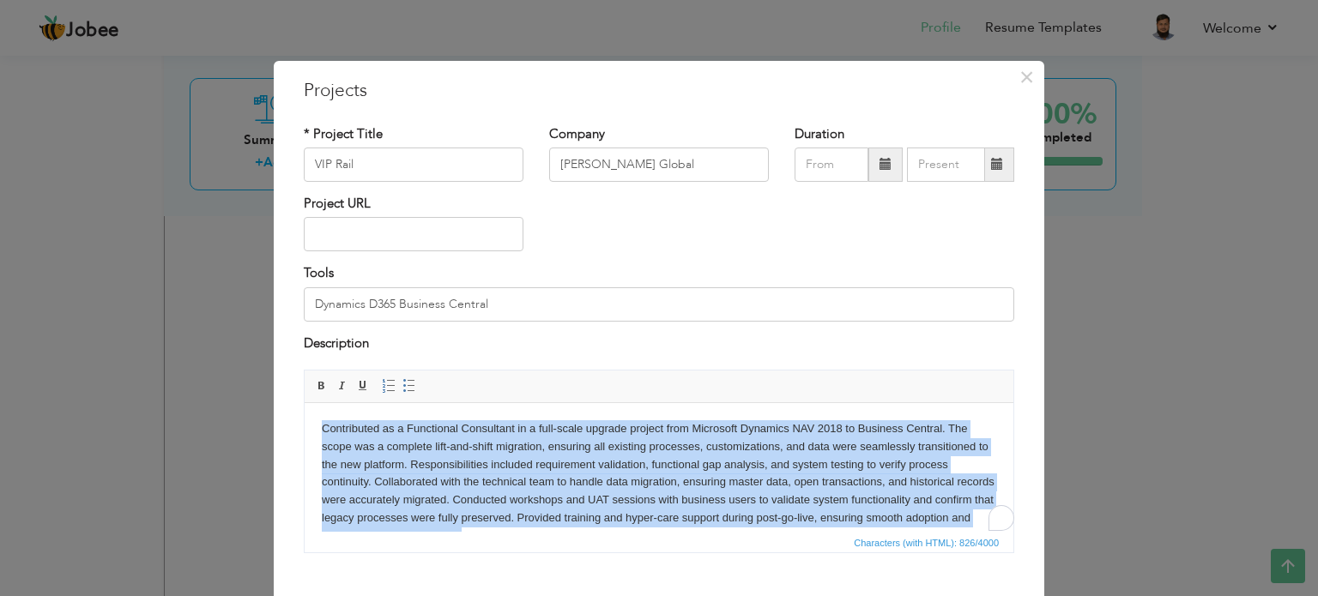
drag, startPoint x: 539, startPoint y: 506, endPoint x: 256, endPoint y: 396, distance: 302.8
click at [305, 403] on html "Contributed as a Functional Consultant in a full-scale upgrade project from Mic…" at bounding box center [659, 483] width 709 height 160
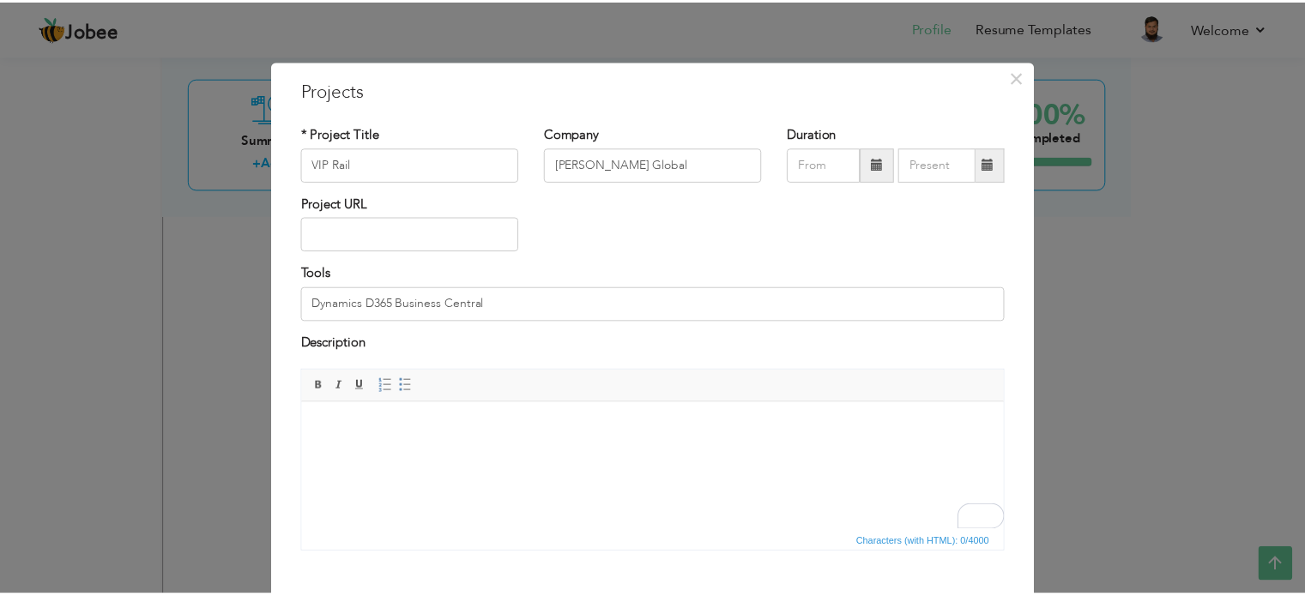
scroll to position [95, 0]
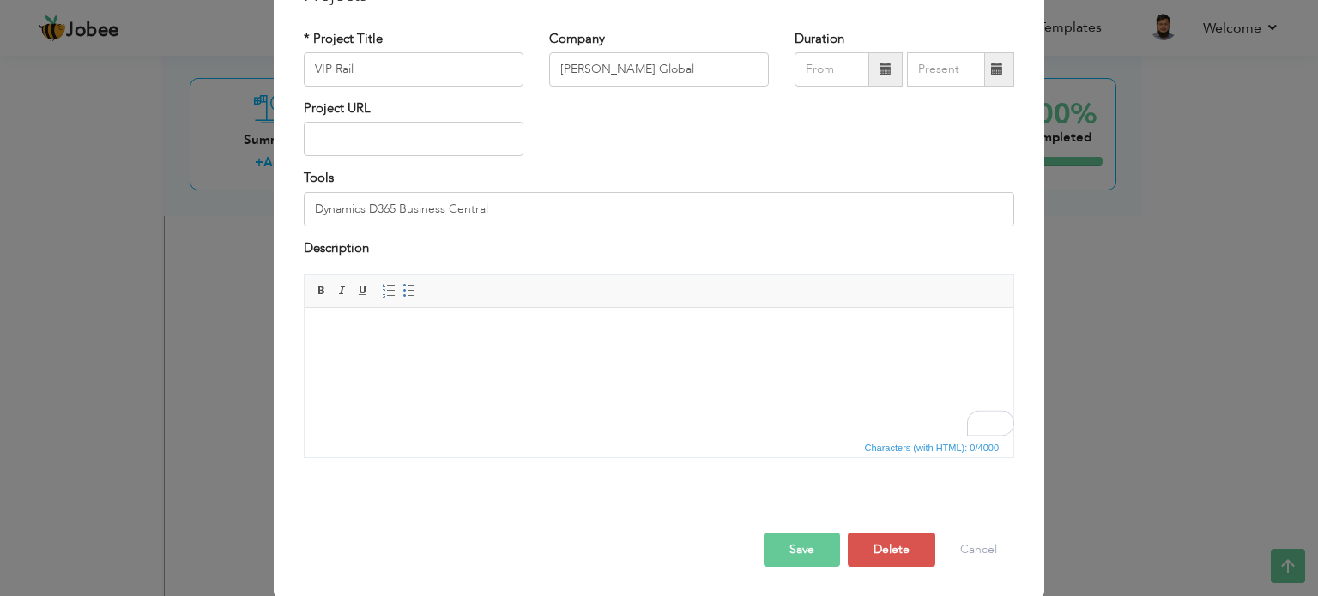
click at [789, 541] on button "Save" at bounding box center [801, 550] width 76 height 34
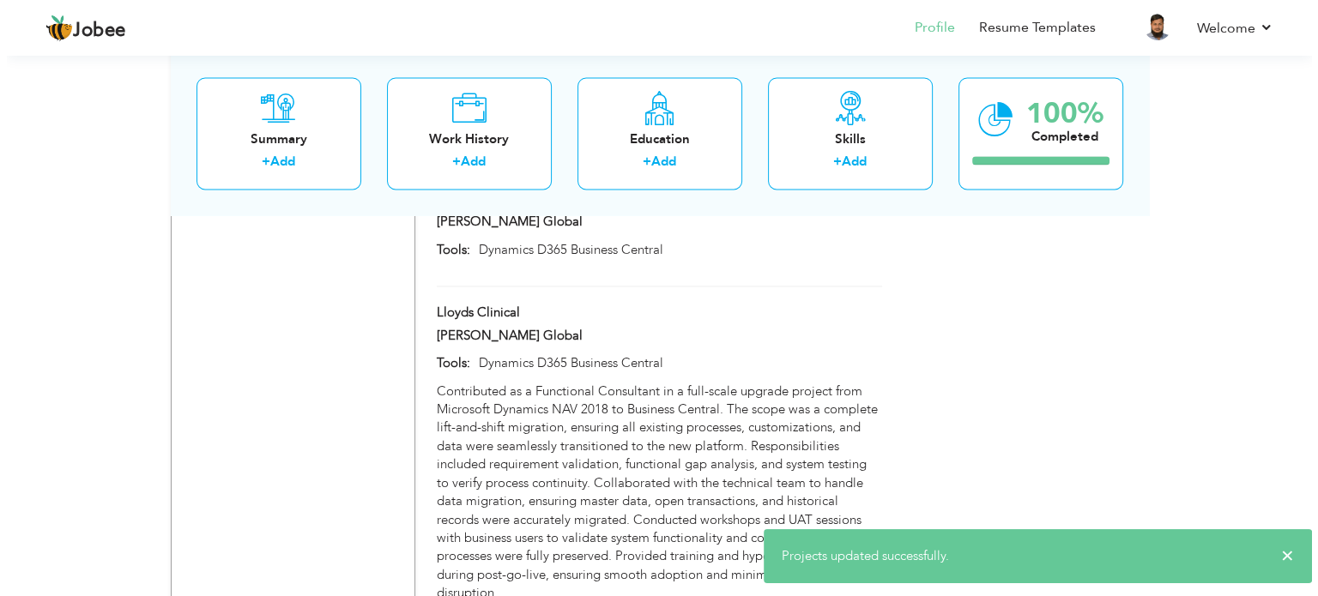
scroll to position [2881, 0]
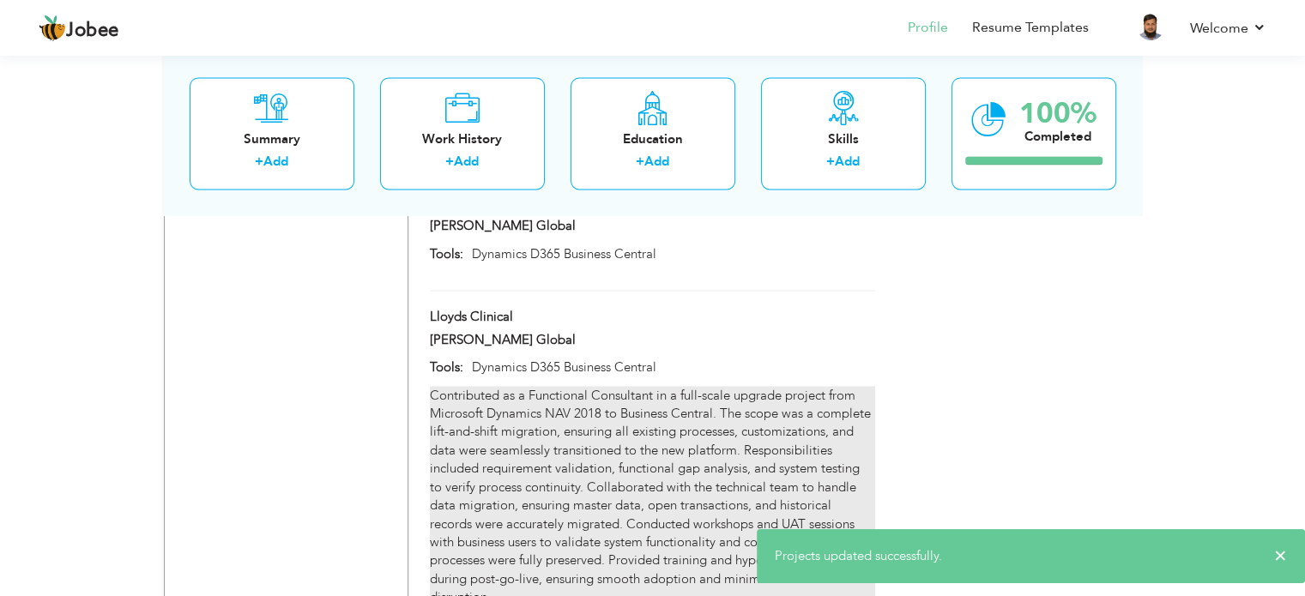
click at [711, 386] on div "Contributed as a Functional Consultant in a full-scale upgrade project from Mic…" at bounding box center [652, 496] width 444 height 220
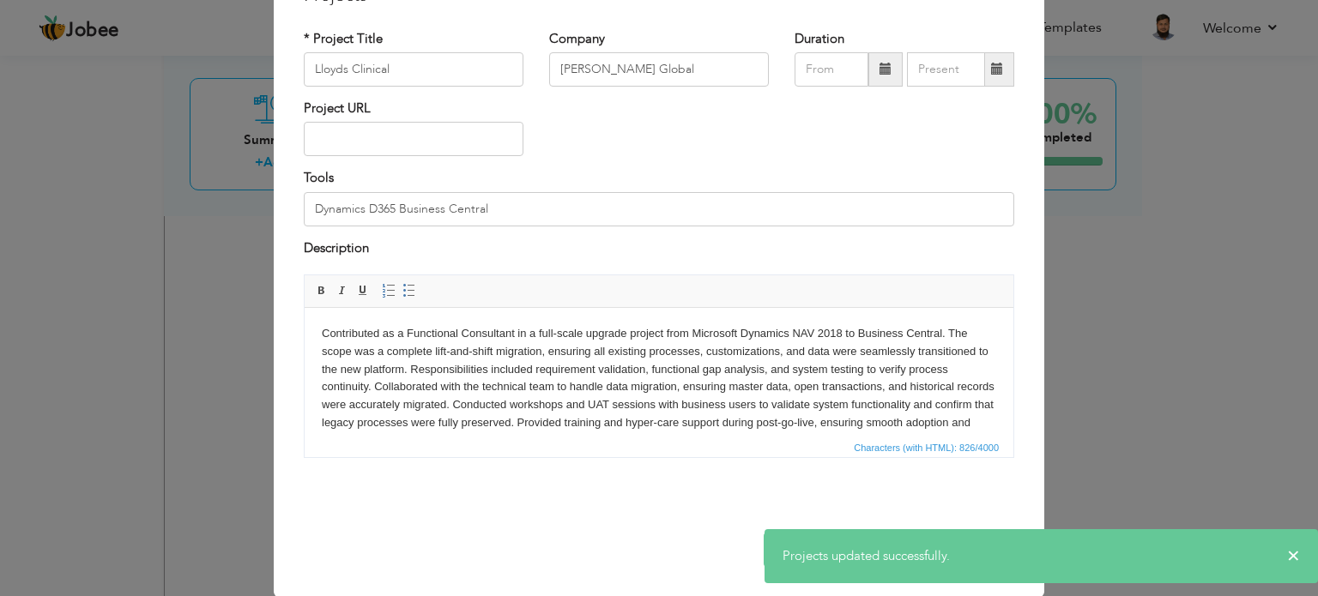
scroll to position [0, 0]
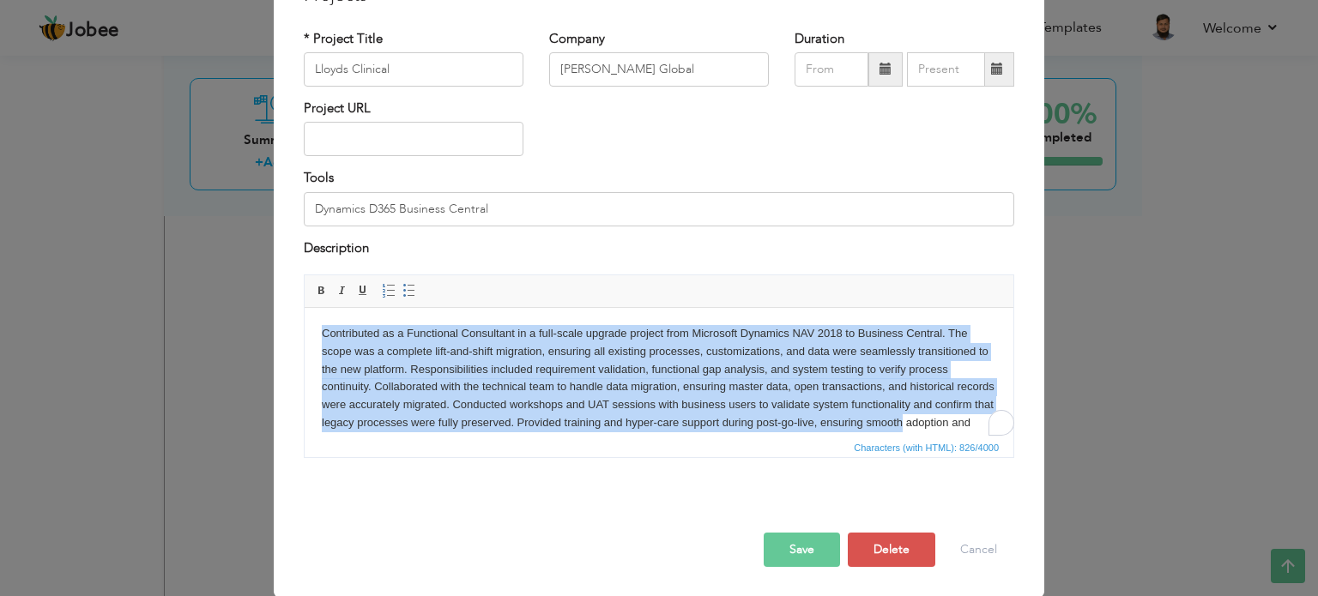
drag, startPoint x: 968, startPoint y: 426, endPoint x: 294, endPoint y: 322, distance: 681.5
click at [305, 322] on html "Contributed as a Functional Consultant in a full-scale upgrade project from Mic…" at bounding box center [659, 388] width 709 height 160
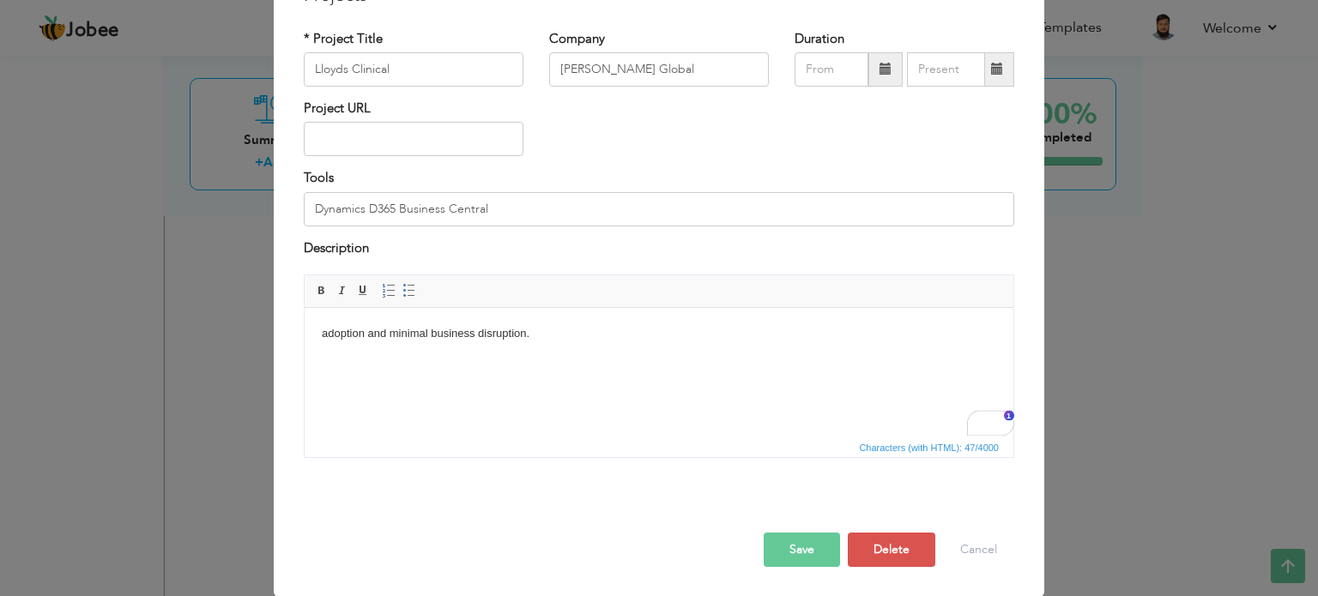
drag, startPoint x: 572, startPoint y: 329, endPoint x: 130, endPoint y: 311, distance: 442.1
click at [305, 311] on html "adoption and minimal business disruption." at bounding box center [659, 334] width 709 height 52
click at [796, 557] on button "Save" at bounding box center [801, 550] width 76 height 34
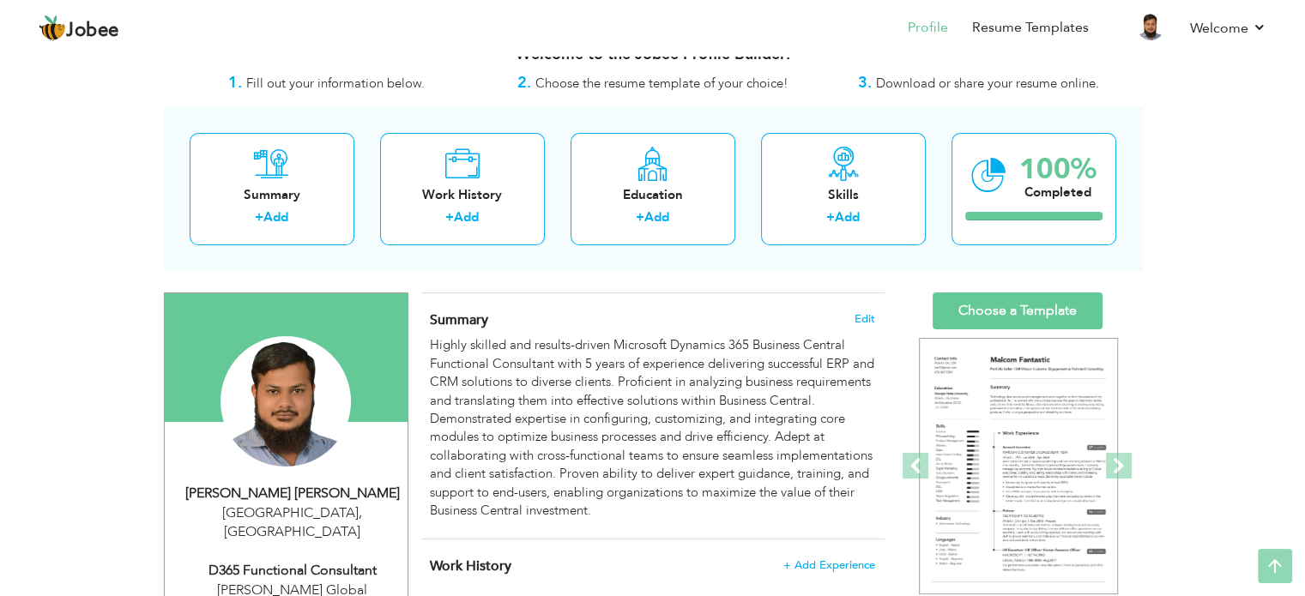
scroll to position [20, 0]
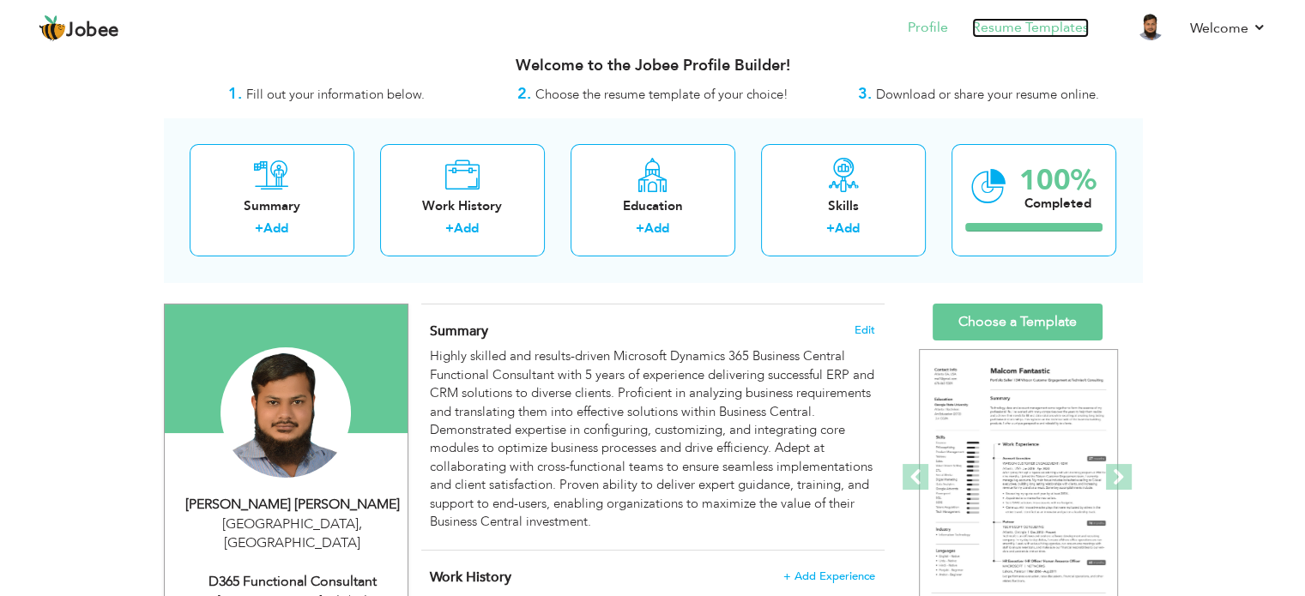
click at [1063, 27] on link "Resume Templates" at bounding box center [1030, 28] width 117 height 20
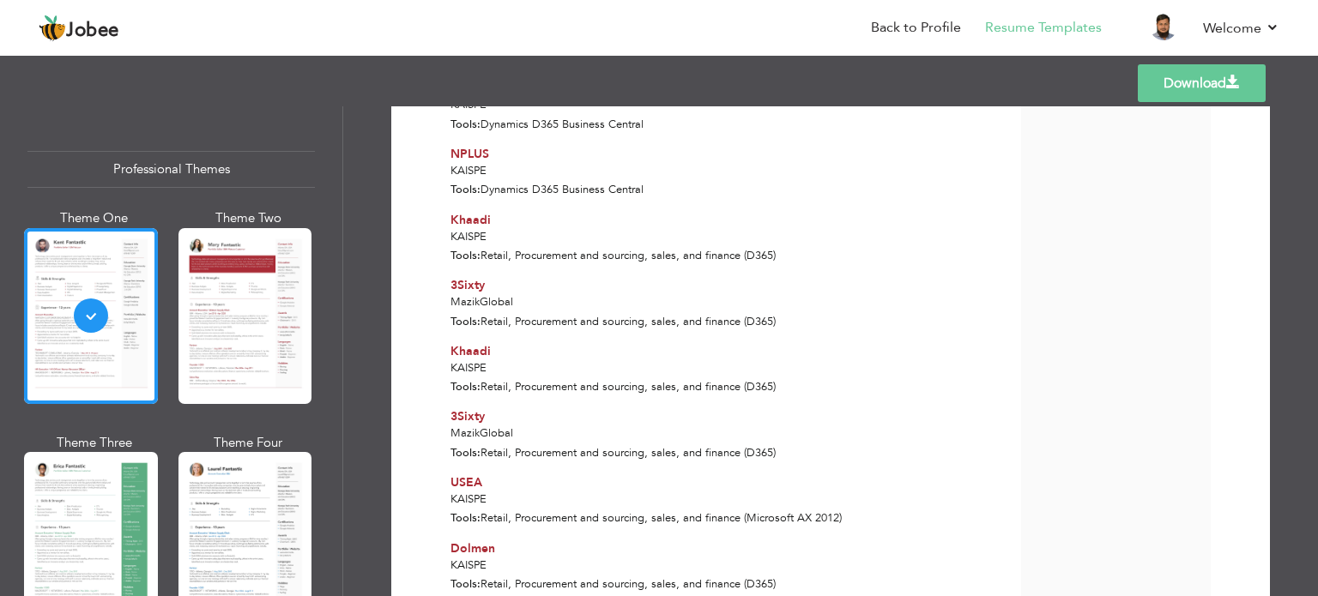
scroll to position [1456, 0]
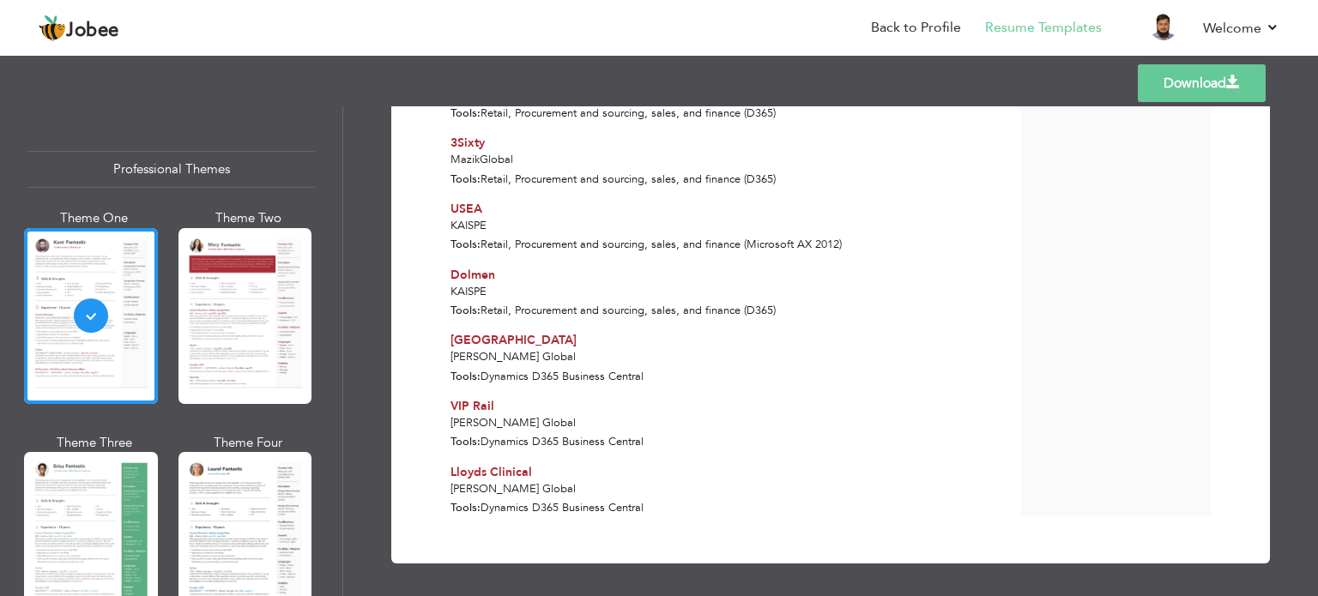
click at [1210, 100] on link "Download" at bounding box center [1201, 83] width 128 height 38
click at [1201, 94] on link "Download" at bounding box center [1201, 83] width 128 height 38
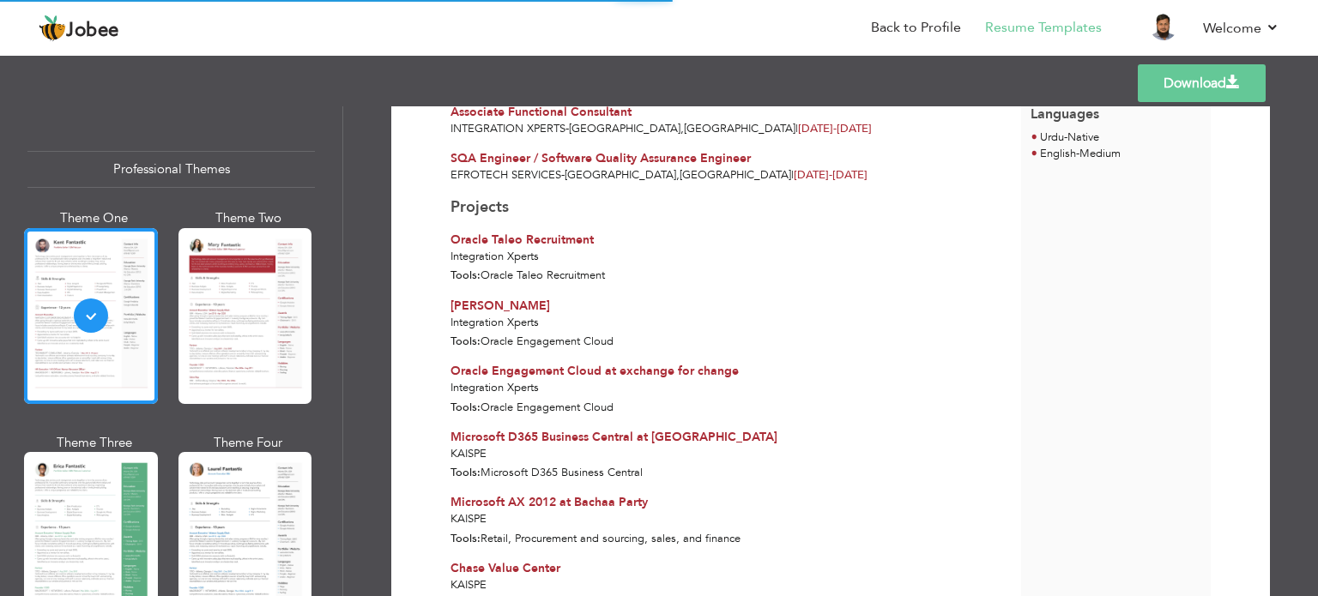
scroll to position [570, 0]
